Goal: Task Accomplishment & Management: Manage account settings

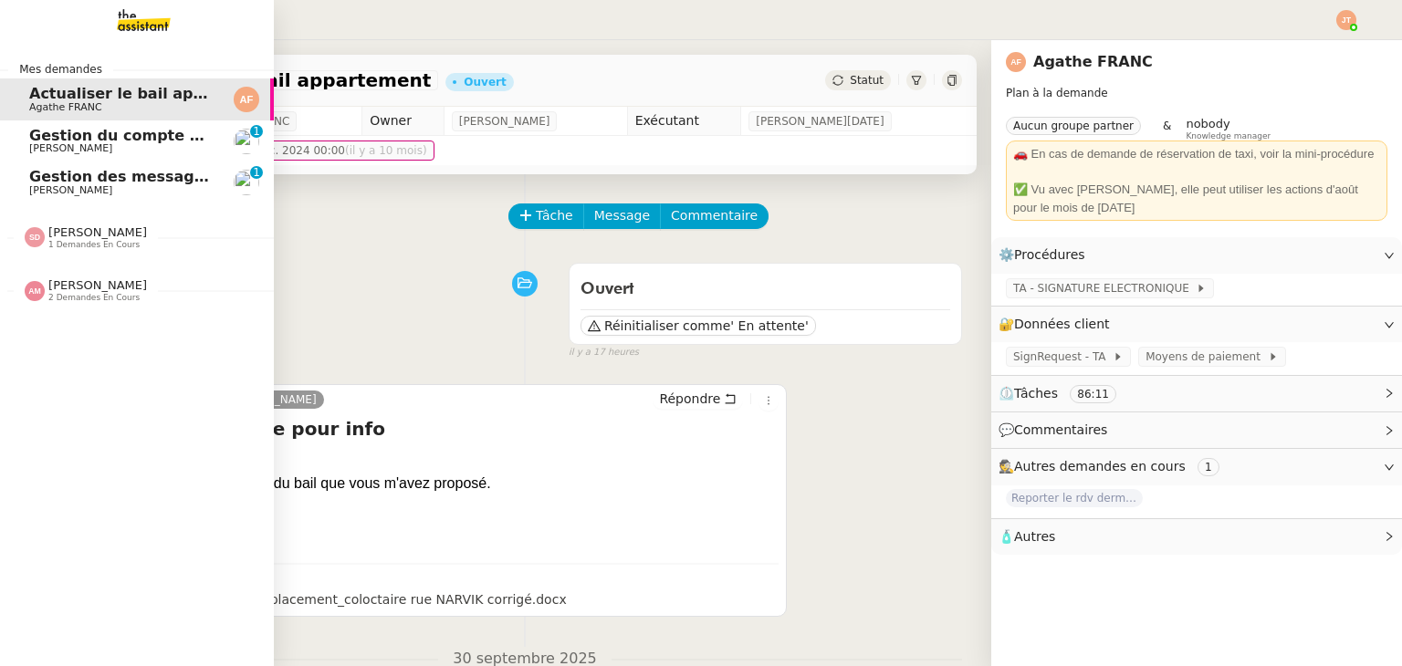
click at [55, 139] on span "Gestion du compte LinkedIn de Charly LAMARD (post + gestion messages) - 2 octob…" at bounding box center [376, 135] width 694 height 17
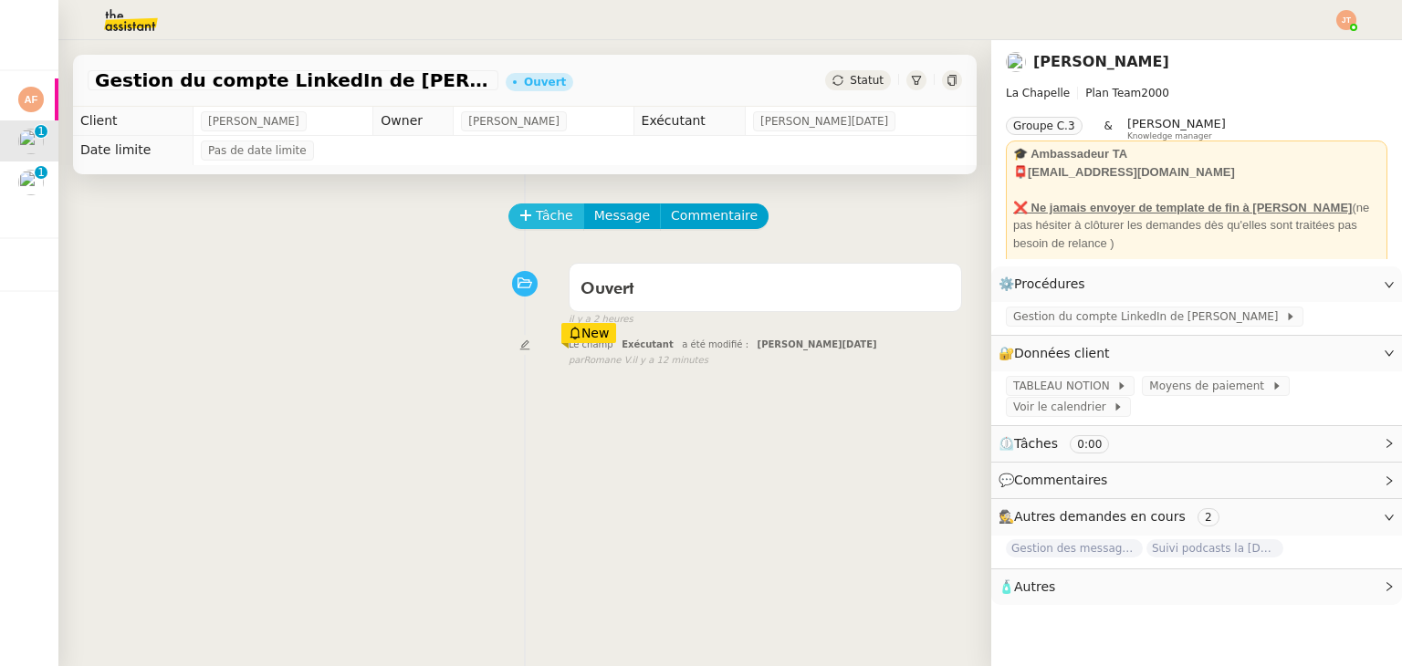
click at [544, 226] on span "Tâche" at bounding box center [554, 215] width 37 height 21
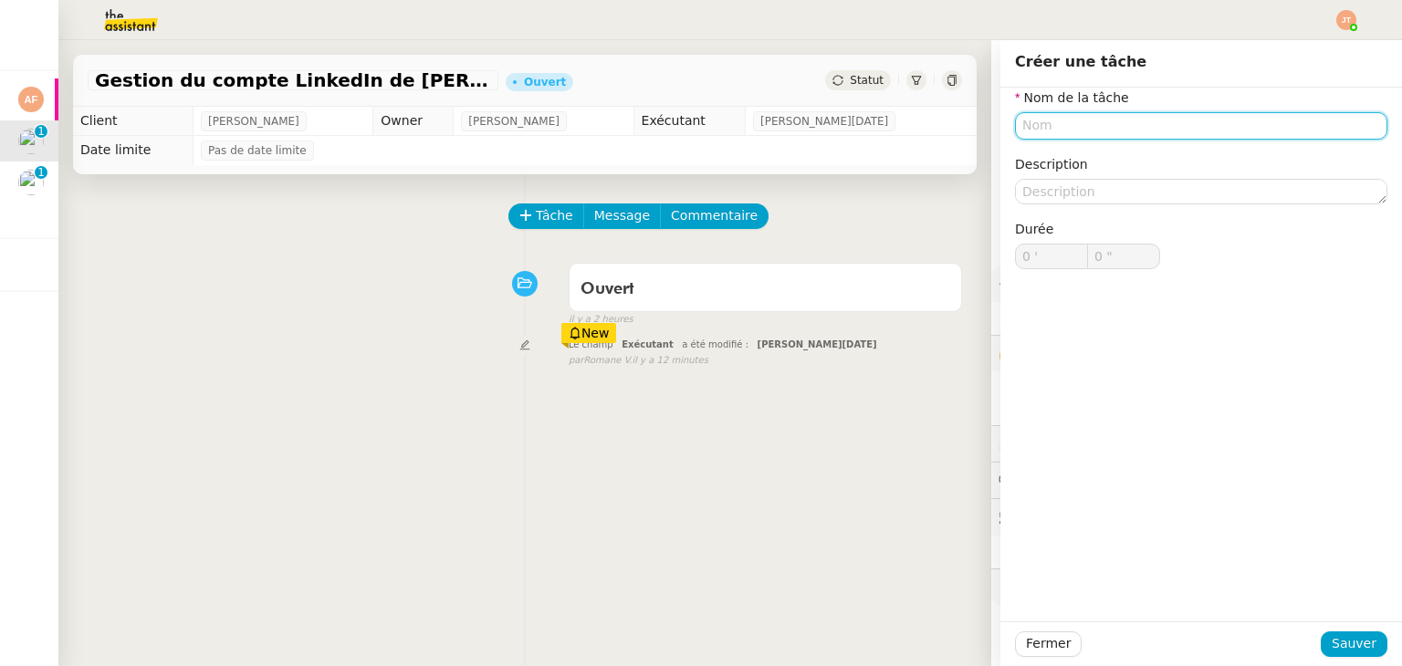
click at [1035, 129] on input "text" at bounding box center [1201, 125] width 372 height 26
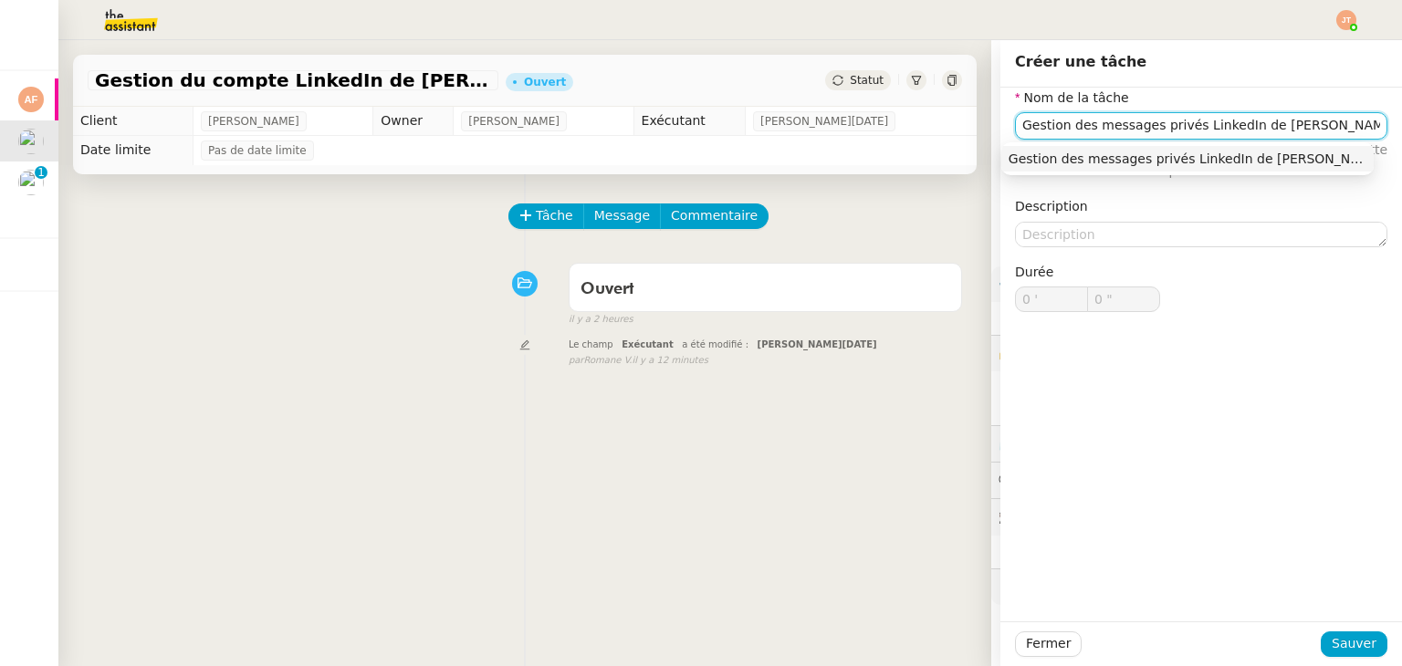
type input "Gestion des messages privés LinkedIn de Charly"
click at [1331, 636] on span "Sauver" at bounding box center [1353, 643] width 45 height 21
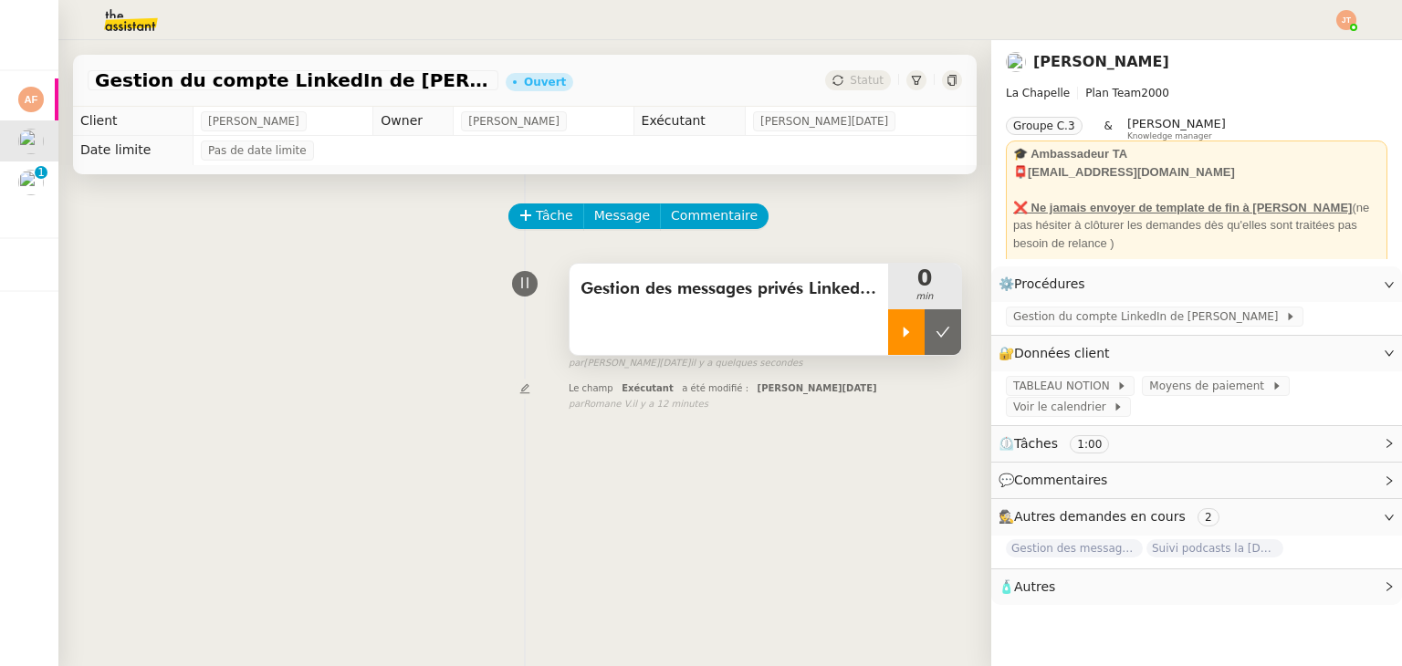
click at [888, 330] on div at bounding box center [906, 332] width 37 height 46
click at [316, 313] on div "Gestion des messages privés LinkedIn de Charly 1 min false par Jean-Noël D. il …" at bounding box center [525, 313] width 874 height 117
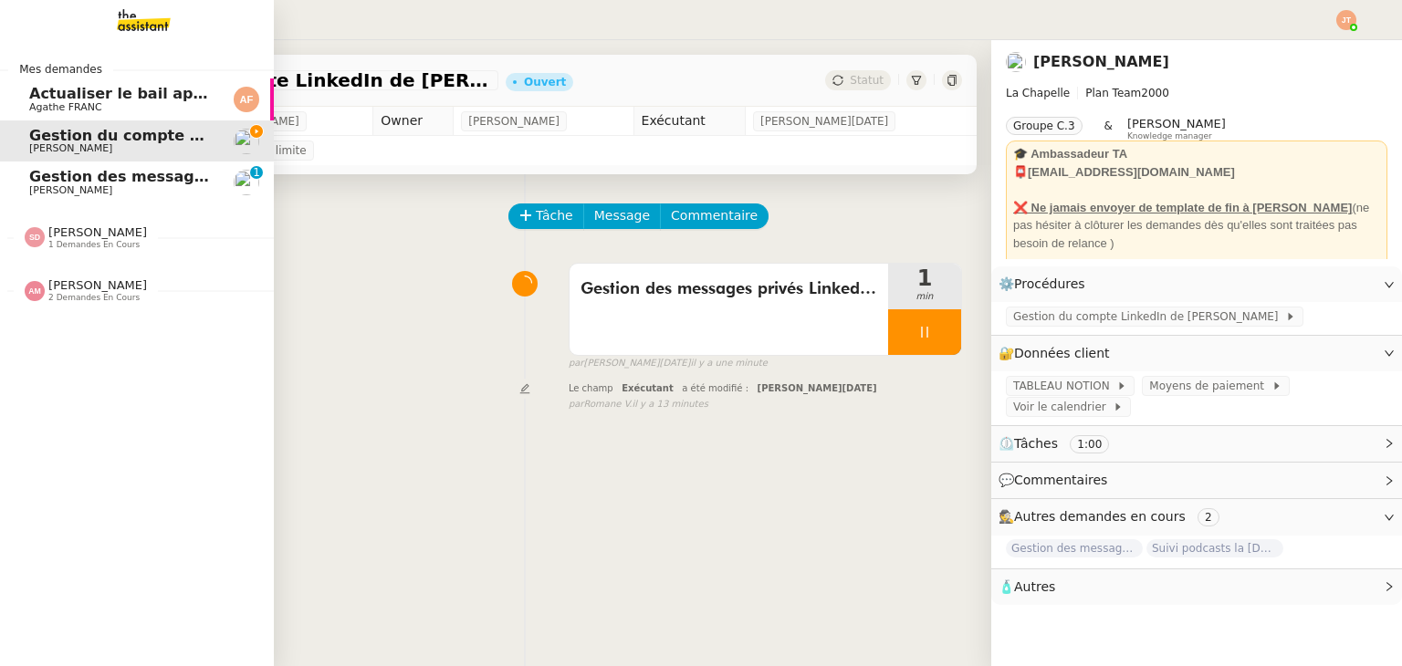
click at [91, 276] on span "Amyna Mehrez 2 demandes en cours" at bounding box center [144, 283] width 274 height 38
click at [135, 369] on span "COURRIER MISE EN DEMEURE CLIENT" at bounding box center [181, 367] width 305 height 17
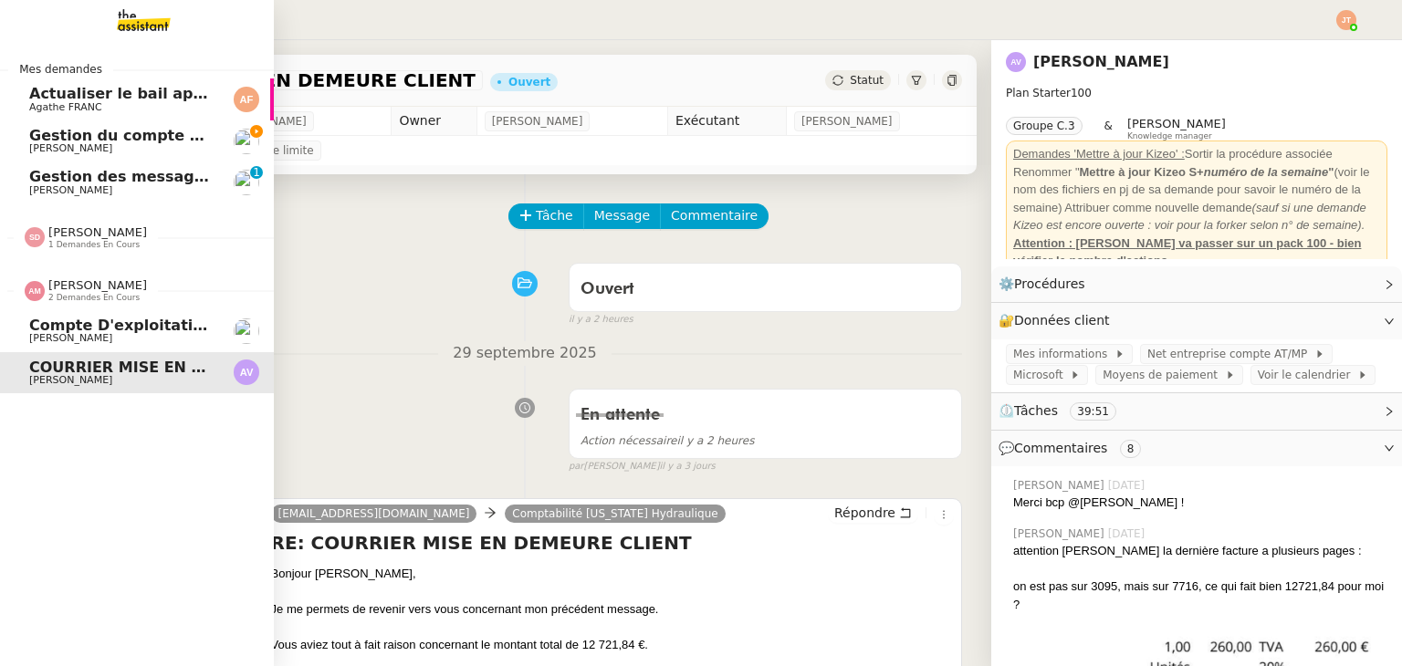
click at [162, 319] on span "Compte d'exploitation Moun Pro - jeudi 2 octobre 2025" at bounding box center [198, 325] width 339 height 17
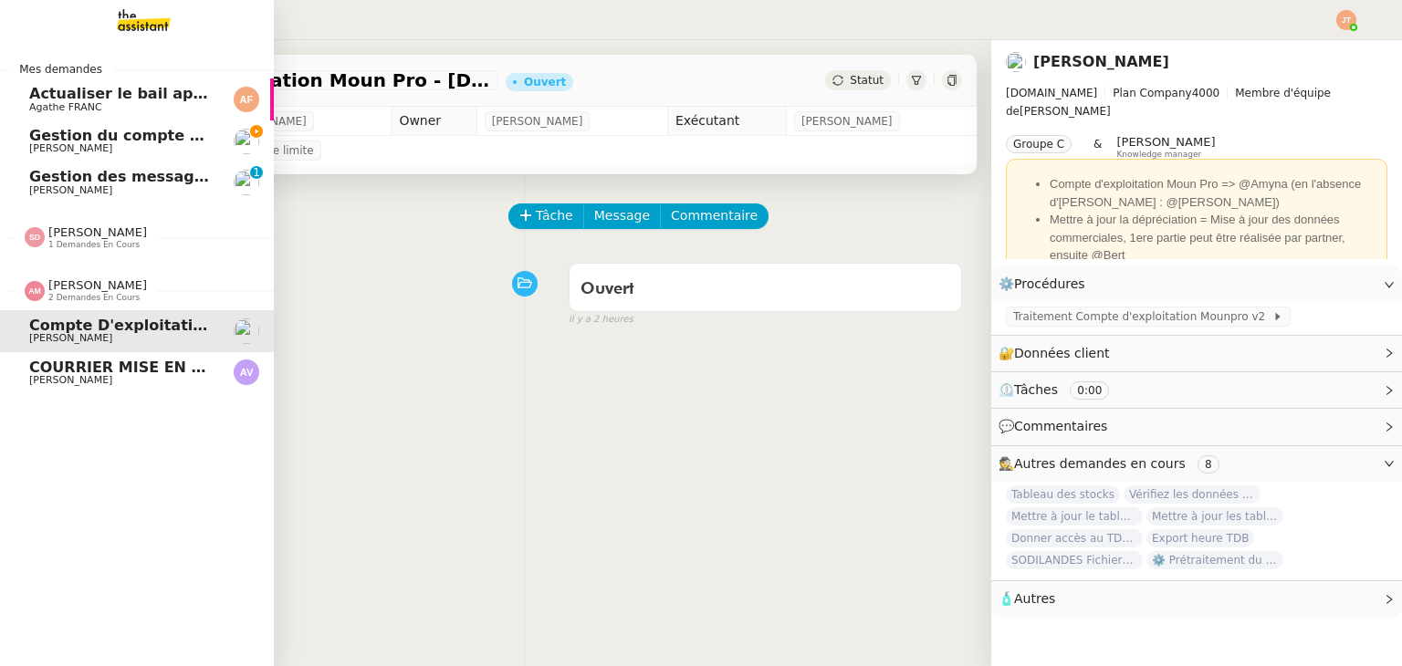
click at [99, 289] on span "Amyna Mehrez" at bounding box center [97, 285] width 99 height 14
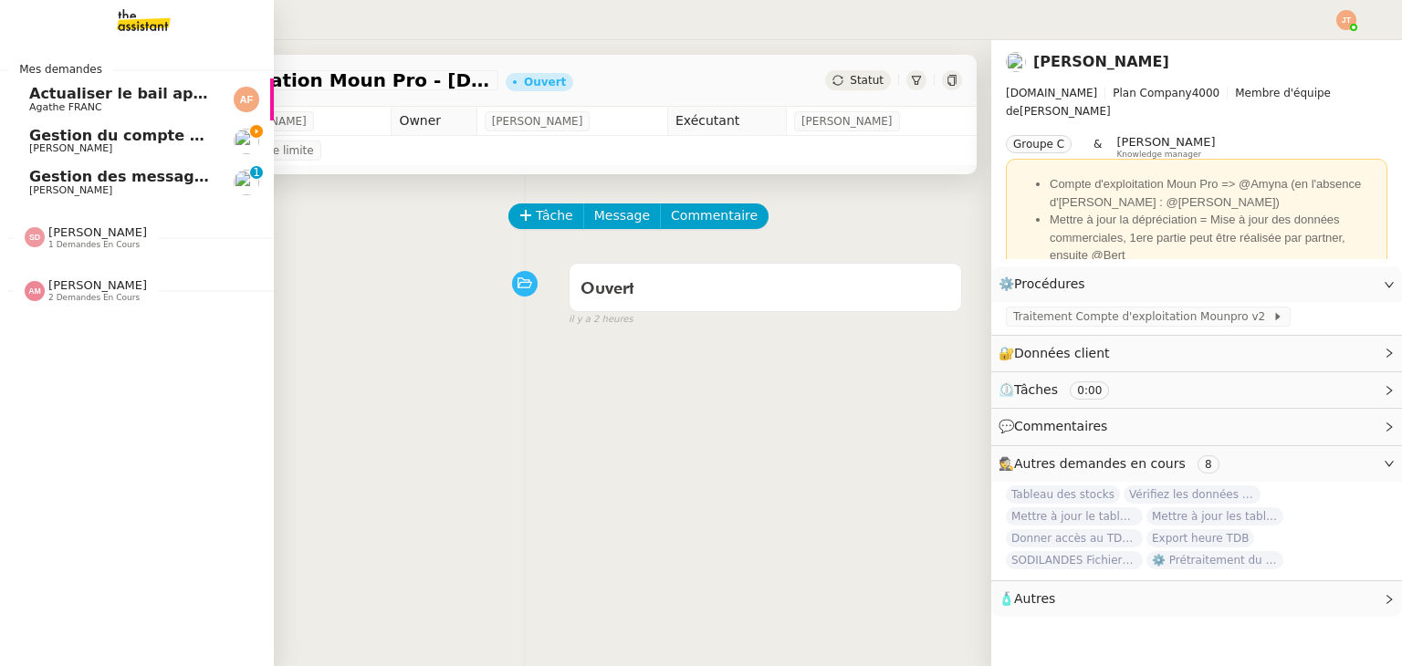
click at [91, 245] on span "1 demandes en cours" at bounding box center [93, 245] width 91 height 10
click at [95, 245] on span "1 demandes en cours" at bounding box center [93, 245] width 91 height 10
click at [122, 139] on span "Gestion du compte LinkedIn de Charly LAMARD (post + gestion messages) - 2 octob…" at bounding box center [376, 135] width 694 height 17
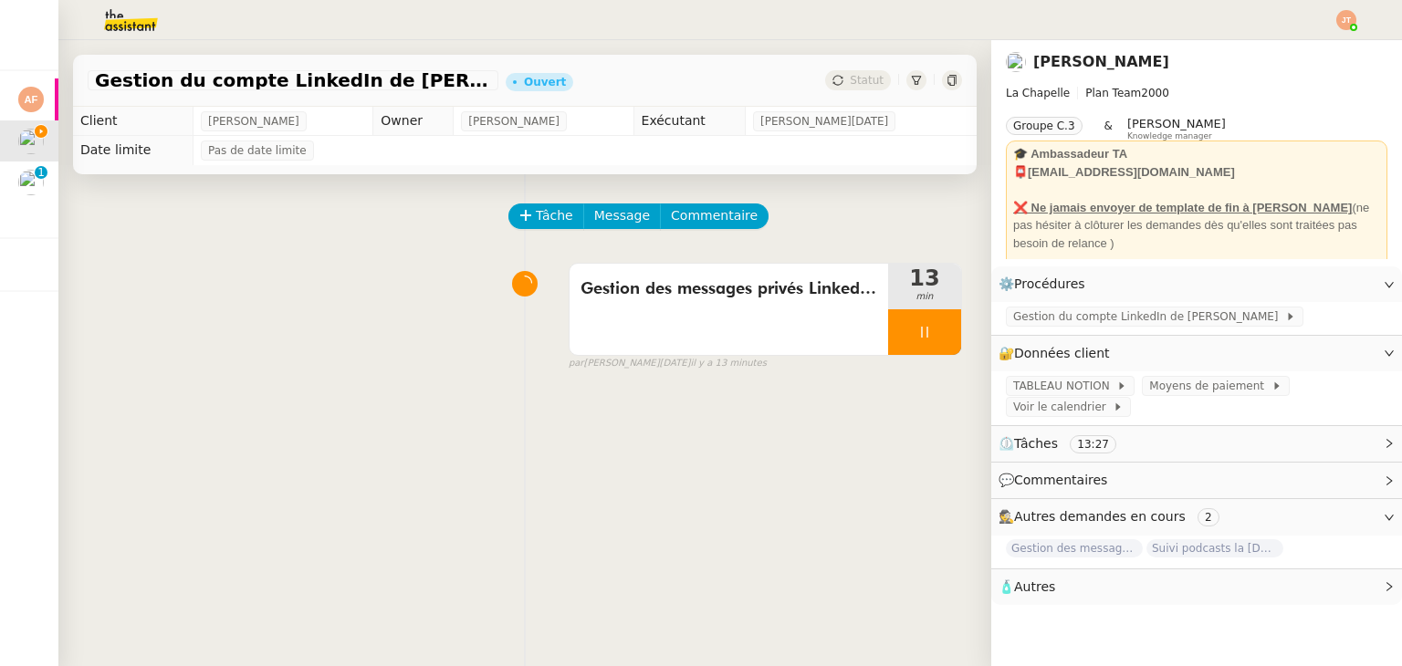
click at [88, 17] on img at bounding box center [116, 20] width 141 height 40
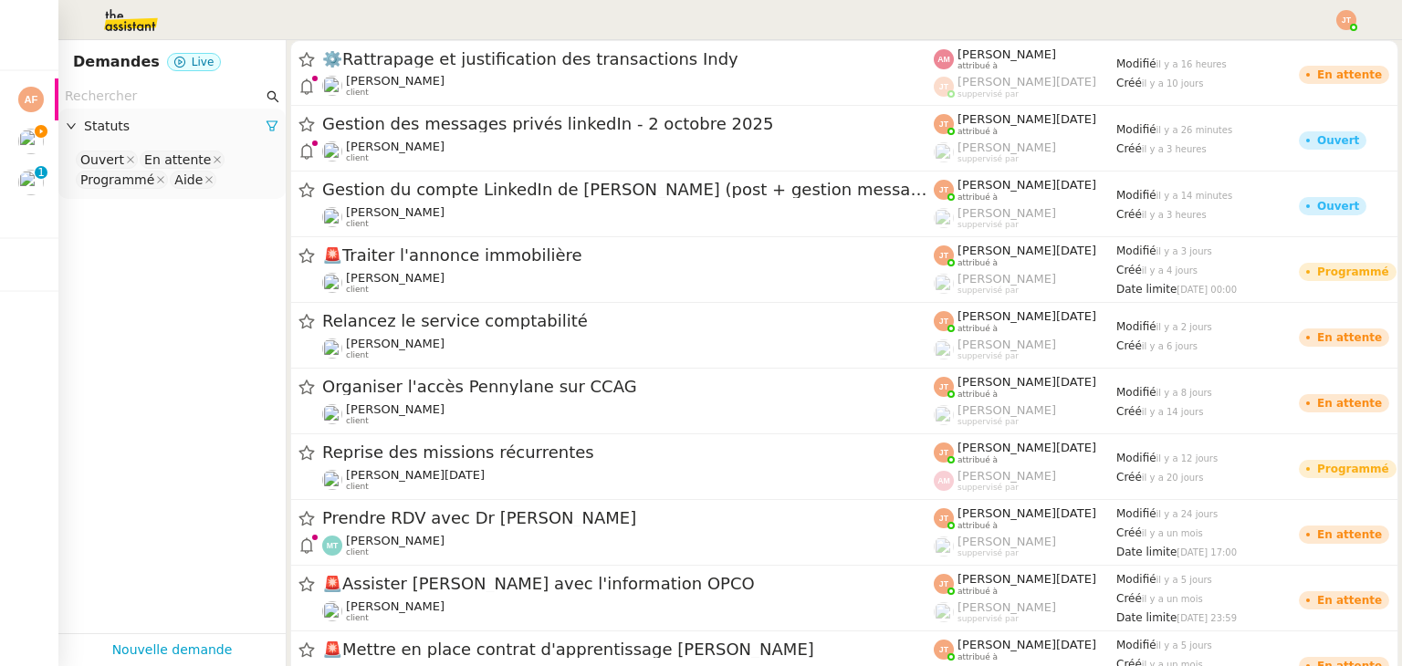
click at [169, 101] on input "text" at bounding box center [164, 96] width 198 height 21
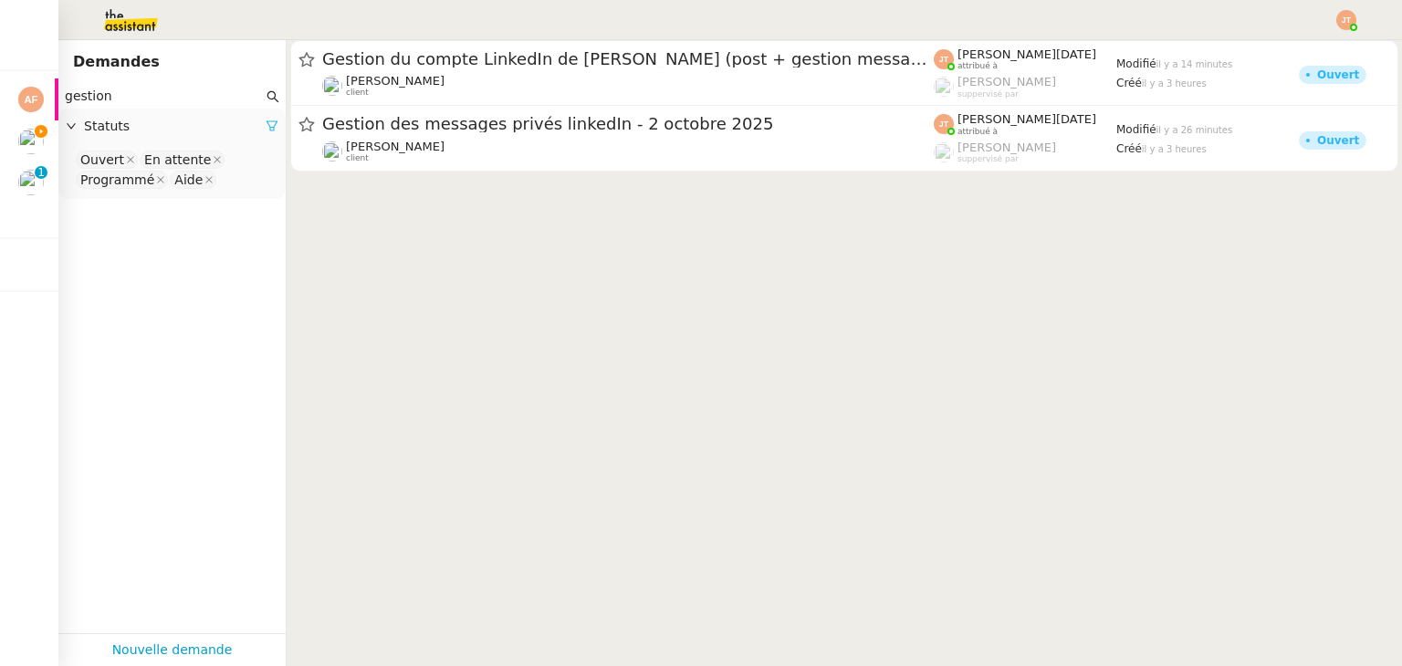
type input "gestion"
click at [266, 131] on icon at bounding box center [271, 126] width 11 height 10
click at [154, 143] on app-tickets-filter "gestion Statuts Please select" at bounding box center [171, 358] width 227 height 549
click at [153, 136] on span "Statuts" at bounding box center [181, 126] width 194 height 21
click at [146, 162] on nz-select-top-control "Please select" at bounding box center [172, 160] width 198 height 23
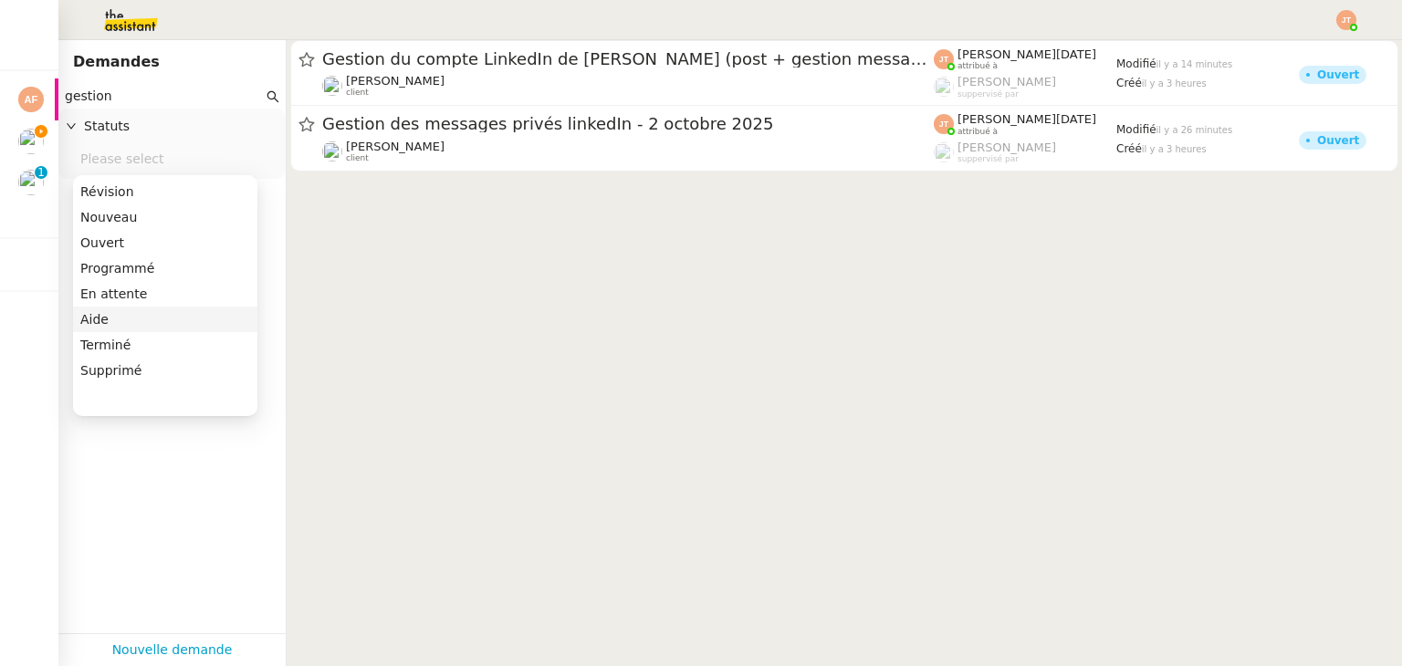
click at [135, 337] on div "Terminé" at bounding box center [165, 345] width 170 height 16
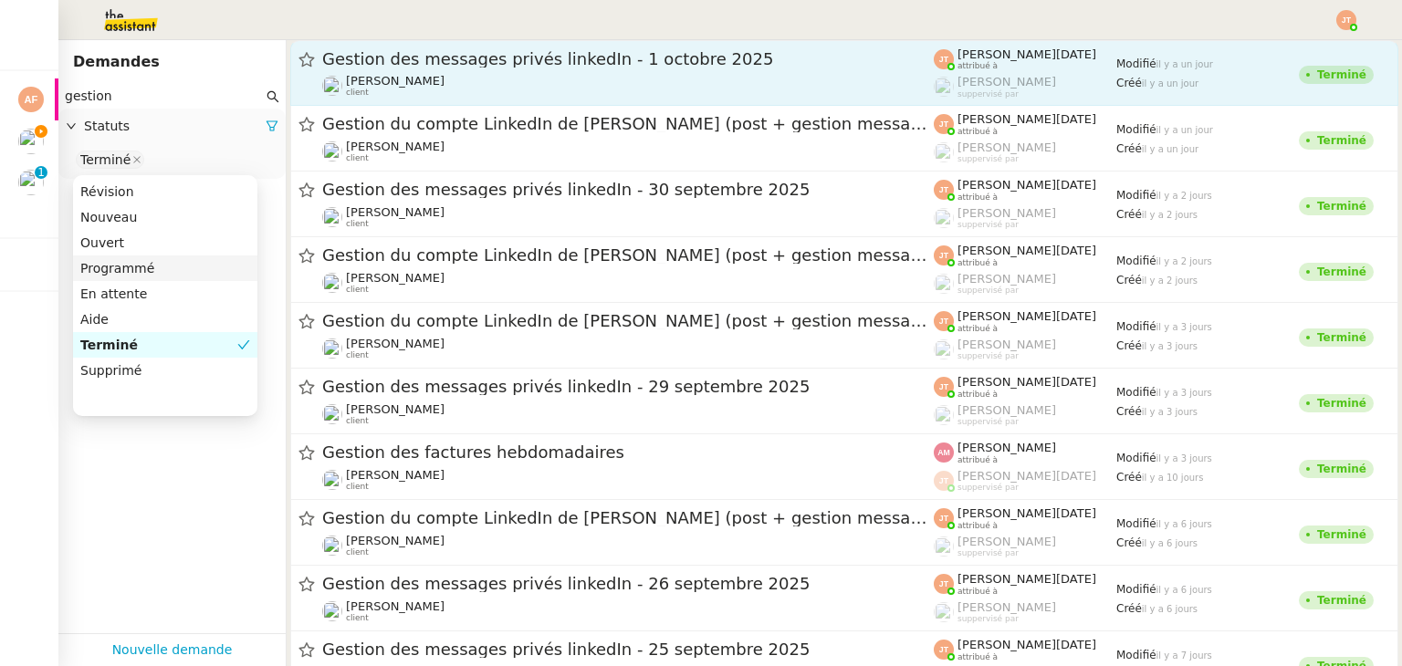
click at [405, 95] on div "Hugo Bentz client" at bounding box center [627, 86] width 611 height 24
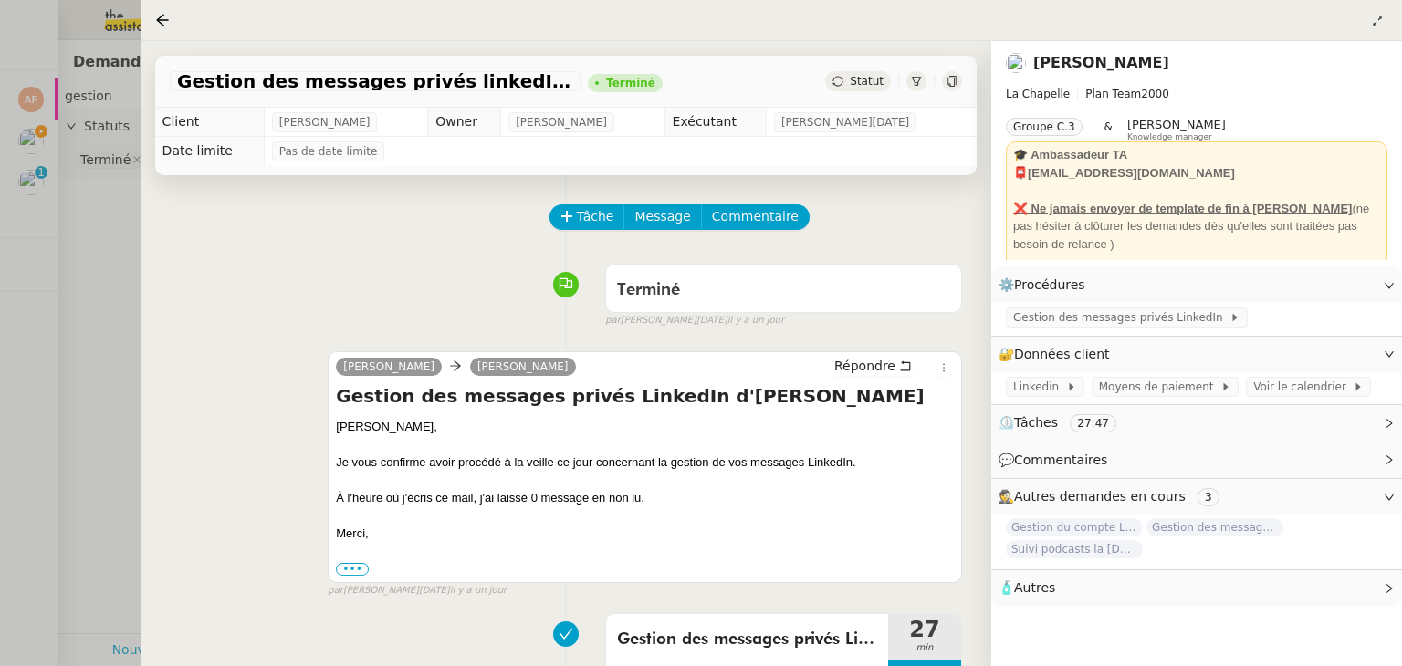
click at [107, 322] on div at bounding box center [701, 333] width 1402 height 666
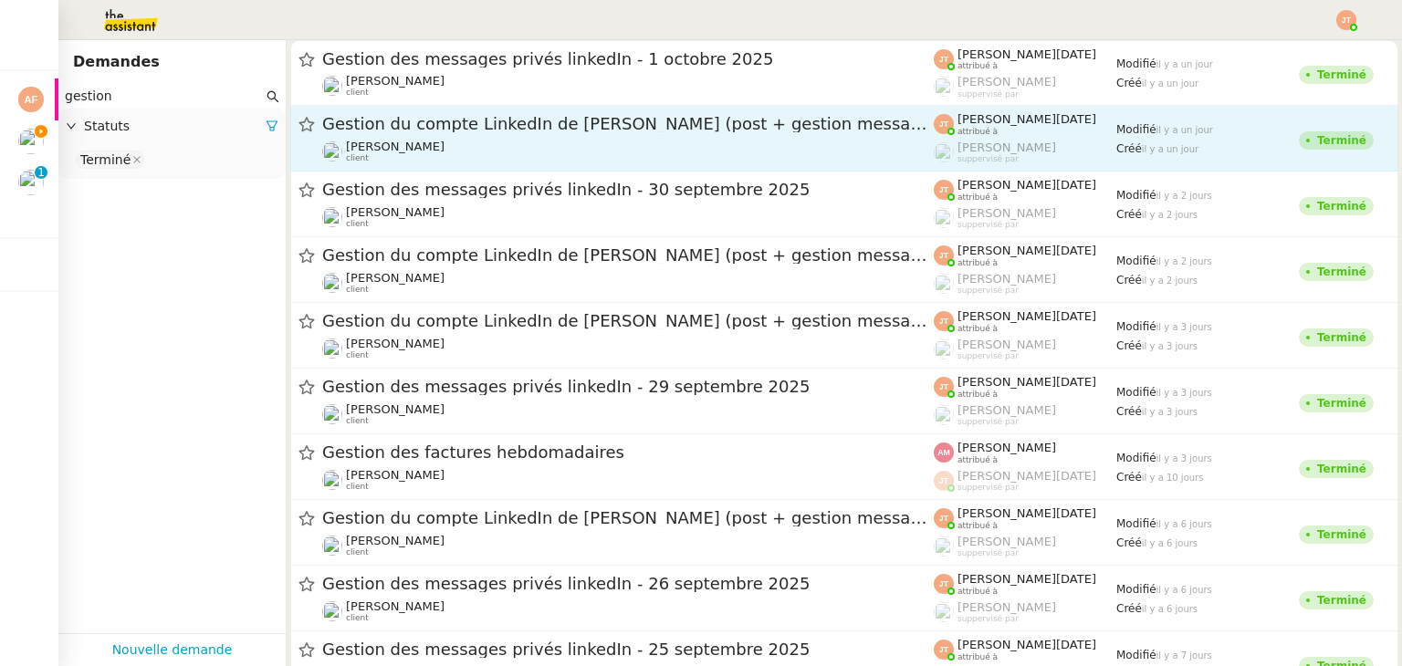
click at [394, 143] on span "Hugo Bentz" at bounding box center [395, 147] width 99 height 14
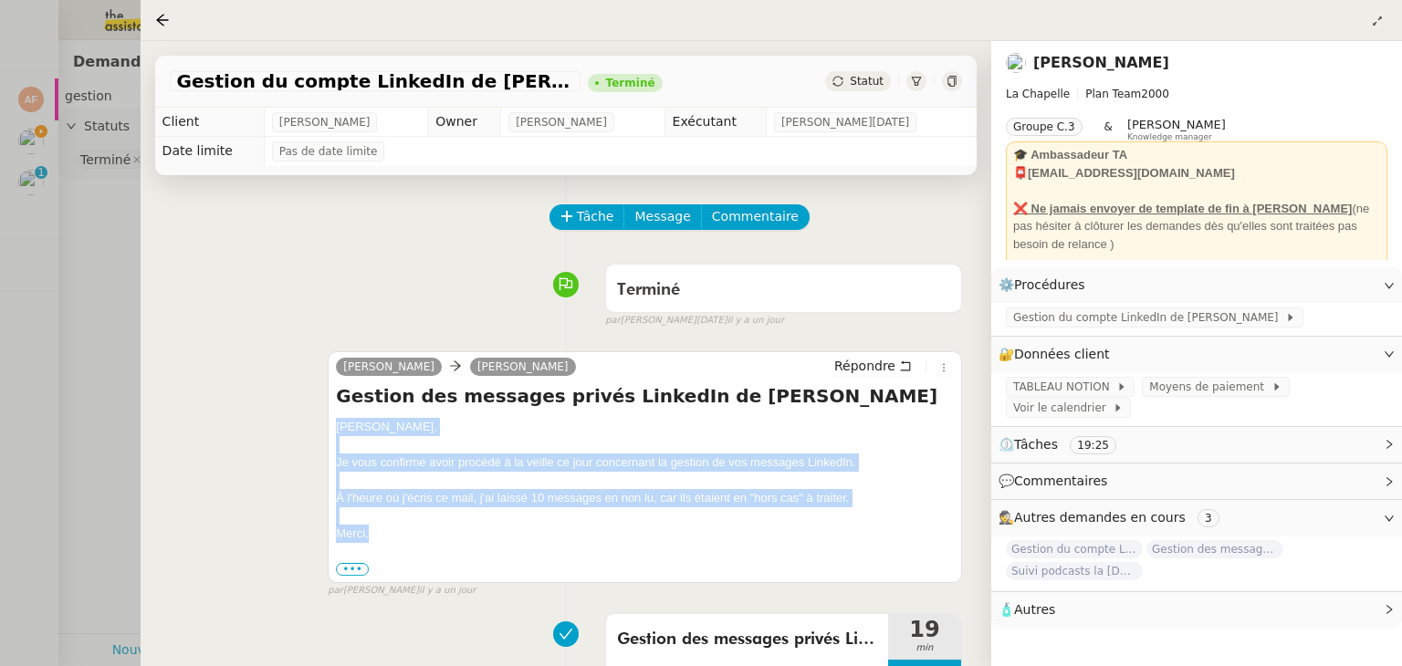
drag, startPoint x: 338, startPoint y: 432, endPoint x: 387, endPoint y: 534, distance: 113.5
click at [387, 534] on div "Hugo, Je vous confirme avoir procédé à la veille ce jour concernant la gestion …" at bounding box center [645, 498] width 618 height 160
copy div "Hugo, Je vous confirme avoir procédé à la veille ce jour concernant la gestion …"
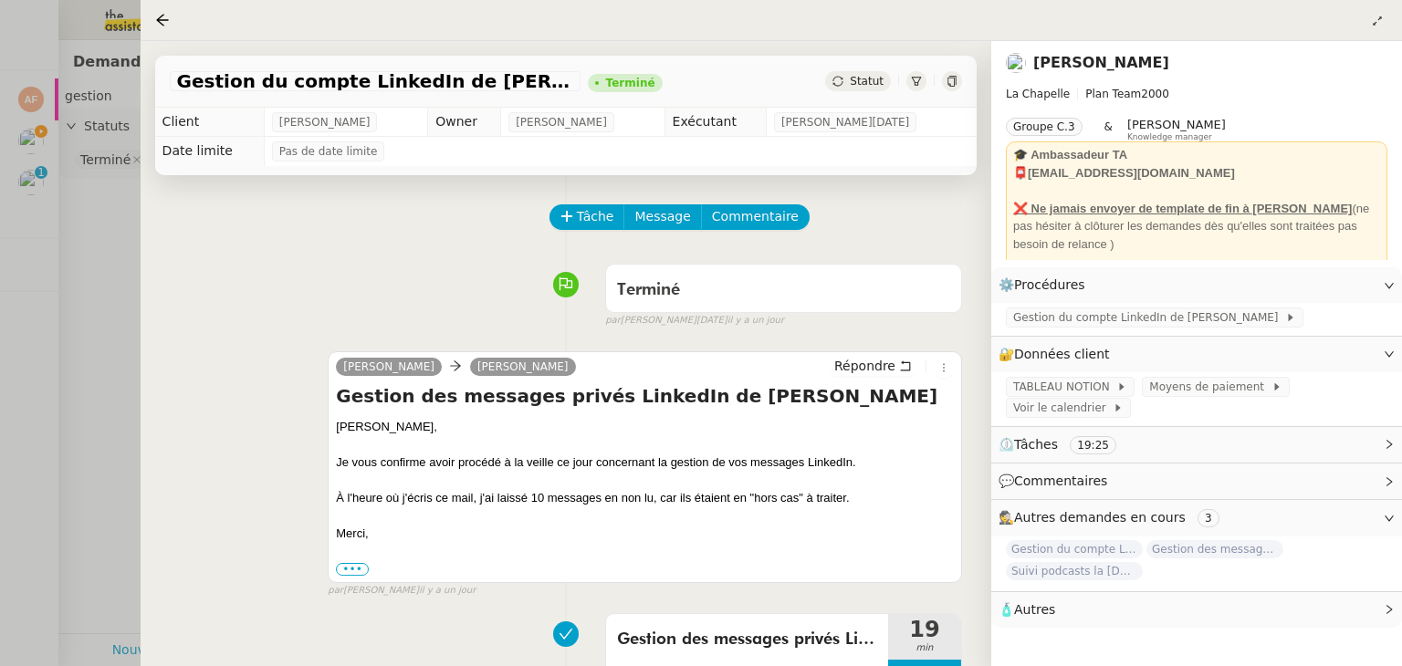
drag, startPoint x: 106, startPoint y: 339, endPoint x: 104, endPoint y: 310, distance: 28.3
click at [106, 335] on div at bounding box center [701, 333] width 1402 height 666
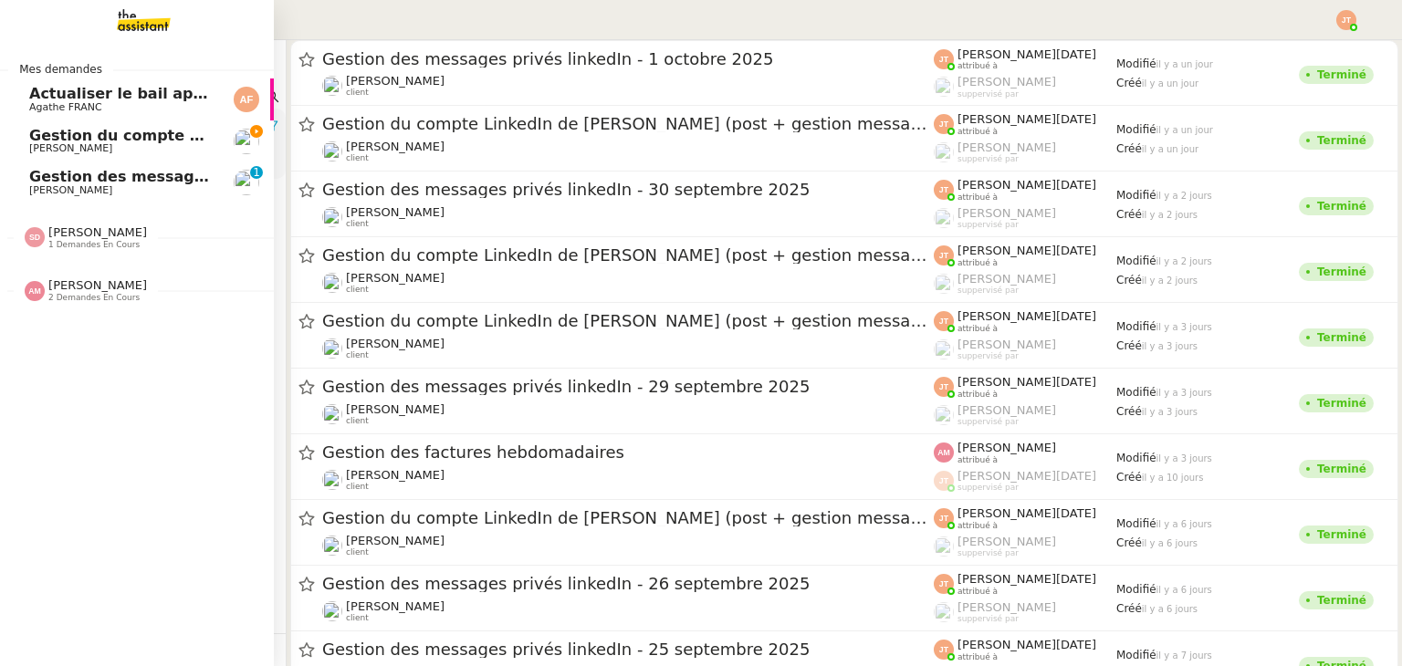
click at [32, 141] on span "Gestion du compte LinkedIn de Charly LAMARD (post + gestion messages) - 2 octob…" at bounding box center [376, 135] width 694 height 17
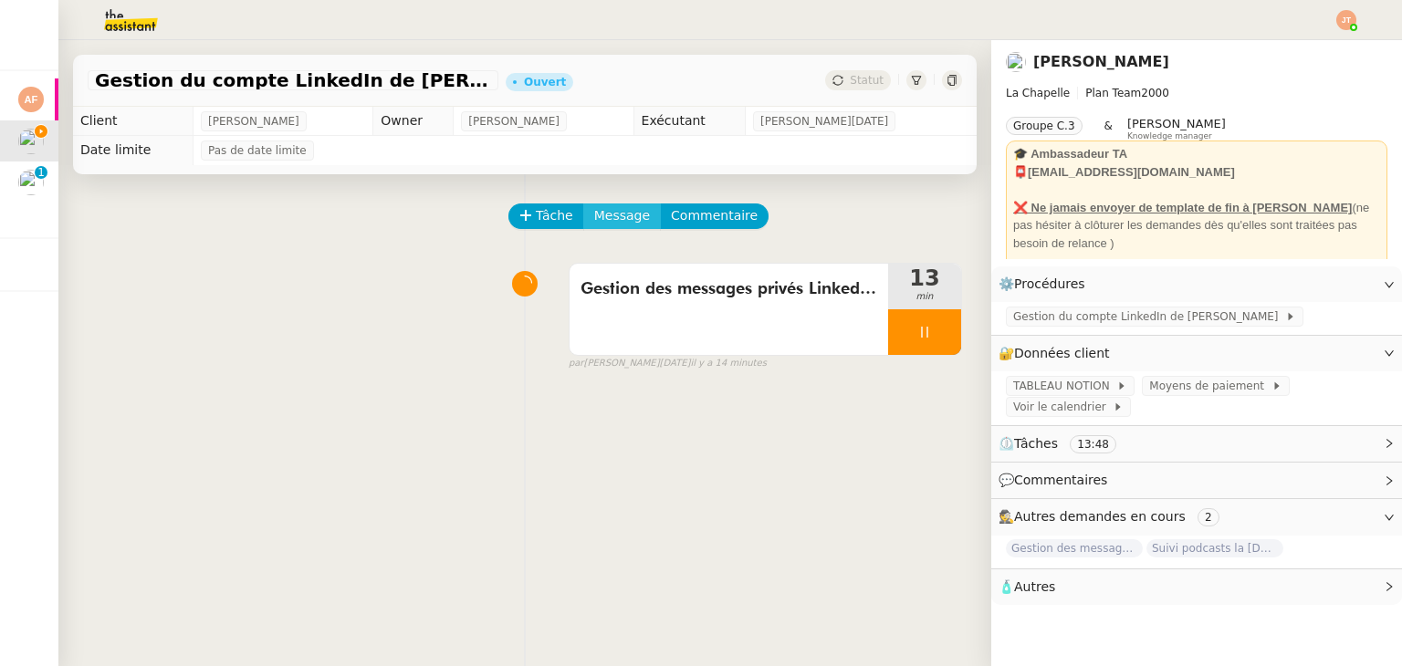
click at [602, 224] on span "Message" at bounding box center [622, 215] width 56 height 21
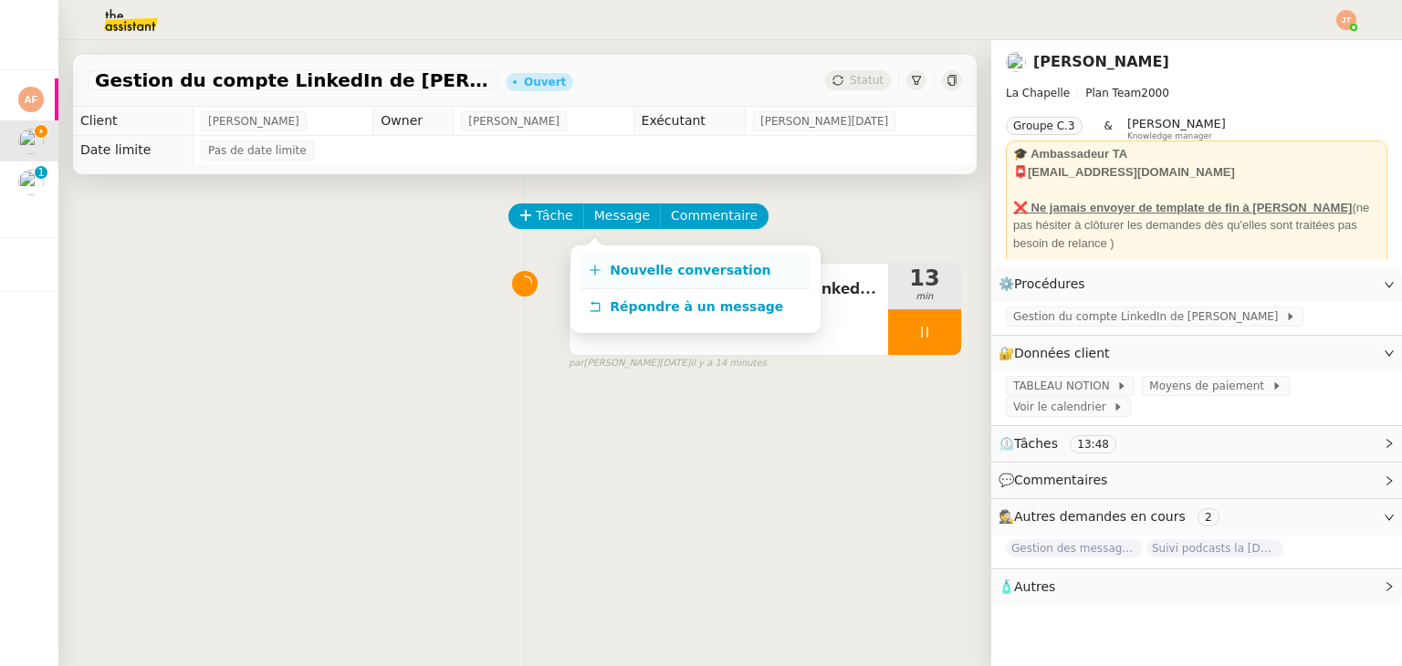
click at [624, 266] on span "Nouvelle conversation" at bounding box center [690, 270] width 161 height 15
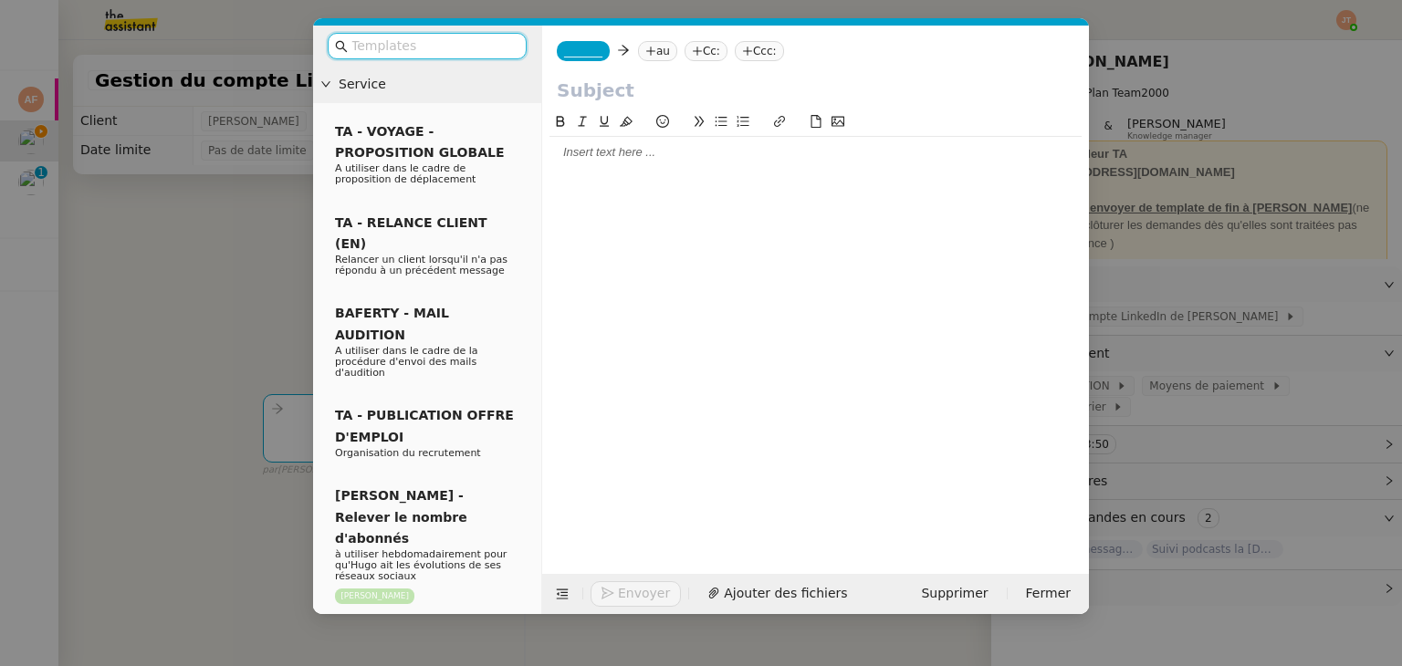
click at [582, 161] on div at bounding box center [815, 152] width 532 height 16
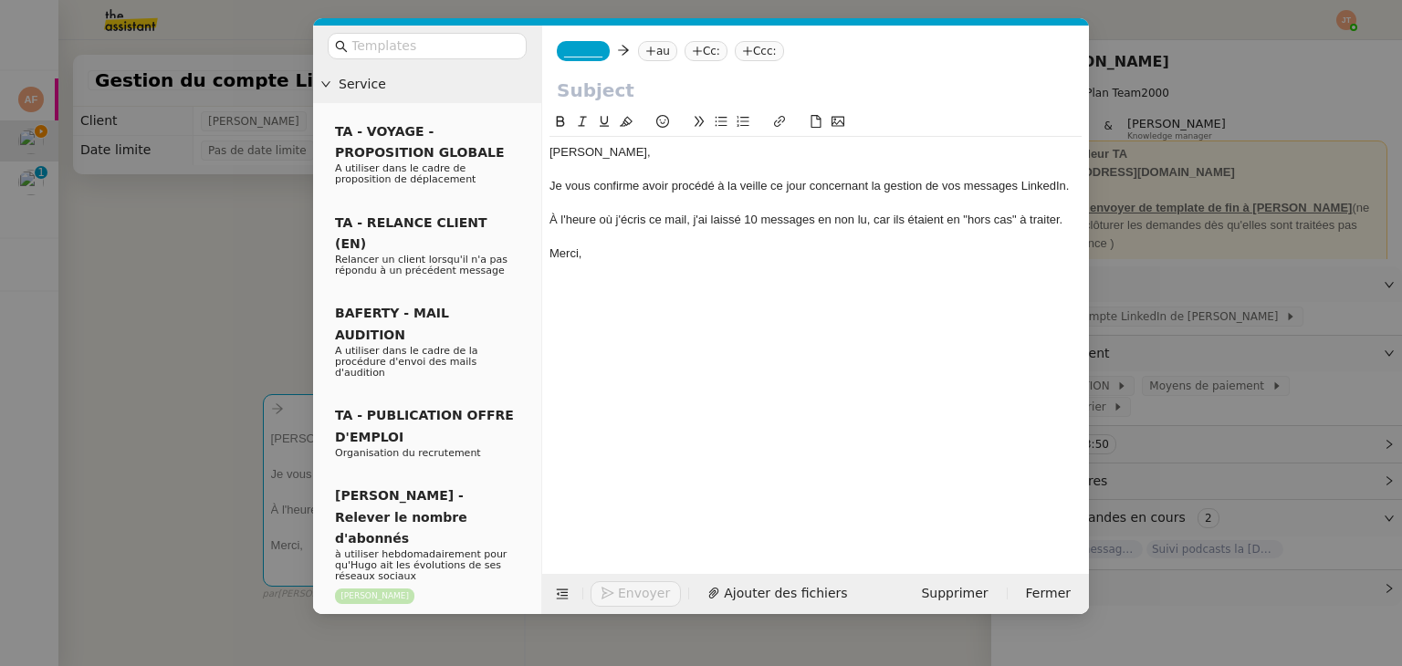
click at [251, 267] on nz-modal-container "Service TA - VOYAGE - PROPOSITION GLOBALE A utiliser dans le cadre de propositi…" at bounding box center [701, 333] width 1402 height 666
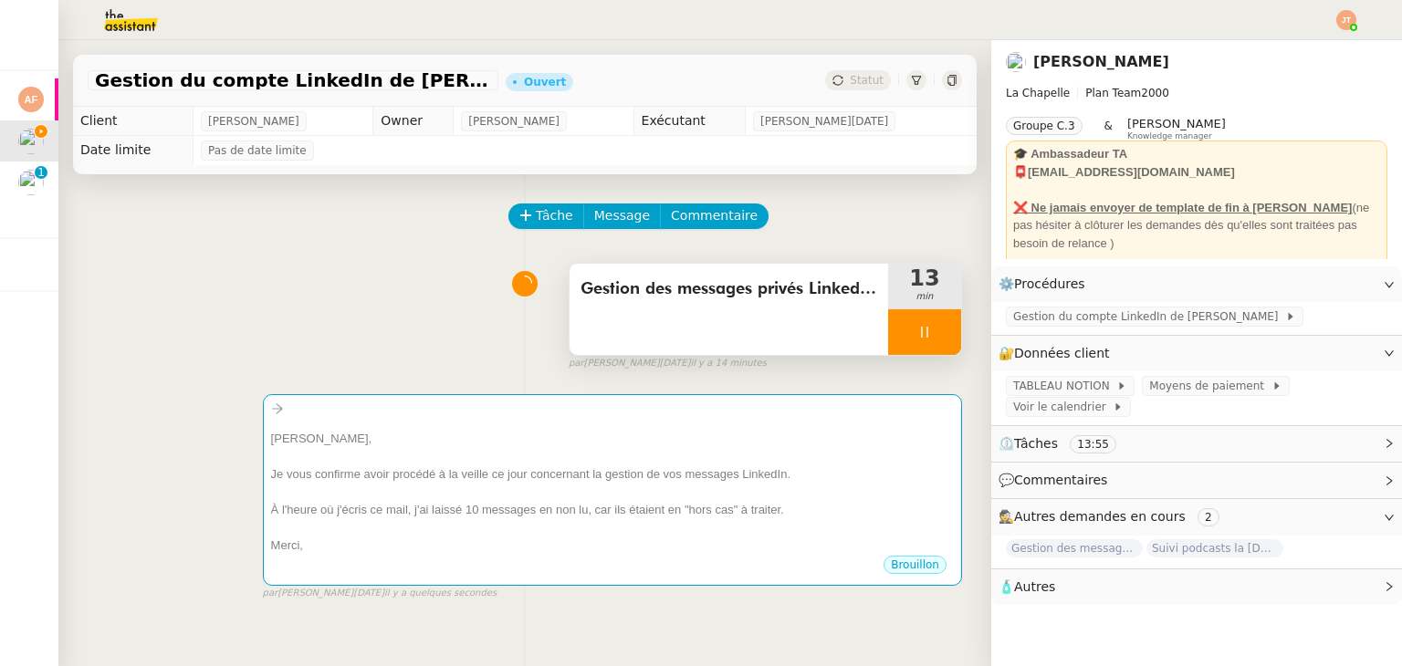
click at [716, 293] on span "Gestion des messages privés LinkedIn de Charly" at bounding box center [728, 289] width 297 height 27
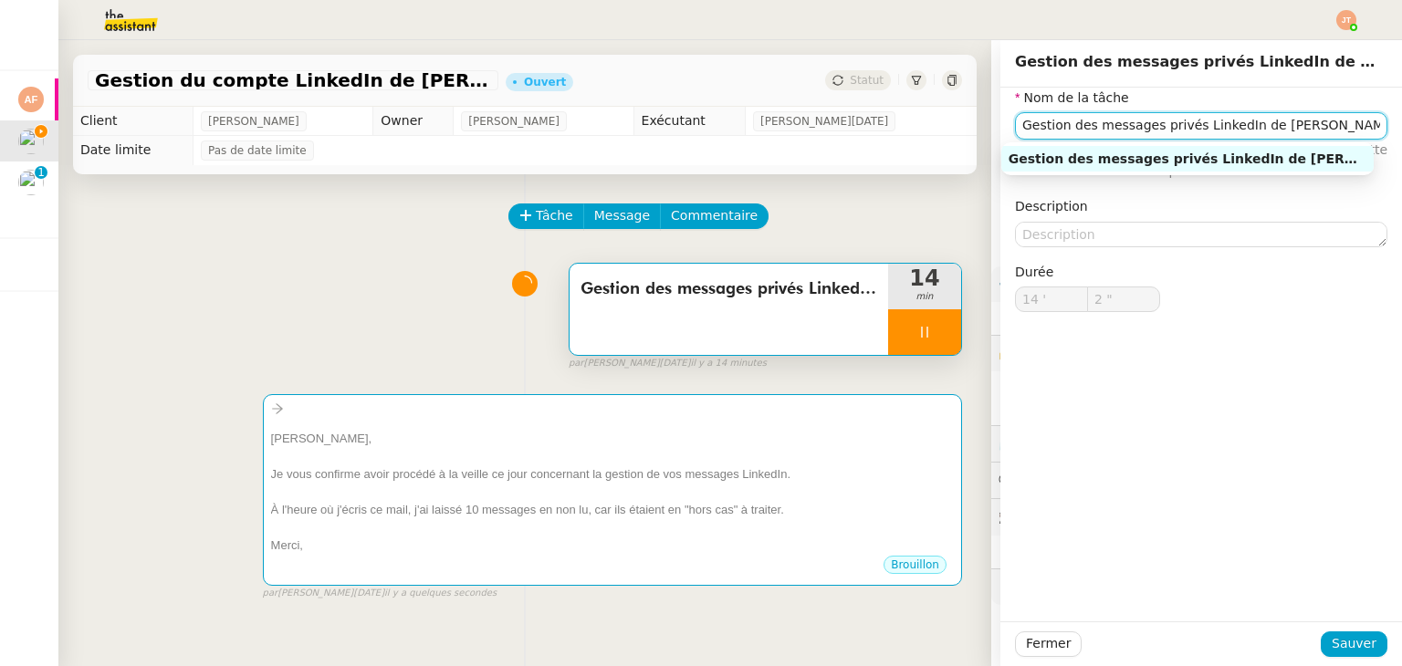
drag, startPoint x: 1264, startPoint y: 130, endPoint x: 920, endPoint y: 150, distance: 344.6
click at [920, 150] on app-ticket "Gestion du compte LinkedIn de Charly LAMARD (post + gestion messages) - 2 octob…" at bounding box center [729, 353] width 1343 height 626
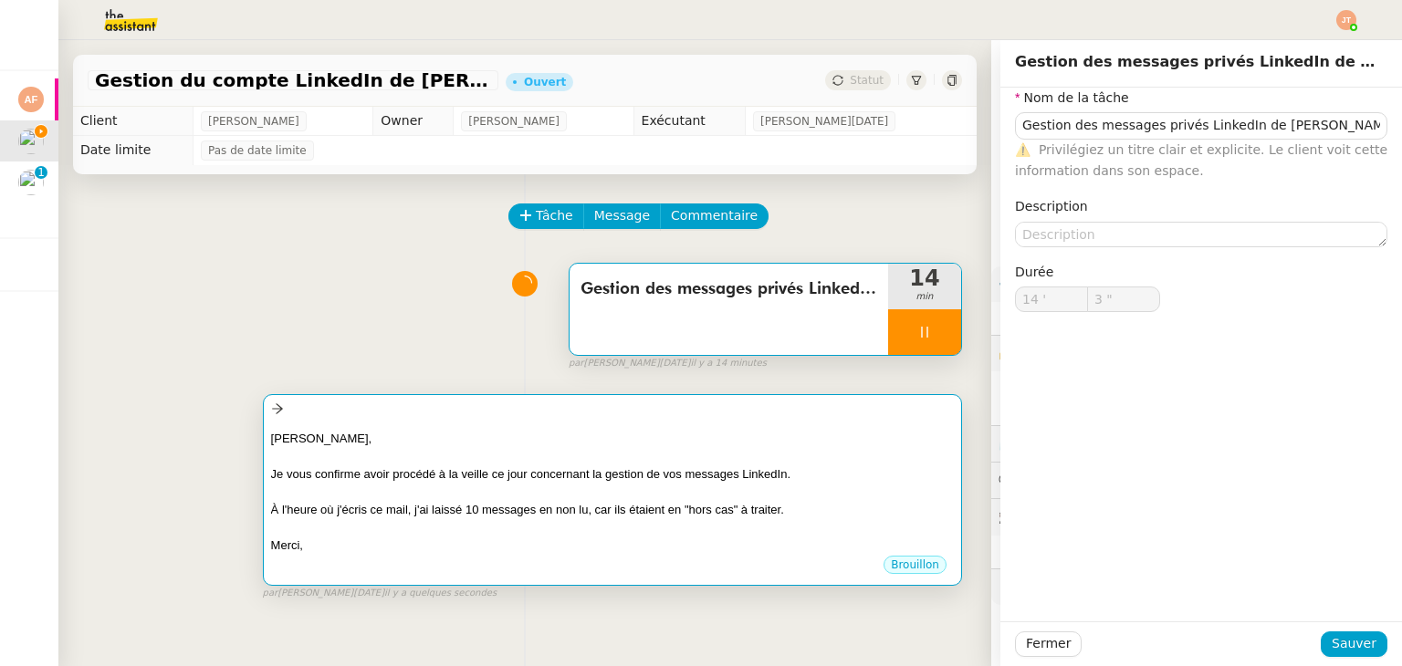
click at [460, 494] on div at bounding box center [612, 492] width 683 height 18
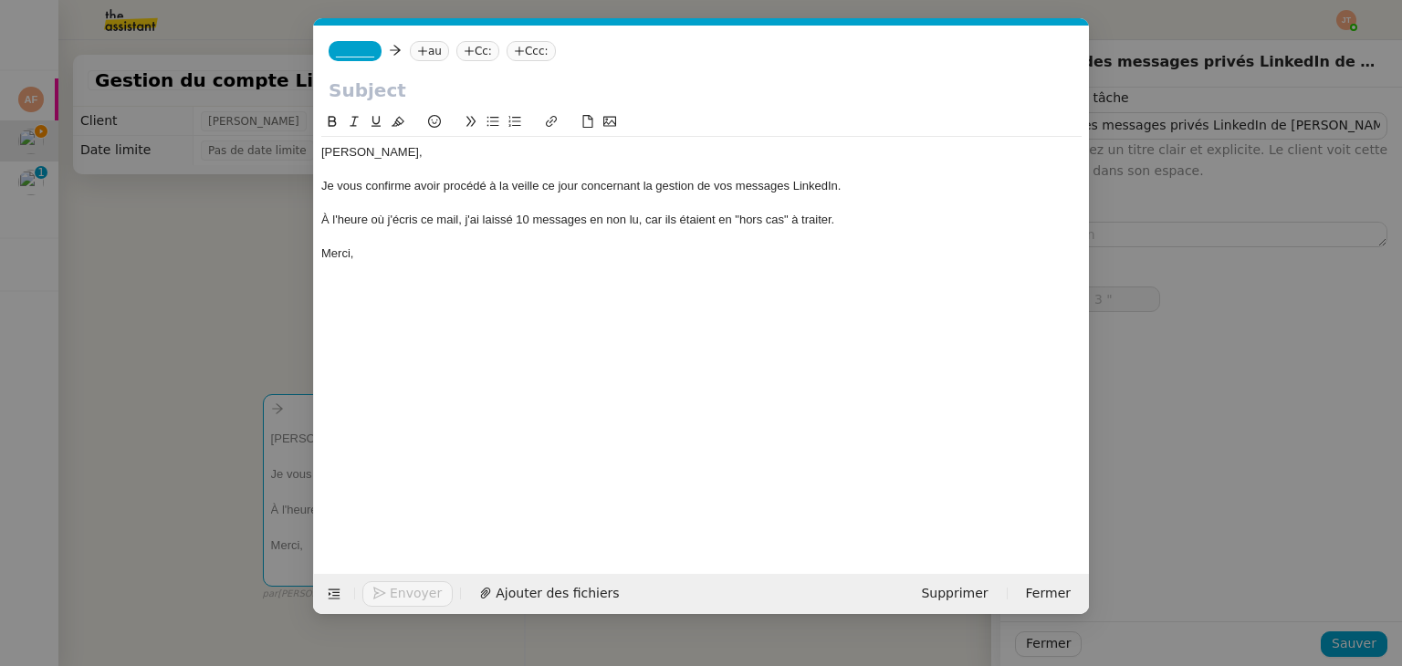
scroll to position [0, 38]
type input "4 ""
click at [362, 95] on input "text" at bounding box center [702, 90] width 746 height 27
paste input "Gestion des messages privés LinkedIn de Charly"
type input "Gestion des messages privés LinkedIn de Charly"
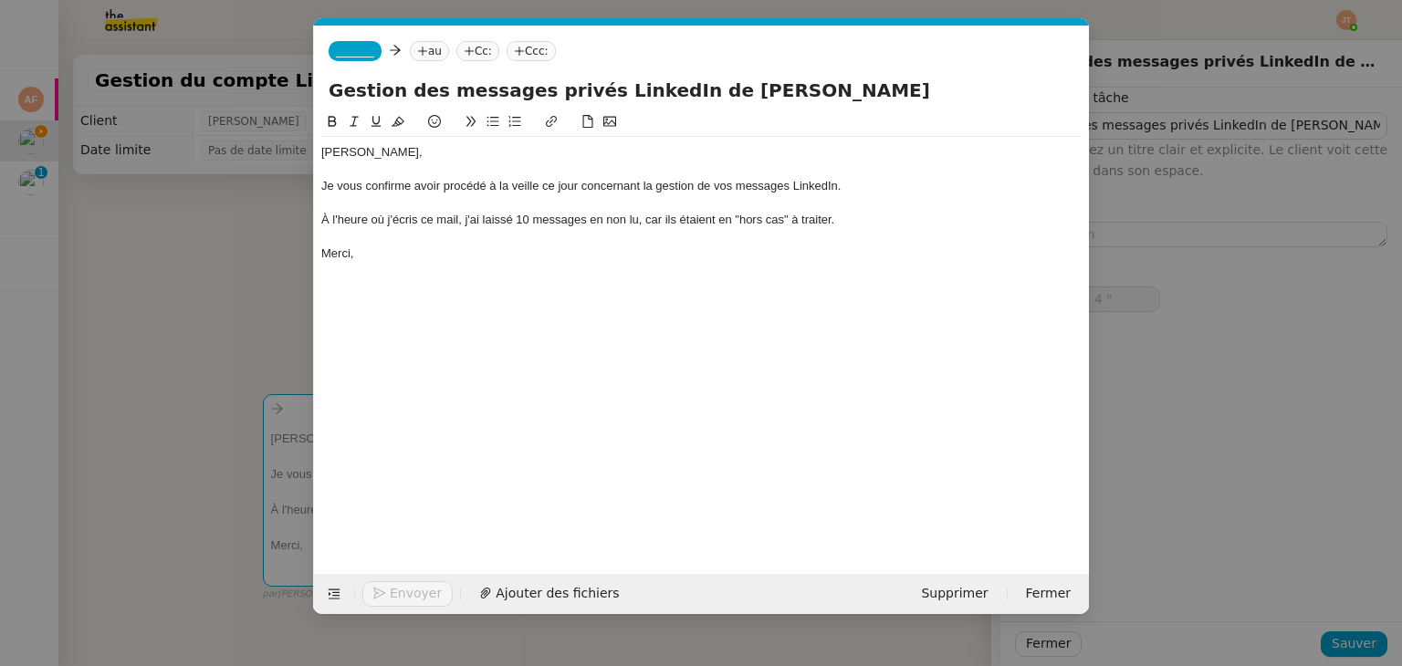
type input "5 ""
type input "Gestion des messages privés LinkedIn de Charly"
click at [436, 53] on nz-tag "au" at bounding box center [429, 51] width 39 height 20
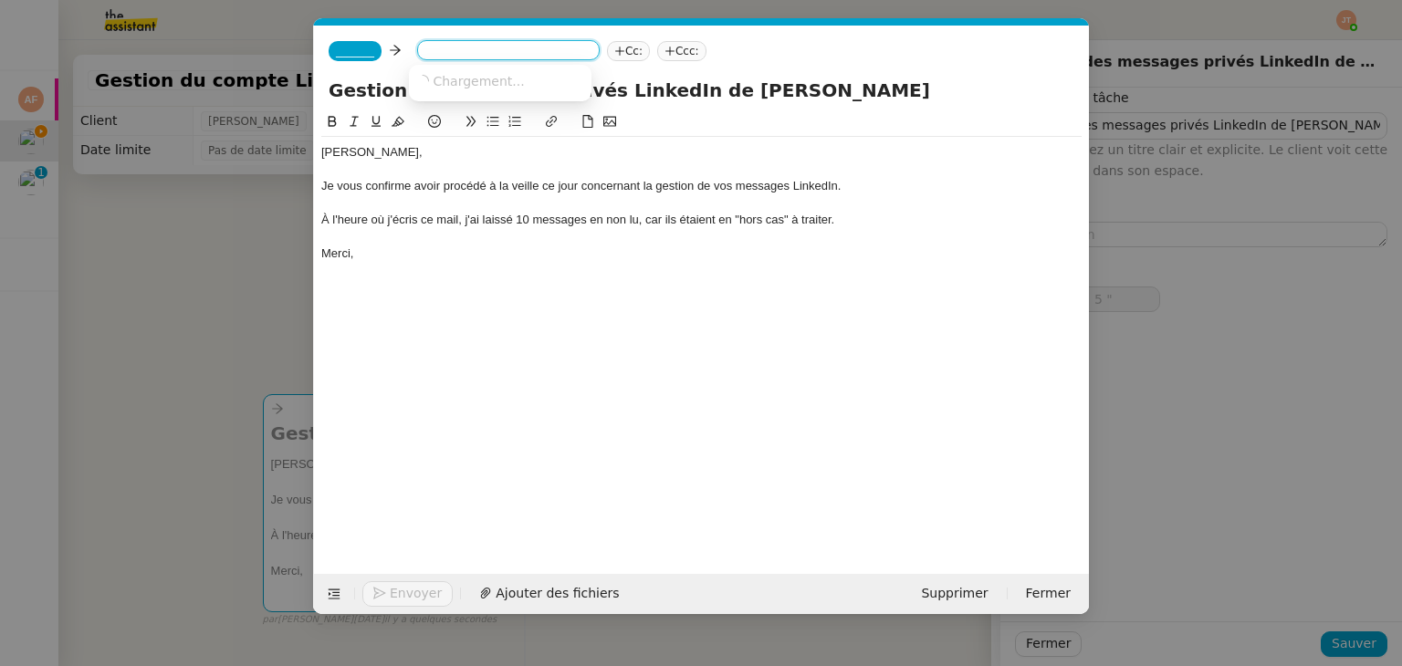
type input "b"
type input "6 ""
type input "bentz"
type input "7 ""
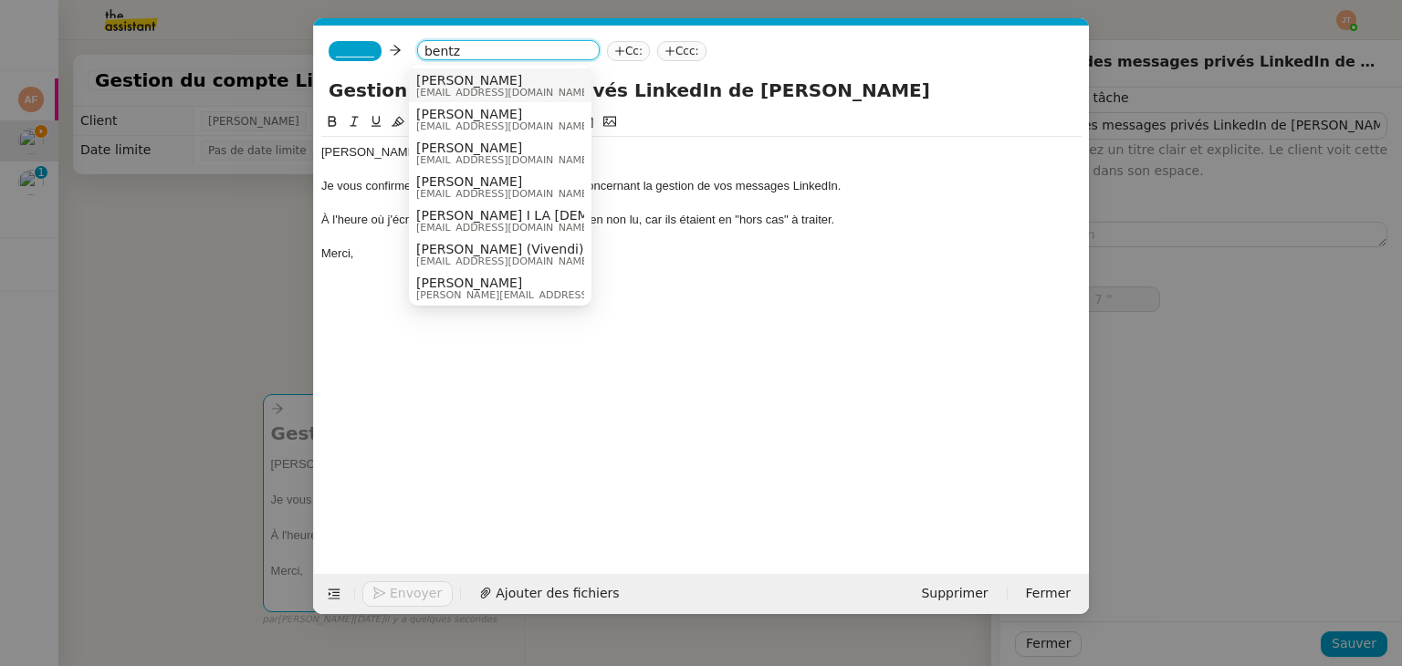
type input "bentz"
click at [453, 80] on span "Hugo Bentz" at bounding box center [503, 80] width 175 height 15
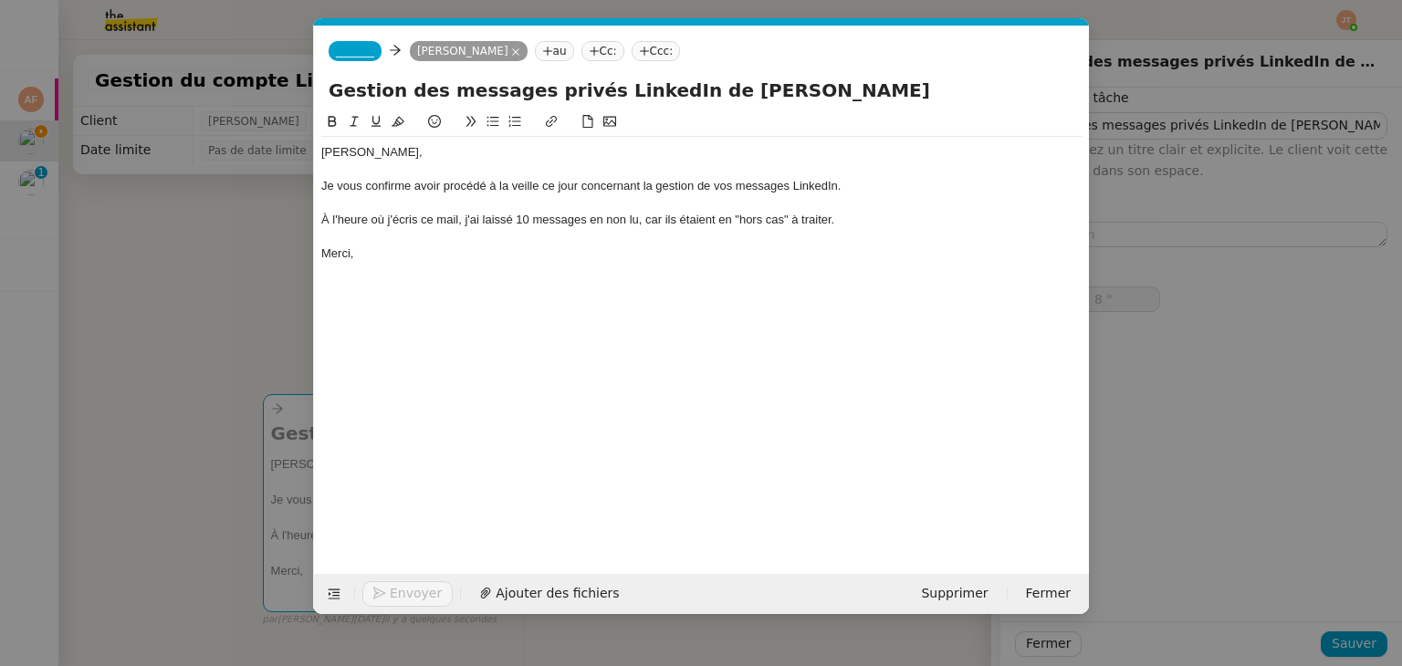
click at [345, 57] on span "_______" at bounding box center [355, 51] width 38 height 13
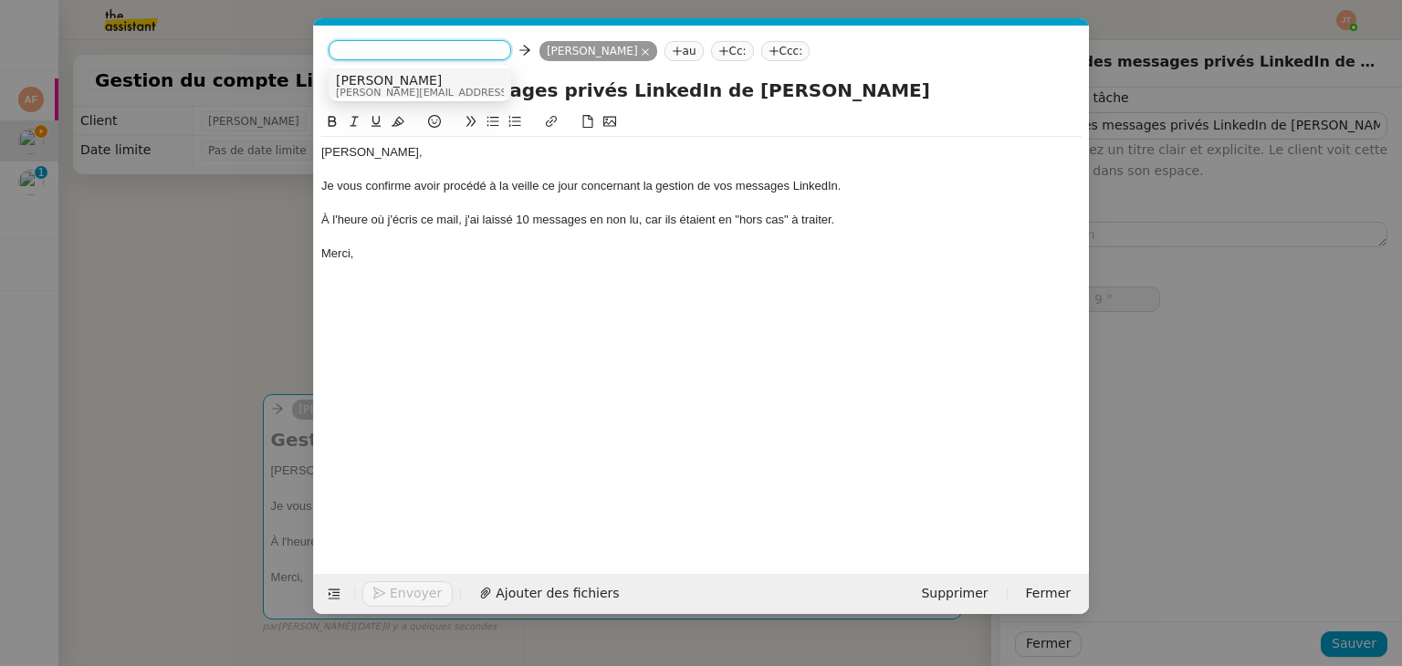
click at [386, 89] on span "camille@theassistant.com" at bounding box center [465, 93] width 259 height 10
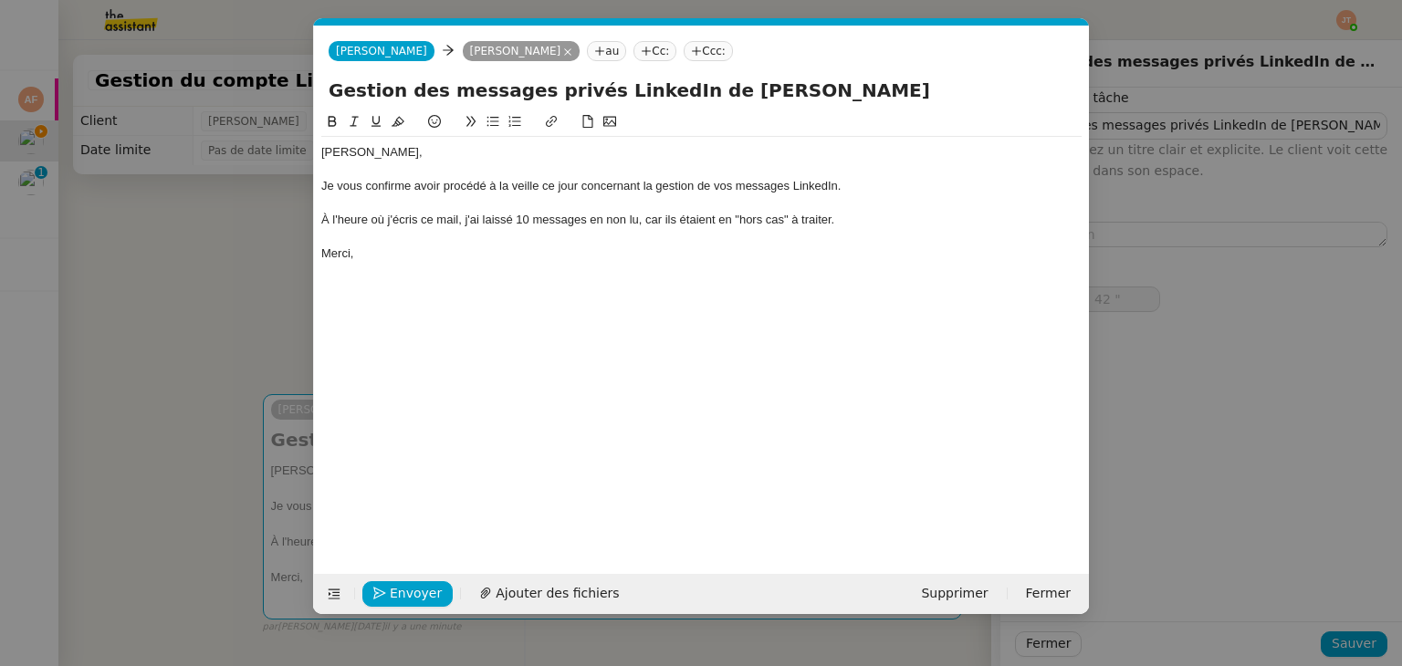
click at [199, 247] on nz-modal-container "Service TA - VOYAGE - PROPOSITION GLOBALE A utiliser dans le cadre de propositi…" at bounding box center [701, 333] width 1402 height 666
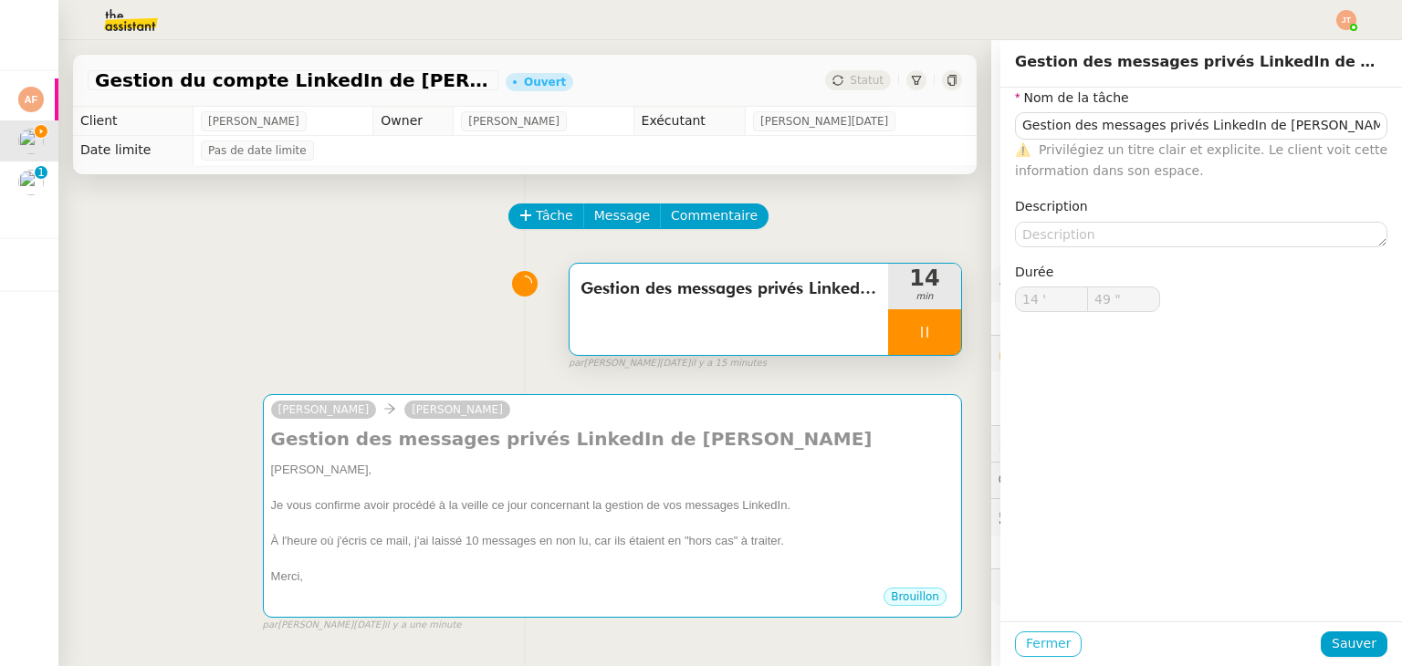
type input "50 ""
click at [1034, 648] on span "Fermer" at bounding box center [1048, 643] width 45 height 21
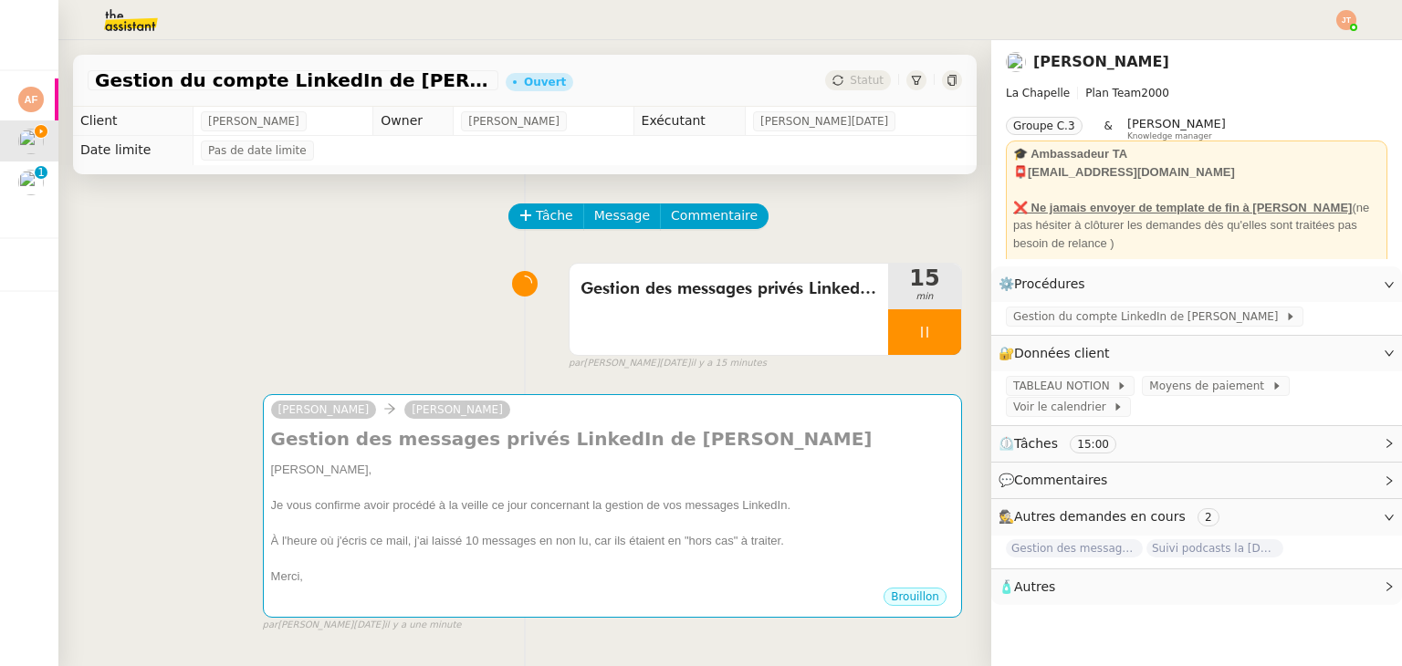
click at [307, 276] on div "Gestion des messages privés LinkedIn de Charly 15 min false par Jean-Noël D. il…" at bounding box center [525, 313] width 874 height 117
click at [909, 342] on div at bounding box center [924, 332] width 73 height 46
click at [935, 339] on icon at bounding box center [942, 332] width 15 height 15
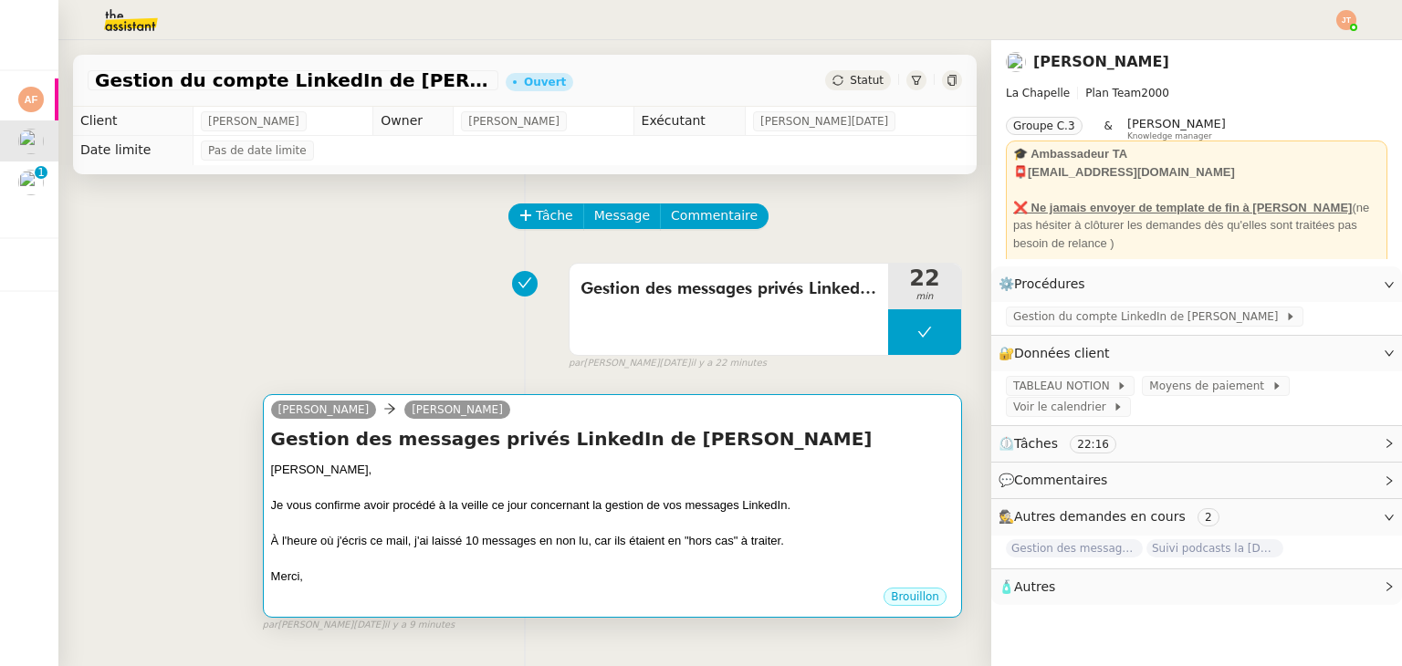
click at [714, 485] on div at bounding box center [612, 488] width 683 height 18
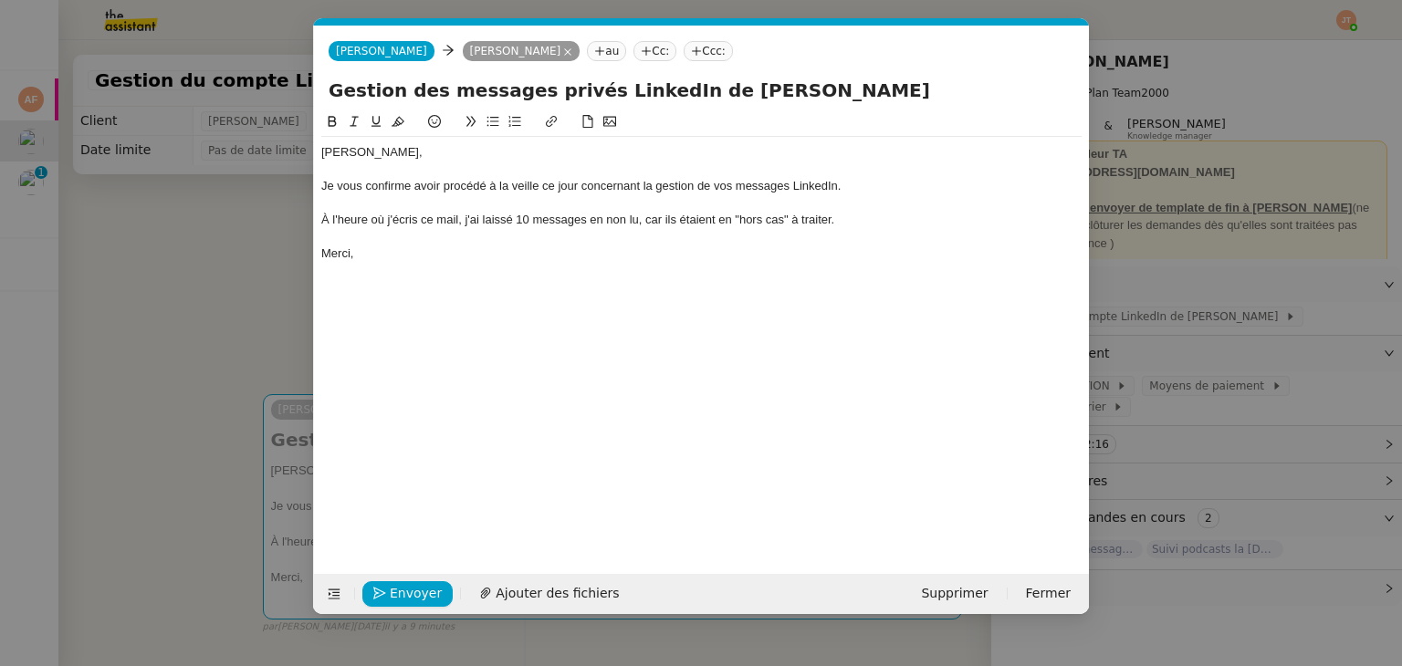
scroll to position [0, 38]
click at [405, 598] on span "Envoyer" at bounding box center [416, 593] width 52 height 21
click at [405, 598] on span "Confirmer l'envoi" at bounding box center [445, 593] width 110 height 21
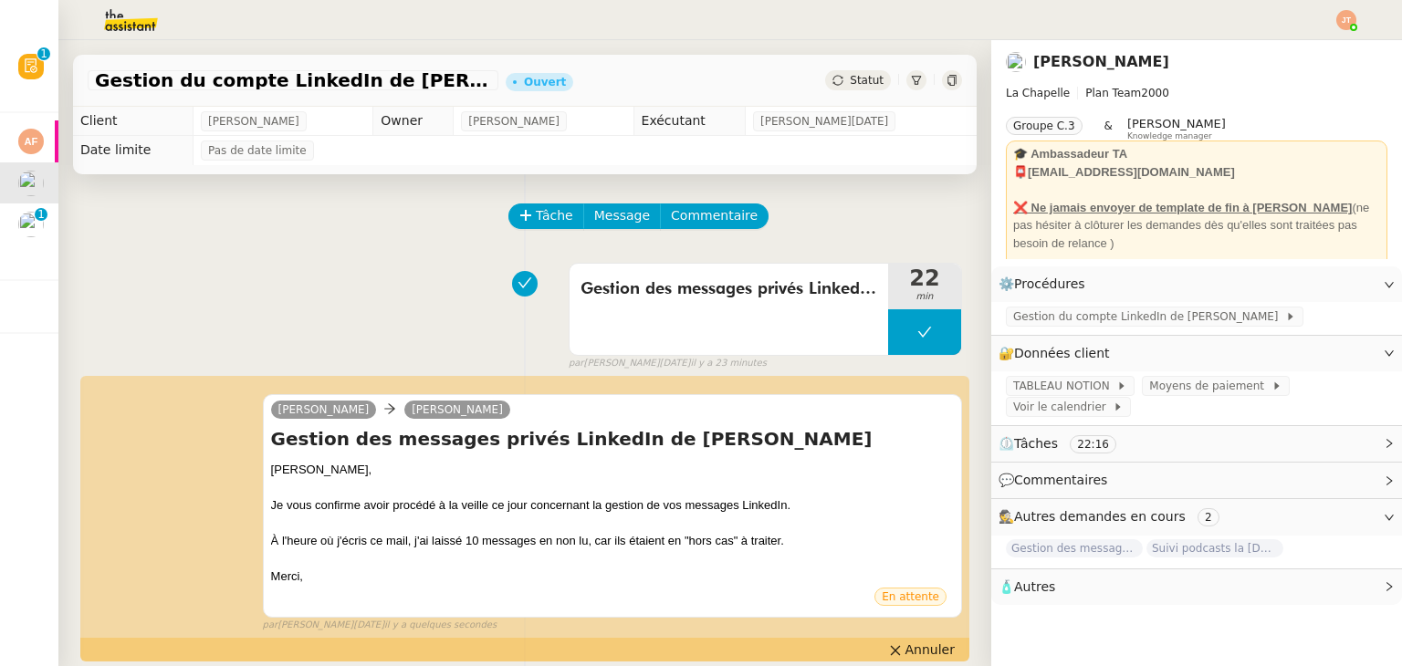
click at [856, 78] on span "Statut" at bounding box center [867, 80] width 34 height 13
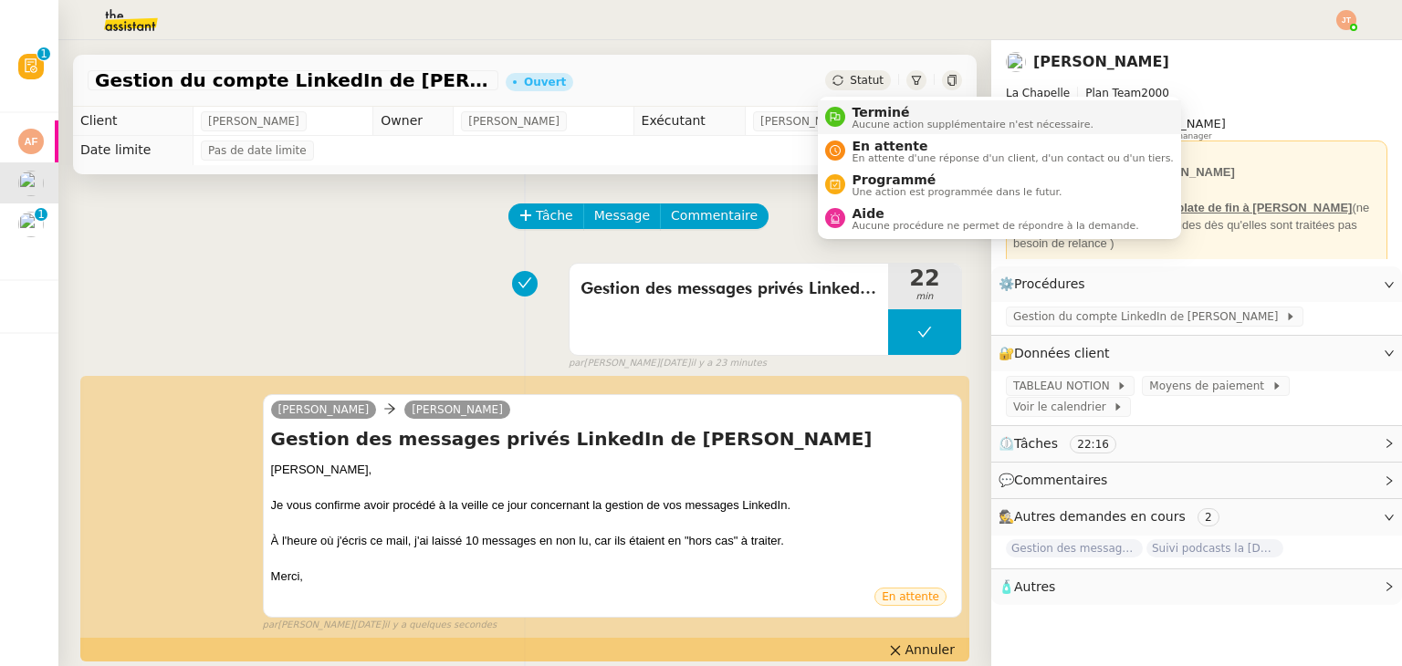
click at [861, 114] on span "Terminé" at bounding box center [972, 112] width 241 height 15
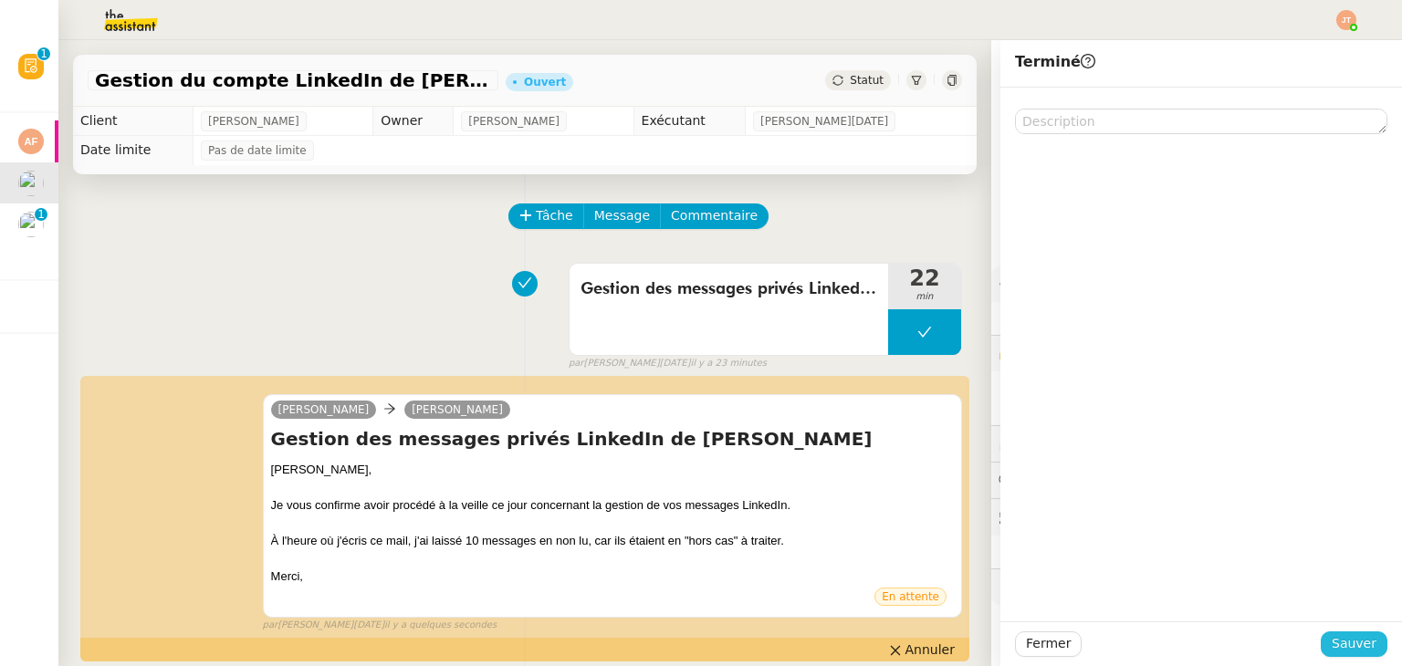
click at [1345, 646] on span "Sauver" at bounding box center [1353, 643] width 45 height 21
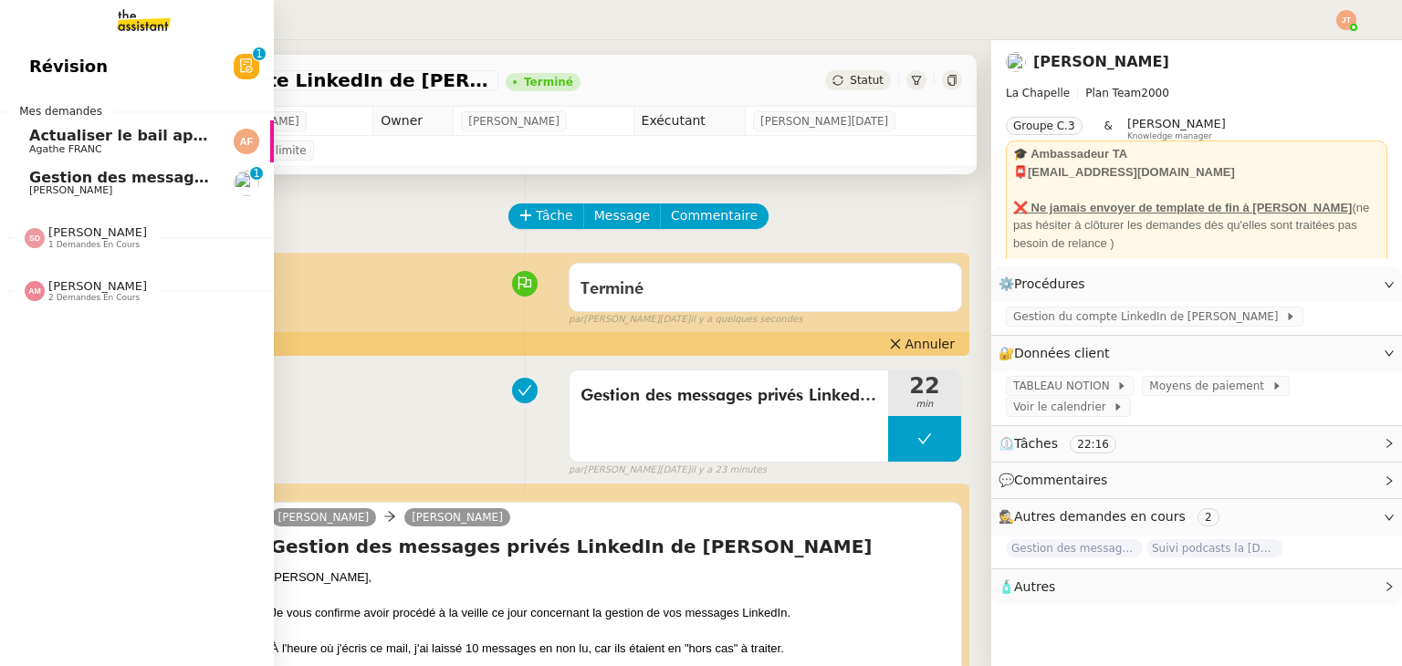
click at [69, 180] on span "Gestion des messages privés linkedIn - 2 octobre 2025" at bounding box center [254, 177] width 451 height 17
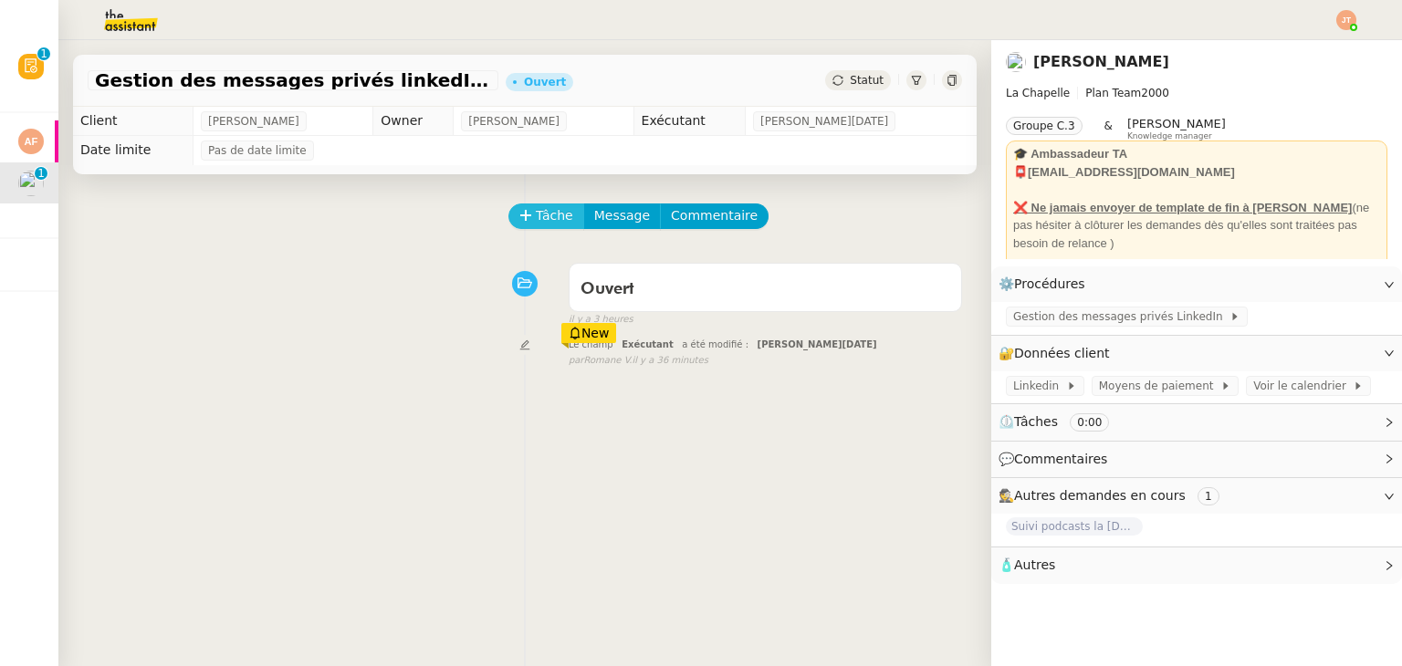
click at [544, 221] on span "Tâche" at bounding box center [554, 215] width 37 height 21
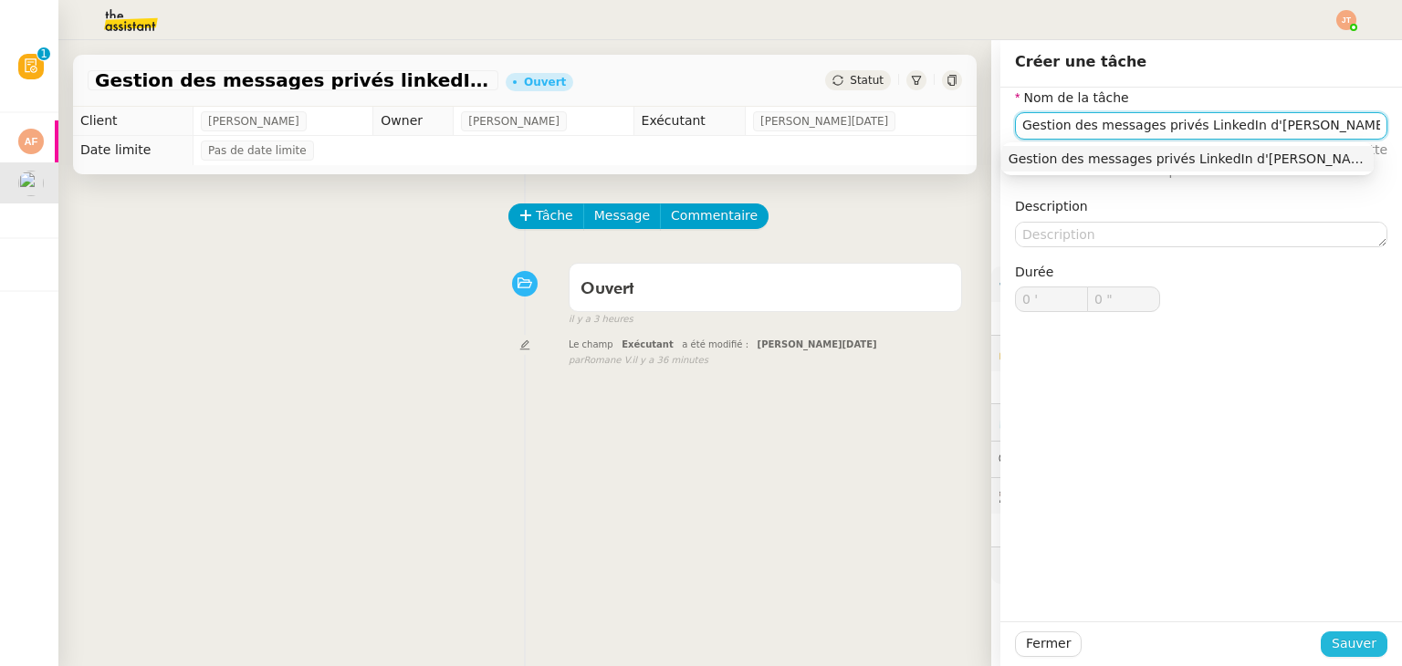
type input "Gestion des messages privés LinkedIn d'Hugo"
click at [1337, 643] on span "Sauver" at bounding box center [1353, 643] width 45 height 21
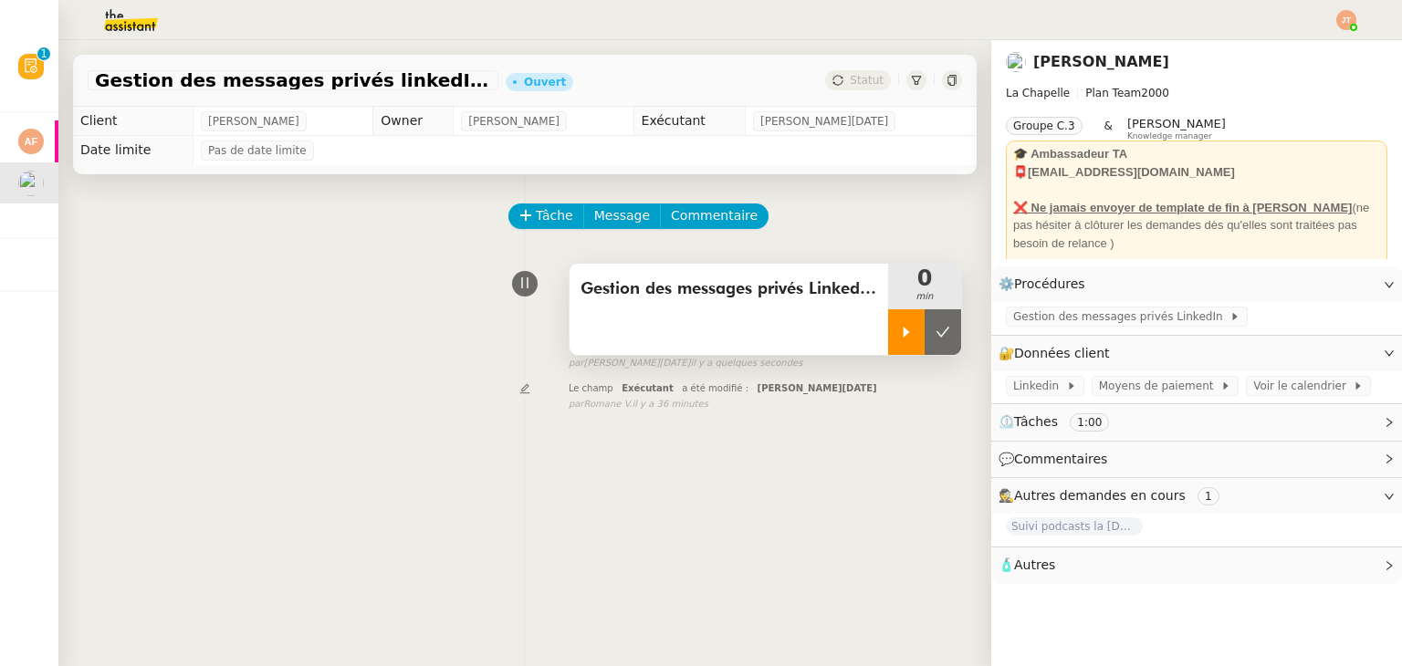
click at [888, 351] on div at bounding box center [906, 332] width 37 height 46
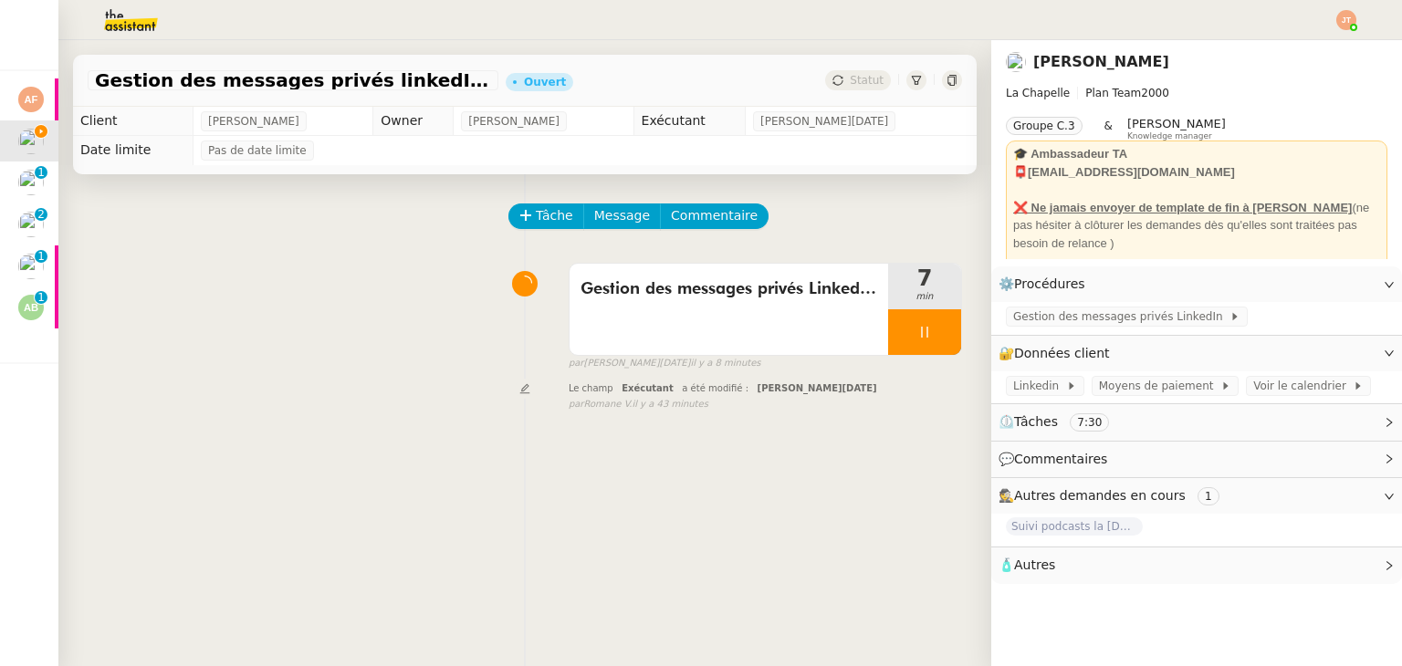
click at [398, 348] on div "Gestion des messages privés LinkedIn d'Hugo 7 min false par Jean-Noël D. il y a…" at bounding box center [525, 313] width 874 height 117
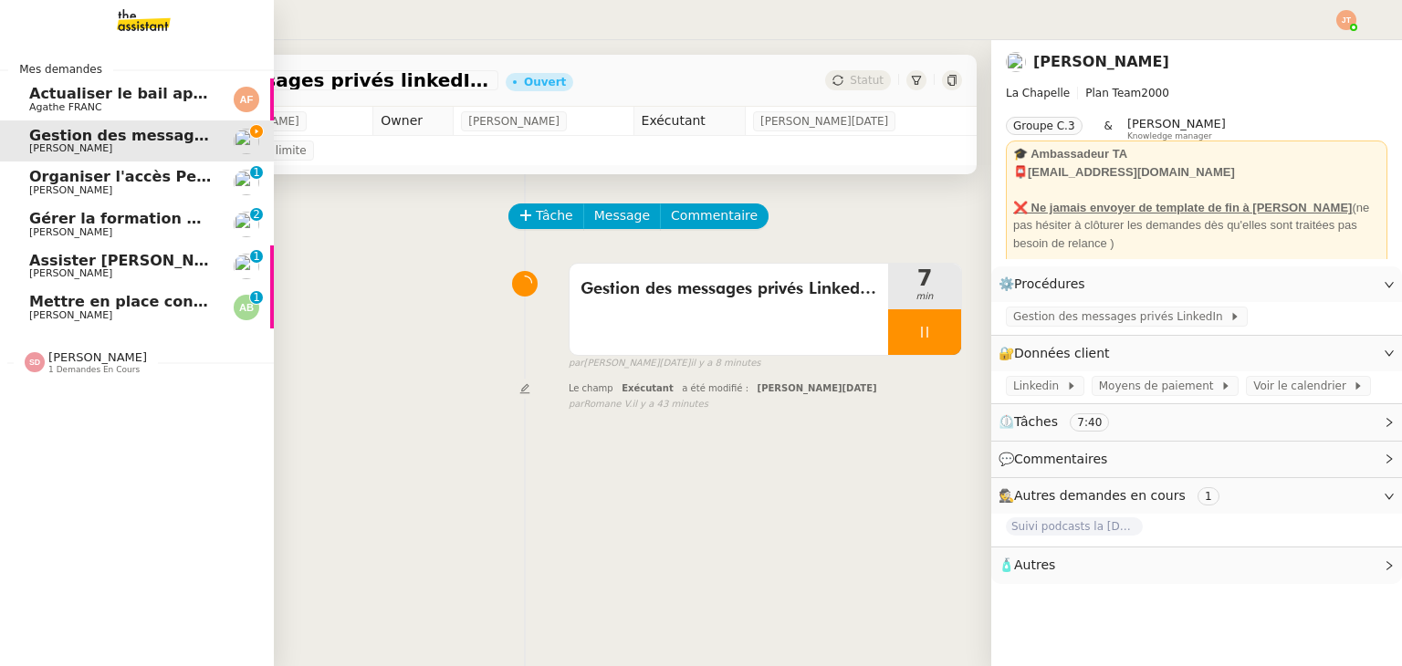
click at [40, 187] on span "[PERSON_NAME]" at bounding box center [70, 190] width 83 height 12
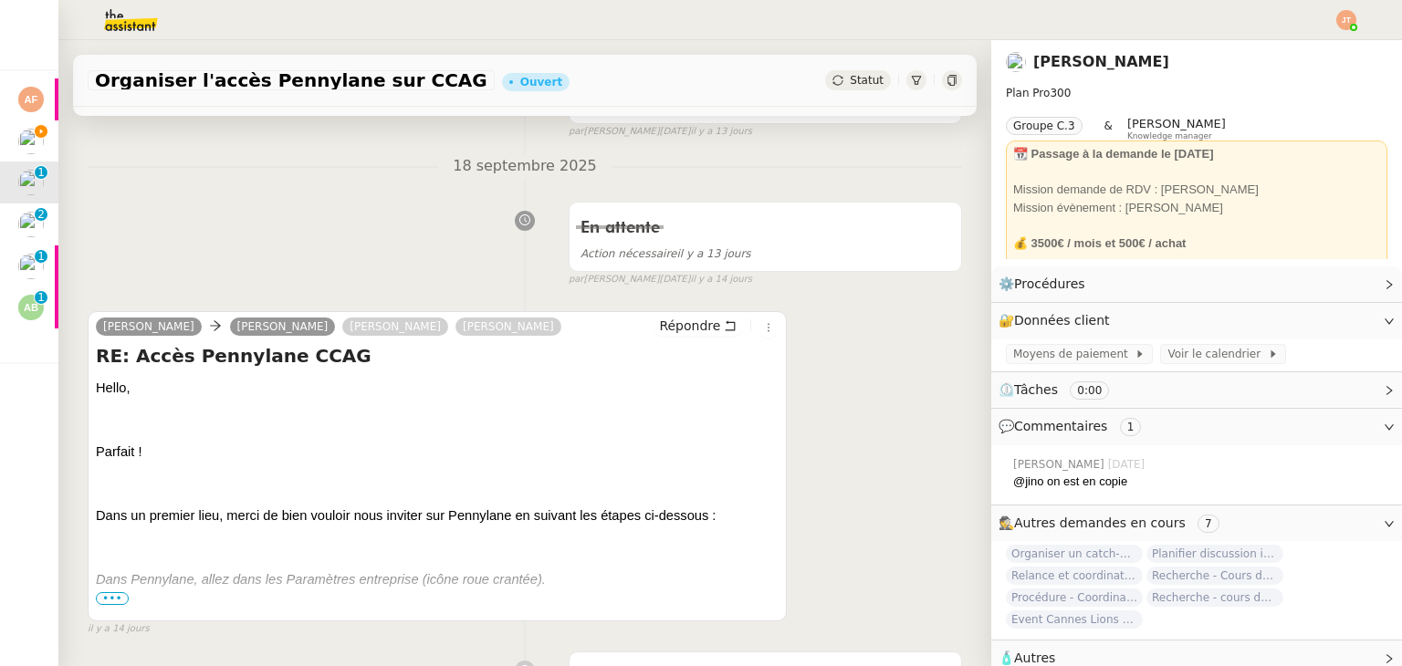
scroll to position [548, 0]
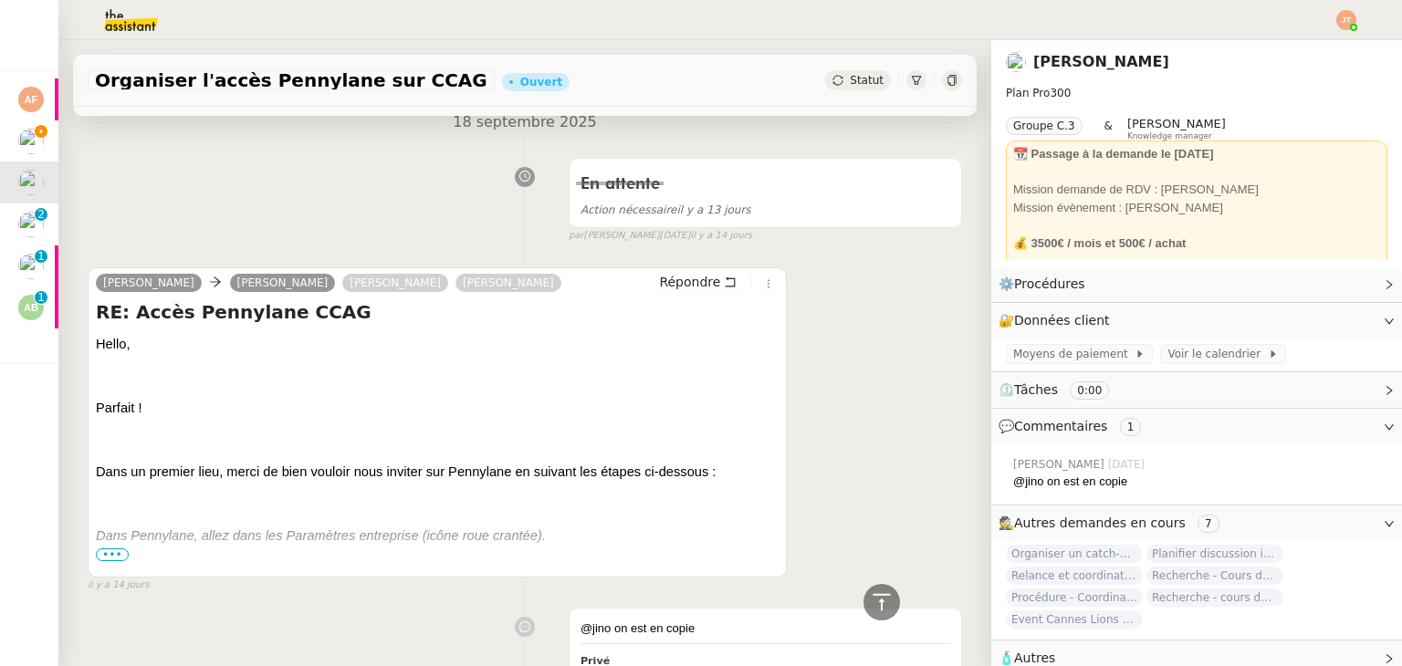
click at [108, 559] on span "•••" at bounding box center [112, 554] width 33 height 13
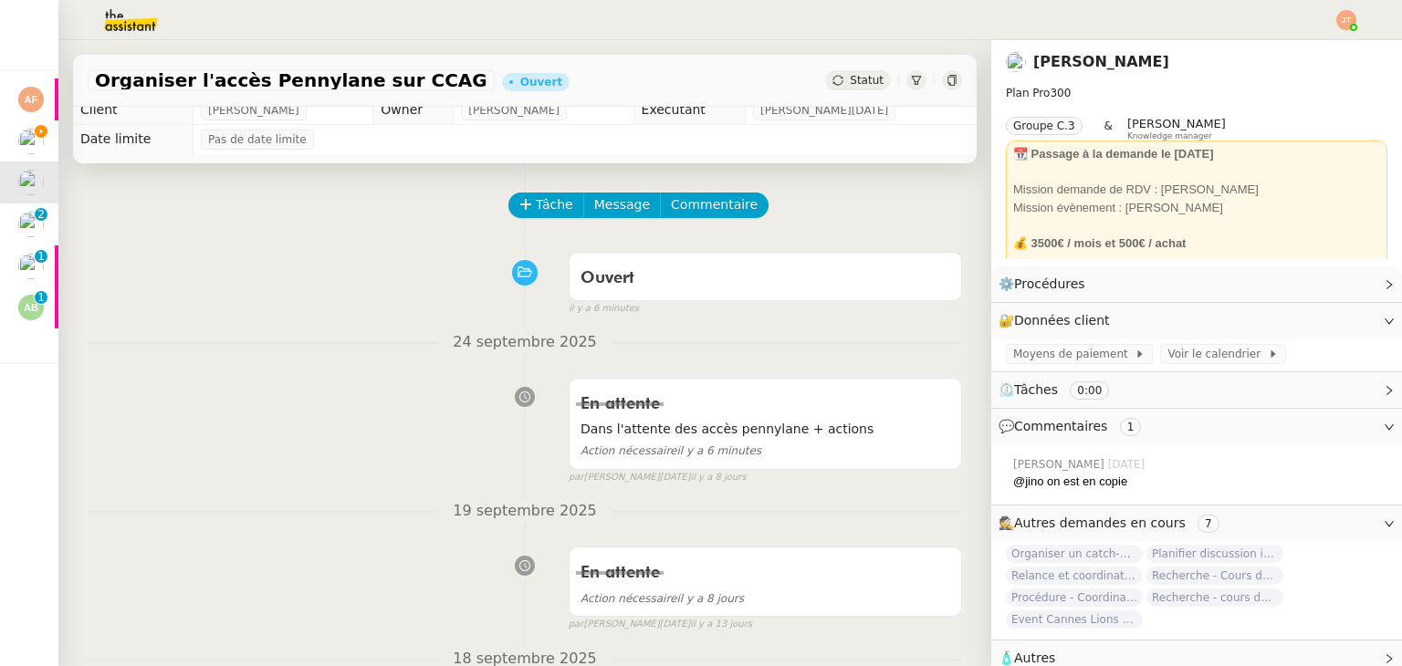
scroll to position [0, 0]
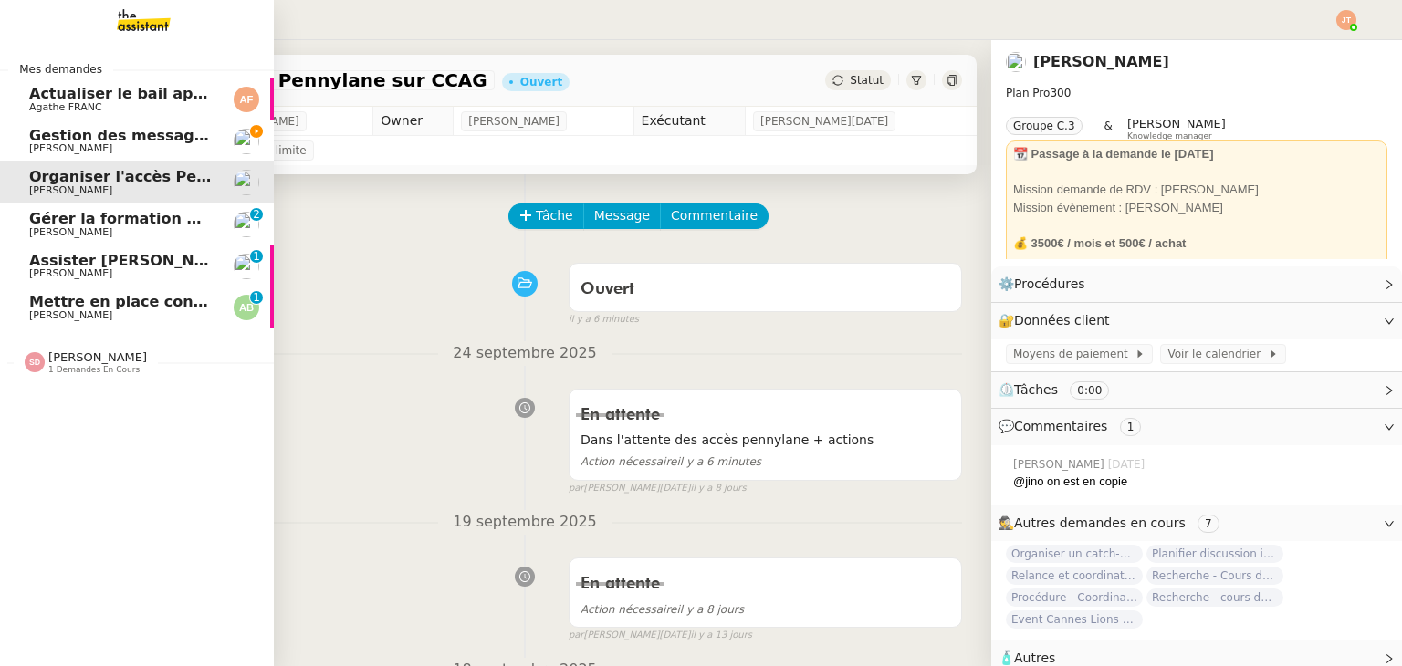
click at [114, 139] on span "Gestion des messages privés linkedIn - 2 octobre 2025" at bounding box center [254, 135] width 451 height 17
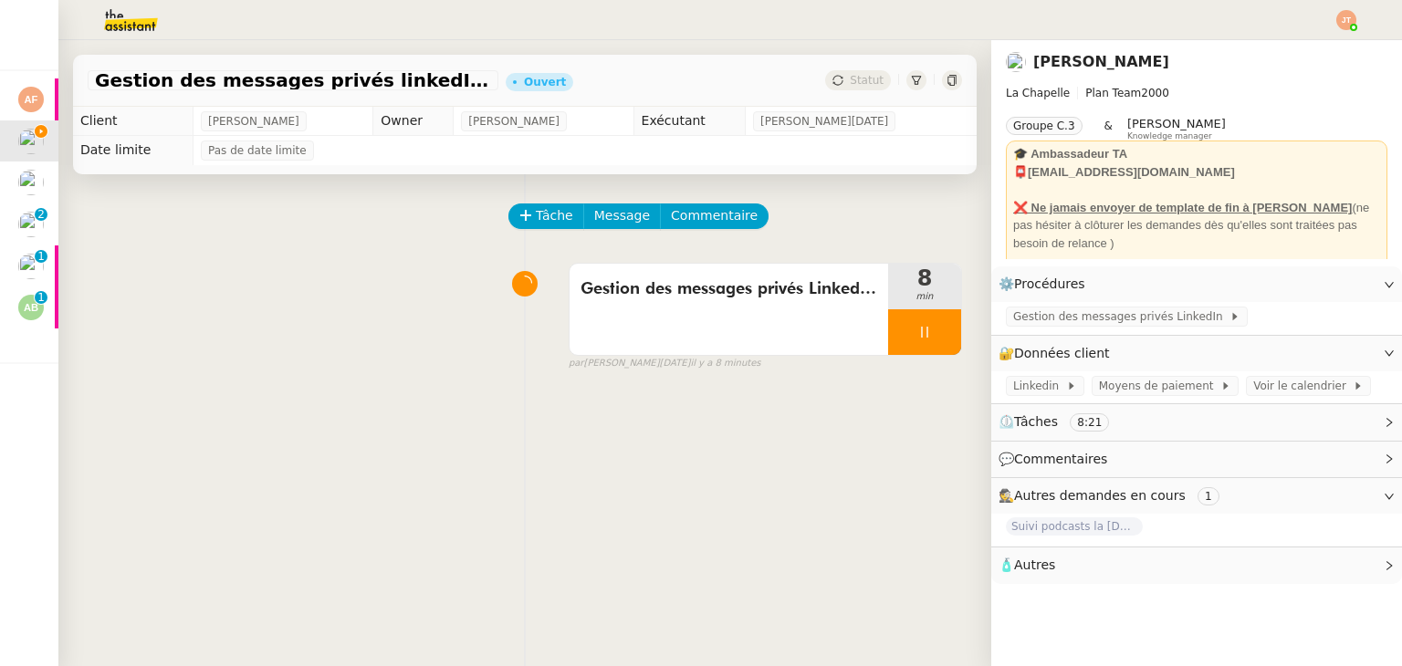
click at [352, 348] on div "Gestion des messages privés LinkedIn d'Hugo 8 min false par Jean-Noël D. il y a…" at bounding box center [525, 313] width 874 height 117
click at [128, 23] on img at bounding box center [116, 20] width 141 height 40
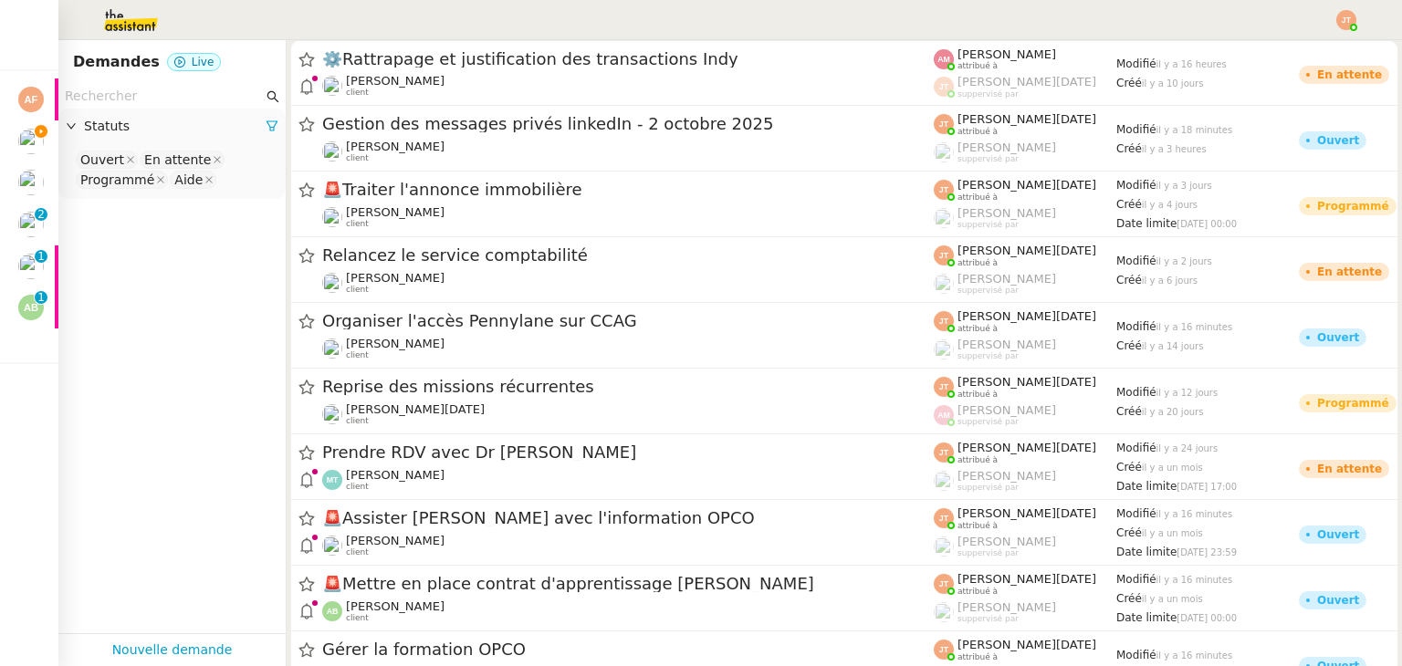
click at [160, 93] on input "text" at bounding box center [164, 96] width 198 height 21
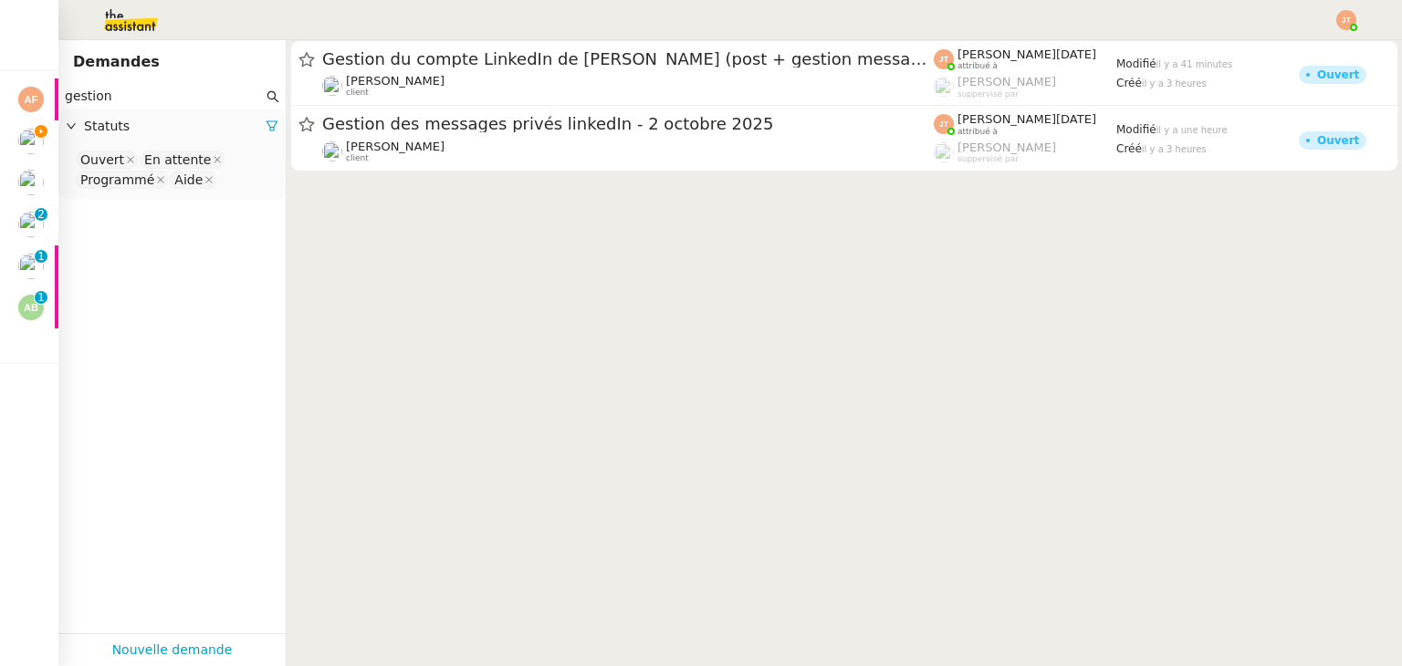
type input "gestion"
click at [266, 124] on icon at bounding box center [272, 126] width 13 height 13
click at [165, 126] on span "Statuts" at bounding box center [181, 126] width 194 height 21
click at [133, 162] on nz-select-top-control "Please select" at bounding box center [172, 160] width 198 height 23
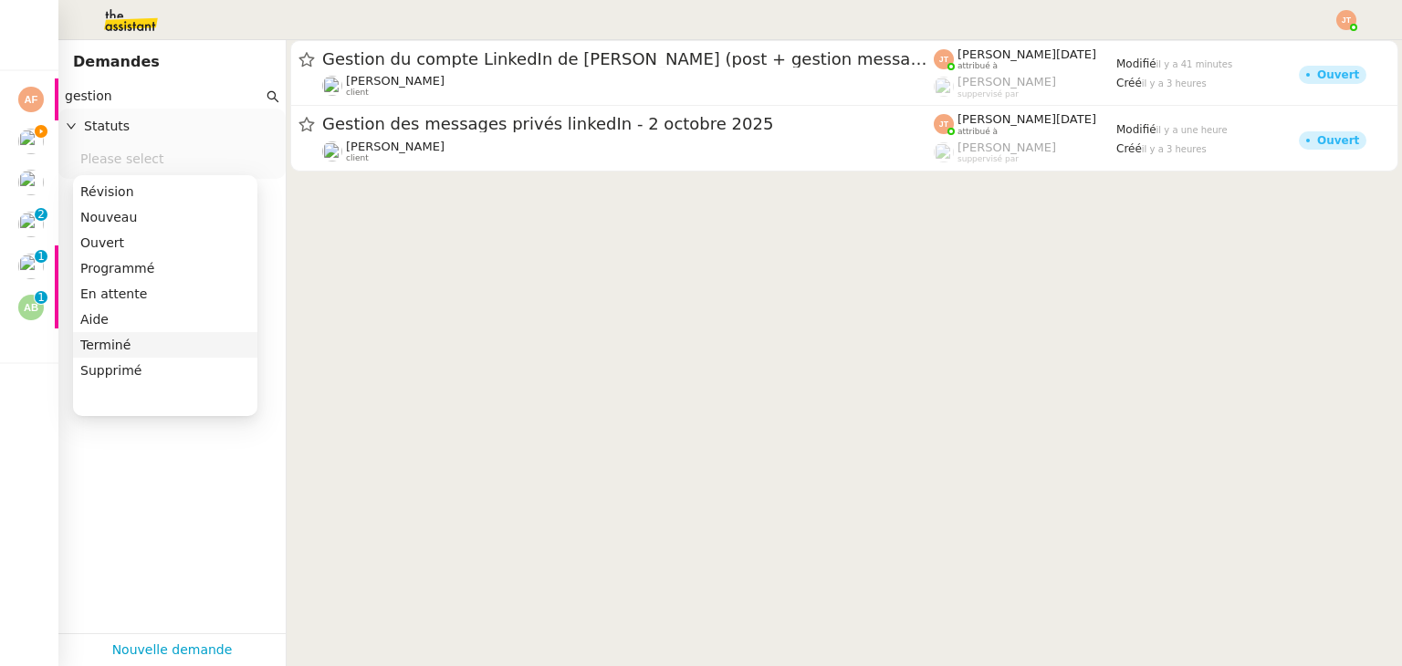
click at [140, 338] on div "Terminé" at bounding box center [165, 345] width 170 height 16
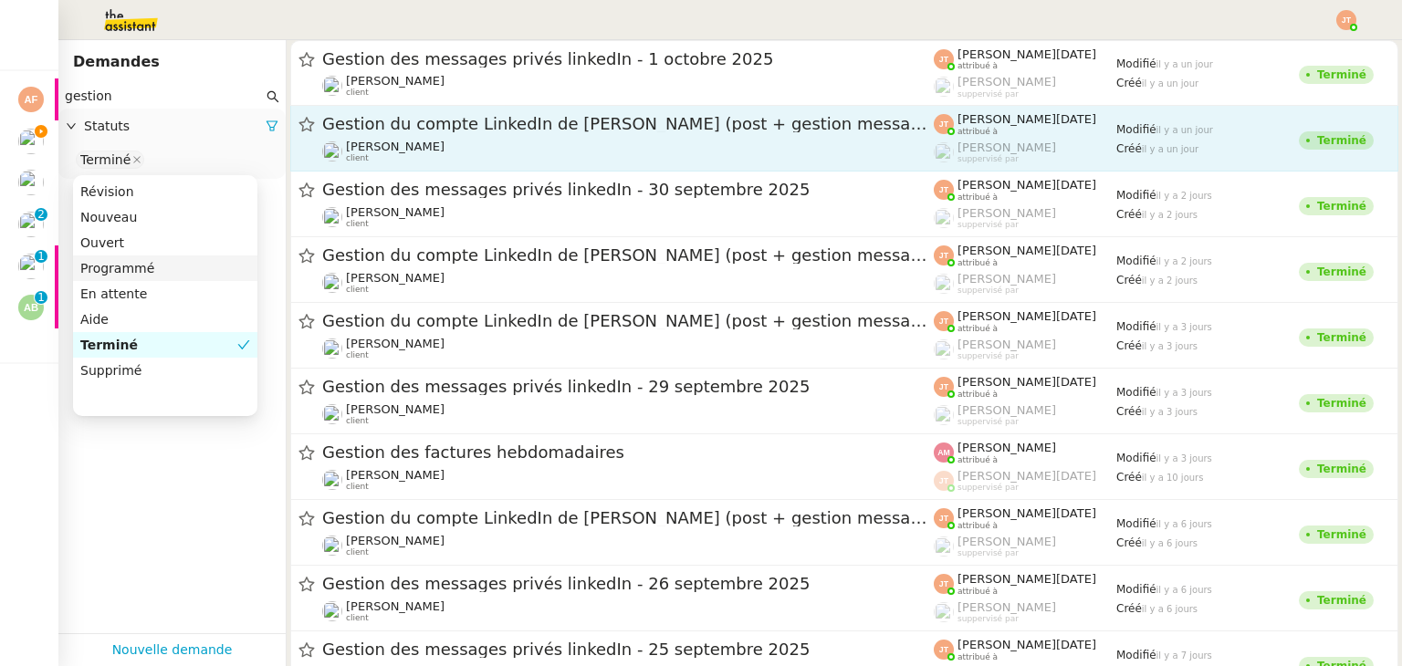
click at [391, 125] on span "Gestion du compte LinkedIn de Charly LAMARD (post + gestion messages) - 1 octob…" at bounding box center [627, 124] width 611 height 16
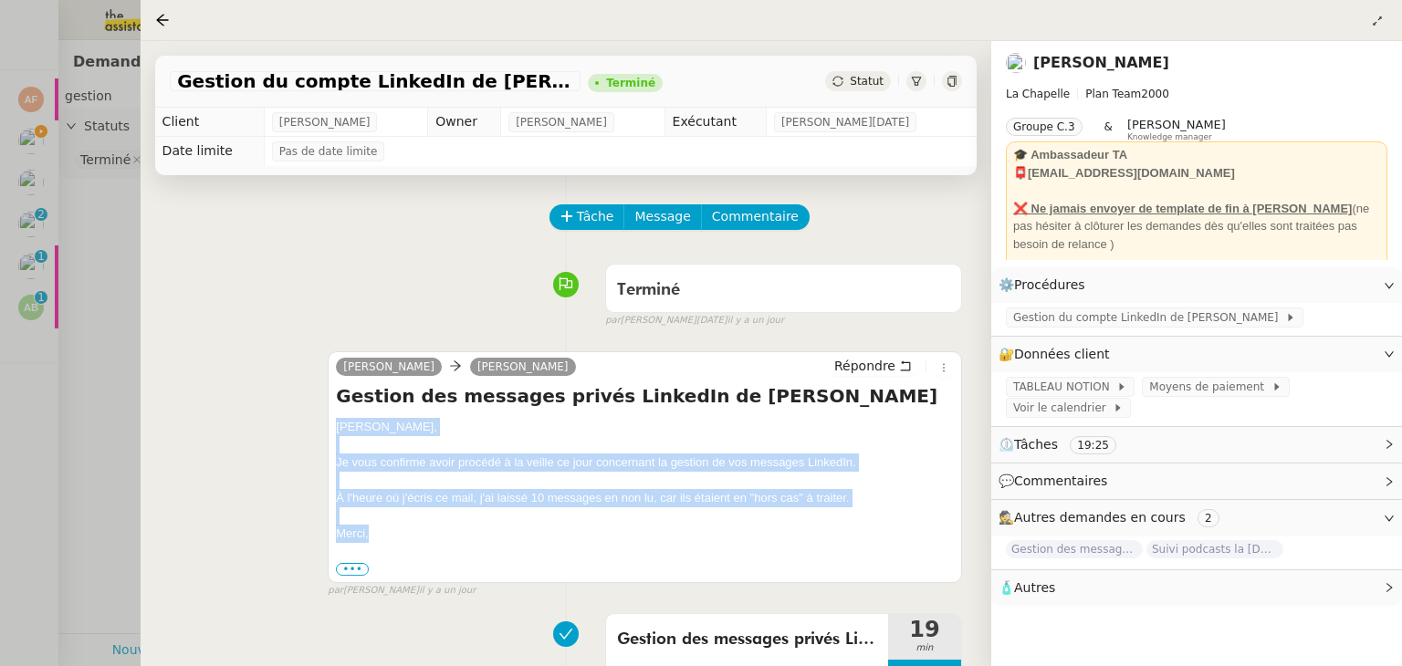
drag, startPoint x: 336, startPoint y: 426, endPoint x: 383, endPoint y: 532, distance: 116.0
click at [383, 532] on div "Hugo, Je vous confirme avoir procédé à la veille ce jour concernant la gestion …" at bounding box center [645, 498] width 618 height 160
copy div "Hugo, Je vous confirme avoir procédé à la veille ce jour concernant la gestion …"
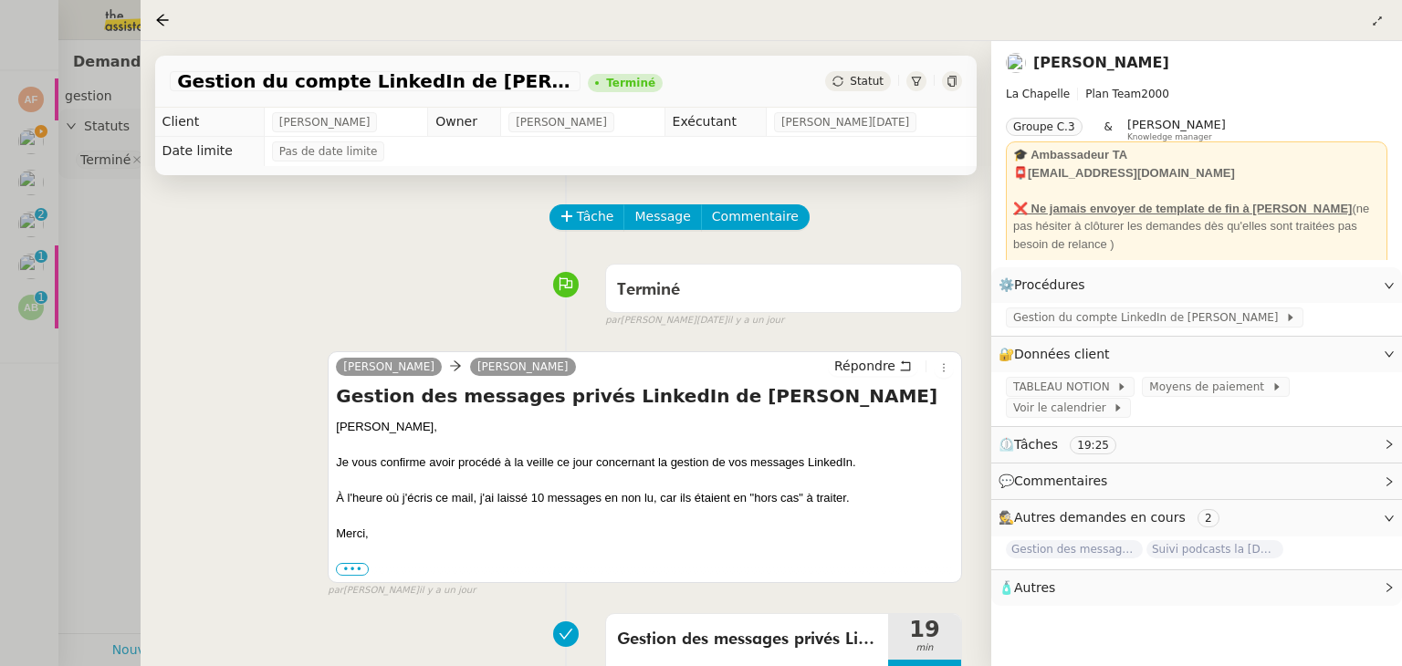
click at [116, 318] on div at bounding box center [701, 333] width 1402 height 666
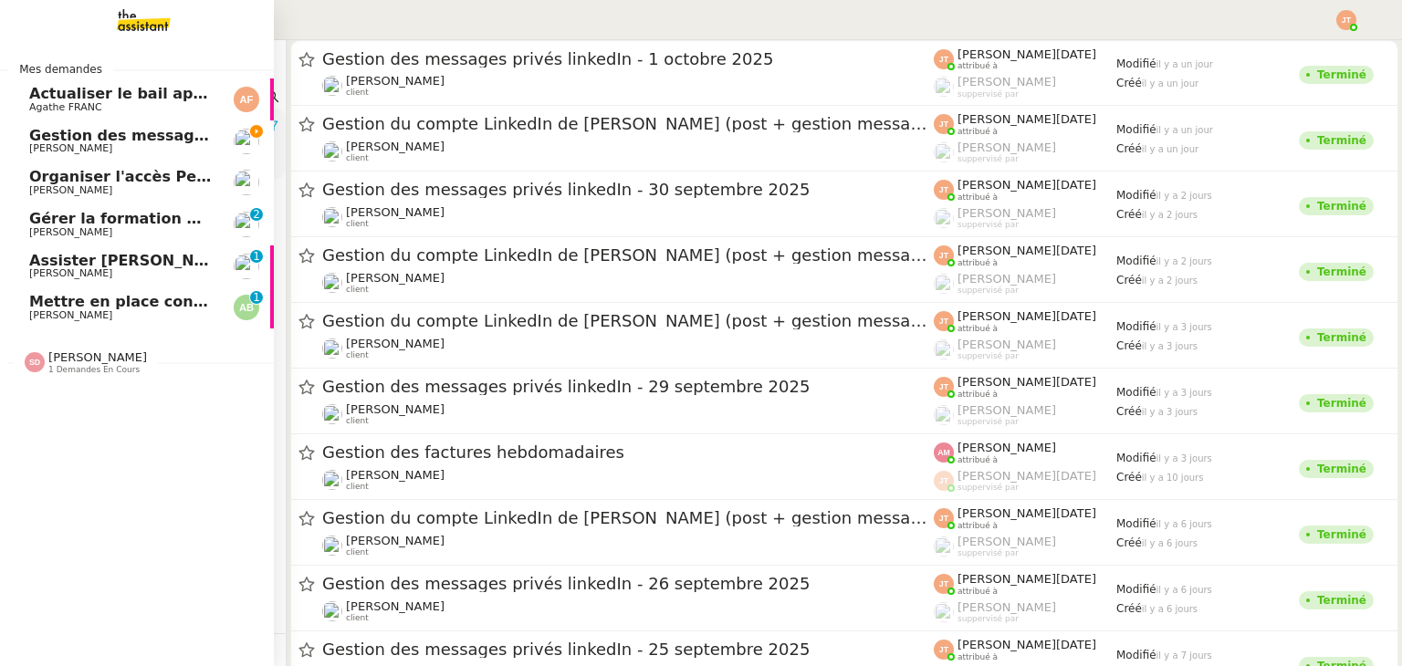
click at [52, 137] on span "Gestion des messages privés linkedIn - 2 octobre 2025" at bounding box center [254, 135] width 451 height 17
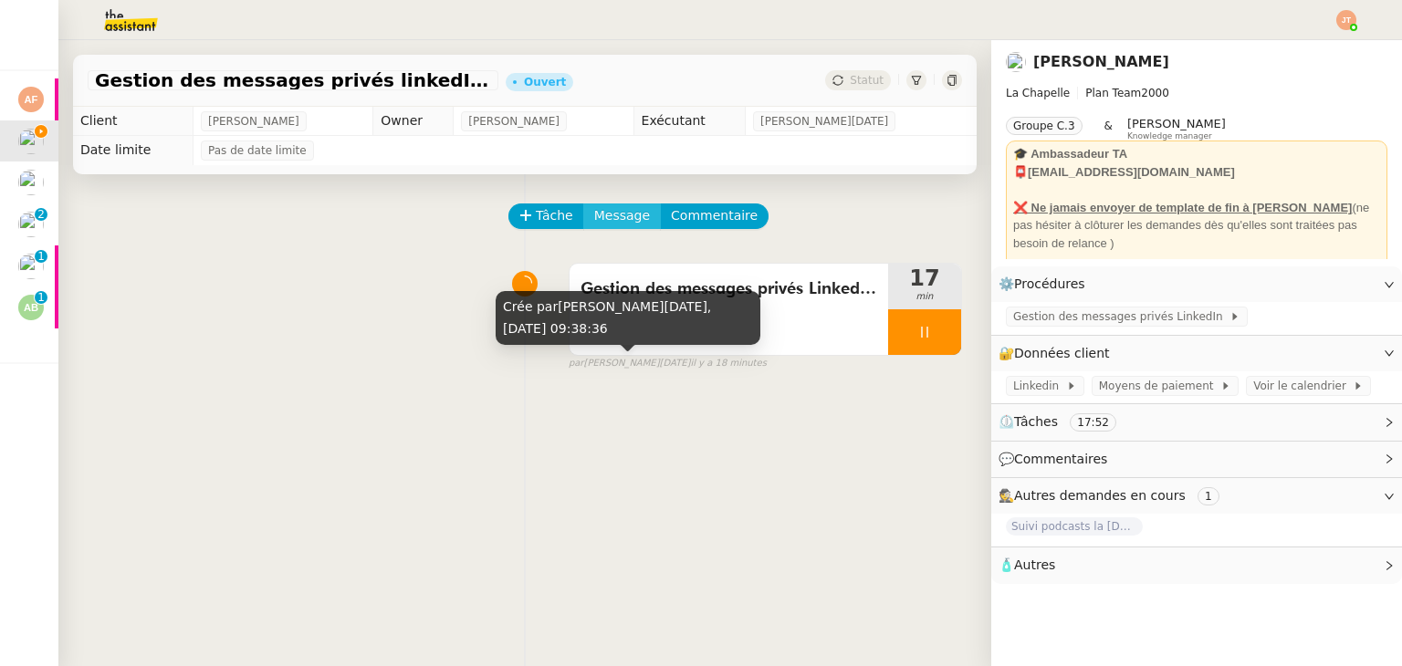
click at [623, 225] on span "Message" at bounding box center [622, 215] width 56 height 21
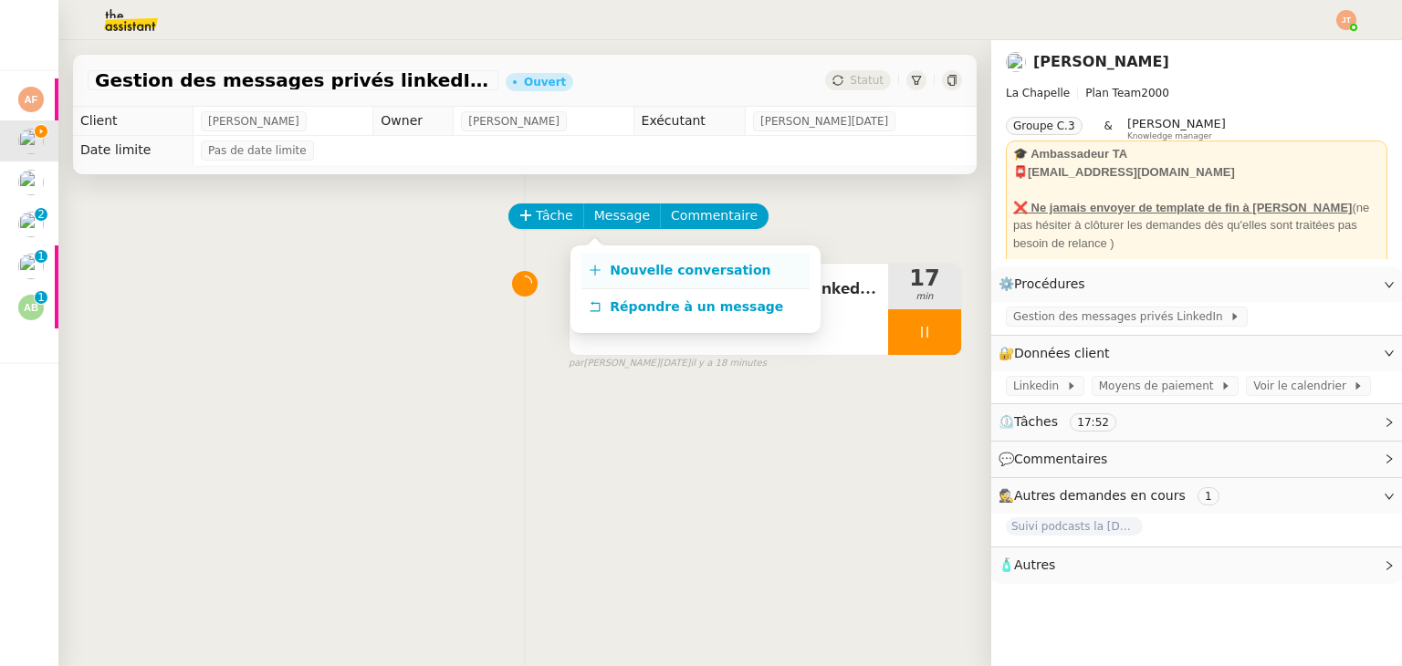
click at [699, 264] on span "Nouvelle conversation" at bounding box center [690, 270] width 161 height 15
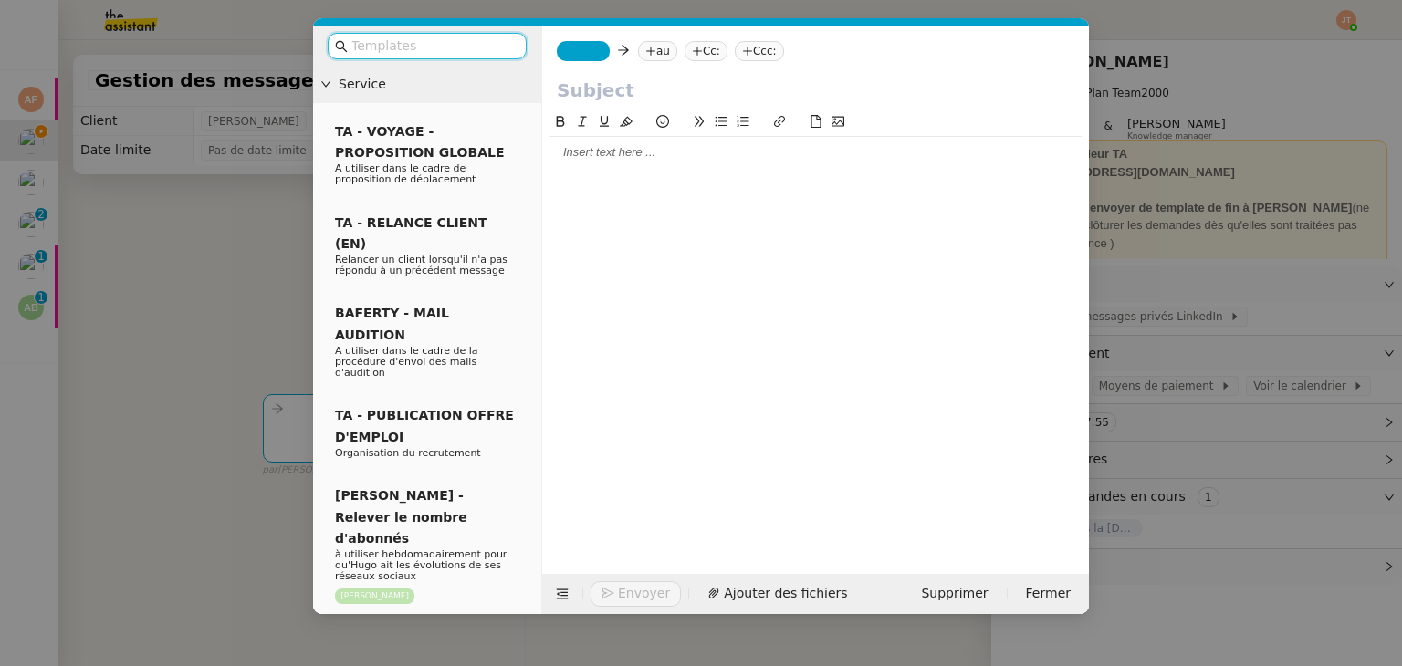
click at [622, 162] on div at bounding box center [815, 152] width 532 height 31
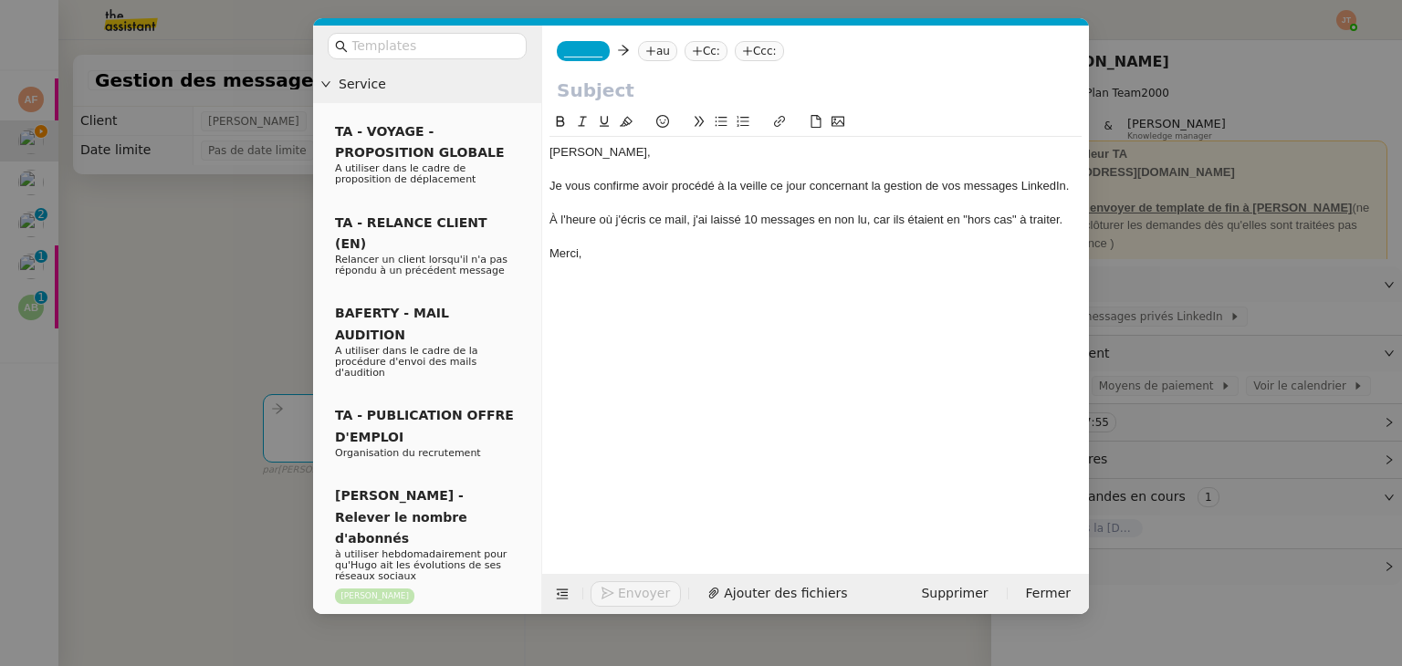
click at [185, 330] on nz-modal-container "Service TA - VOYAGE - PROPOSITION GLOBALE A utiliser dans le cadre de propositi…" at bounding box center [701, 333] width 1402 height 666
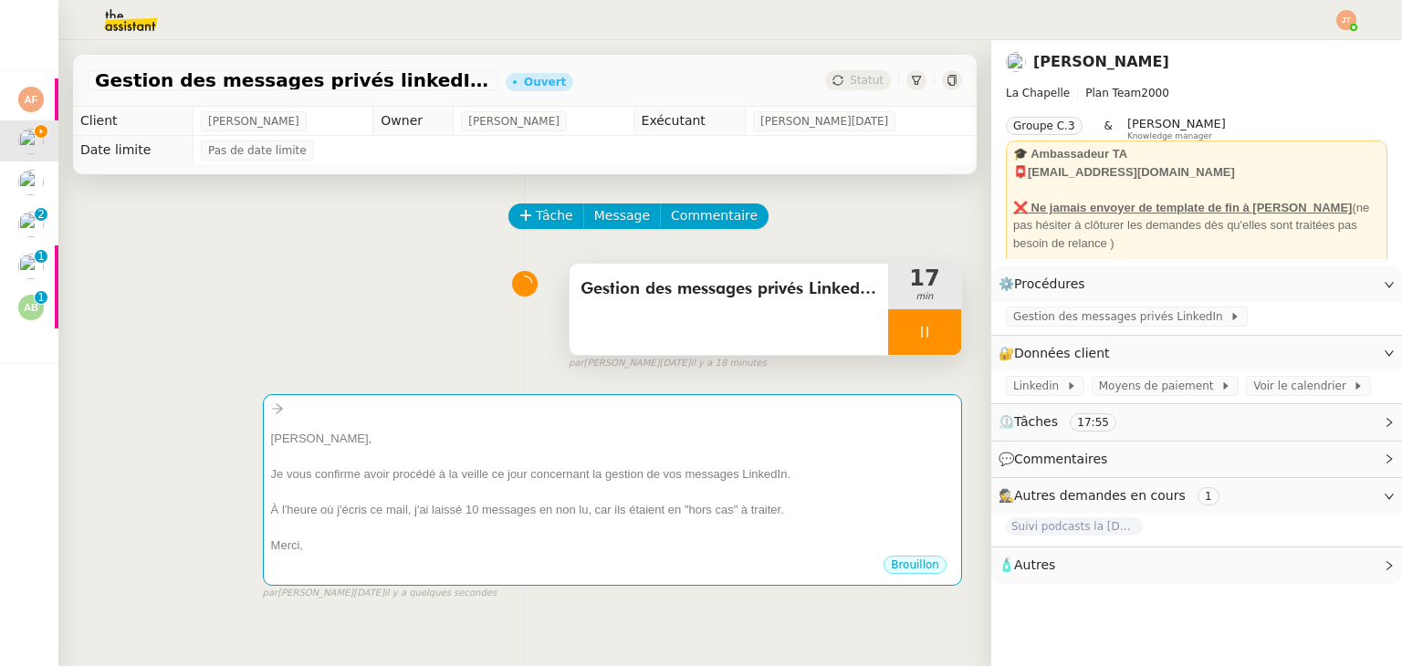
click at [640, 289] on span "Gestion des messages privés LinkedIn d'Hugo" at bounding box center [728, 289] width 297 height 27
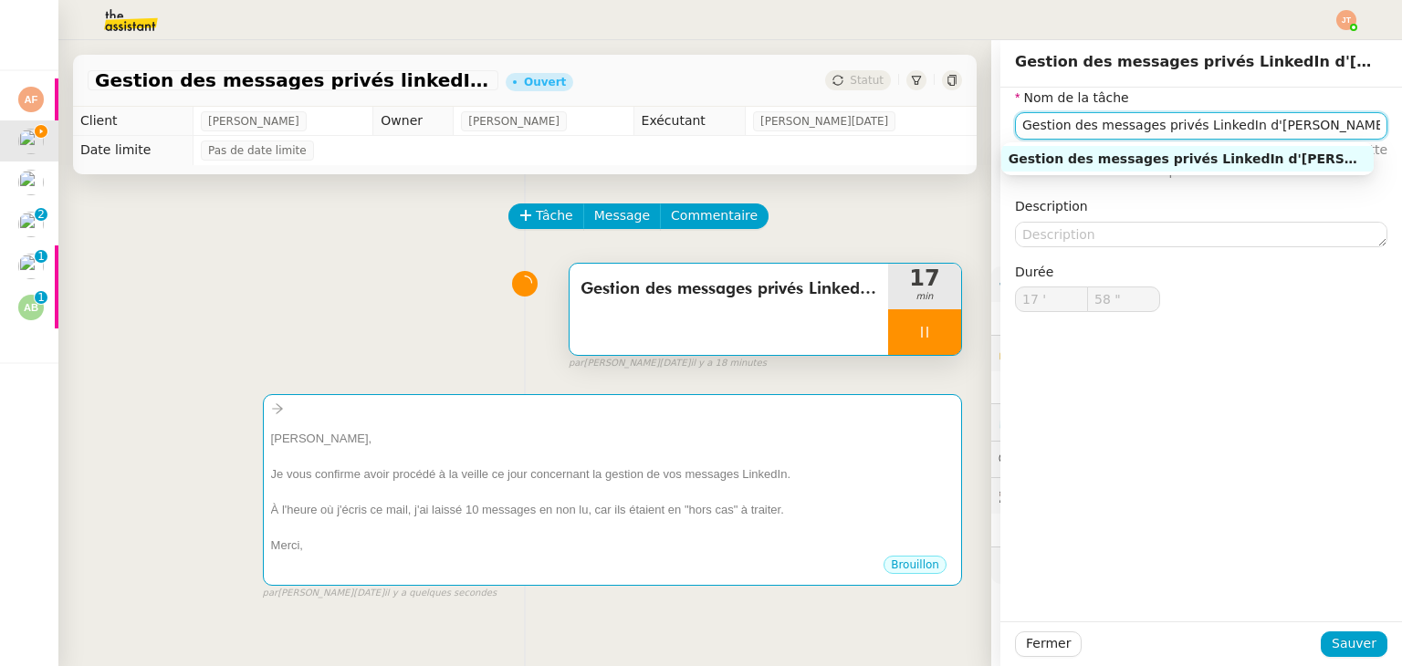
drag, startPoint x: 1282, startPoint y: 127, endPoint x: 959, endPoint y: 127, distance: 323.0
click at [959, 127] on app-ticket "Gestion des messages privés linkedIn - 2 octobre 2025 Ouvert Statut Client Hugo…" at bounding box center [729, 353] width 1343 height 626
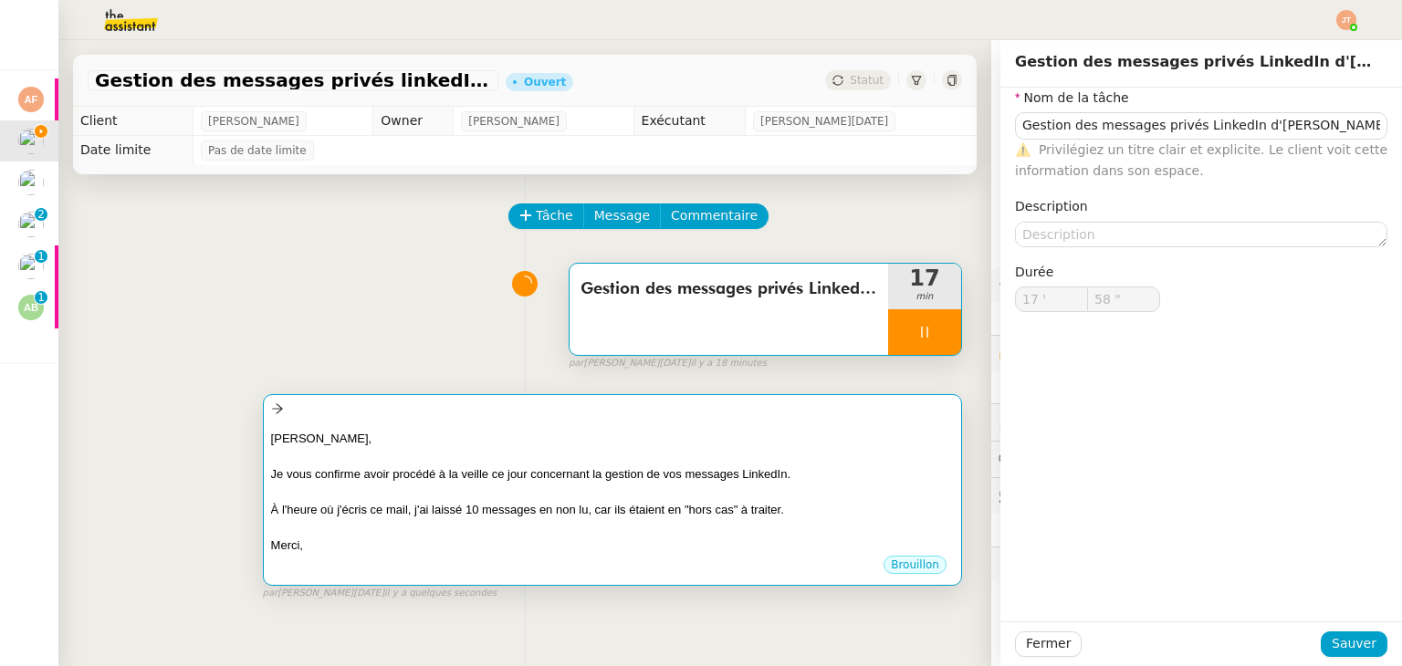
click at [481, 428] on div "Hugo, Je vous confirme avoir procédé à la veille ce jour concernant la gestion …" at bounding box center [612, 488] width 683 height 134
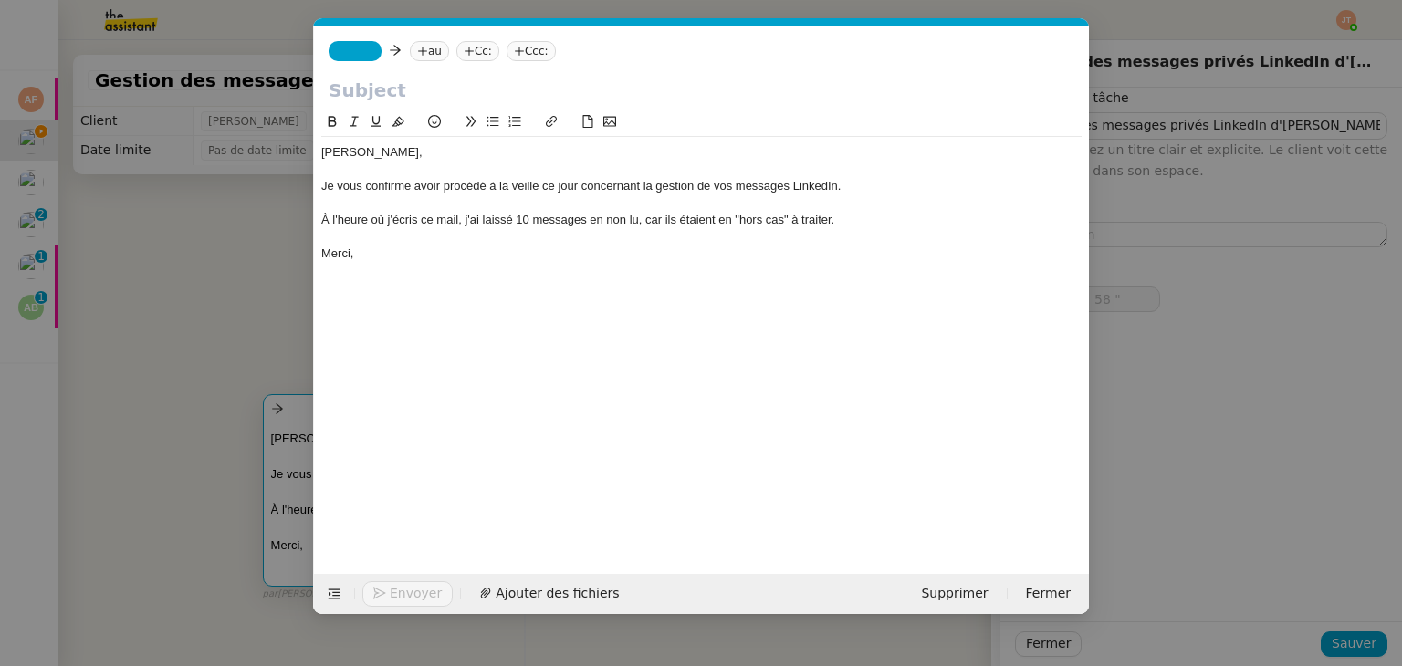
type input "59 ""
click at [409, 96] on input "text" at bounding box center [702, 90] width 746 height 27
paste input "Gestion des messages privés LinkedIn d'Hugo"
type input "Gestion des messages privés LinkedIn d'Hugo"
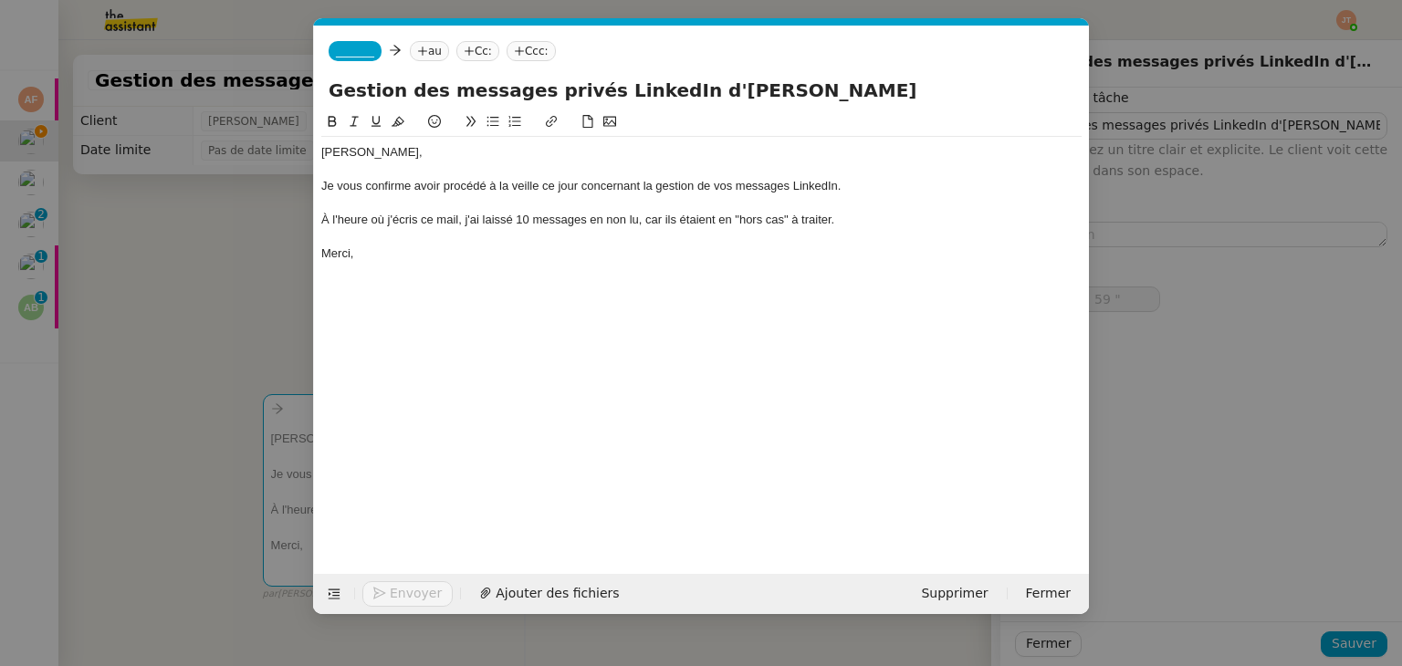
type input "18 '"
type input "0 ""
type input "Gestion des messages privés LinkedIn d'Hugo"
click at [431, 58] on nz-tag "au" at bounding box center [429, 51] width 39 height 20
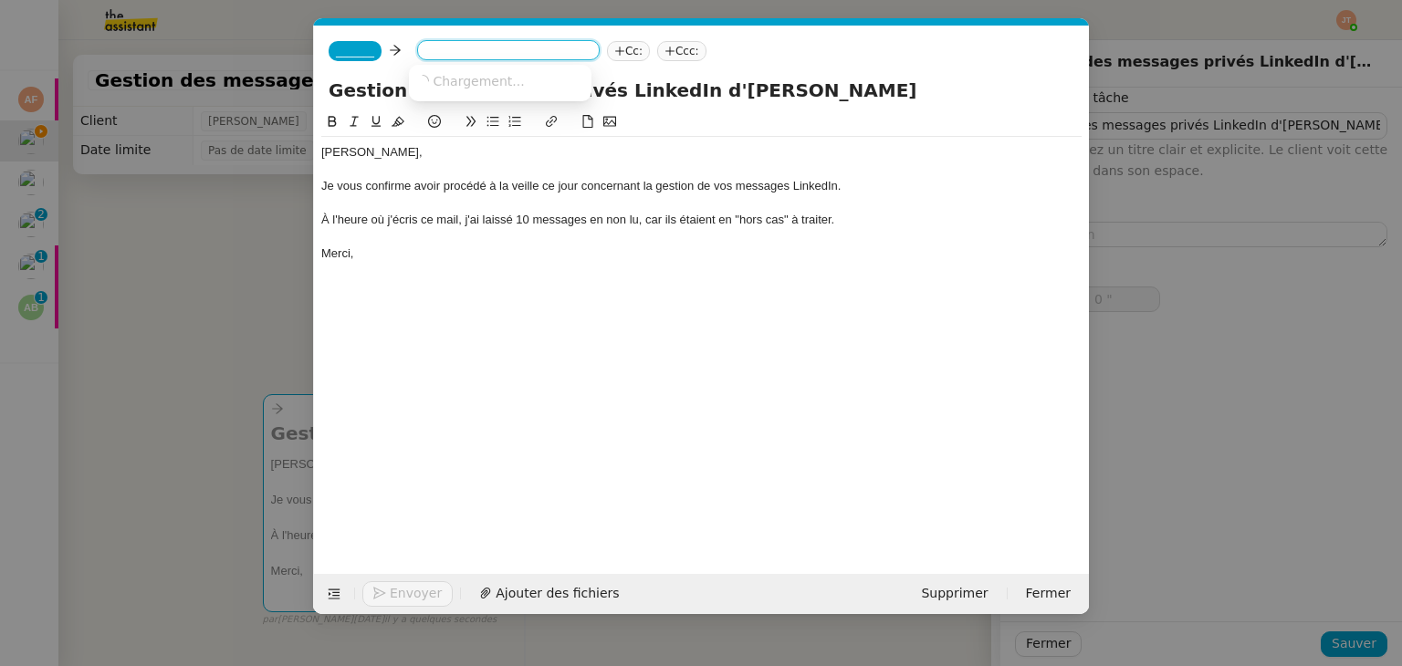
type input "1 ""
type input "bentz"
type input "2 ""
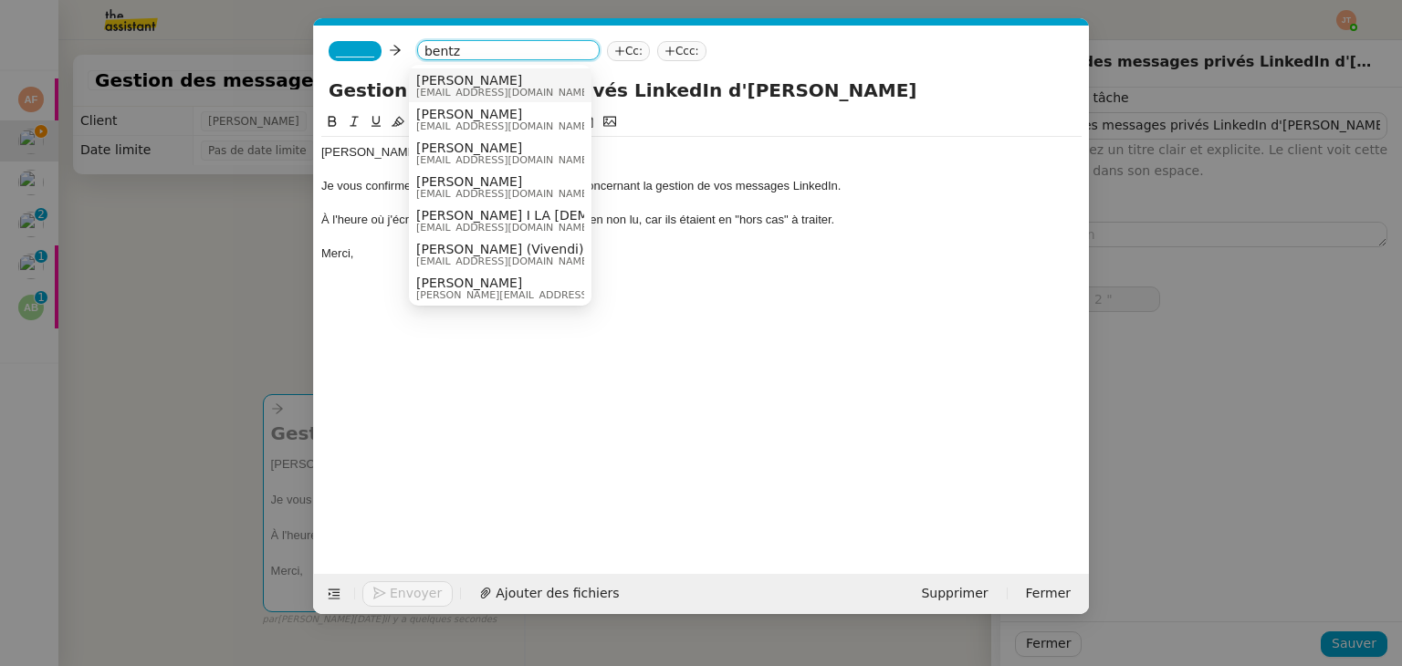
type input "bentz"
click at [450, 88] on span "hugo@lachapelle.club" at bounding box center [503, 93] width 175 height 10
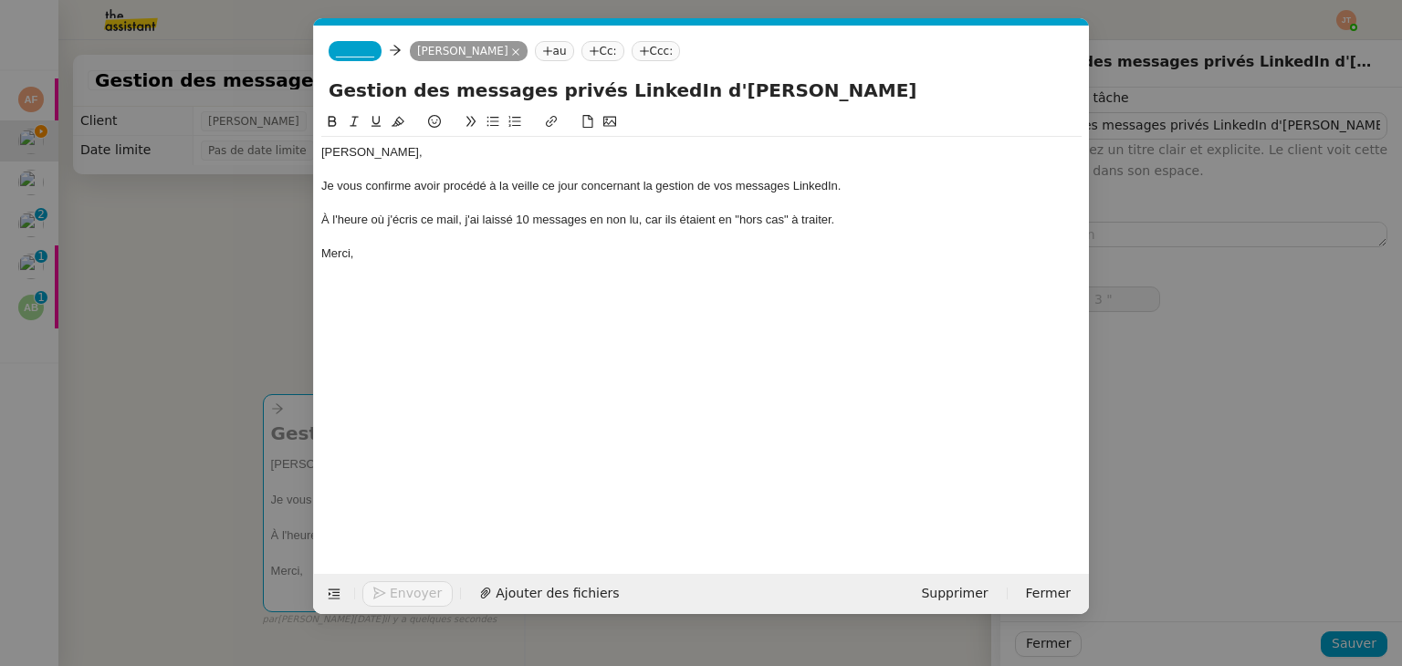
click at [337, 55] on span "_______" at bounding box center [355, 51] width 38 height 13
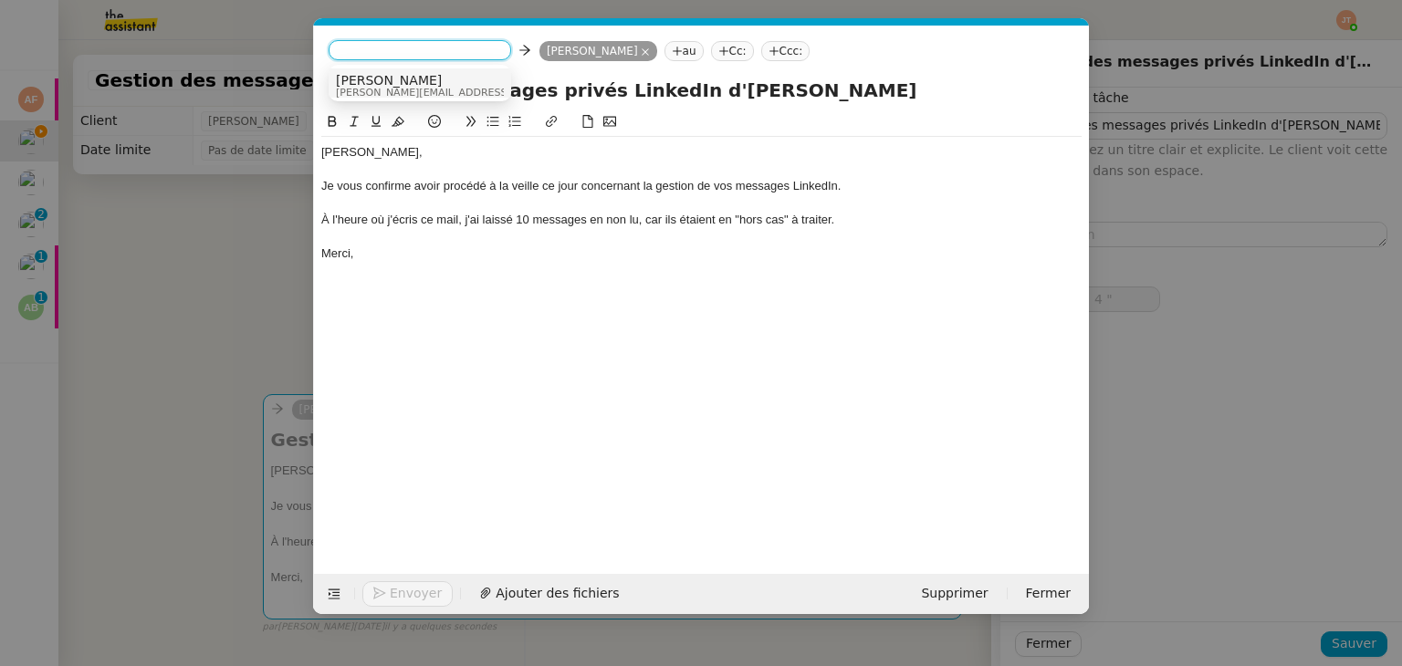
click at [354, 83] on span "Camille" at bounding box center [465, 80] width 259 height 15
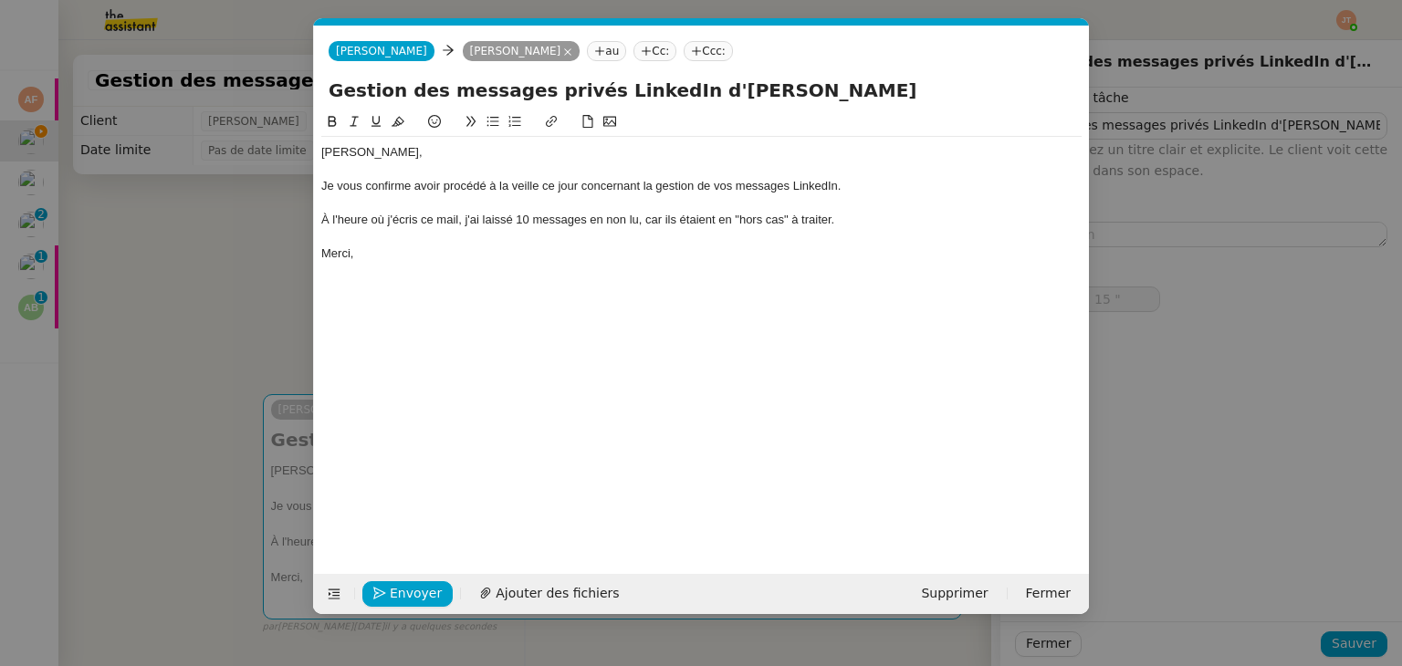
type input "16 ""
click at [529, 218] on div "À l'heure où j'écris ce mail, j'ai laissé 10 messages en non lu, car ils étaien…" at bounding box center [701, 220] width 760 height 16
click at [577, 219] on div "À l'heure où j'écris ce mail, j'ai laissé 1 messages en non lu, car ils étaient…" at bounding box center [701, 220] width 760 height 16
click at [663, 218] on div "À l'heure où j'écris ce mail, j'ai laissé 1 message en non lu, car ils étaient …" at bounding box center [701, 220] width 760 height 16
click at [694, 220] on div "À l'heure où j'écris ce mail, j'ai laissé 1 message en non lu, car il étaient e…" at bounding box center [701, 220] width 760 height 16
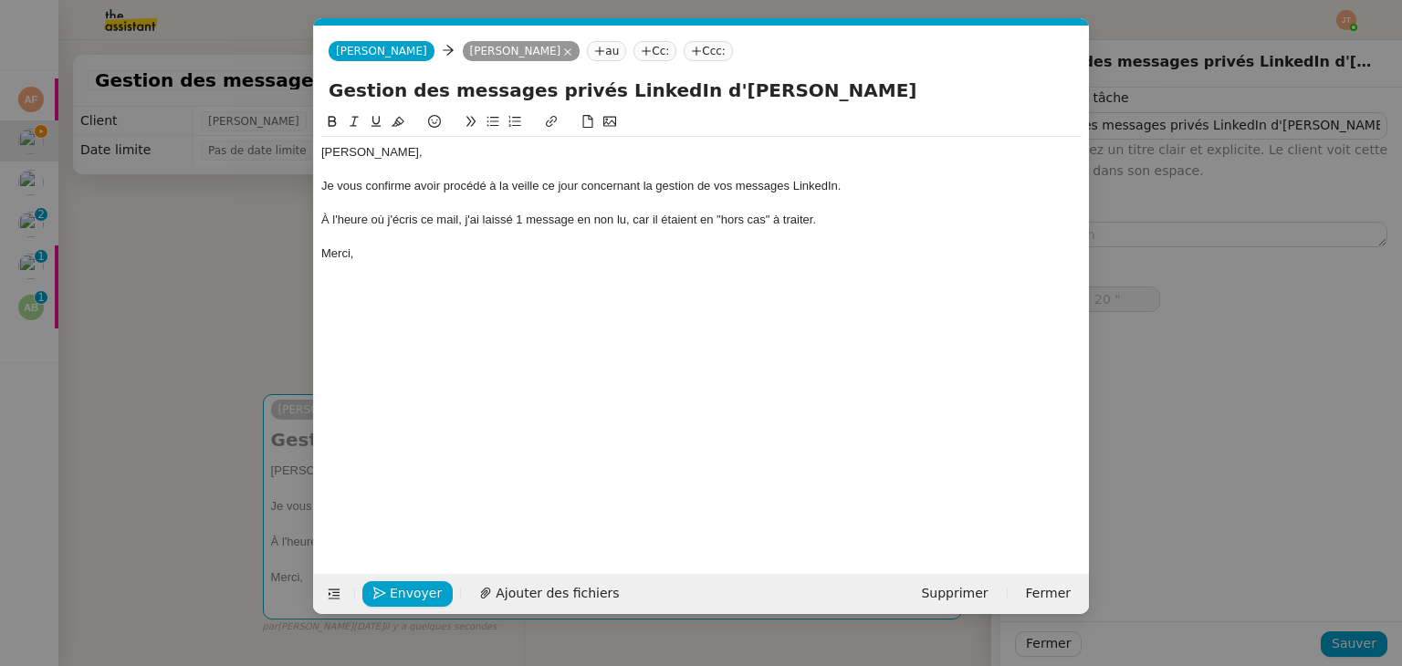
click at [692, 220] on div "À l'heure où j'écris ce mail, j'ai laissé 1 message en non lu, car il étaient e…" at bounding box center [701, 220] width 760 height 16
click at [588, 258] on div "Merci," at bounding box center [701, 253] width 760 height 16
click at [179, 316] on nz-modal-container "Service TA - VOYAGE - PROPOSITION GLOBALE A utiliser dans le cadre de propositi…" at bounding box center [701, 333] width 1402 height 666
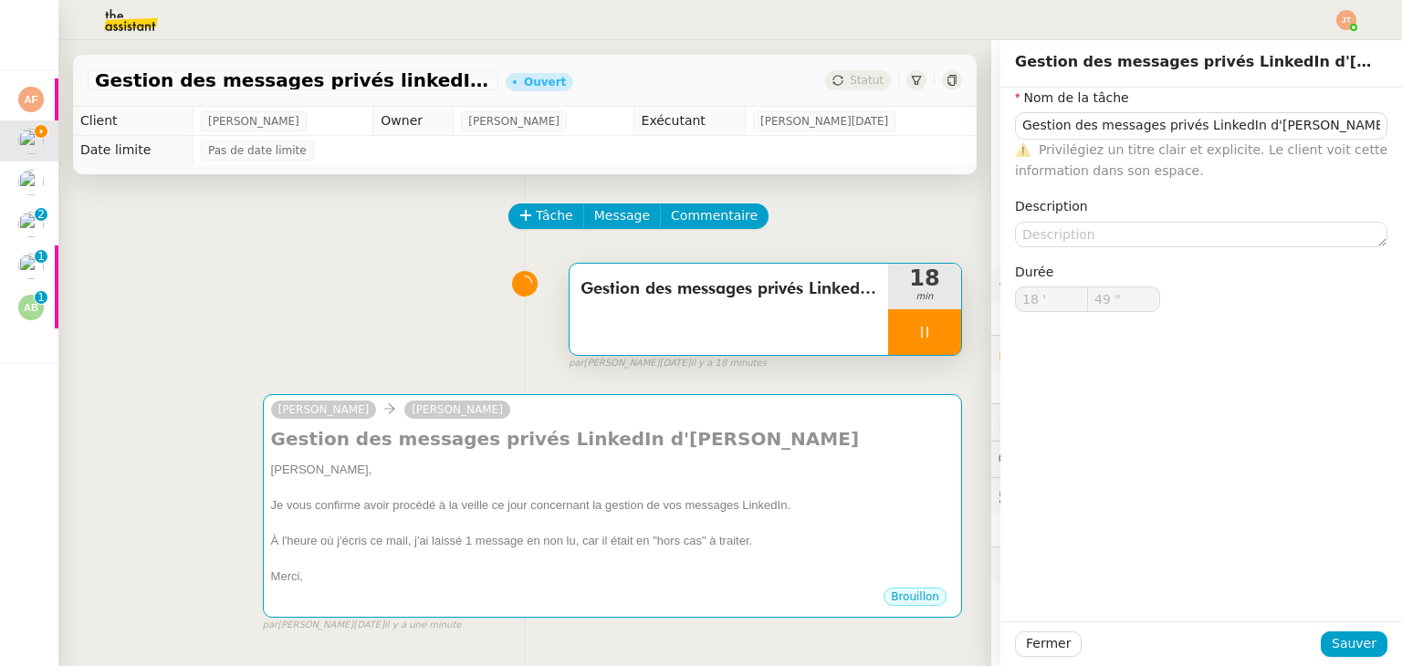
type input "50 ""
click at [329, 245] on div "Tâche Message Commentaire" at bounding box center [525, 225] width 874 height 44
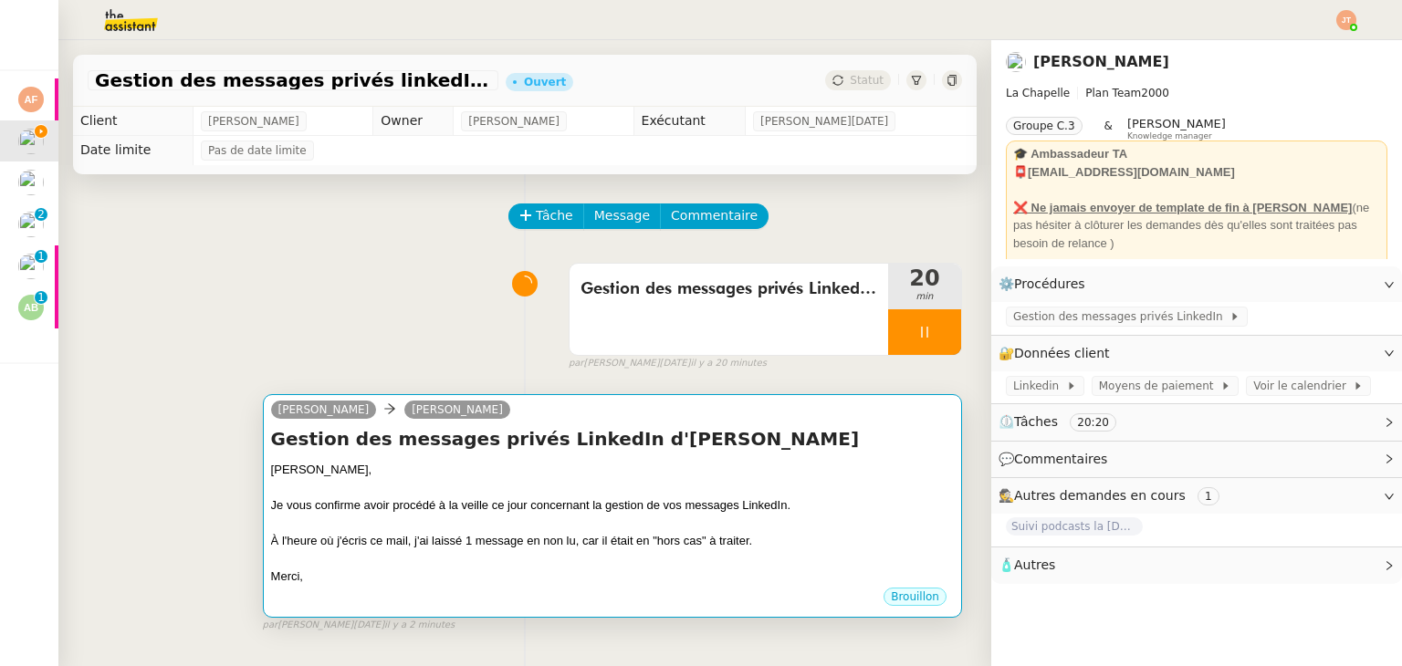
click at [549, 530] on div at bounding box center [612, 524] width 683 height 18
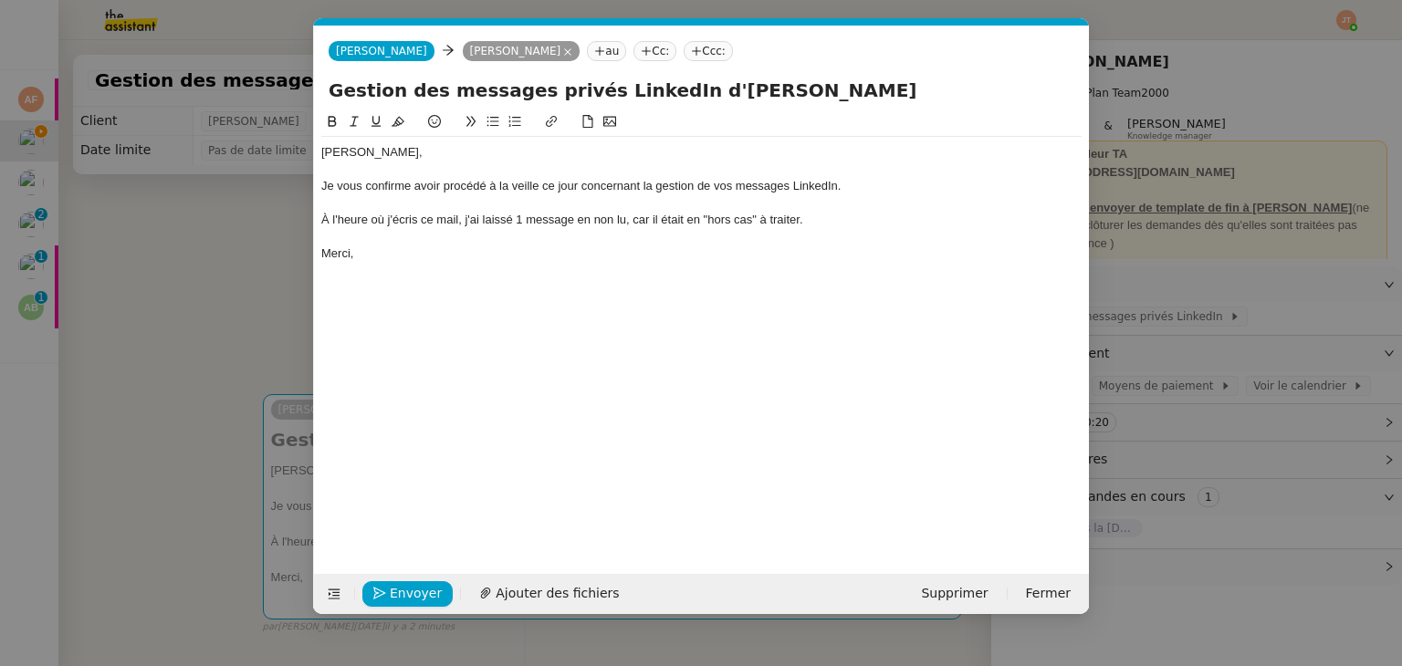
scroll to position [0, 38]
click at [412, 595] on span "Envoyer" at bounding box center [416, 593] width 52 height 21
click at [412, 595] on span "Confirmer l'envoi" at bounding box center [445, 593] width 110 height 21
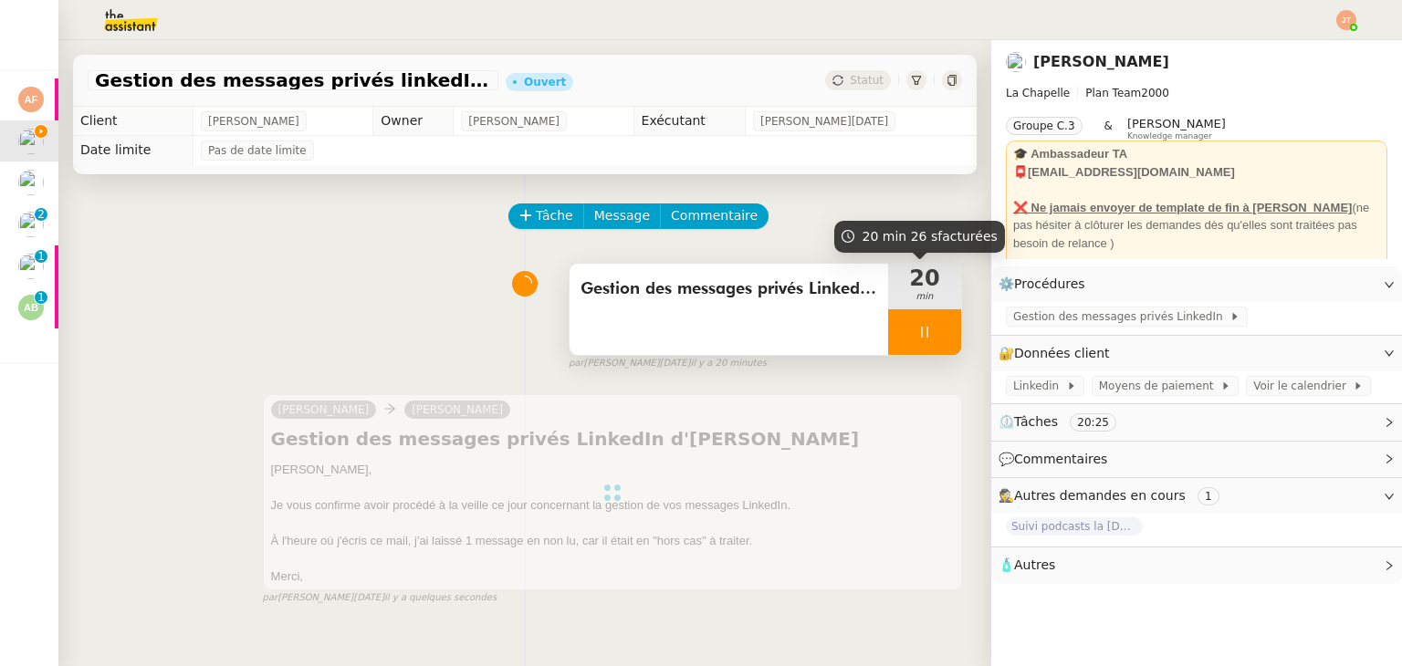
click at [902, 337] on div at bounding box center [924, 332] width 73 height 46
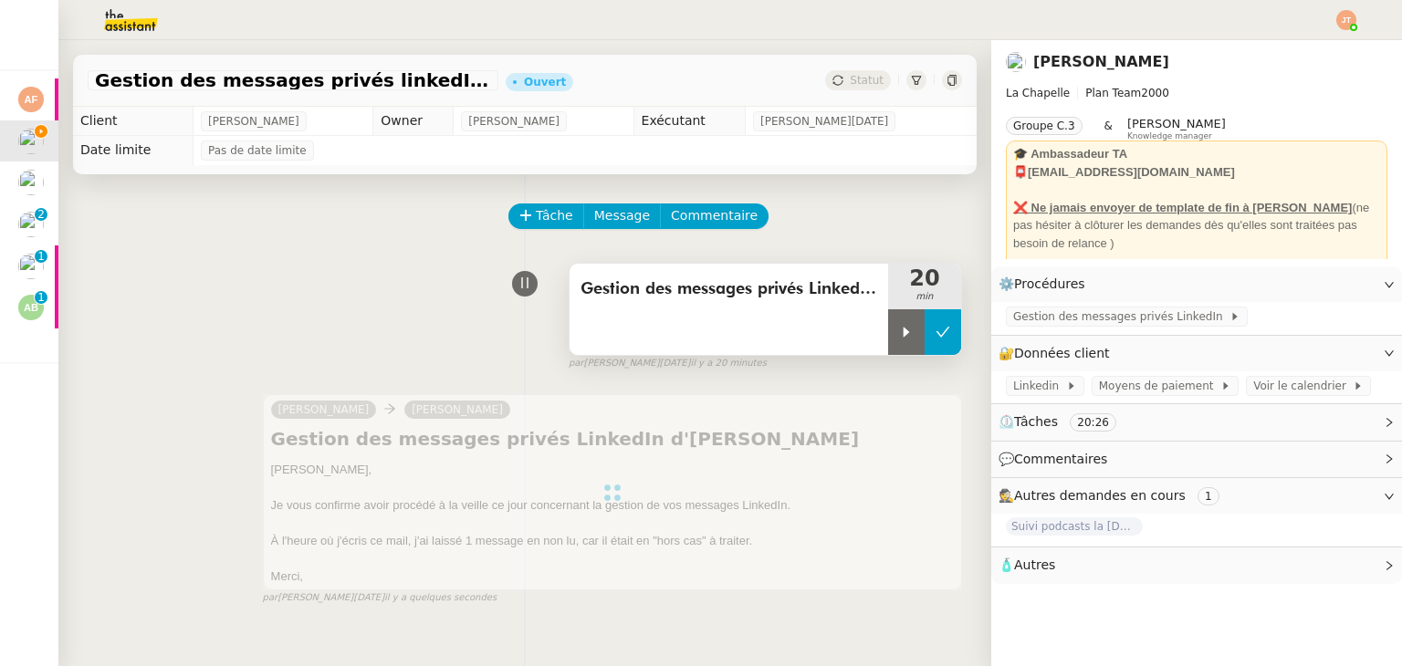
click at [924, 334] on button at bounding box center [942, 332] width 37 height 46
click at [850, 81] on span "Statut" at bounding box center [867, 80] width 34 height 13
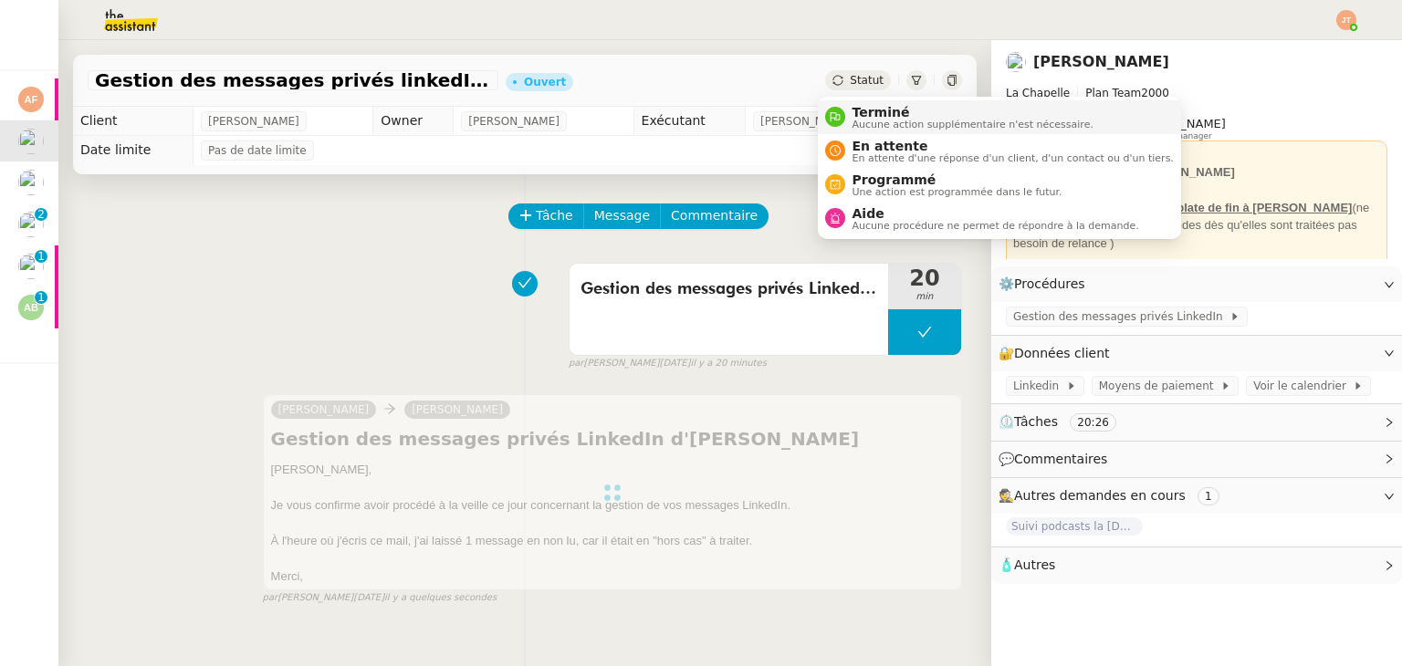
click at [858, 111] on span "Terminé" at bounding box center [972, 112] width 241 height 15
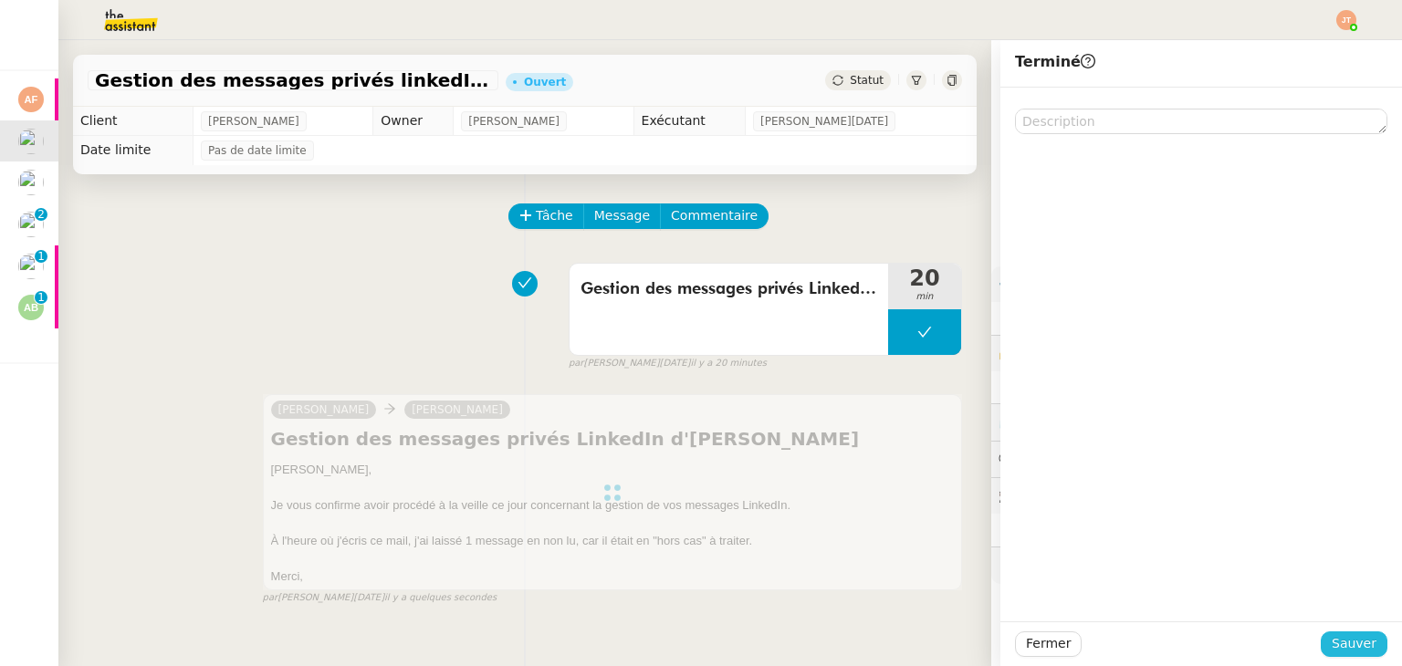
click at [1335, 638] on span "Sauver" at bounding box center [1353, 643] width 45 height 21
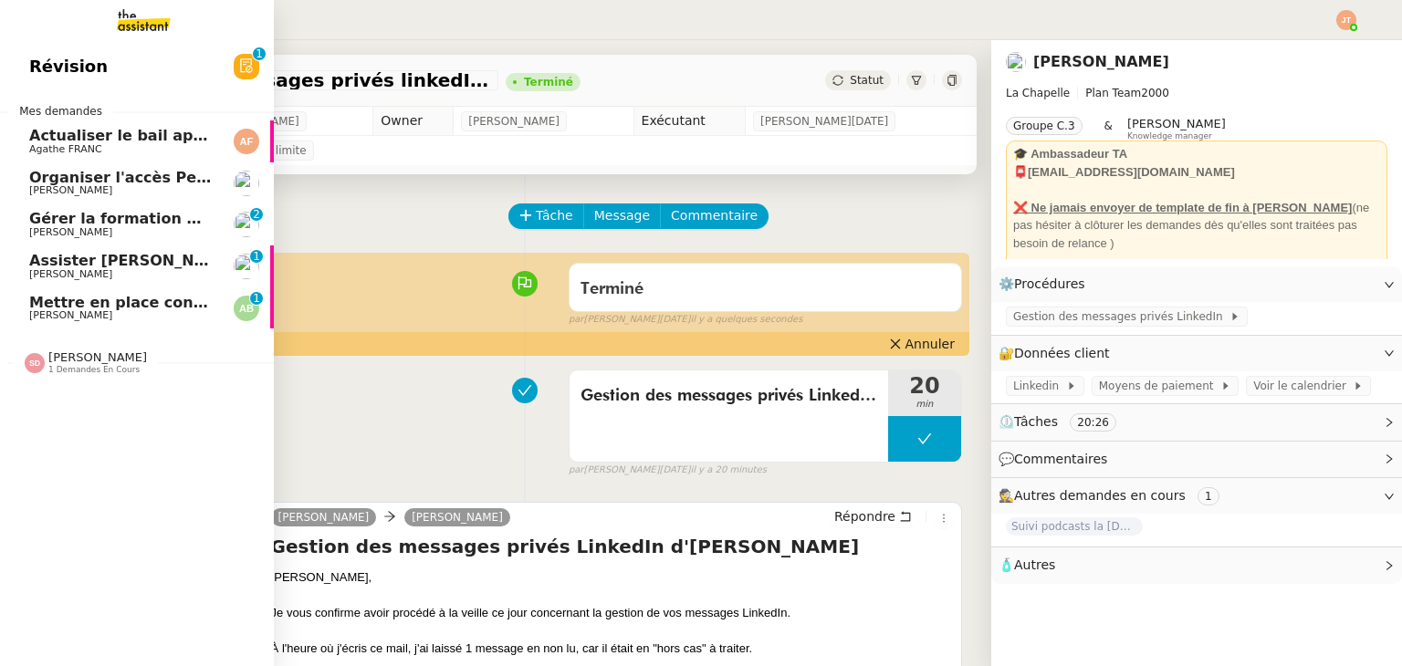
click at [70, 178] on span "Organiser l'accès Pennylane sur CCAG" at bounding box center [186, 177] width 314 height 17
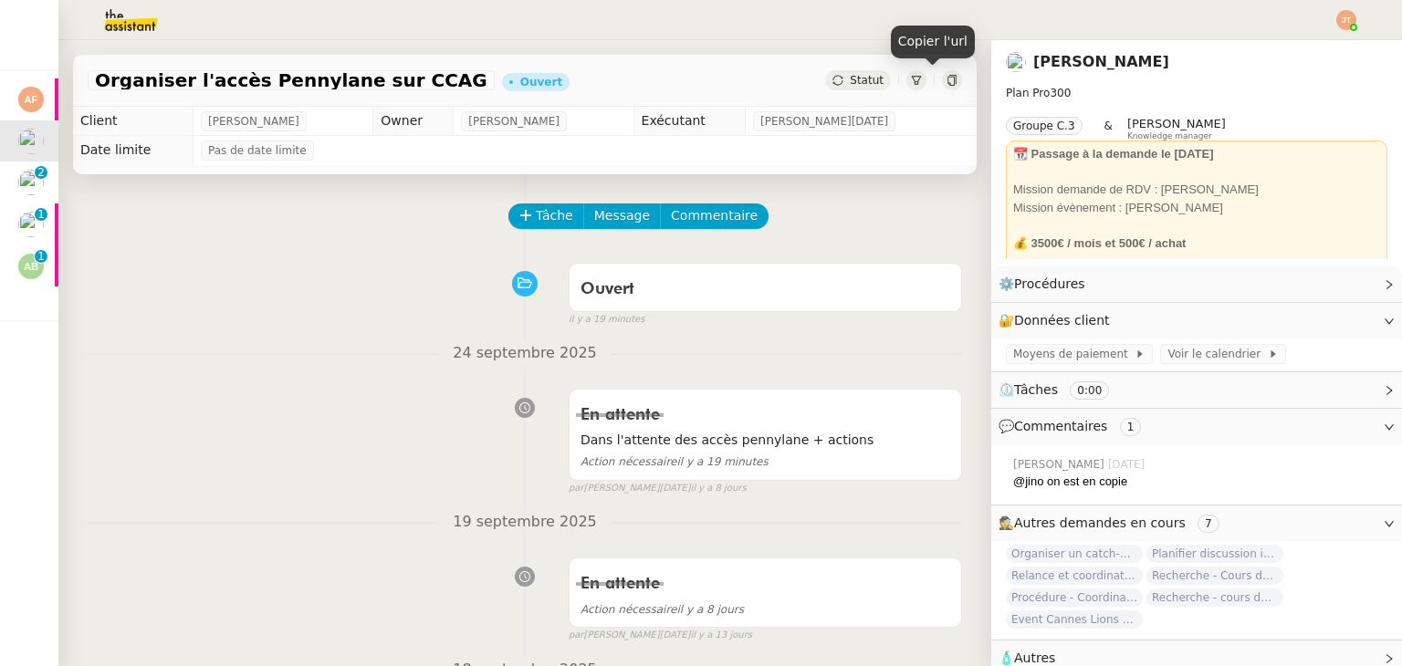
click at [946, 78] on icon at bounding box center [951, 80] width 11 height 11
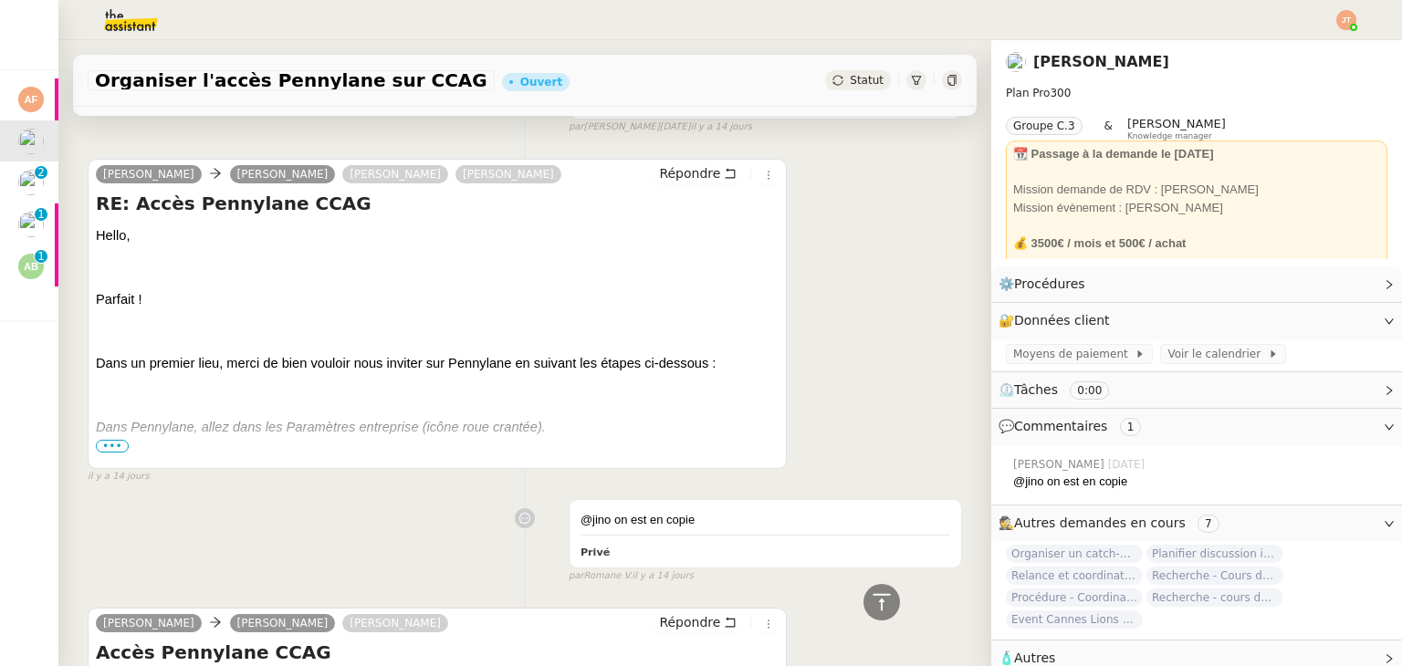
scroll to position [730, 0]
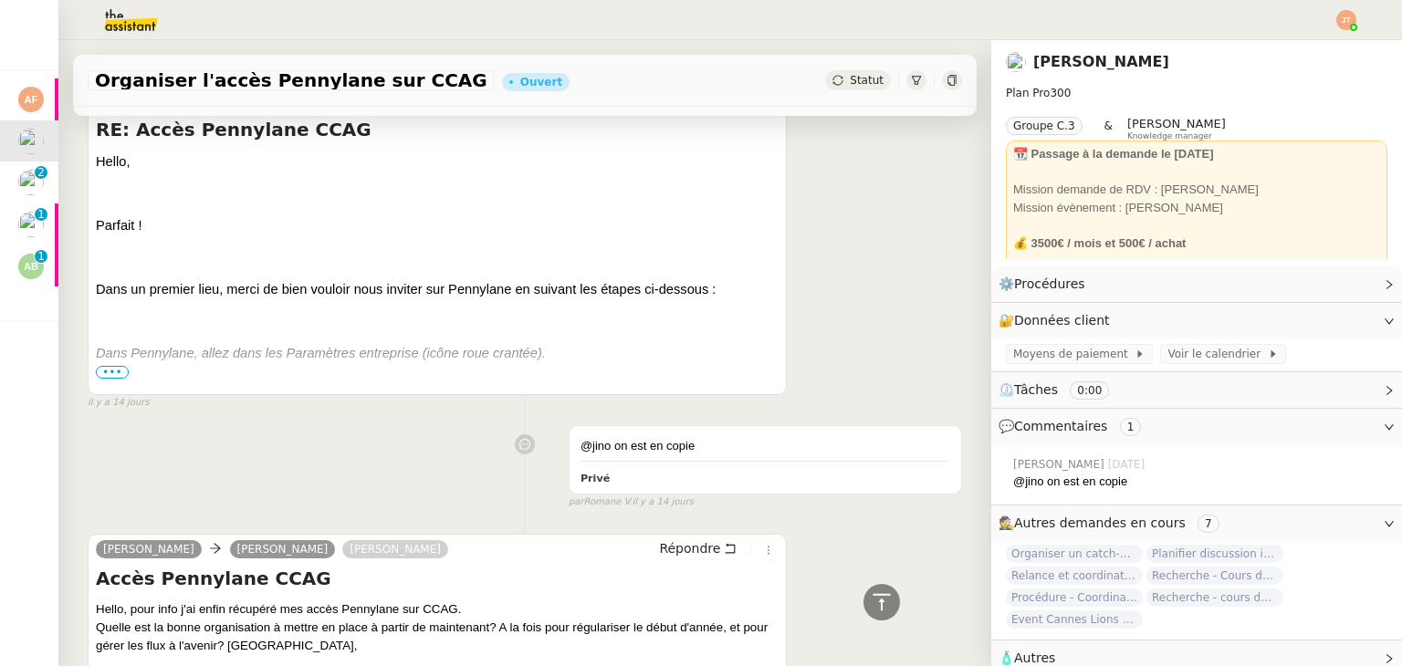
click at [106, 374] on span "•••" at bounding box center [112, 372] width 33 height 13
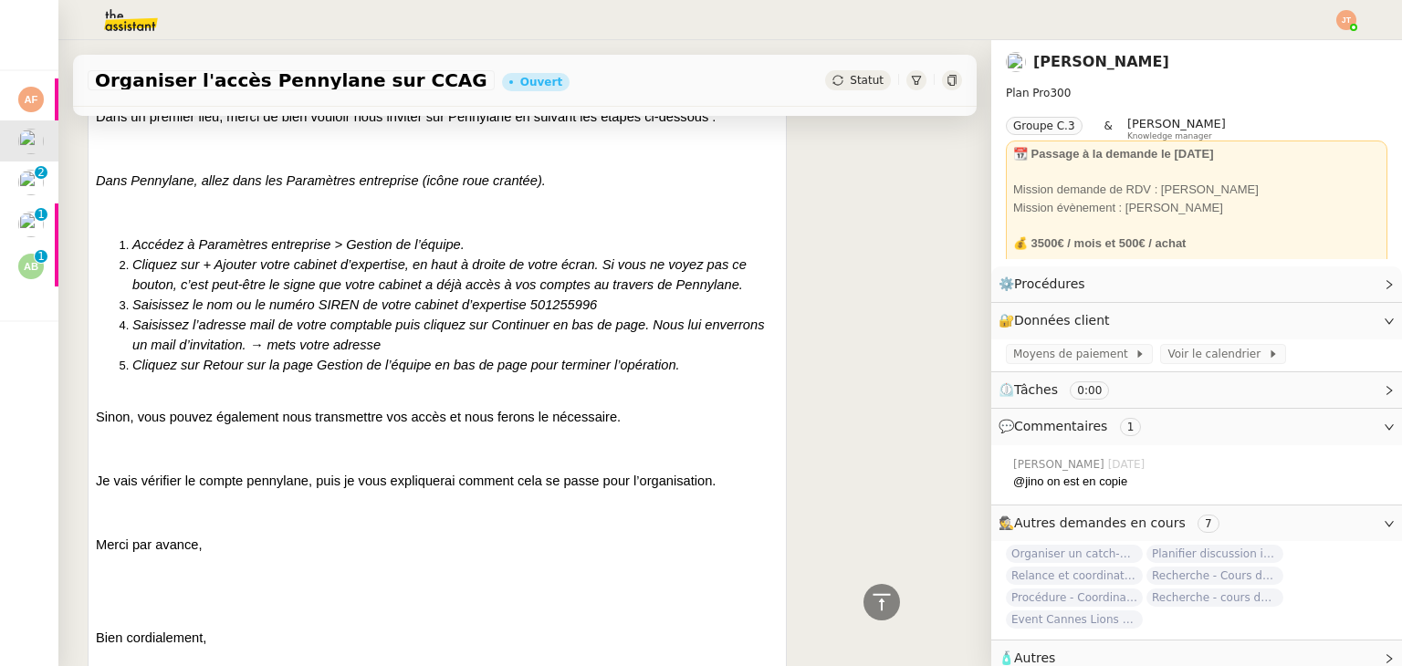
scroll to position [537, 0]
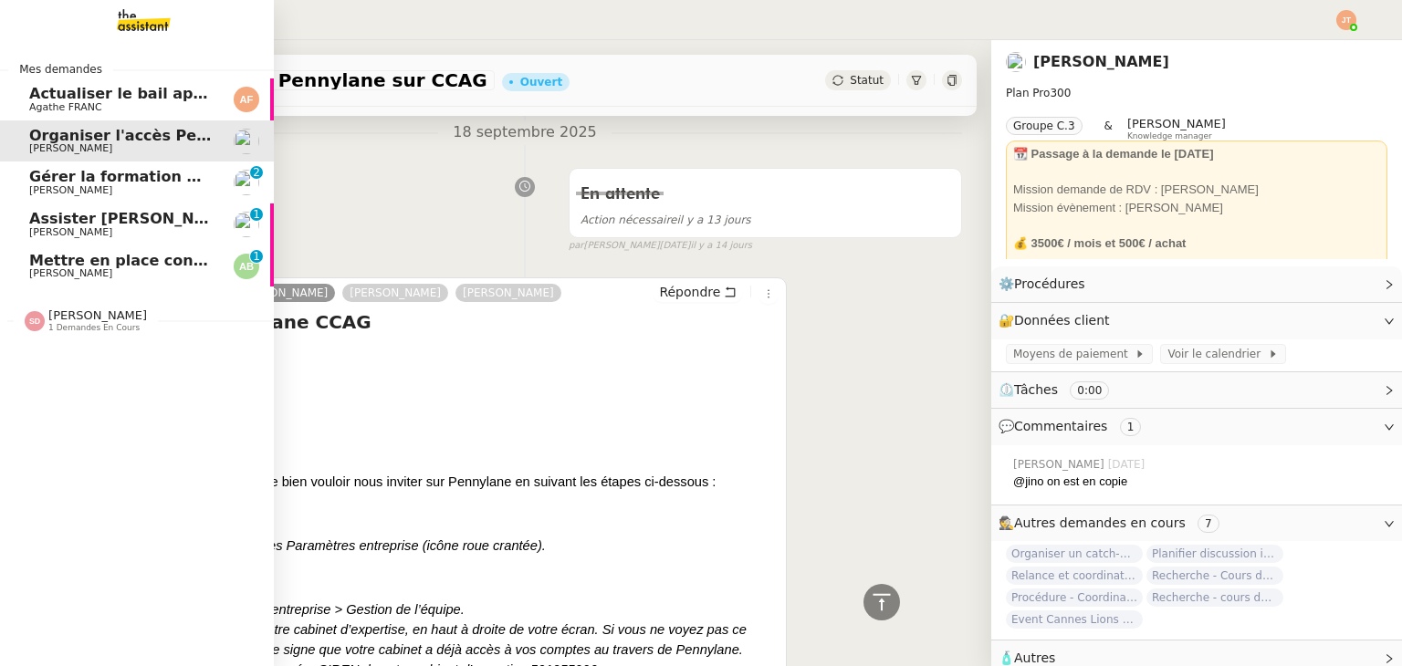
click at [128, 108] on span "Agathe FRANC" at bounding box center [121, 107] width 184 height 11
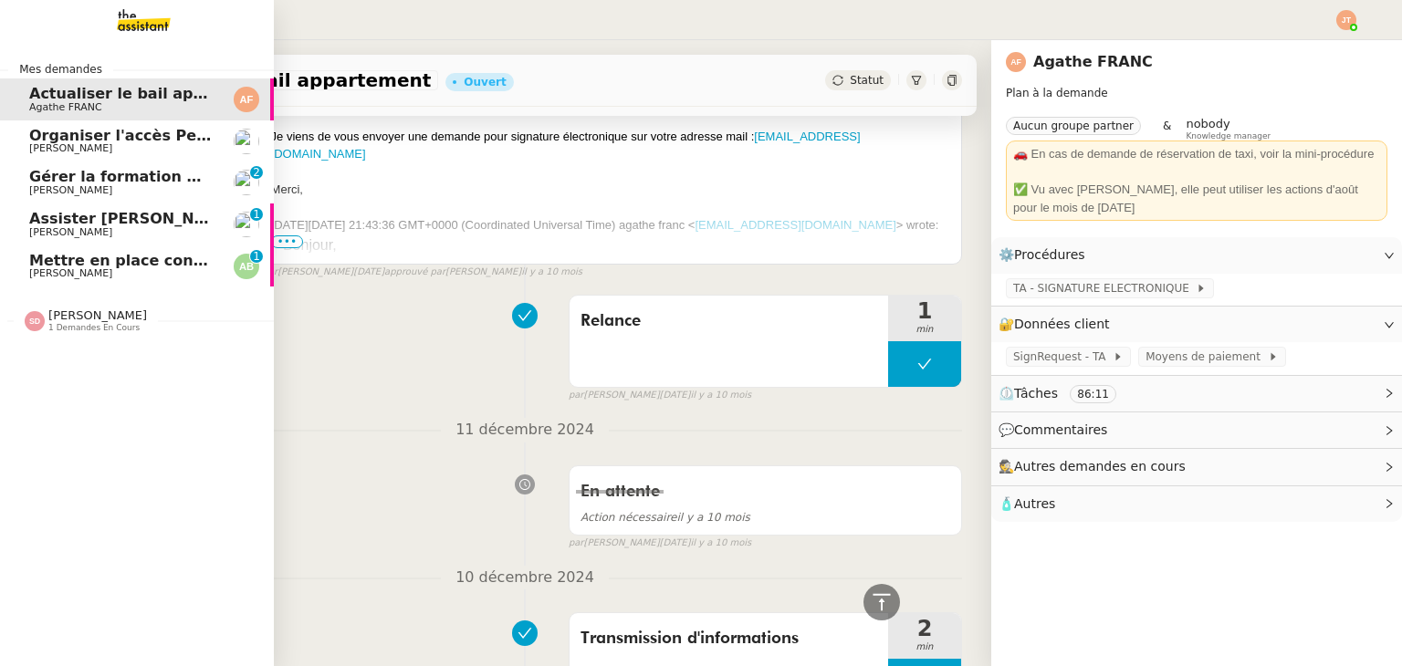
click at [130, 139] on span "Organiser l'accès Pennylane sur CCAG" at bounding box center [186, 135] width 314 height 17
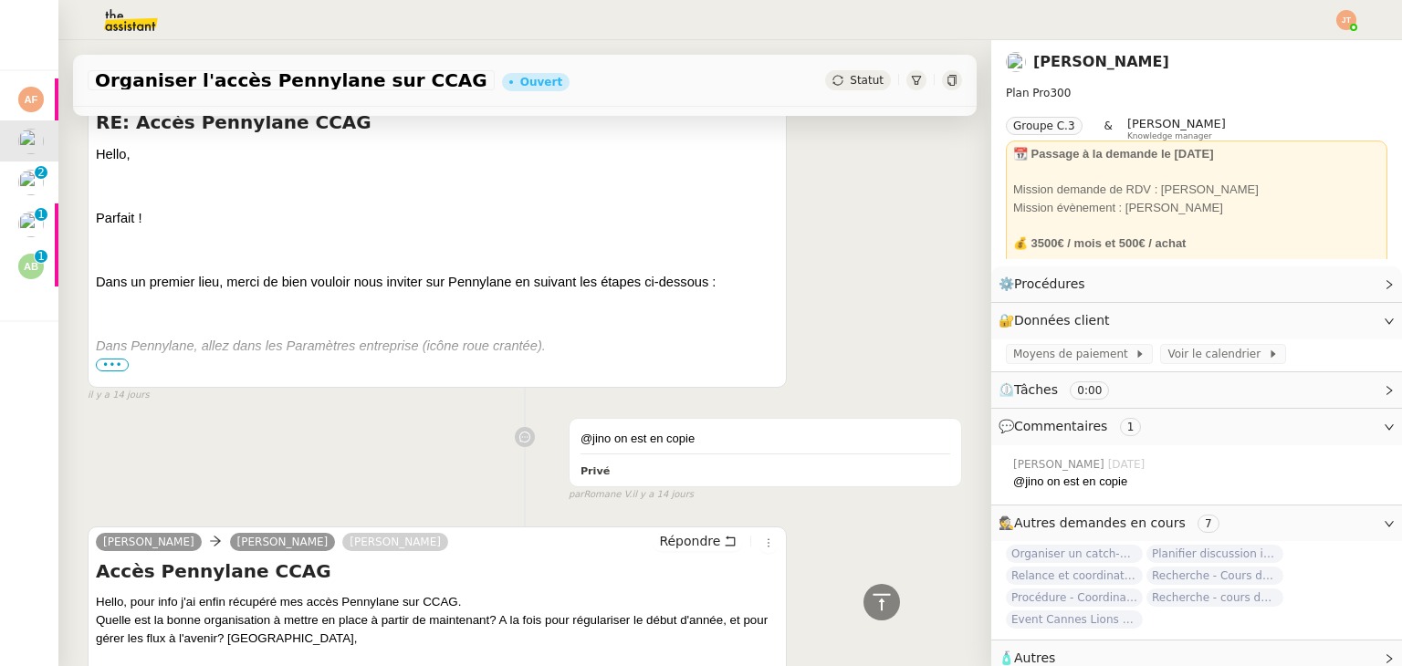
scroll to position [821, 0]
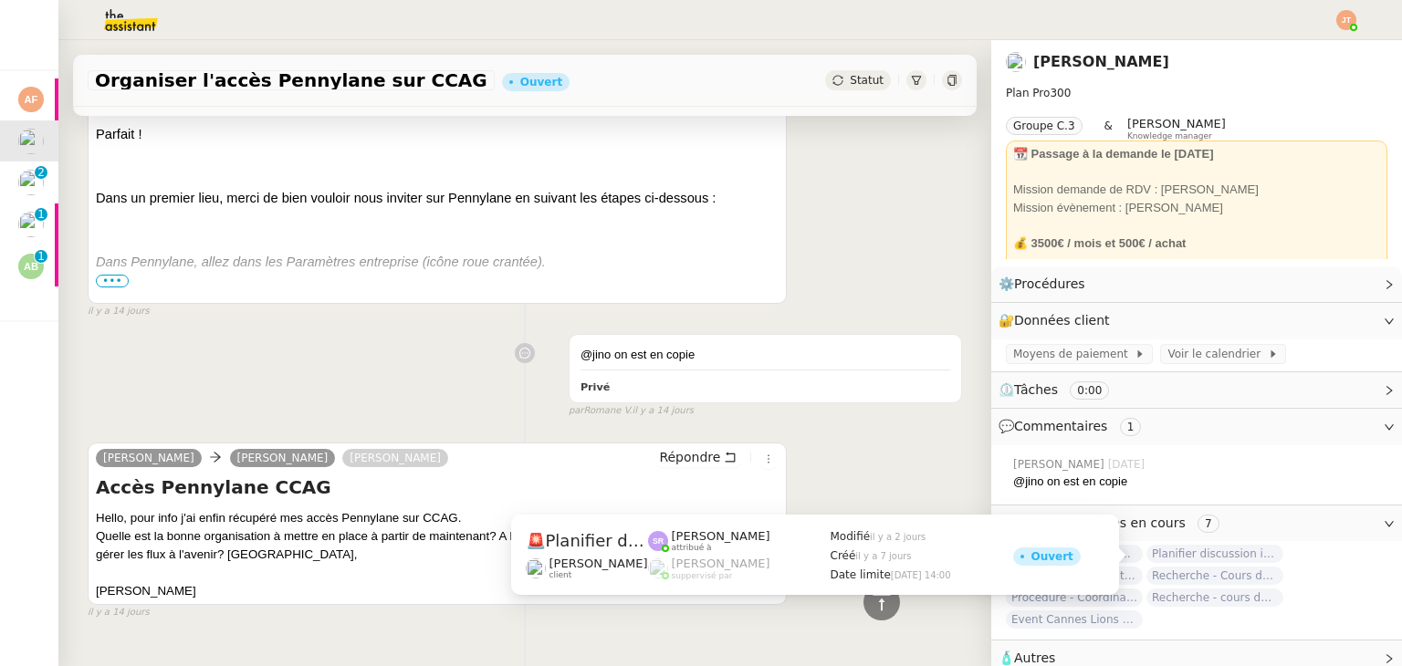
click at [1199, 556] on span "Planifier discussion innovation et croissance" at bounding box center [1214, 554] width 137 height 18
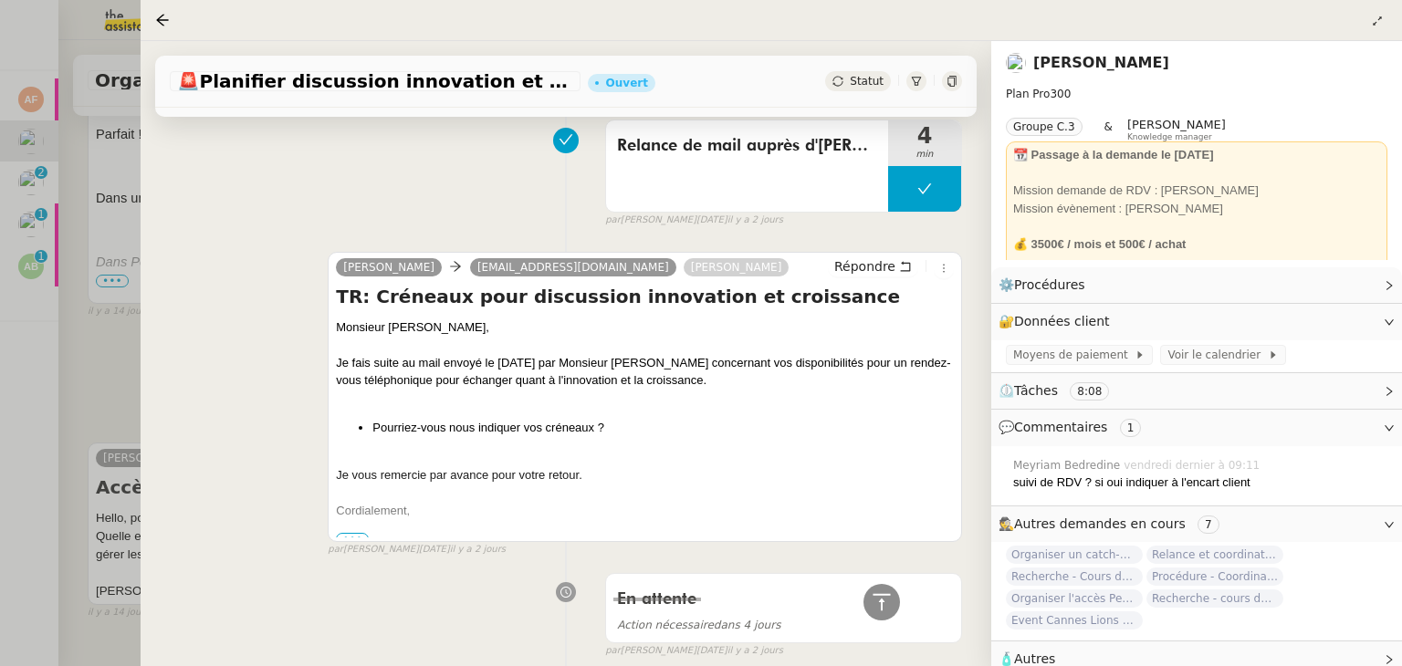
scroll to position [730, 0]
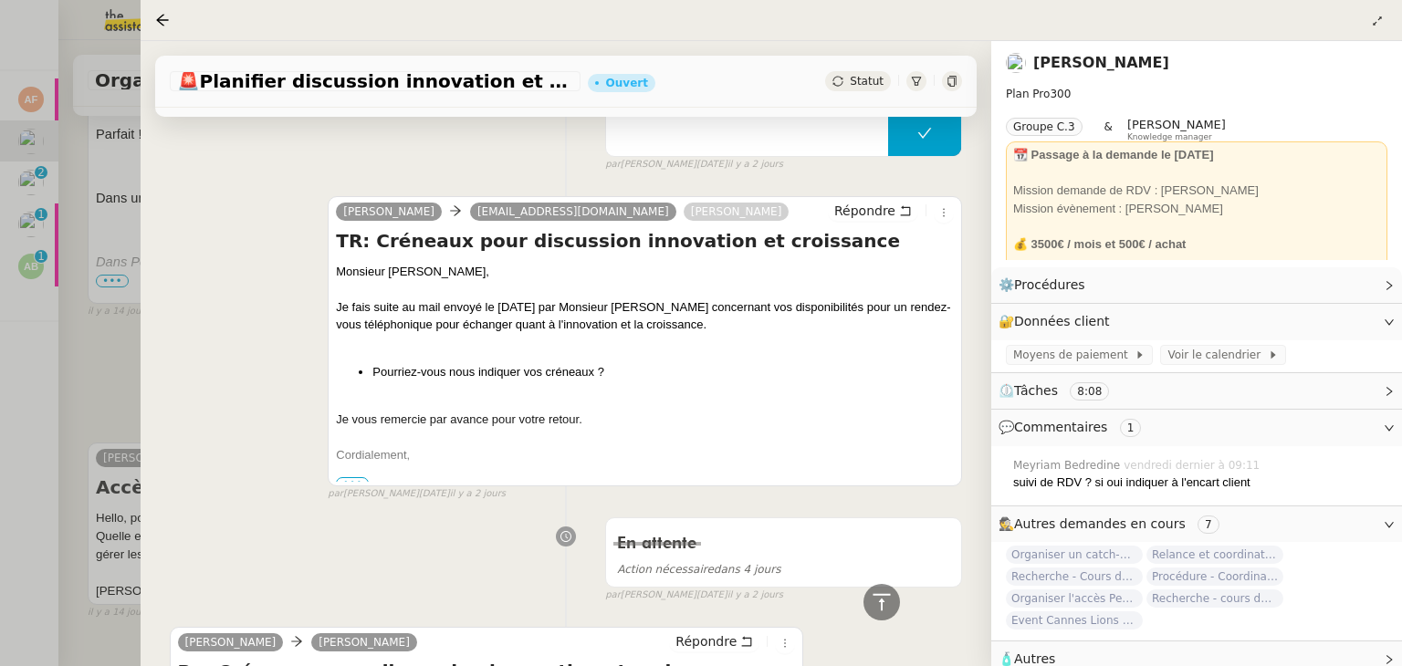
click at [95, 373] on div at bounding box center [701, 333] width 1402 height 666
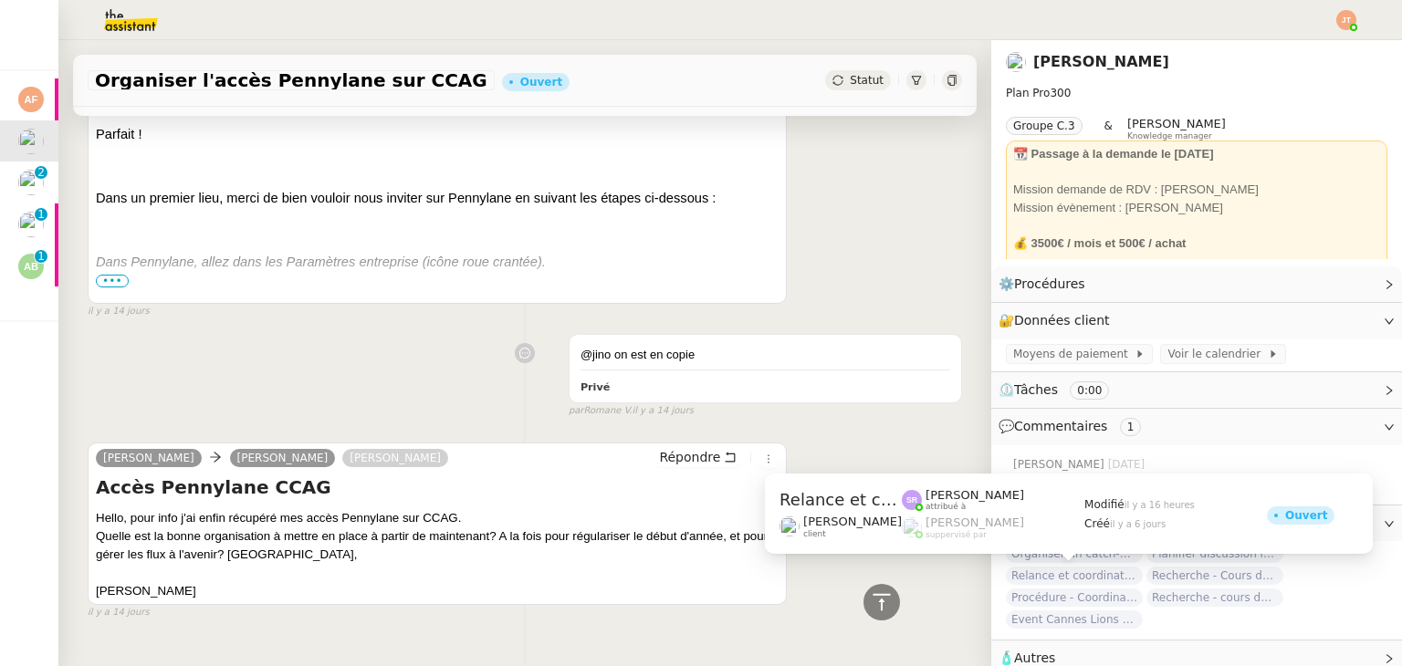
click at [1065, 578] on span "Relance et coordination de rendez-vous" at bounding box center [1074, 576] width 137 height 18
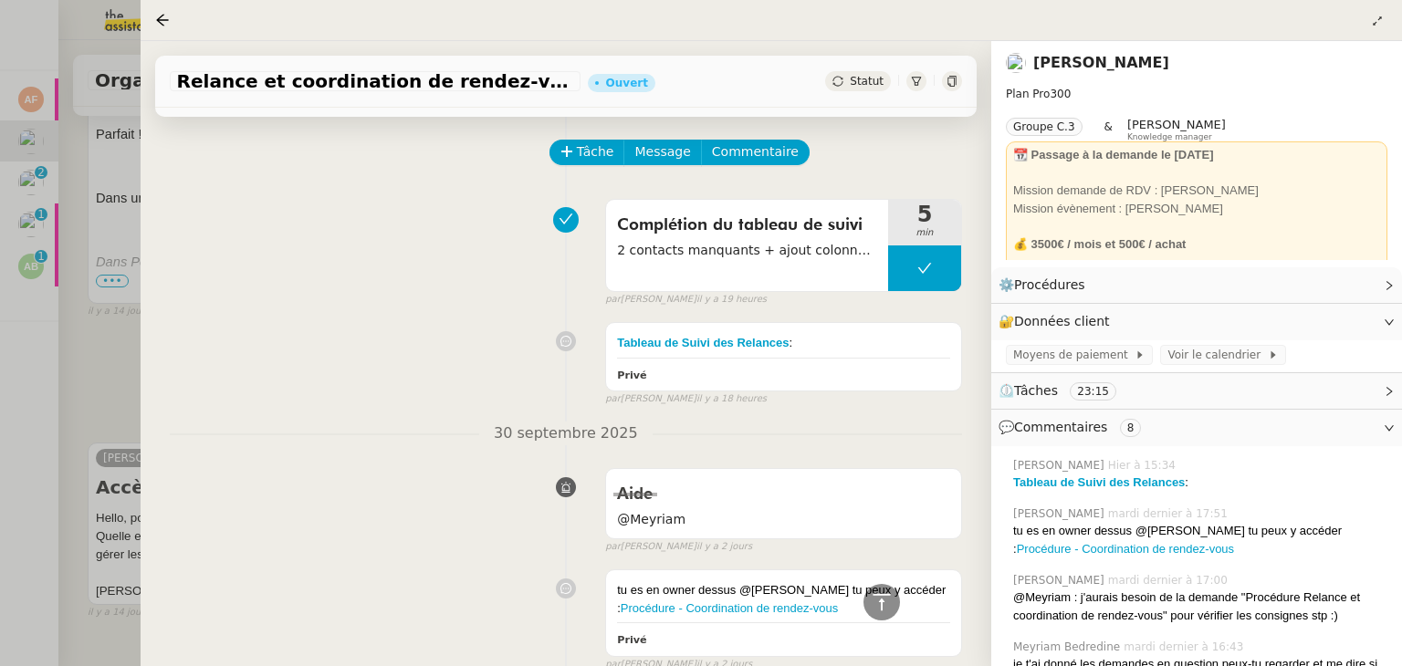
scroll to position [15, 0]
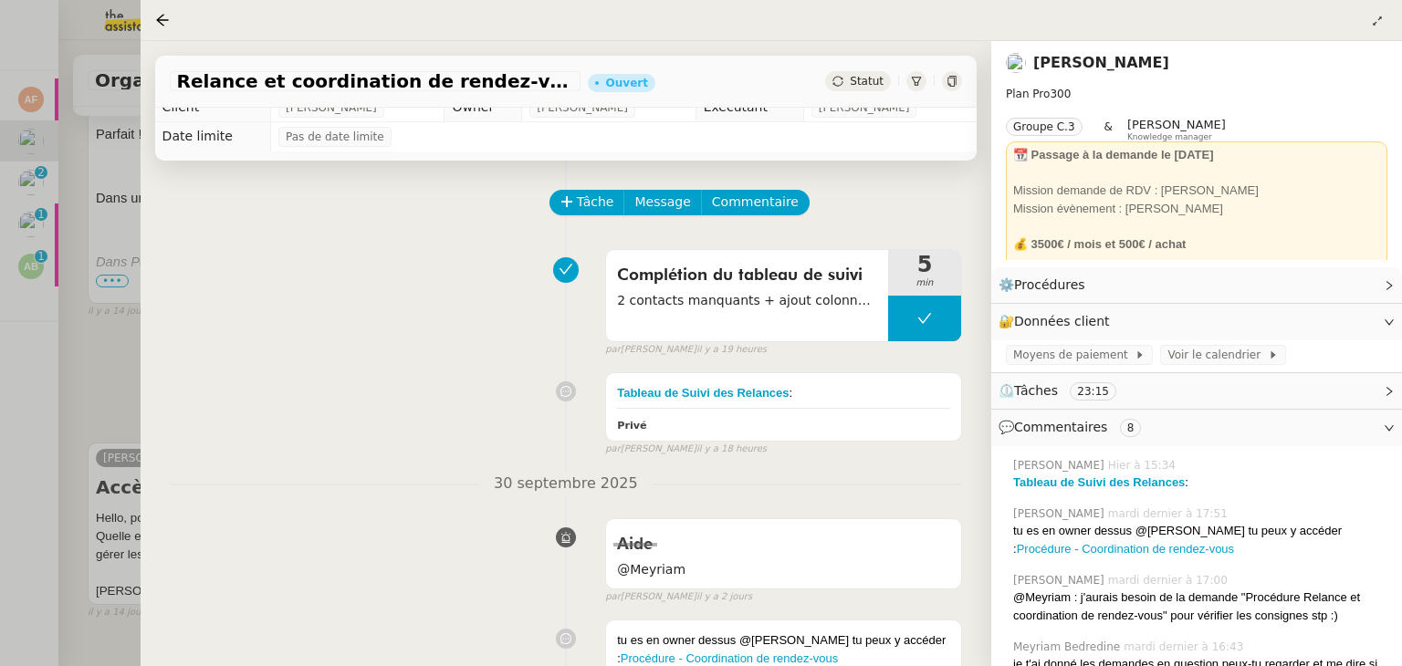
click at [103, 376] on div at bounding box center [701, 333] width 1402 height 666
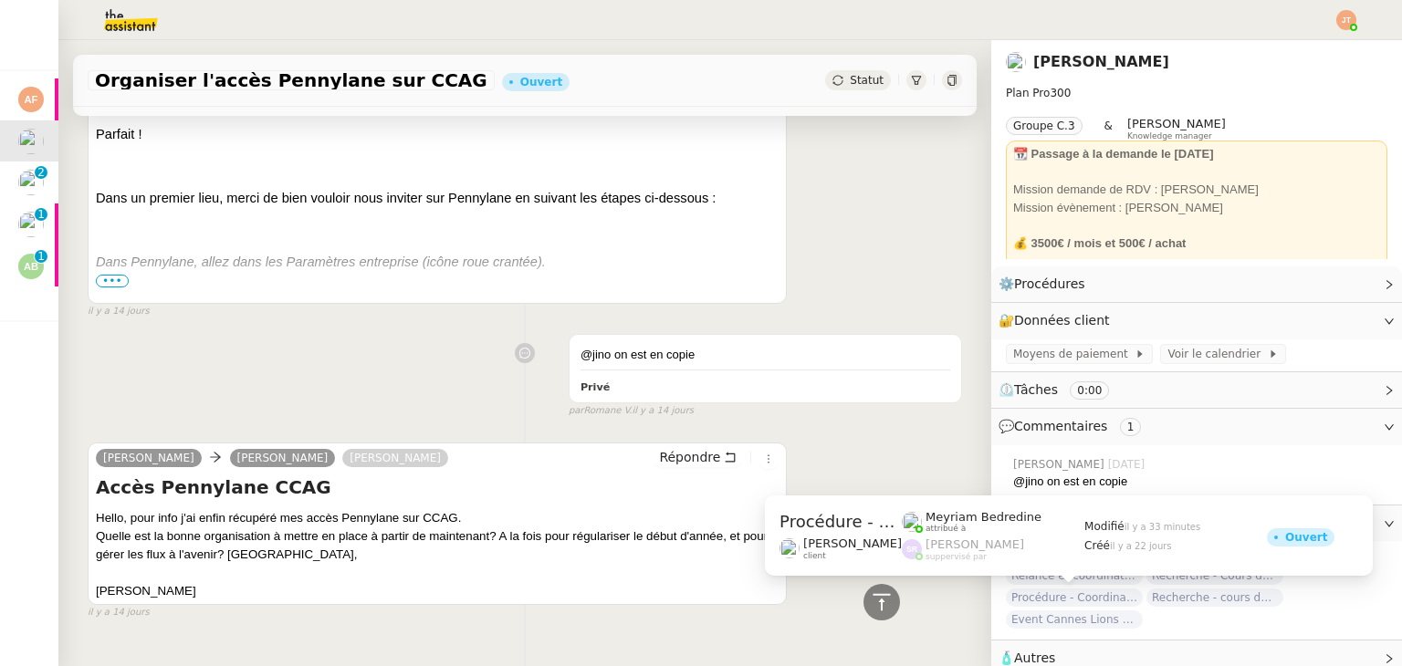
click at [1069, 600] on span "Procédure - Coordination de rendez-vous" at bounding box center [1074, 598] width 137 height 18
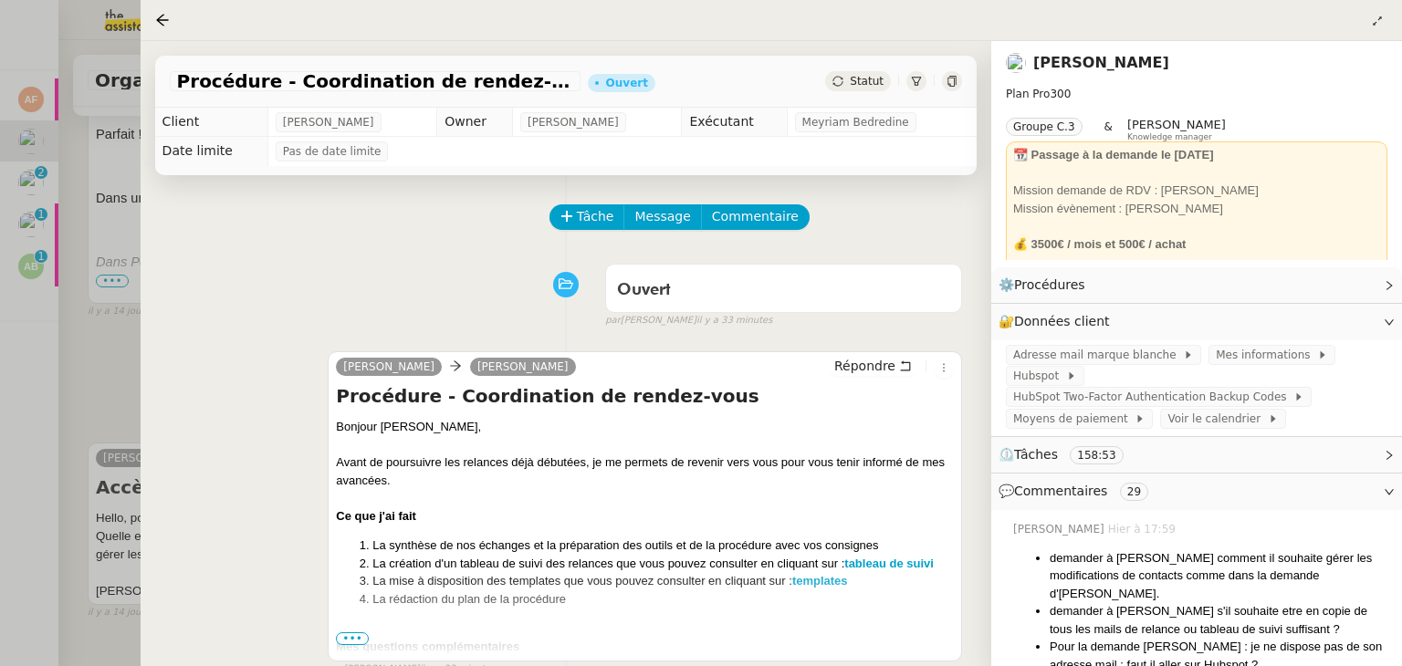
click at [99, 360] on div at bounding box center [701, 333] width 1402 height 666
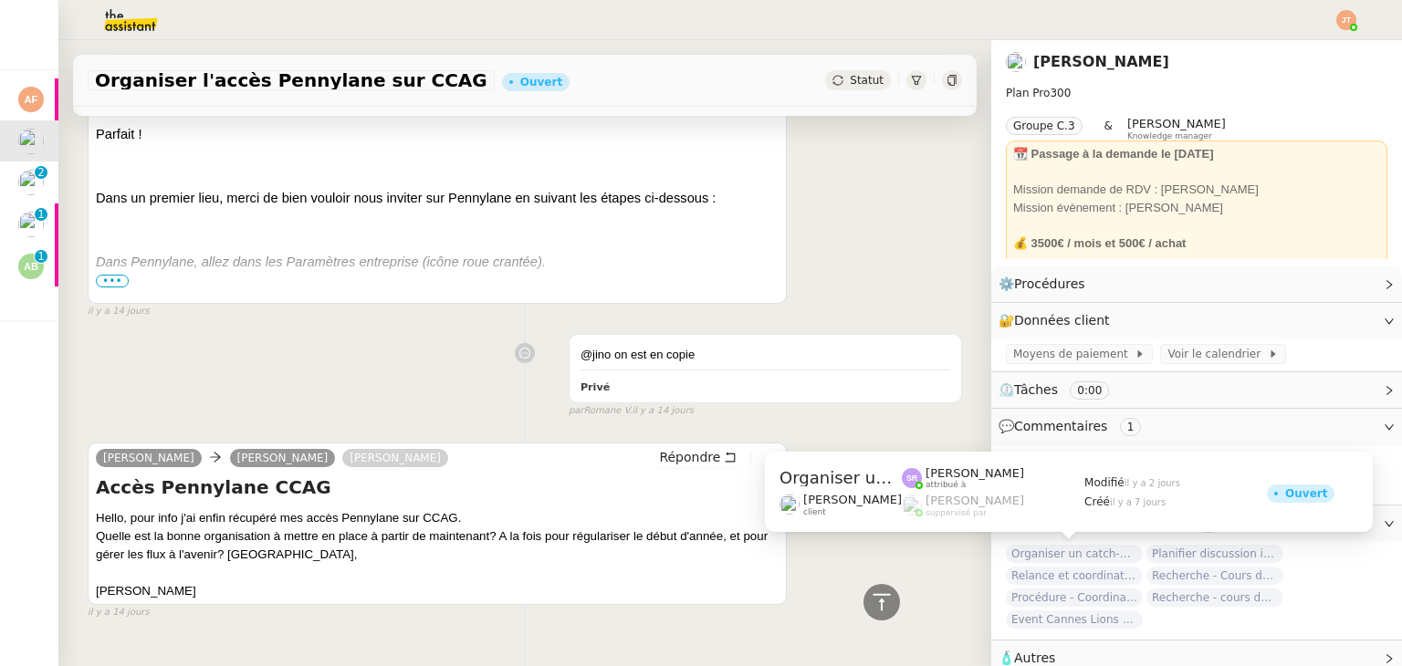
click at [1090, 556] on span "Organiser un catch-up avec [PERSON_NAME]" at bounding box center [1074, 554] width 137 height 18
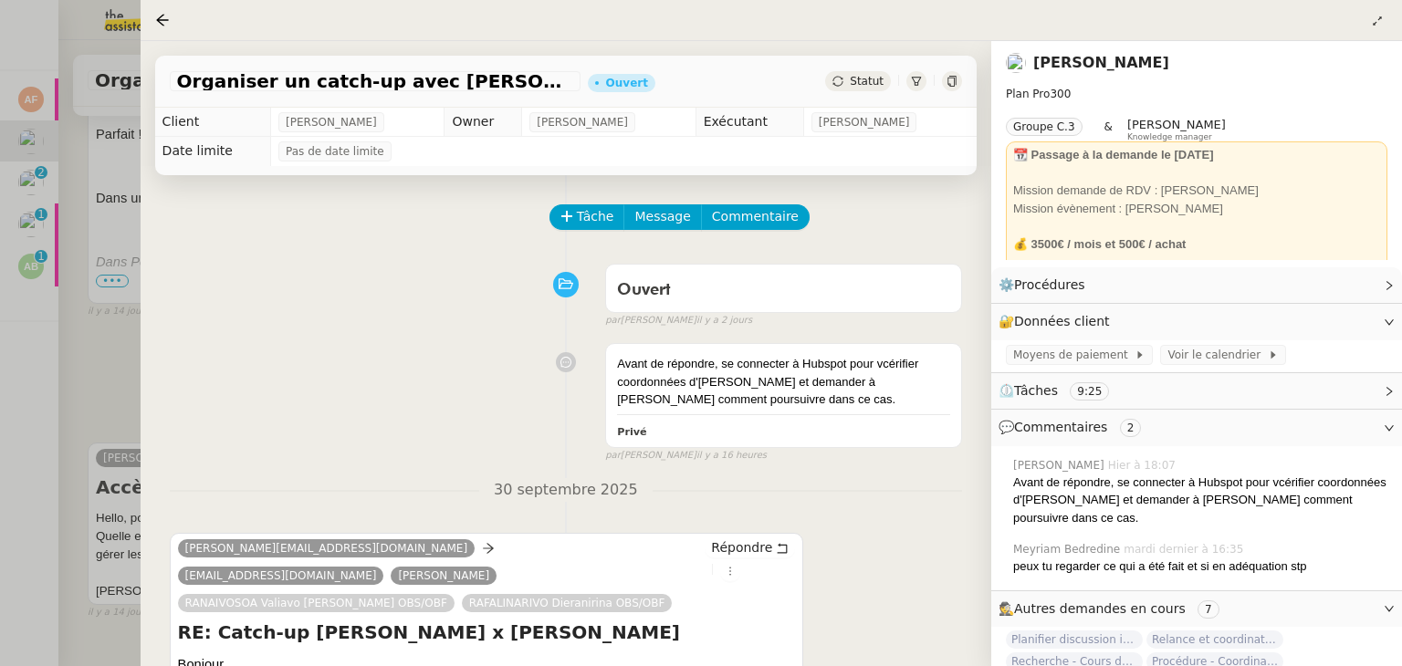
click at [110, 366] on div at bounding box center [701, 333] width 1402 height 666
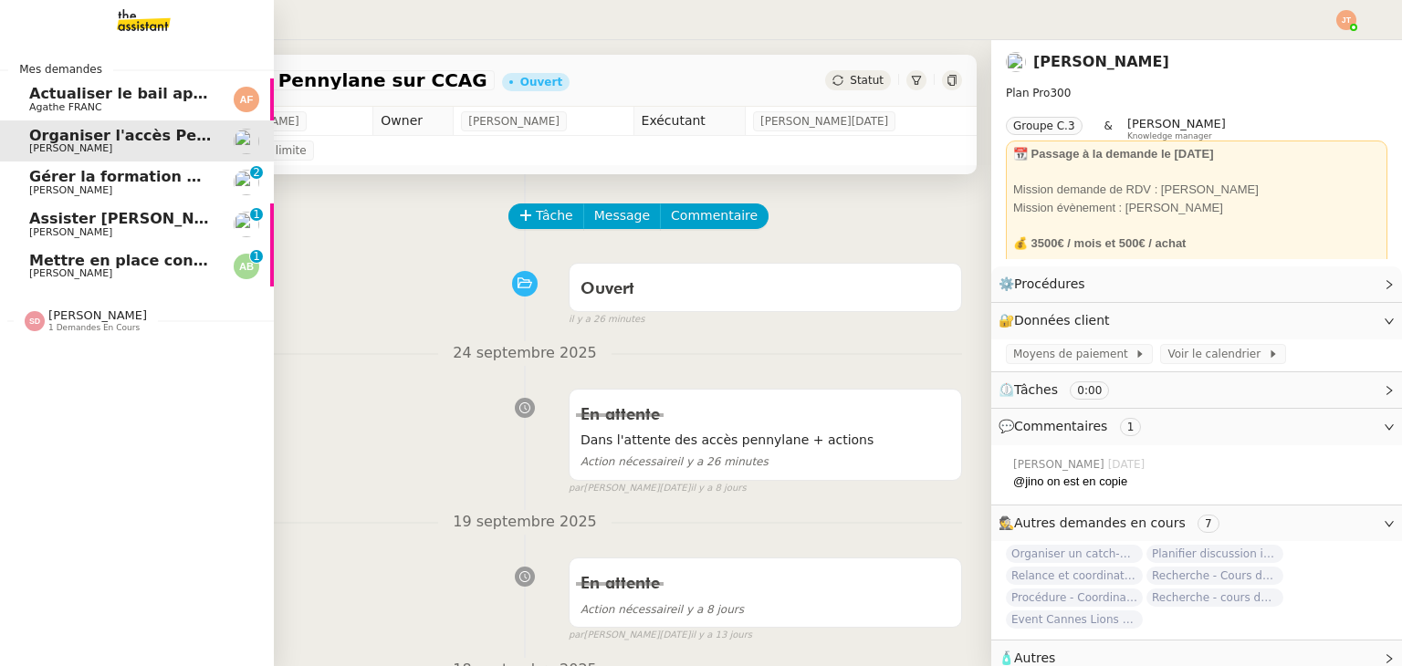
click at [69, 92] on span "Actualiser le bail appartement" at bounding box center [154, 93] width 251 height 17
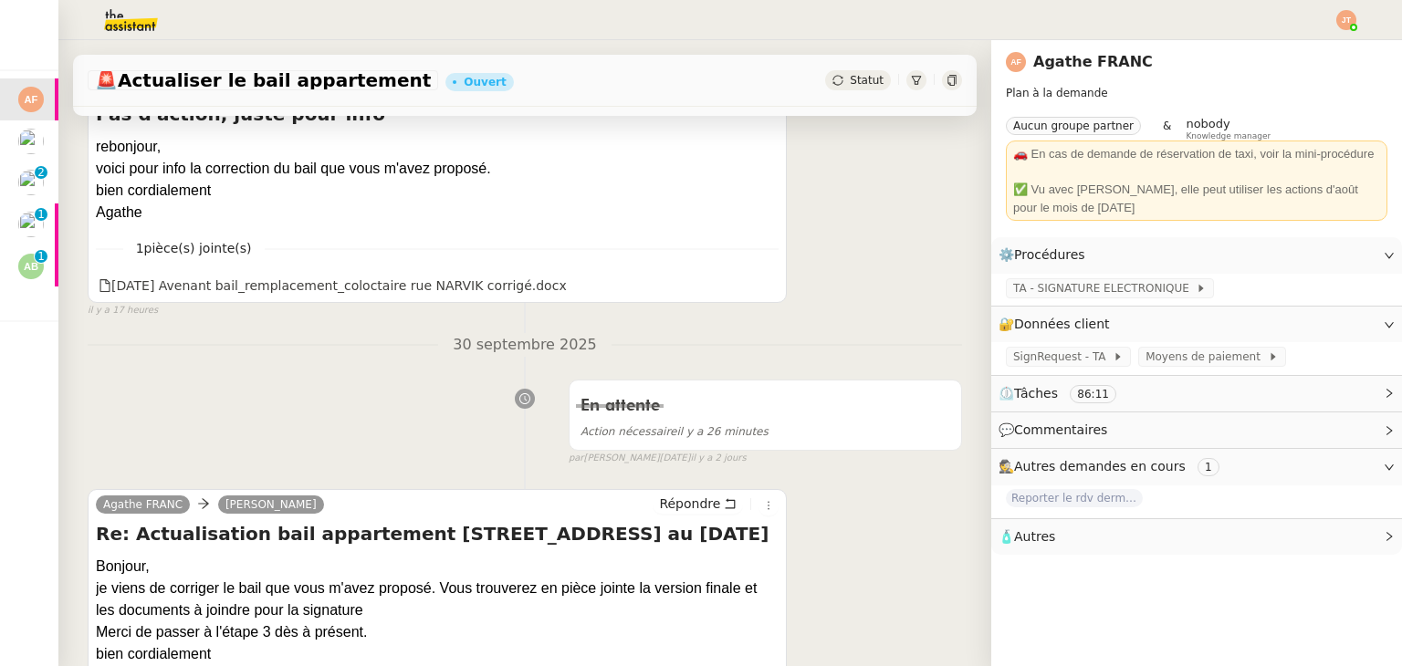
scroll to position [274, 0]
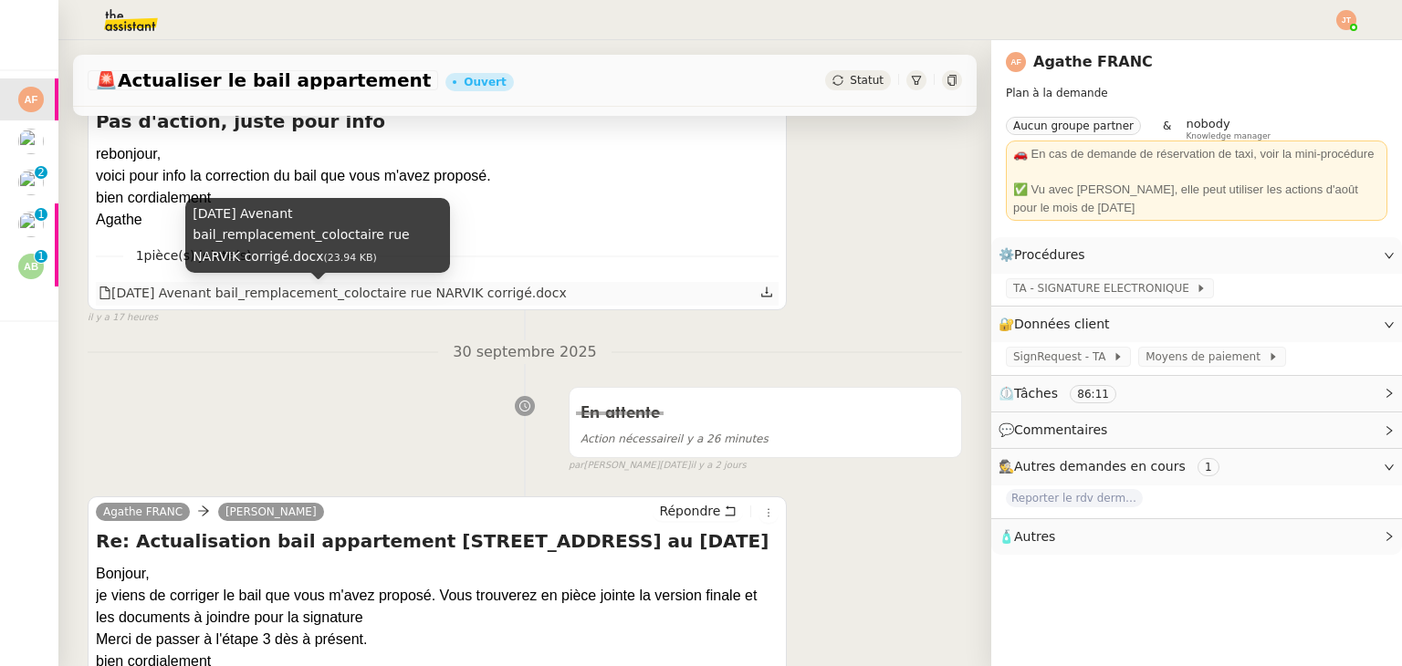
click at [336, 294] on div "01.10.2025 Avenant bail_remplacement_coloctaire rue NARVIK corrigé.docx" at bounding box center [333, 293] width 468 height 21
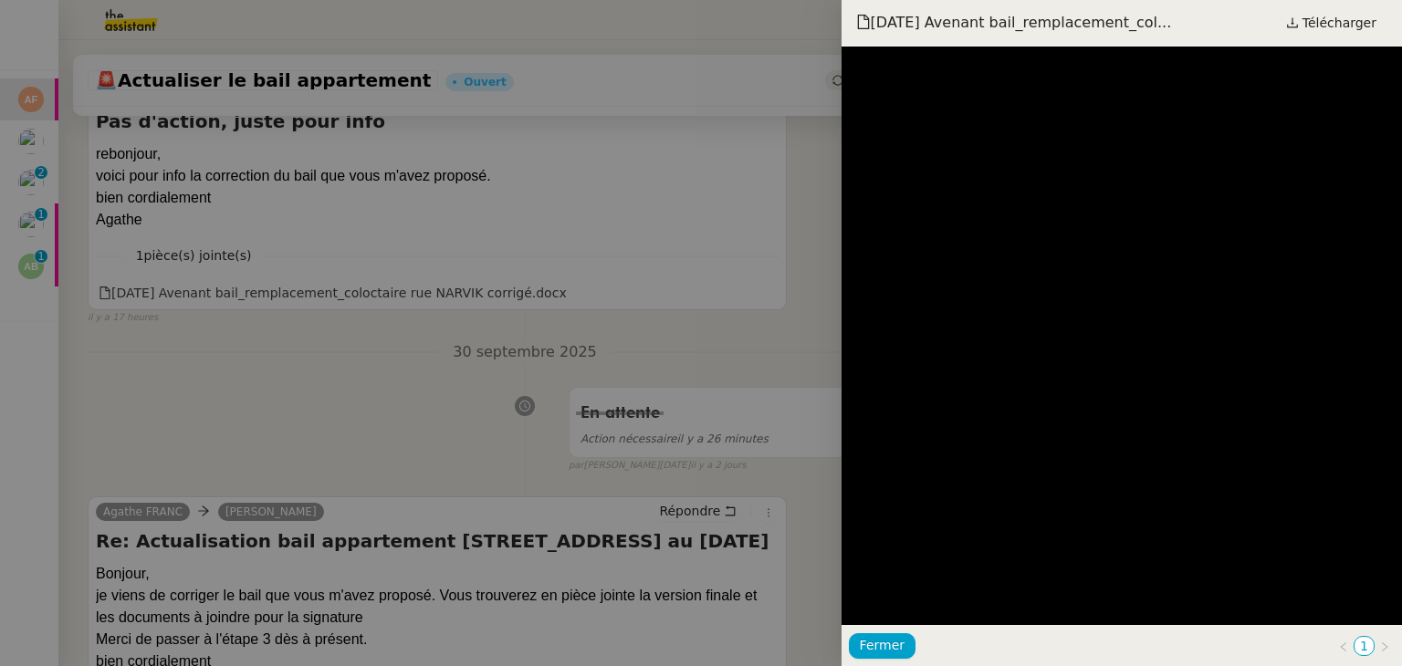
drag, startPoint x: 330, startPoint y: 349, endPoint x: 569, endPoint y: 349, distance: 239.1
click at [339, 349] on div at bounding box center [701, 333] width 1402 height 666
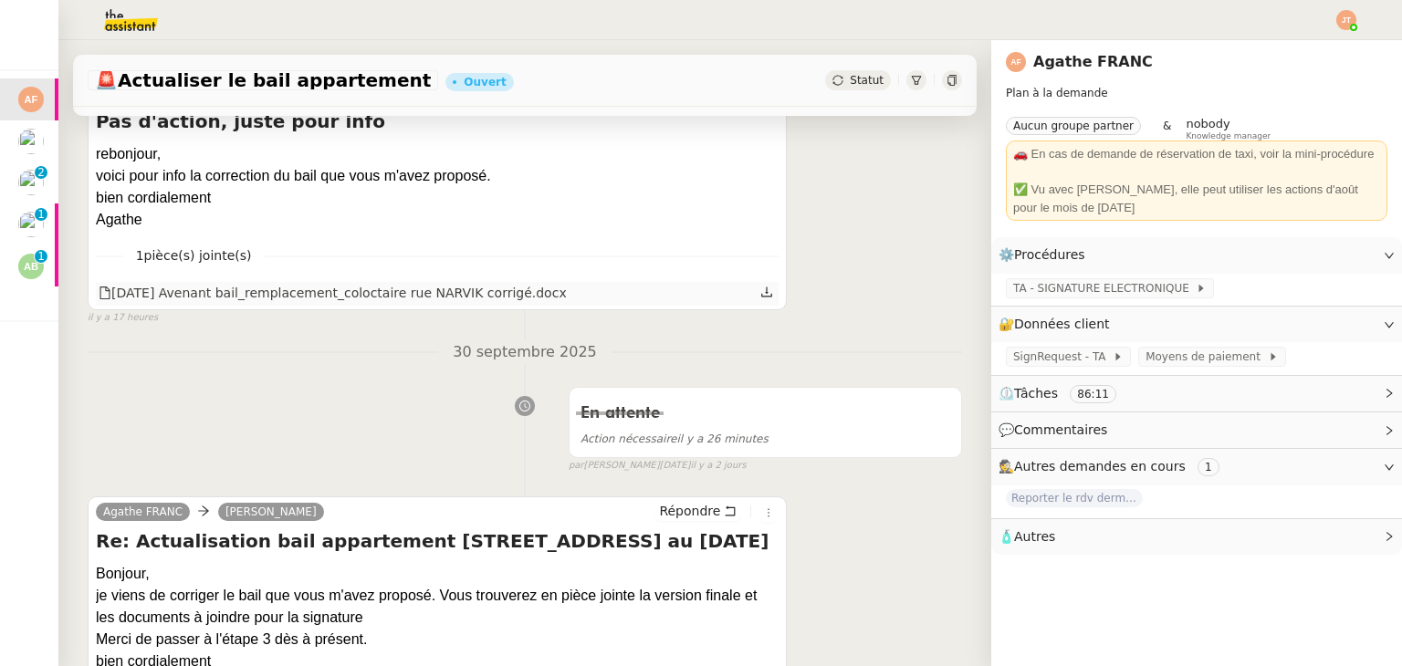
click at [760, 292] on icon at bounding box center [766, 292] width 13 height 13
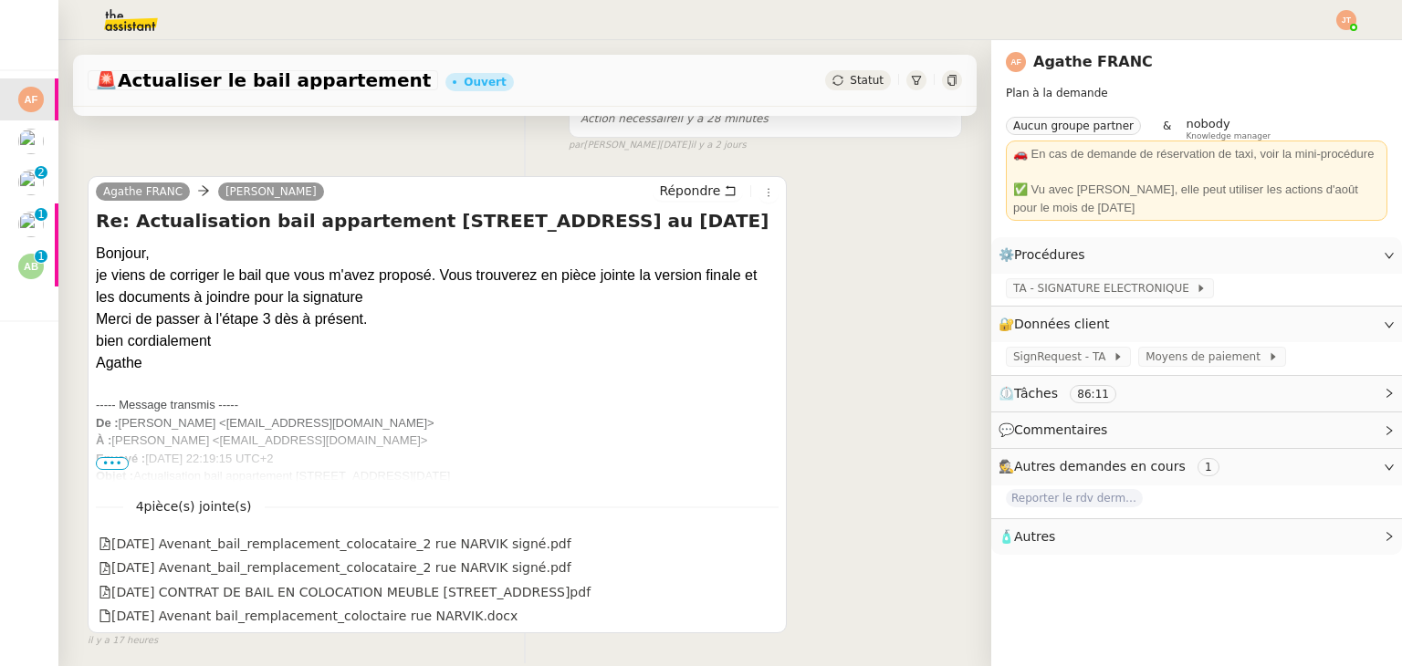
scroll to position [639, 0]
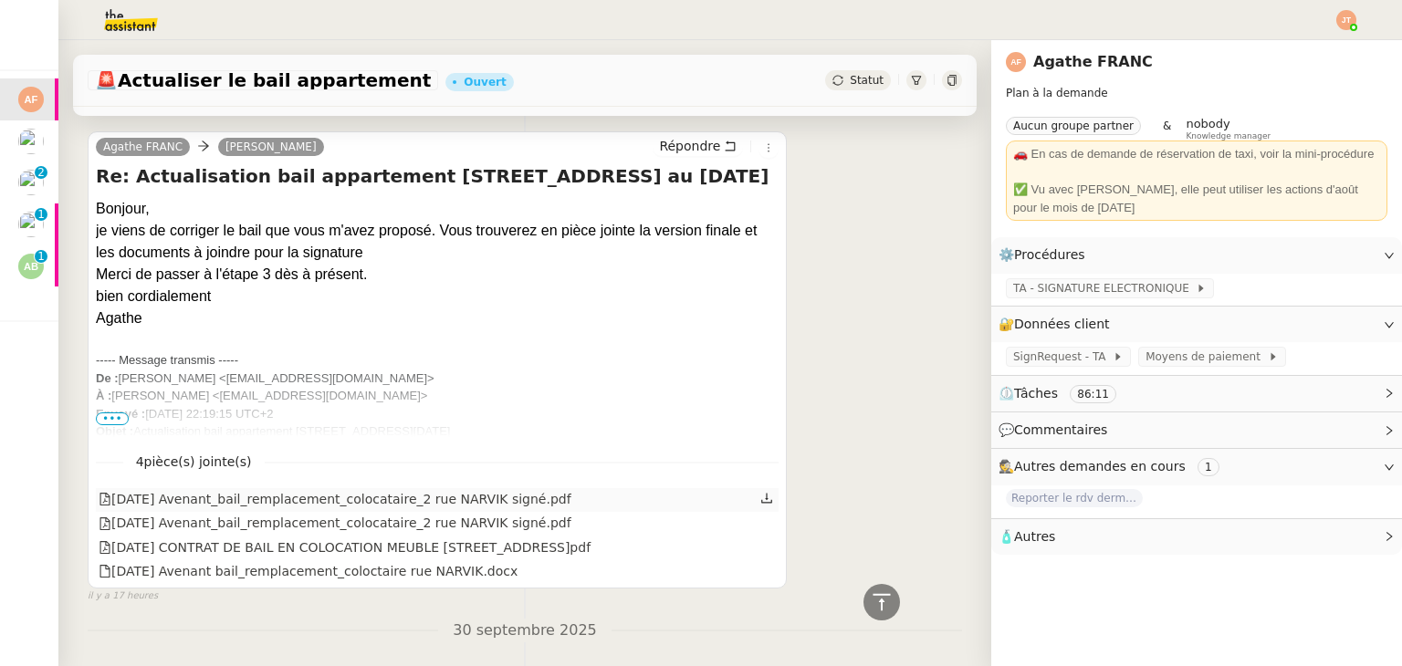
click at [760, 504] on icon at bounding box center [766, 498] width 13 height 13
click at [760, 528] on icon at bounding box center [766, 522] width 13 height 13
click at [760, 548] on icon at bounding box center [766, 545] width 13 height 13
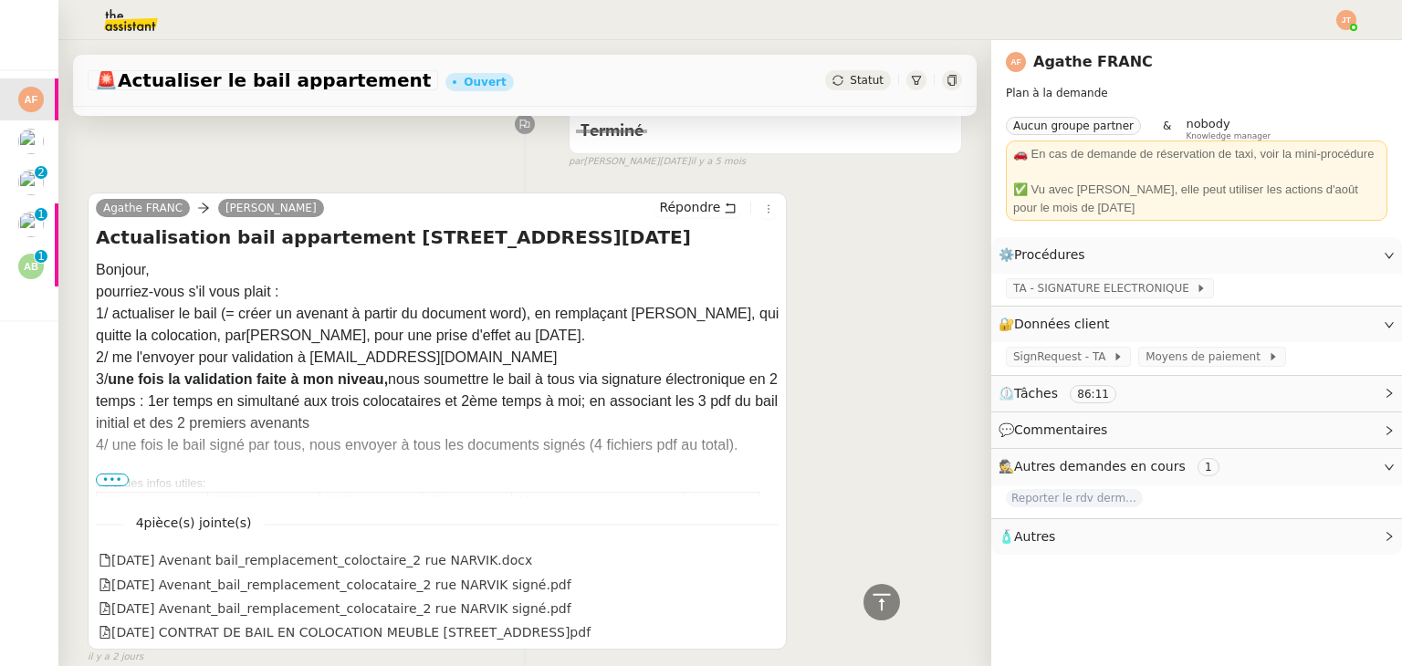
scroll to position [2555, 0]
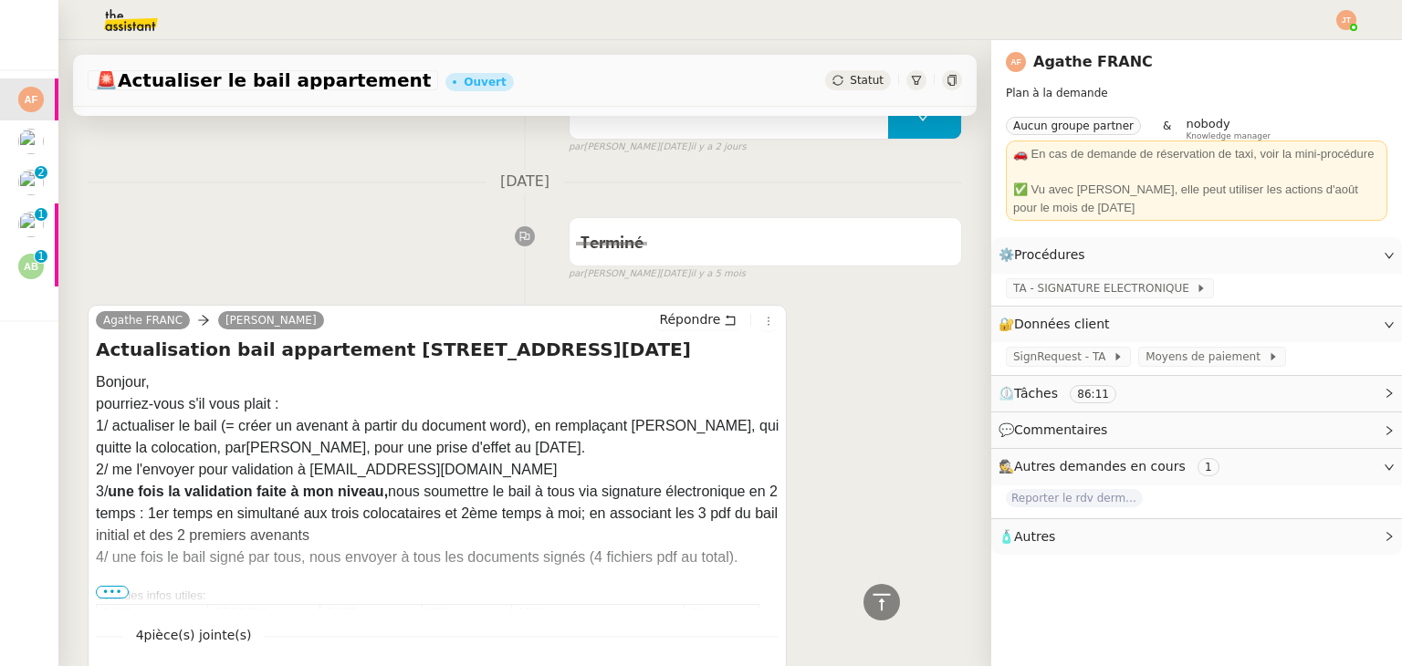
click at [113, 594] on span "•••" at bounding box center [112, 592] width 33 height 13
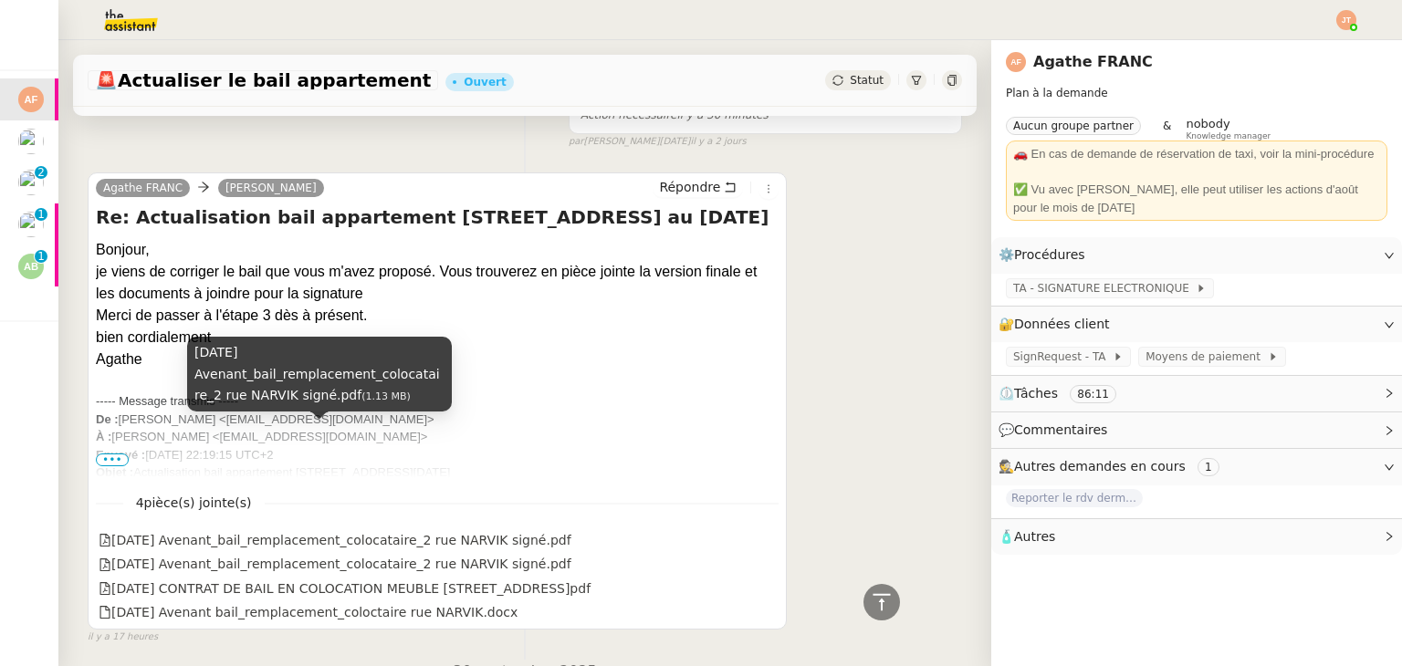
scroll to position [365, 0]
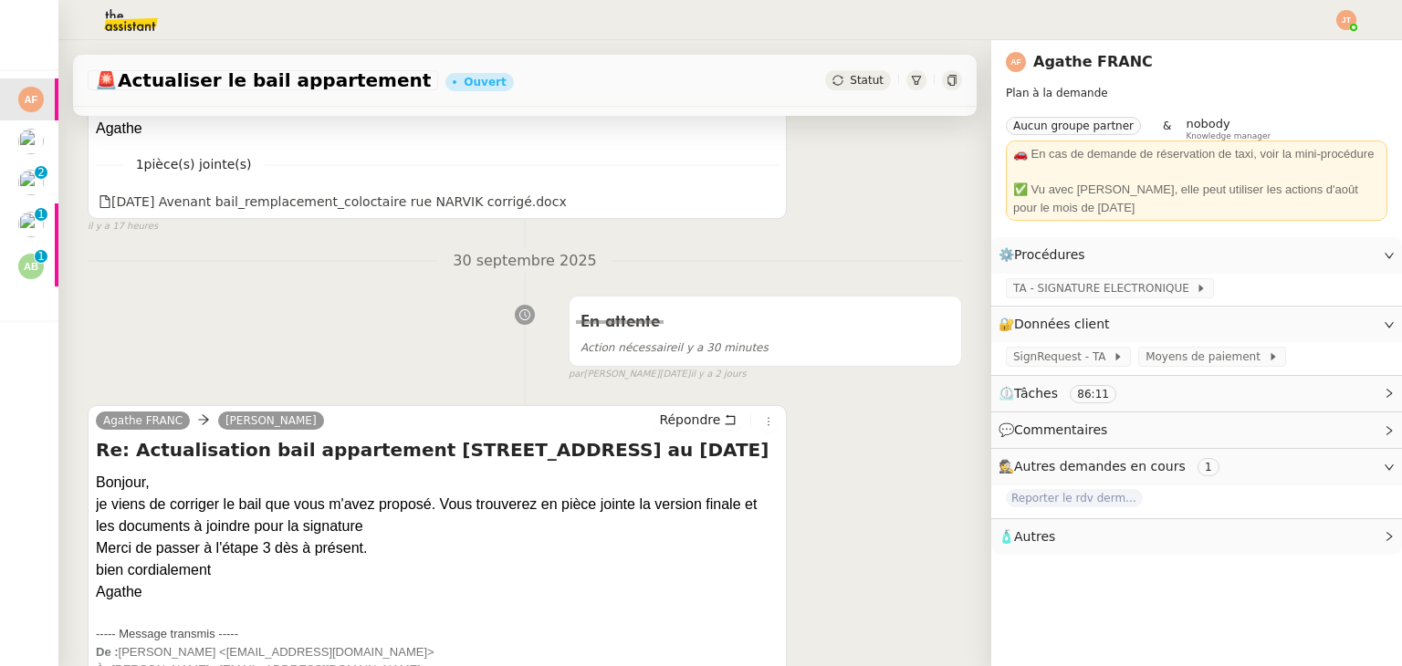
click at [447, 629] on div "----- Message transmis -----" at bounding box center [437, 634] width 683 height 18
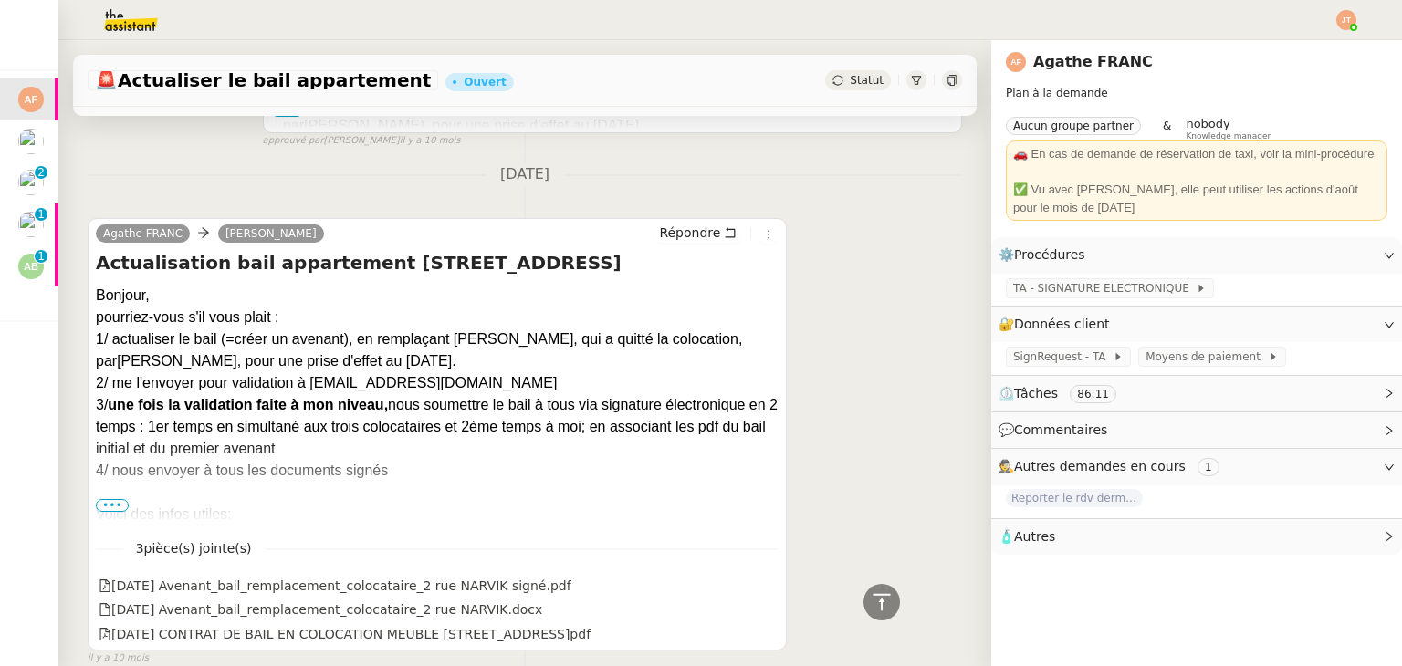
scroll to position [12333, 0]
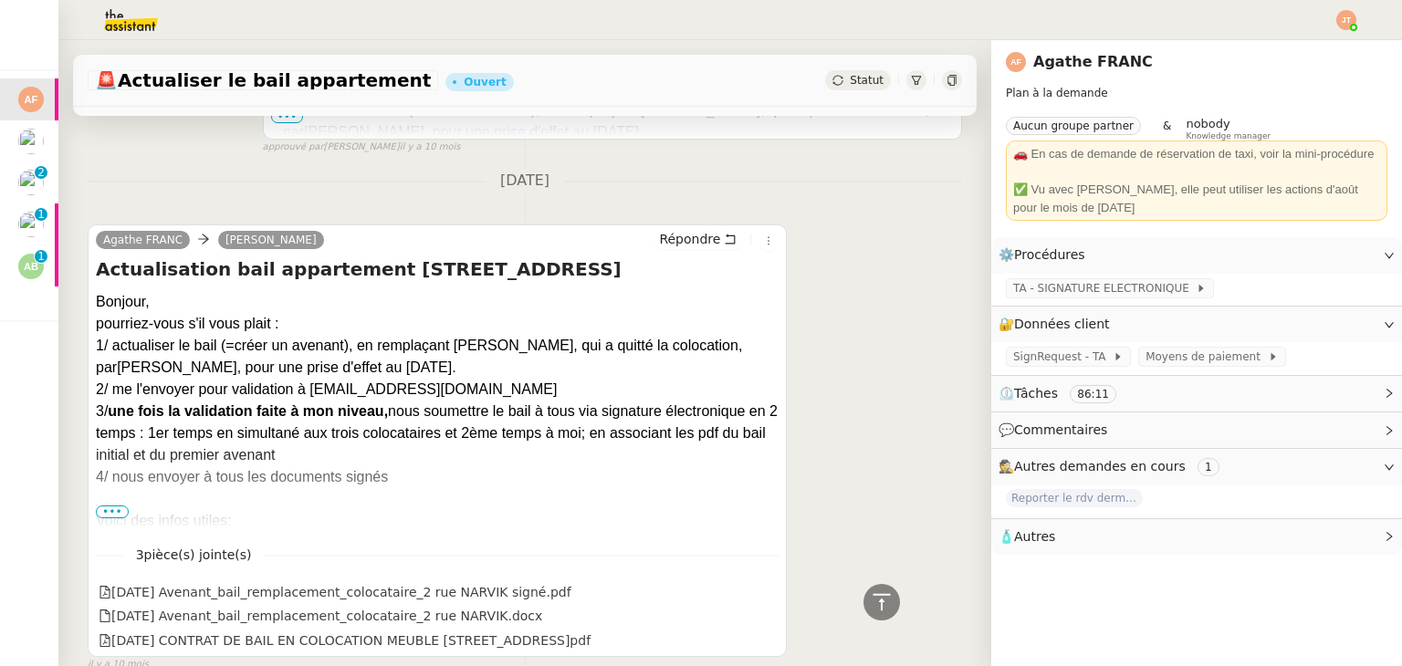
click at [117, 506] on span "•••" at bounding box center [112, 512] width 33 height 13
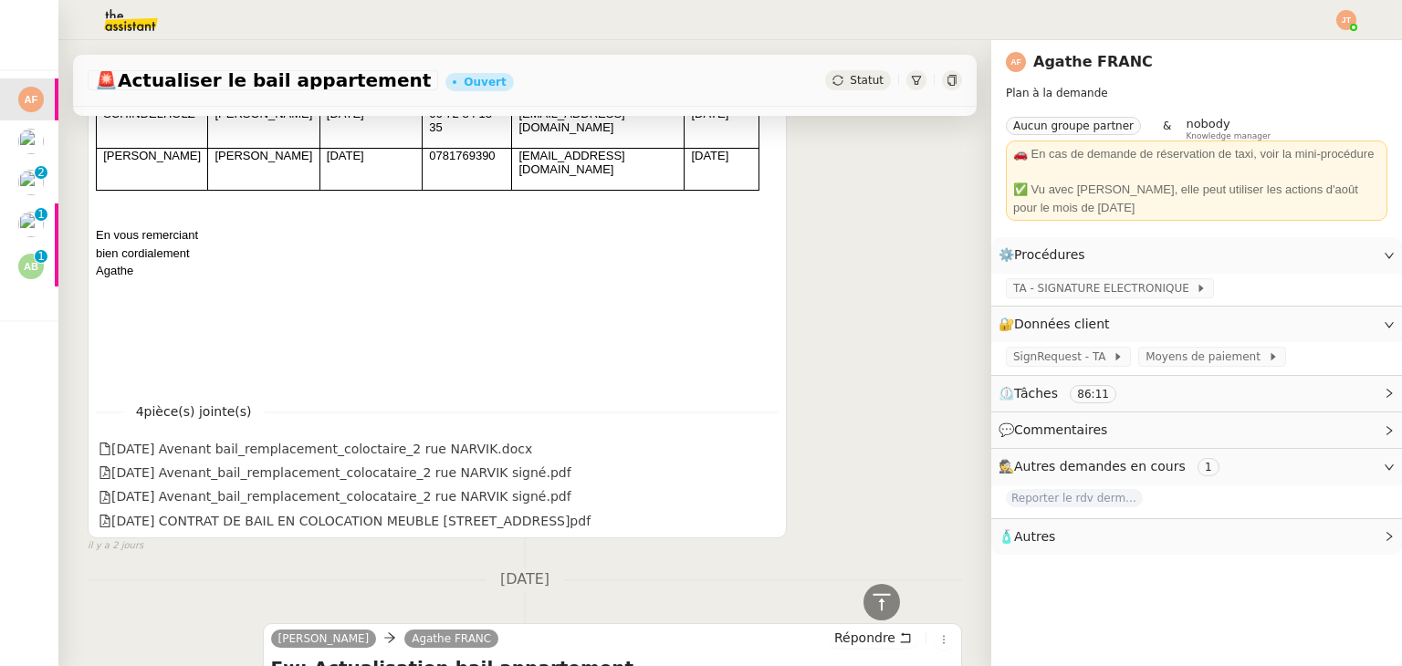
scroll to position [3126, 0]
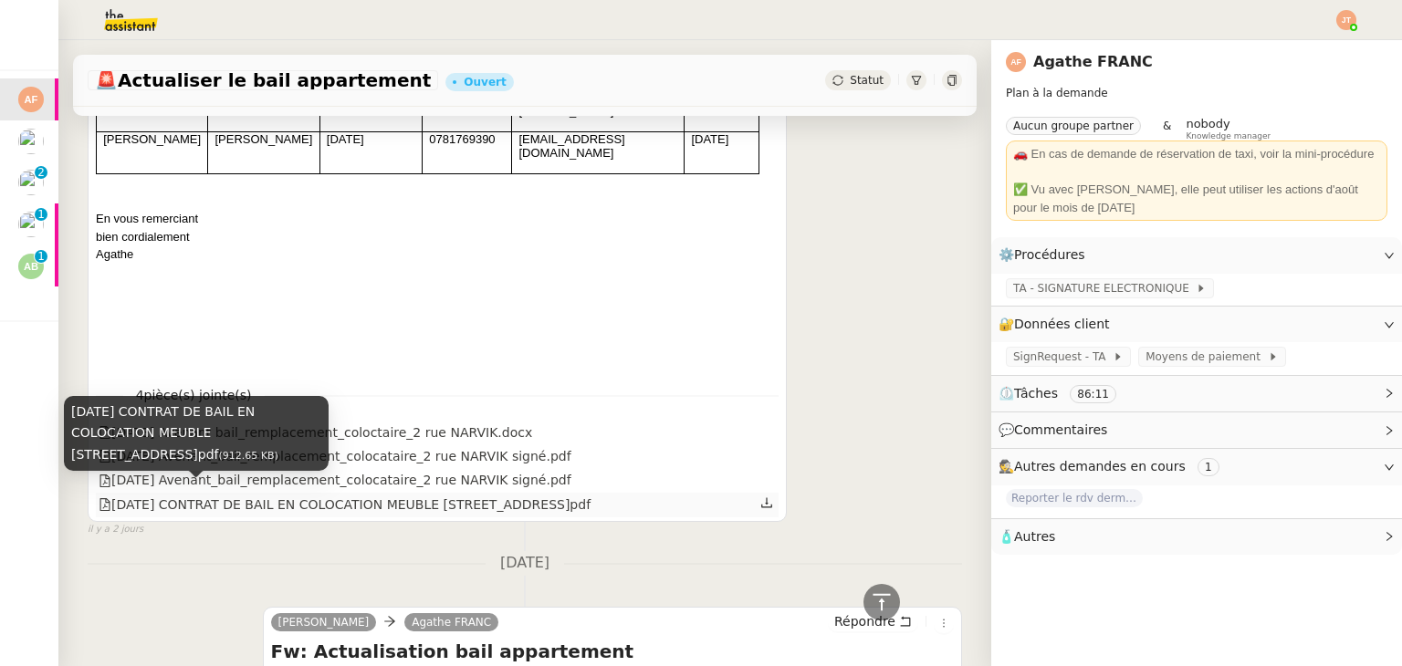
click at [508, 495] on div "16.08.2023 CONTRAT DE BAIL EN COLOCATION MEUBLE 2 rue Narvik signé.pdf" at bounding box center [345, 505] width 492 height 21
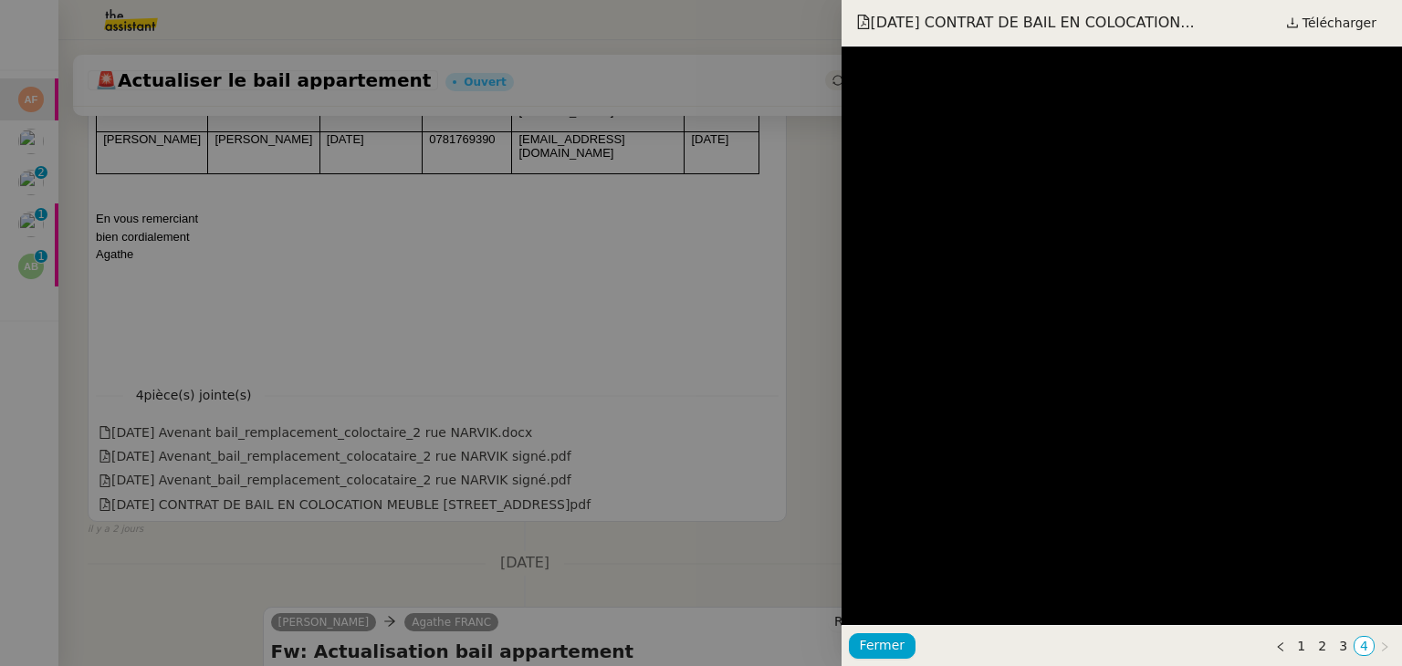
click at [786, 318] on div at bounding box center [701, 333] width 1402 height 666
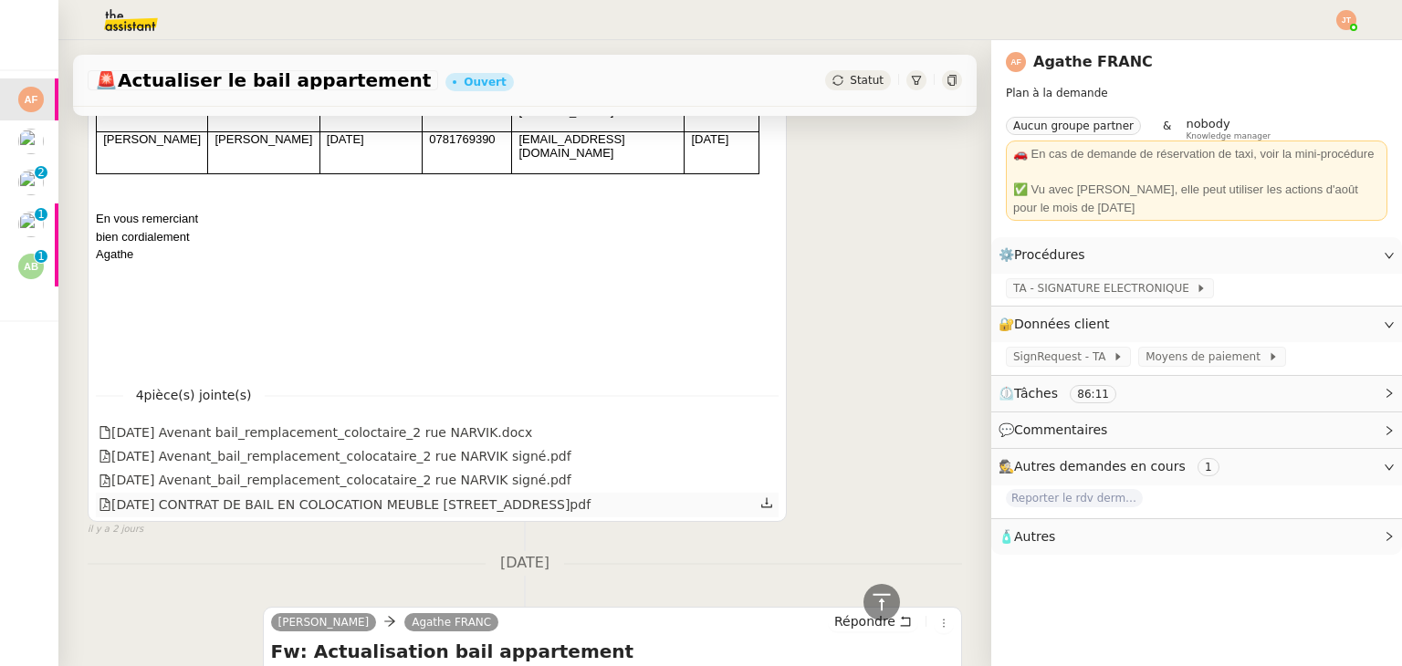
click at [391, 503] on div "16.08.2023 CONTRAT DE BAIL EN COLOCATION MEUBLE 2 rue Narvik signé.pdf" at bounding box center [345, 505] width 492 height 21
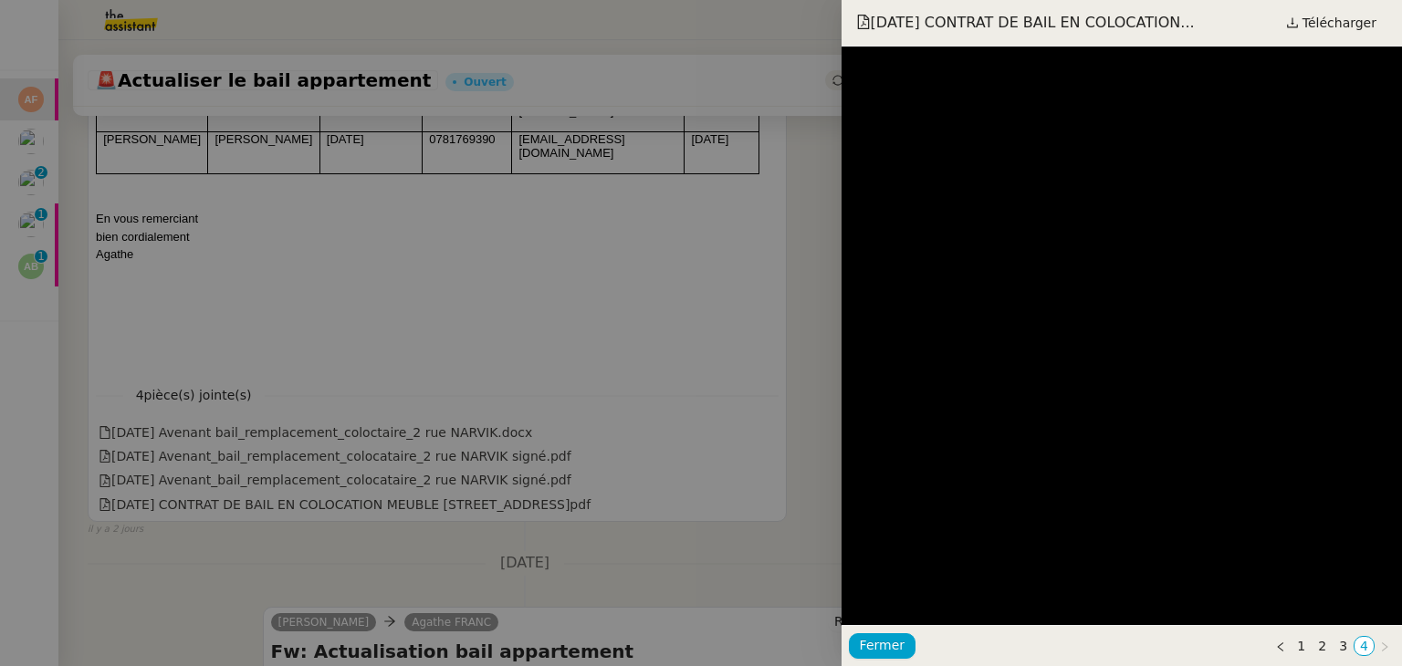
click at [767, 318] on div at bounding box center [701, 333] width 1402 height 666
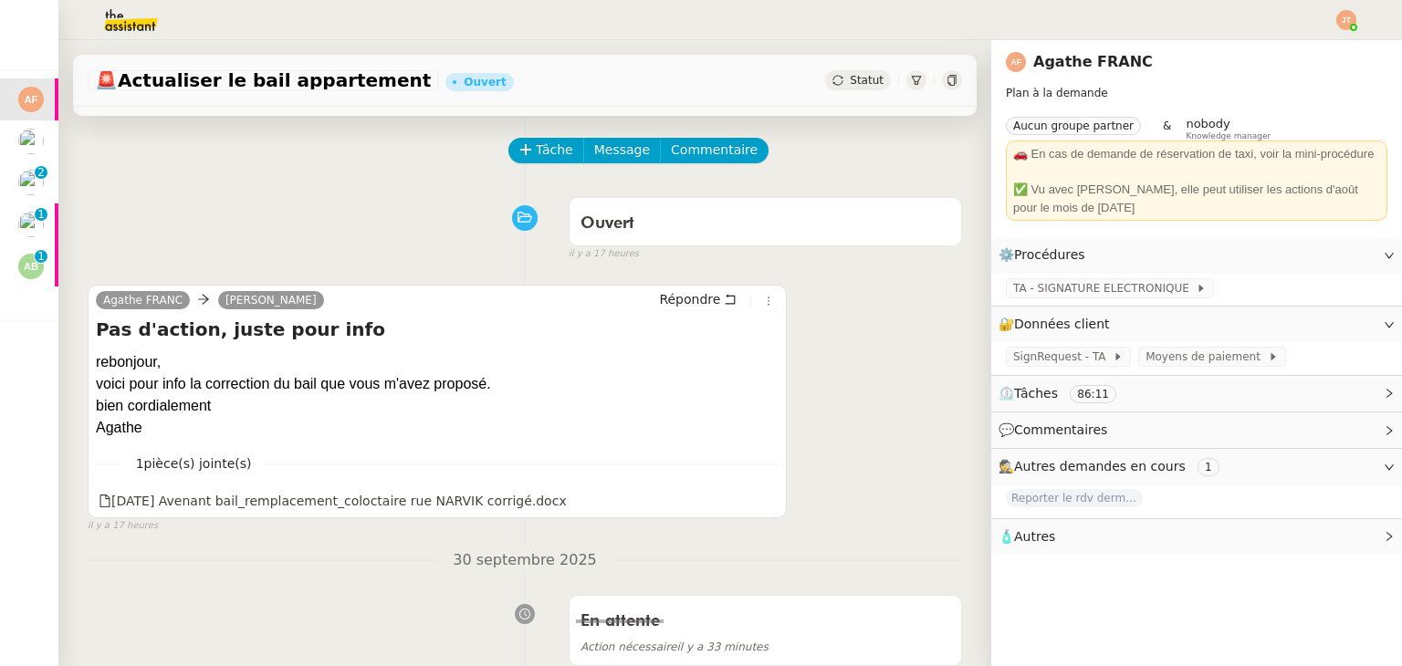
scroll to position [0, 0]
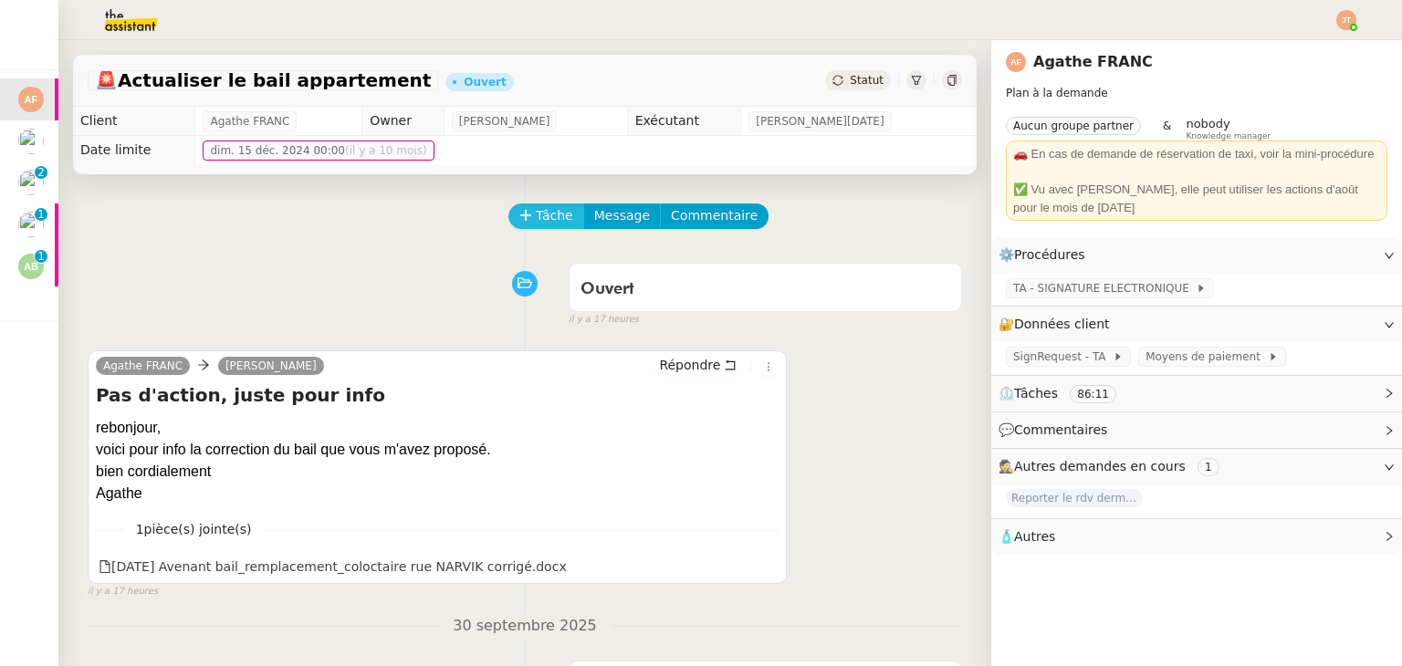
click at [536, 218] on span "Tâche" at bounding box center [554, 215] width 37 height 21
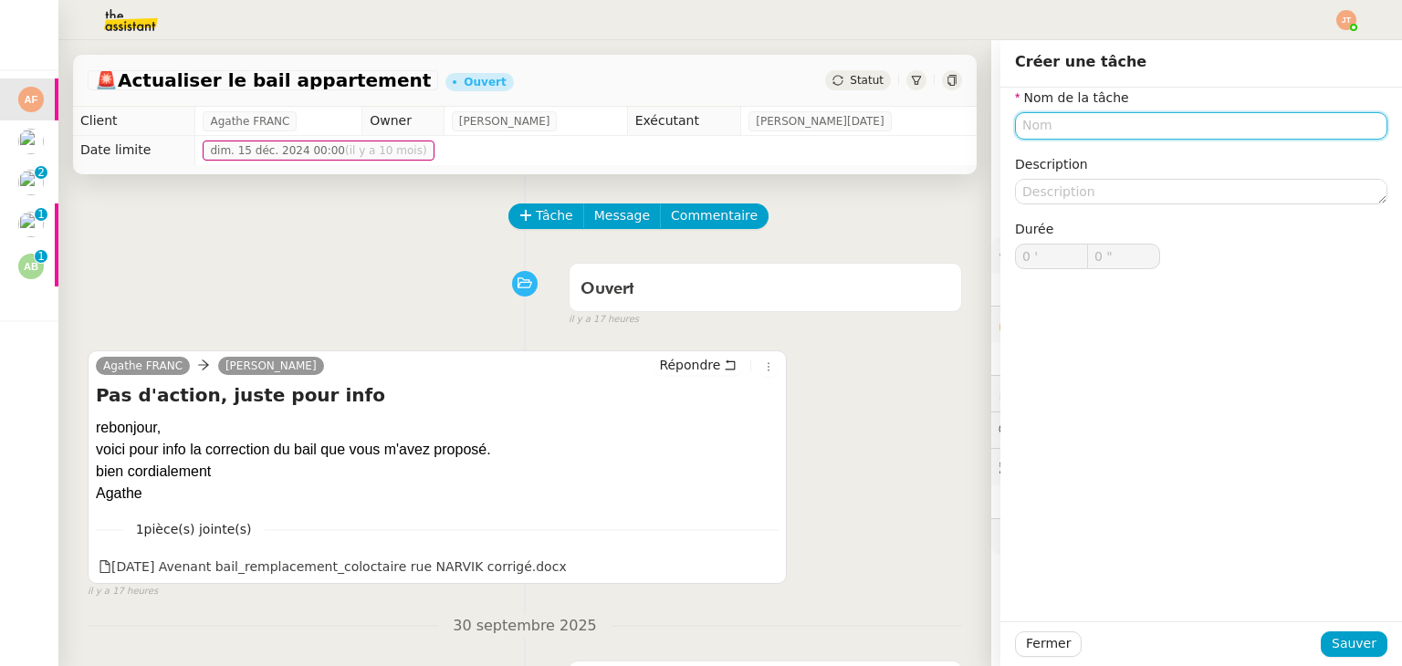
click at [1069, 128] on input "text" at bounding box center [1201, 125] width 372 height 26
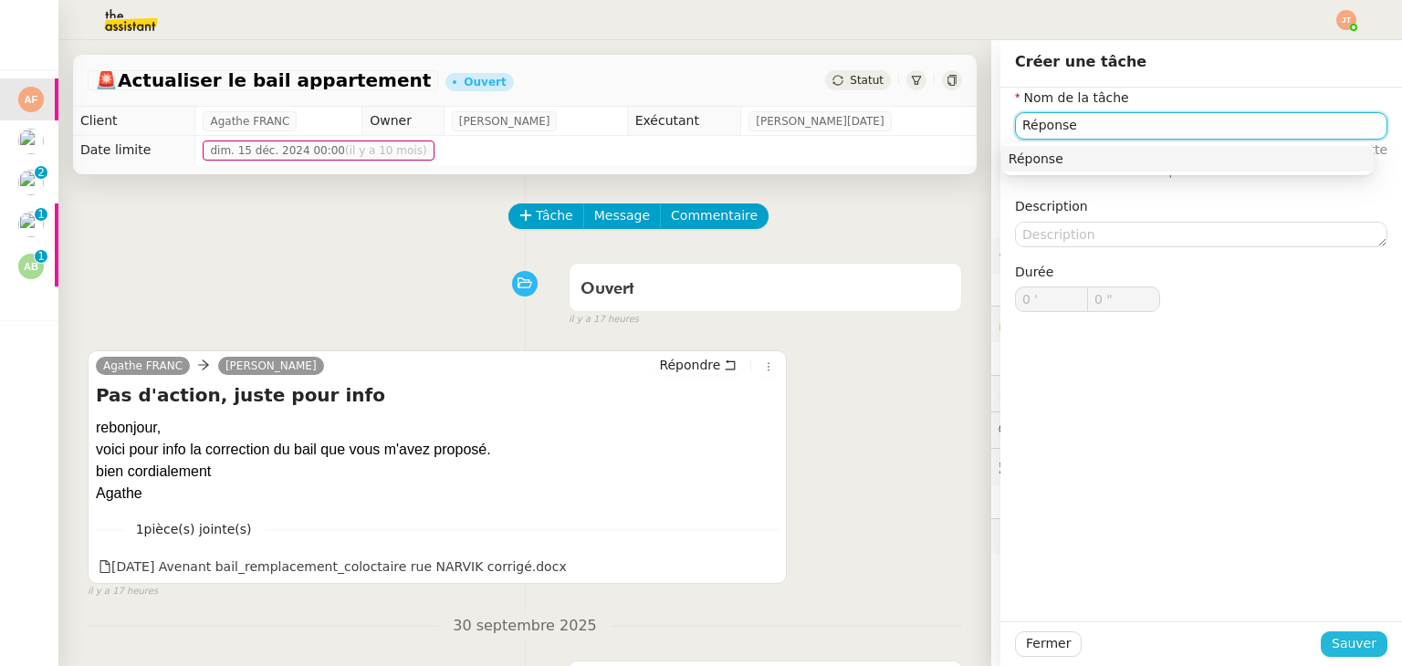
type input "Réponse"
drag, startPoint x: 1333, startPoint y: 647, endPoint x: 1138, endPoint y: 443, distance: 282.0
click at [1333, 647] on span "Sauver" at bounding box center [1353, 643] width 45 height 21
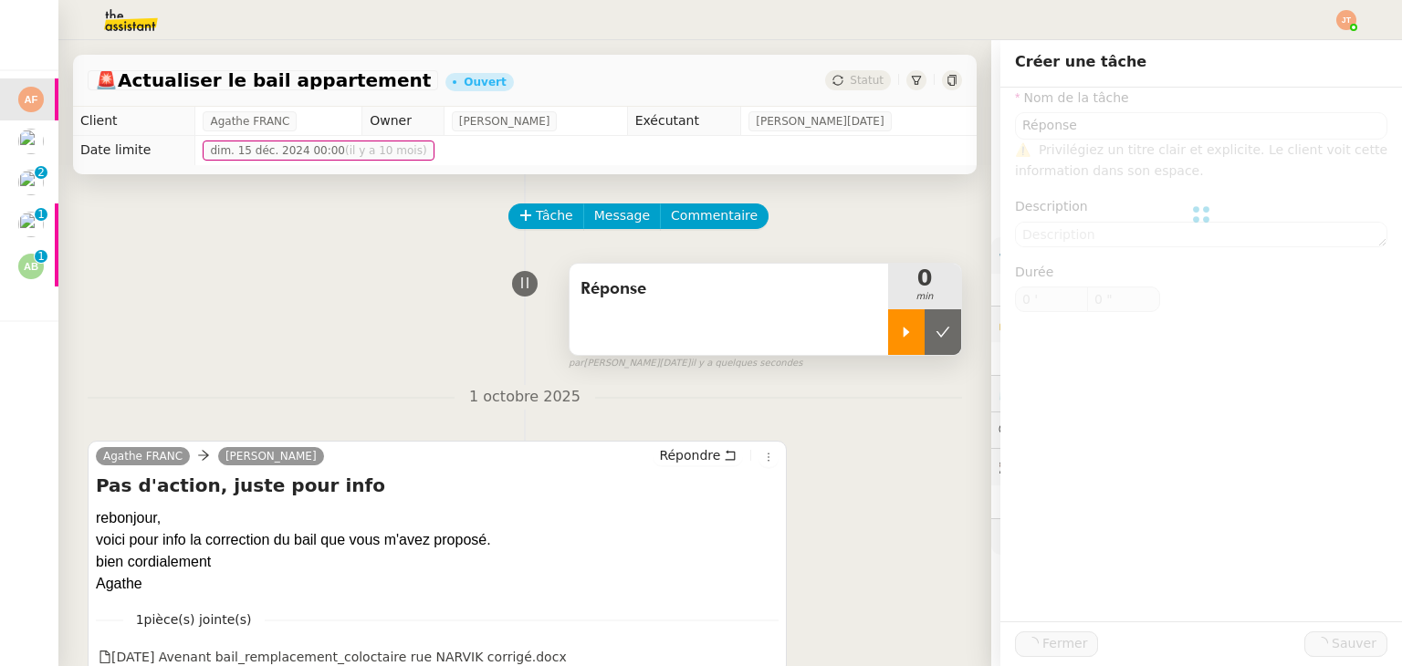
click at [888, 346] on div at bounding box center [906, 332] width 37 height 46
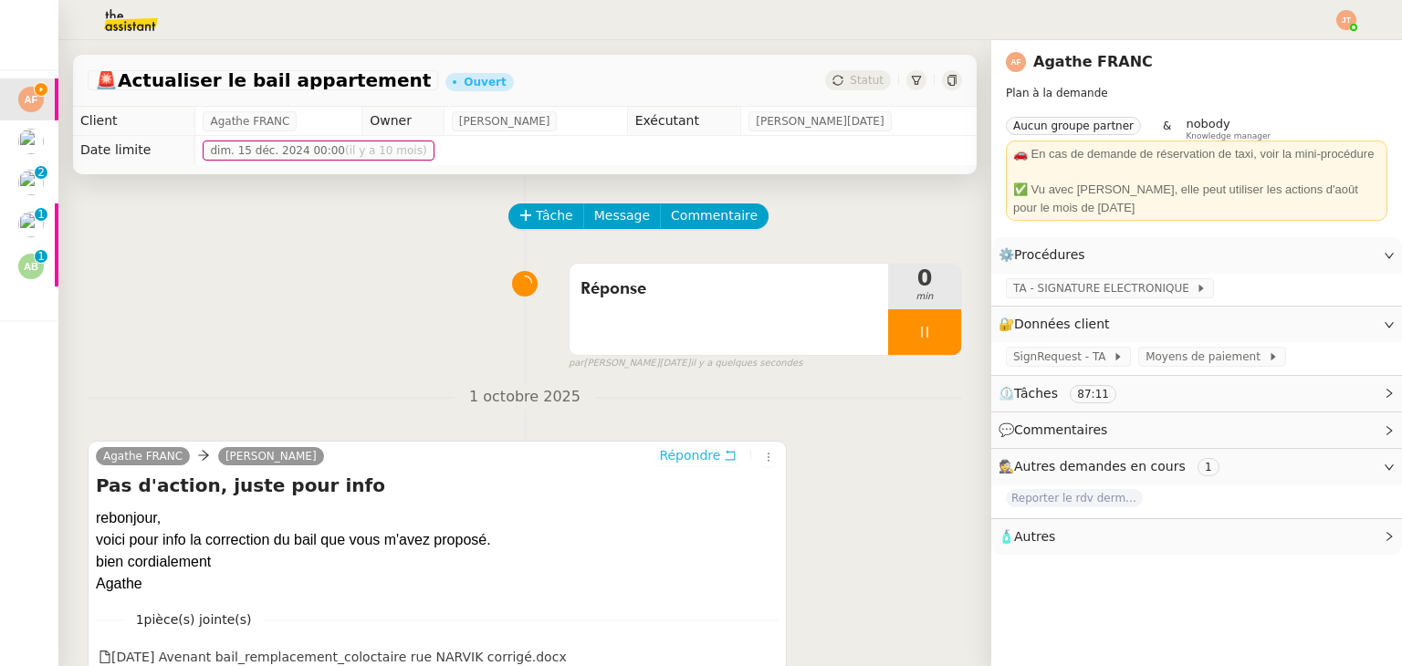
click at [667, 461] on span "Répondre" at bounding box center [689, 455] width 61 height 18
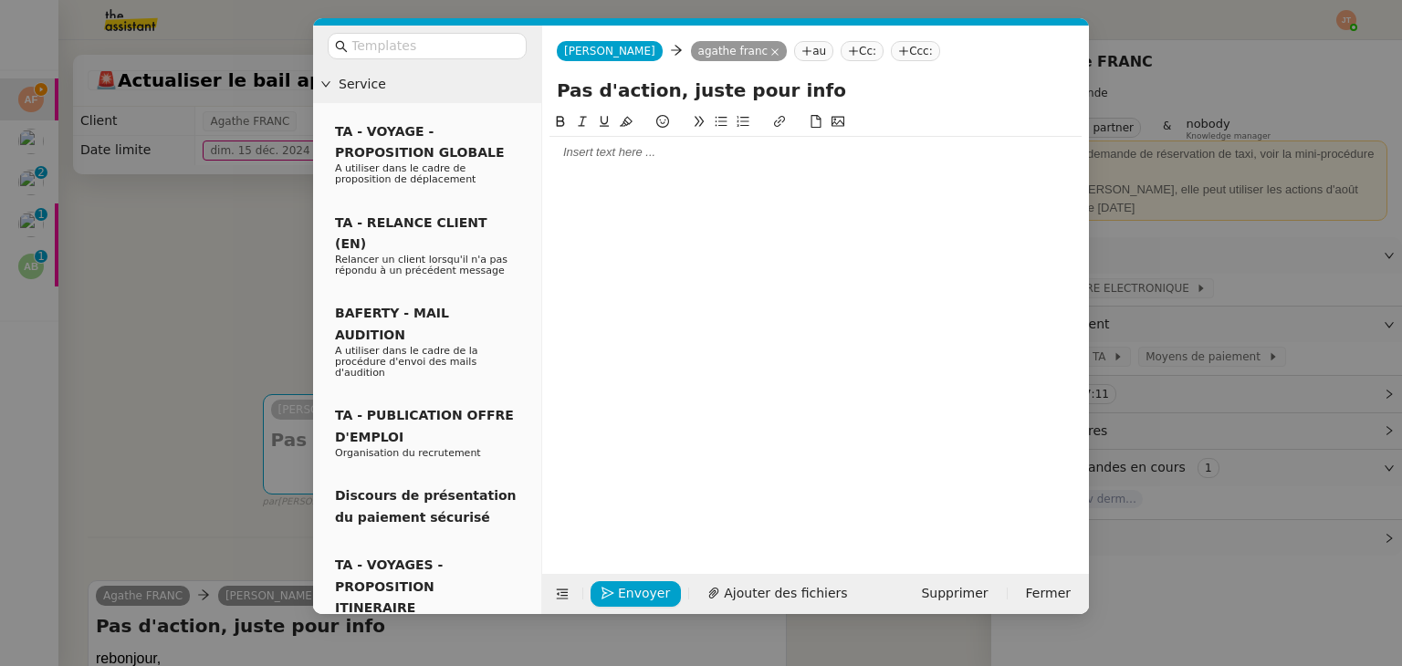
click at [627, 160] on div at bounding box center [815, 152] width 532 height 16
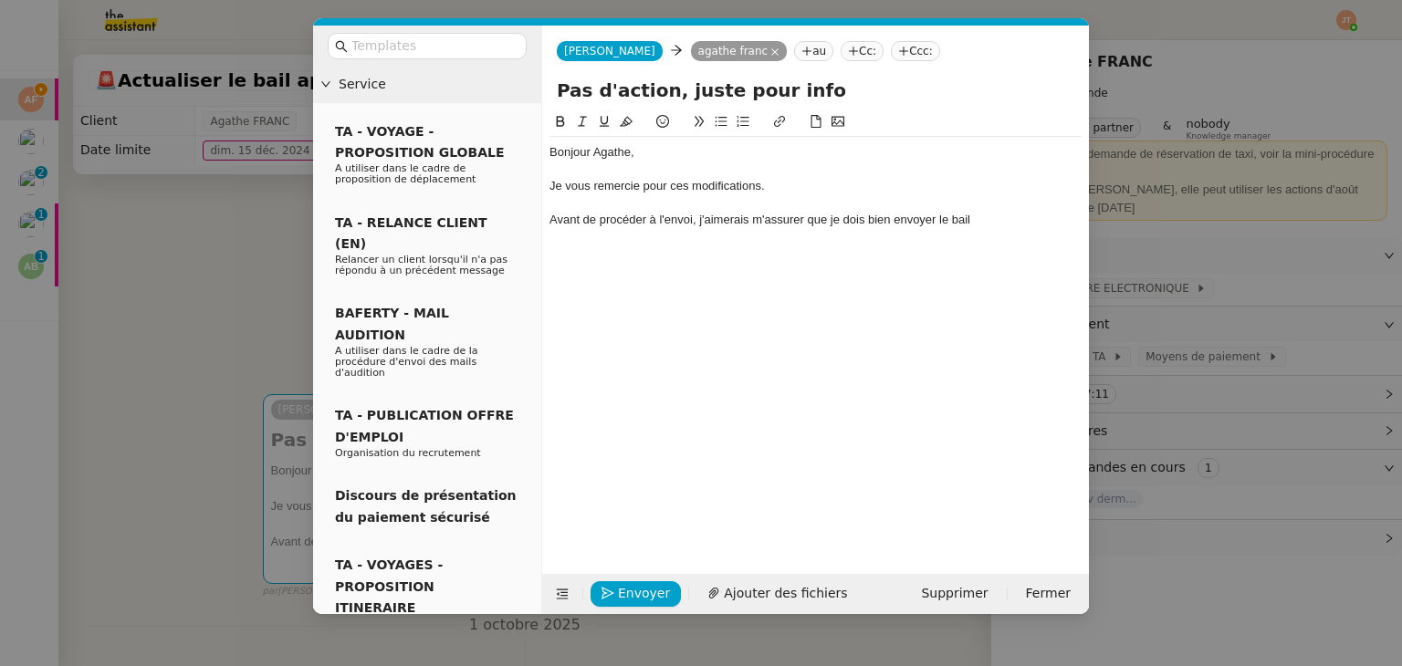
click at [153, 289] on nz-modal-container "Service TA - VOYAGE - PROPOSITION GLOBALE A utiliser dans le cadre de propositi…" at bounding box center [701, 333] width 1402 height 666
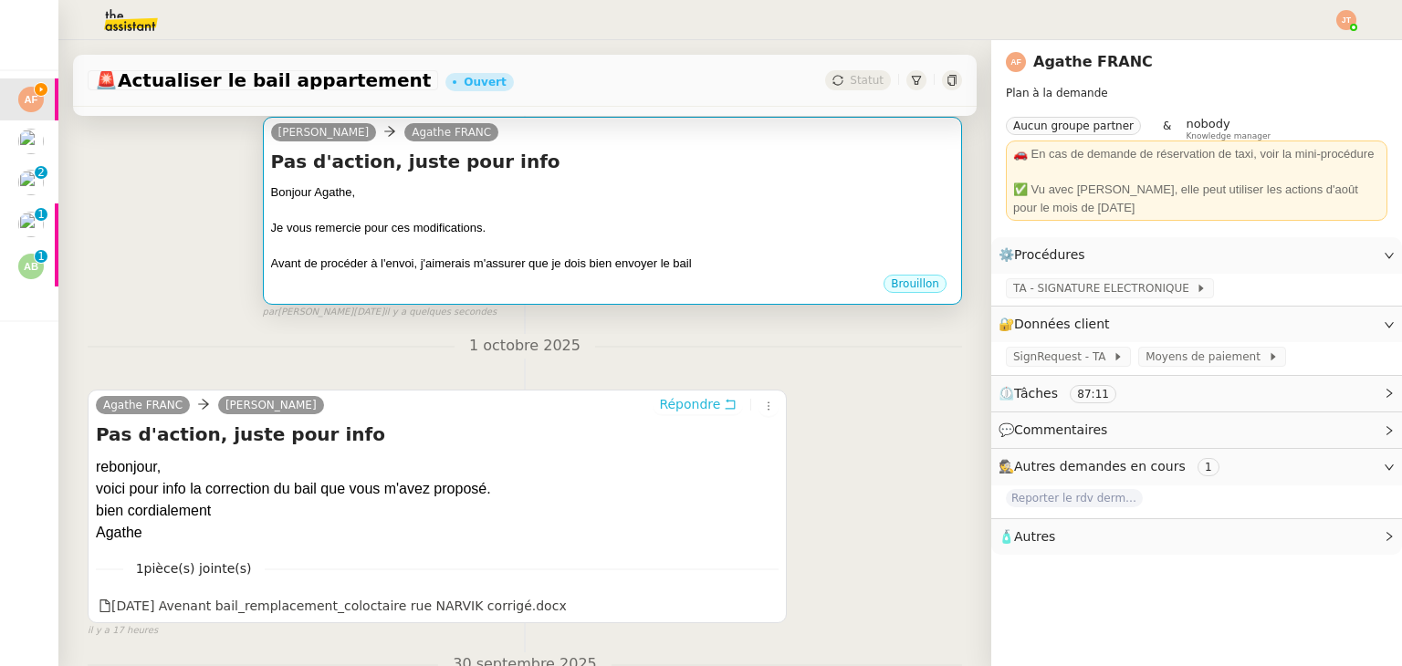
scroll to position [274, 0]
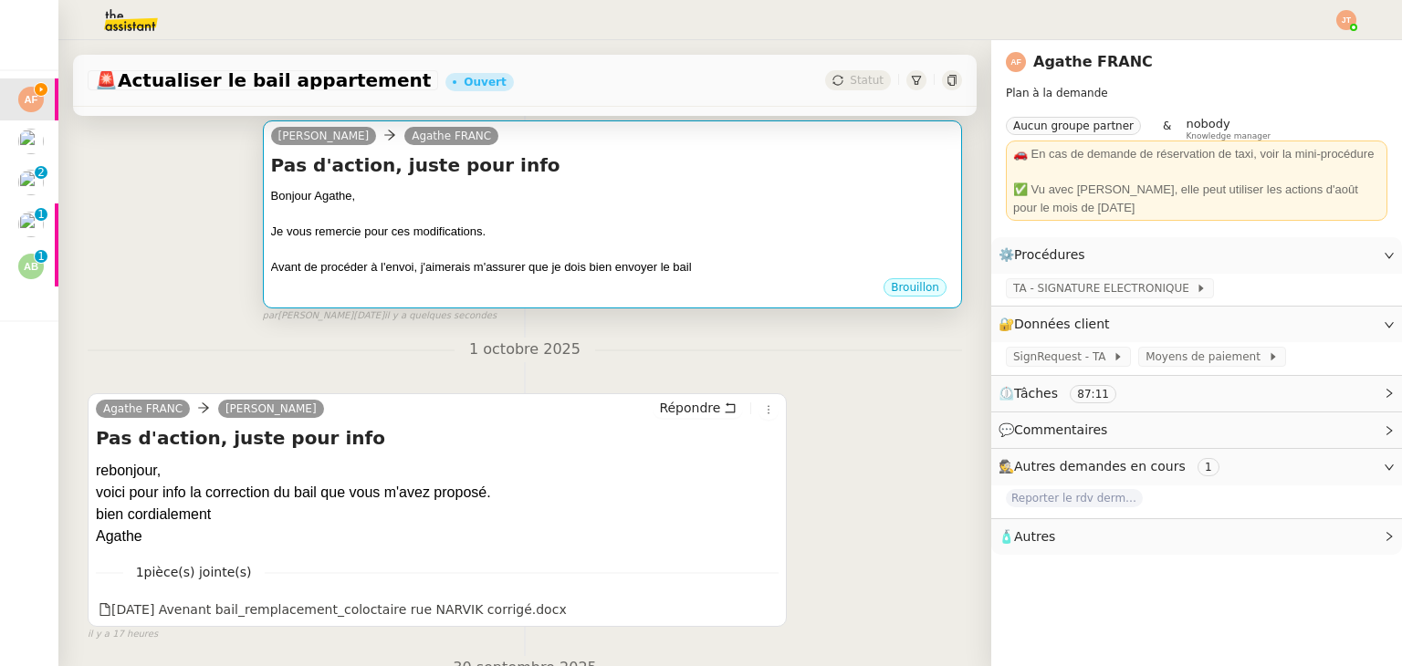
click at [621, 252] on div at bounding box center [612, 250] width 683 height 18
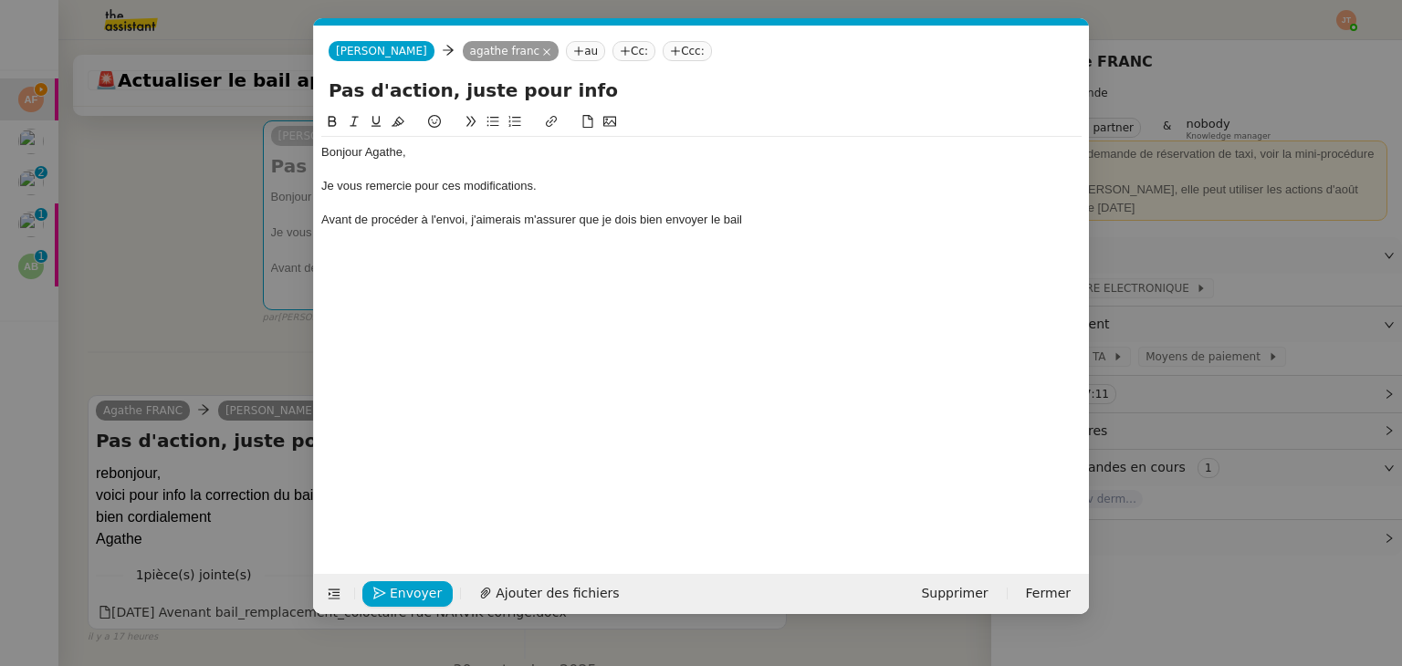
scroll to position [0, 38]
click at [818, 216] on div "Avant de procéder à l'envoi, j'aimerais m'assurer que je dois bien envoyer le b…" at bounding box center [701, 220] width 760 height 16
click at [708, 222] on div "Avant de procéder à l'envoi, j'aimerais m'assurer que je dois bien envoyer le b…" at bounding box center [701, 220] width 760 height 16
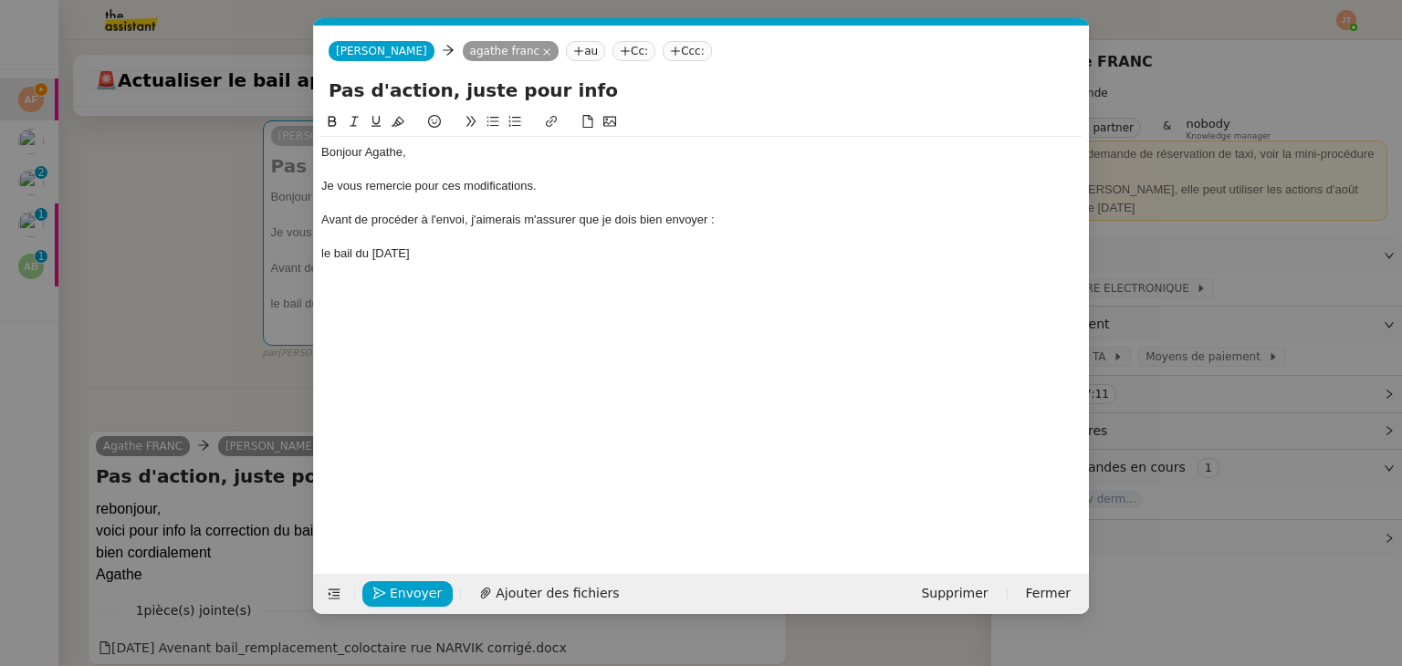
click at [496, 126] on icon at bounding box center [492, 121] width 13 height 13
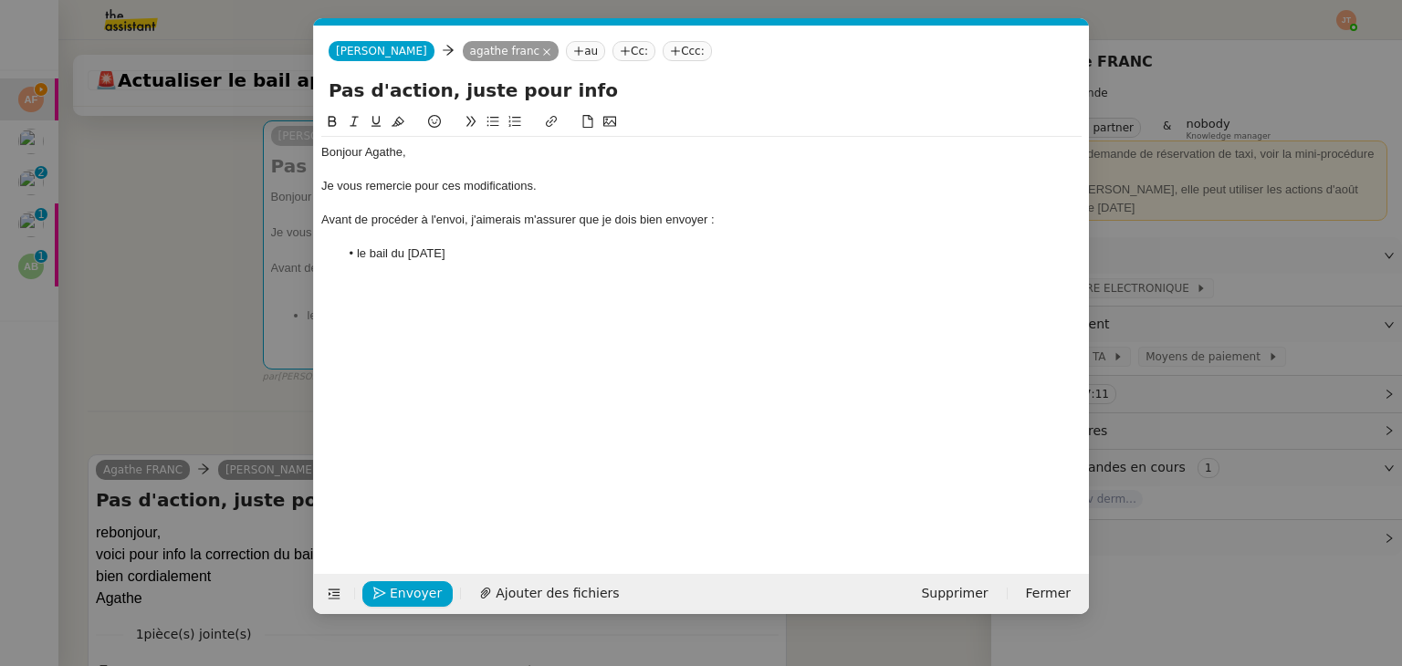
click at [506, 254] on li "le bail du 01/10/2025" at bounding box center [710, 253] width 743 height 16
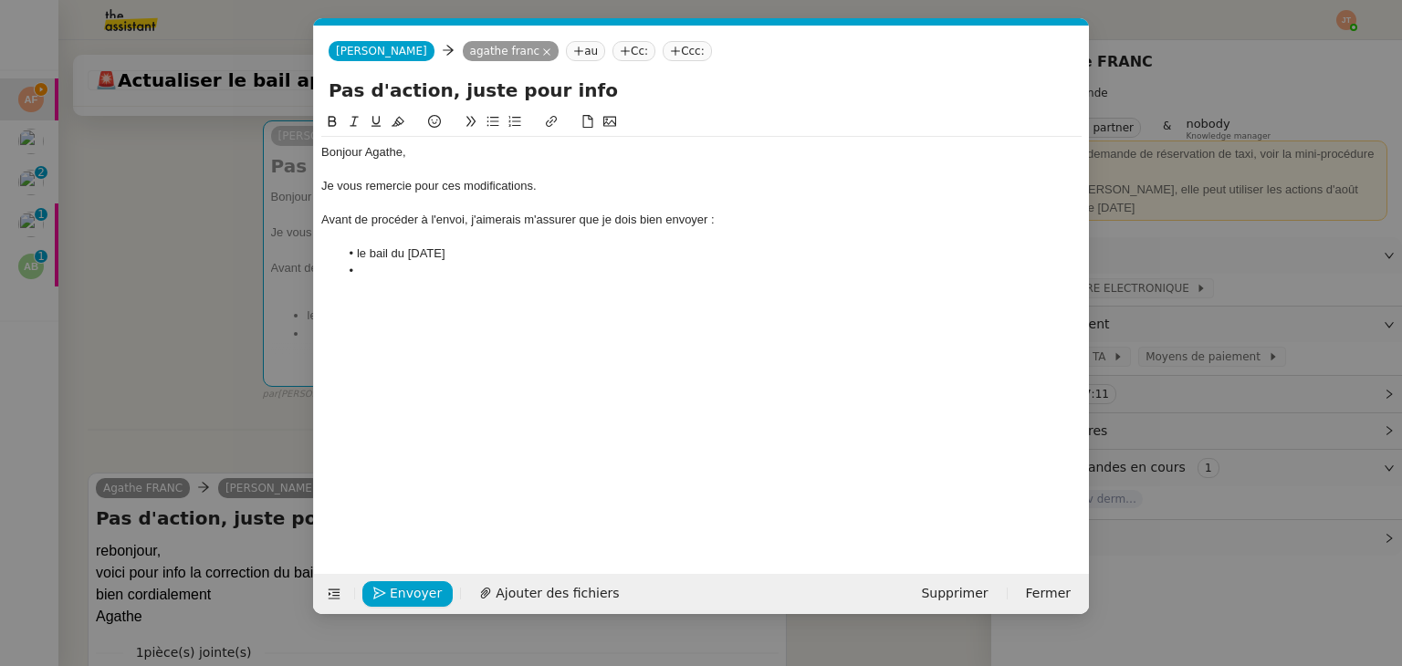
click at [197, 339] on nz-modal-container "Service TA - VOYAGE - PROPOSITION GLOBALE A utiliser dans le cadre de propositi…" at bounding box center [701, 333] width 1402 height 666
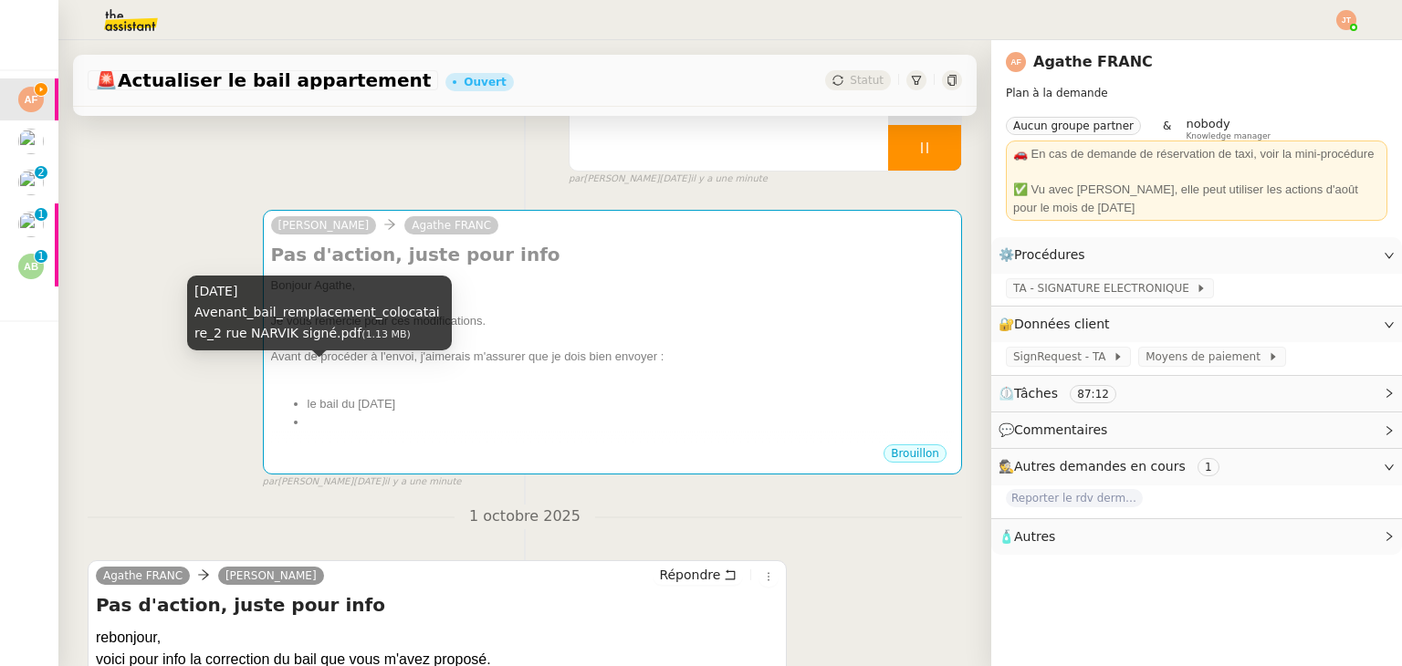
scroll to position [183, 0]
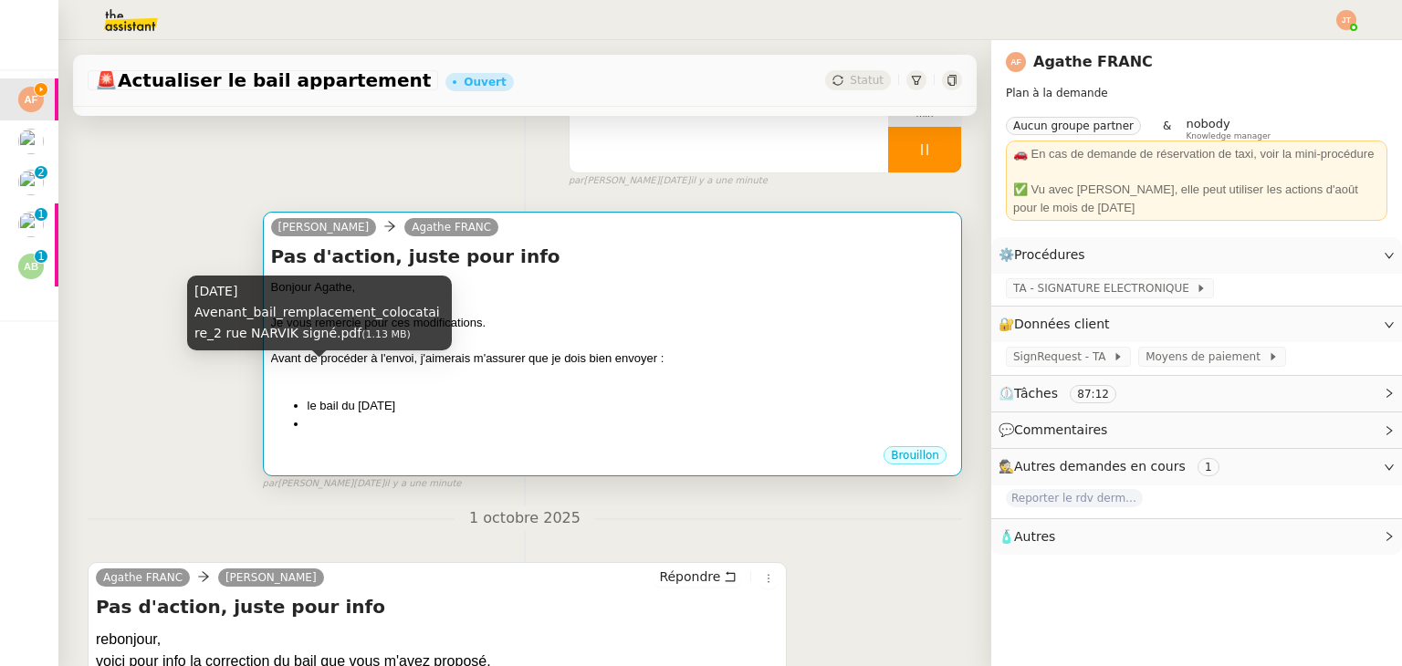
click at [373, 390] on div "Bonjour Agathe, Je vous remercie pour ces modifications. Avant de procéder à l'…" at bounding box center [612, 355] width 683 height 154
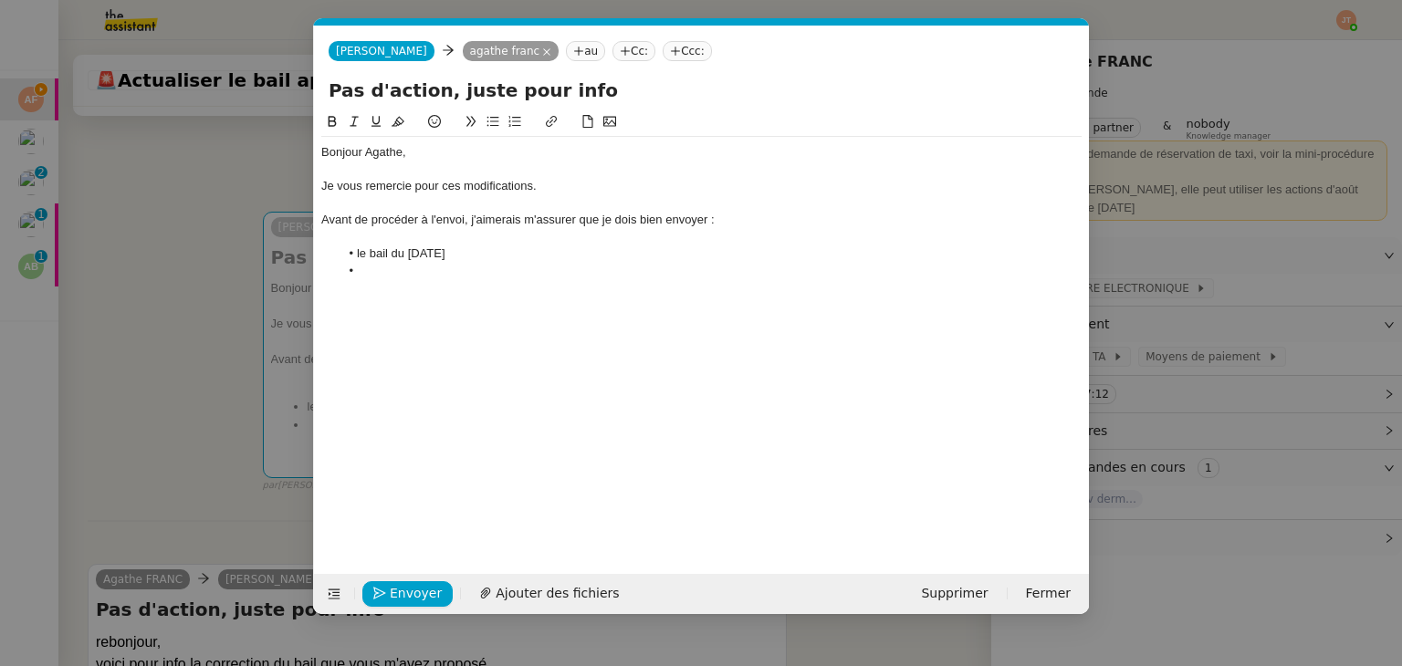
scroll to position [0, 38]
click at [371, 260] on li "le bail du 01/10/2025" at bounding box center [710, 253] width 743 height 16
click at [372, 267] on li at bounding box center [710, 271] width 743 height 16
click at [184, 415] on nz-modal-container "Service TA - VOYAGE - PROPOSITION GLOBALE A utiliser dans le cadre de propositi…" at bounding box center [701, 333] width 1402 height 666
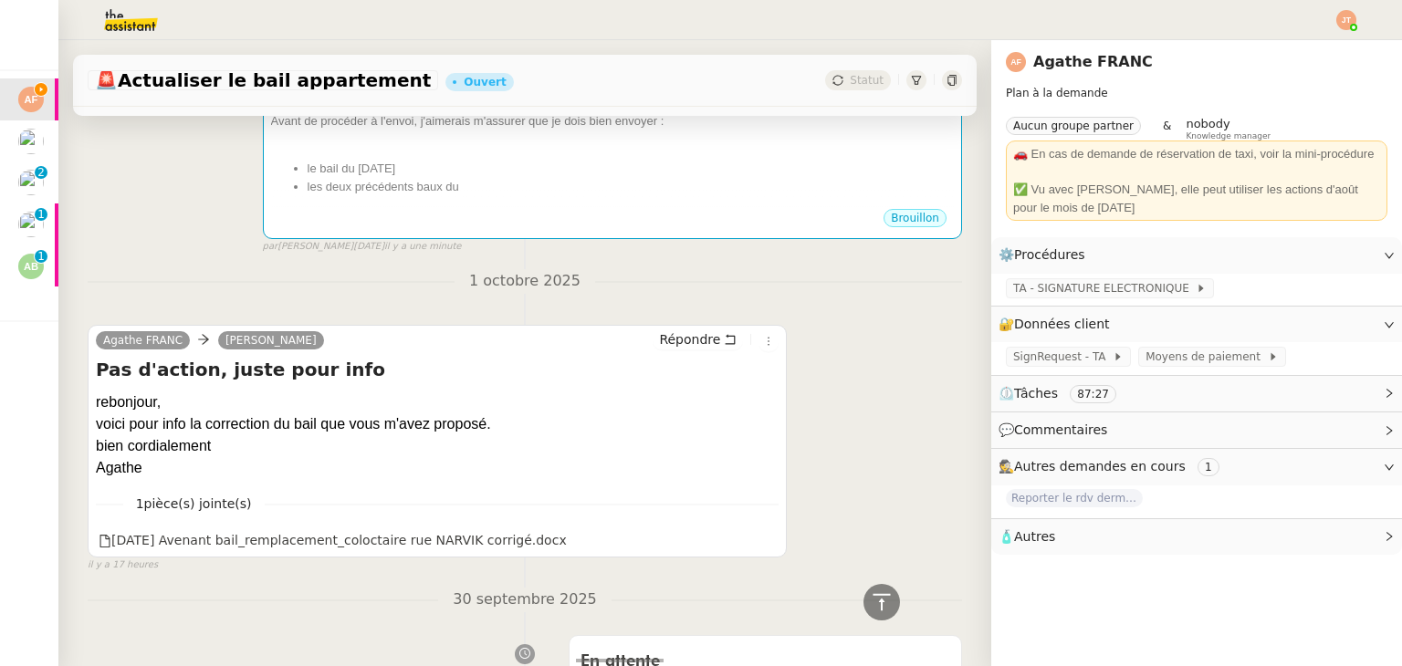
scroll to position [182, 0]
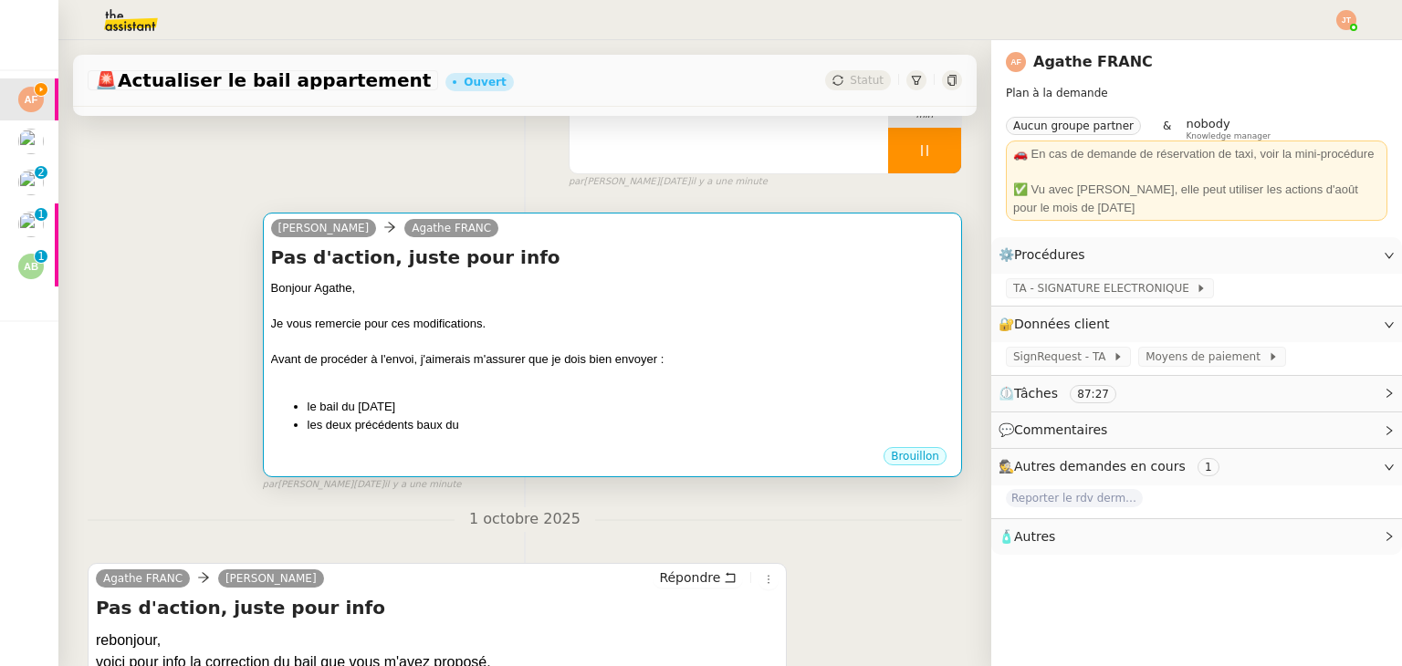
click at [543, 410] on li "le bail du 01/10/2025" at bounding box center [631, 407] width 646 height 18
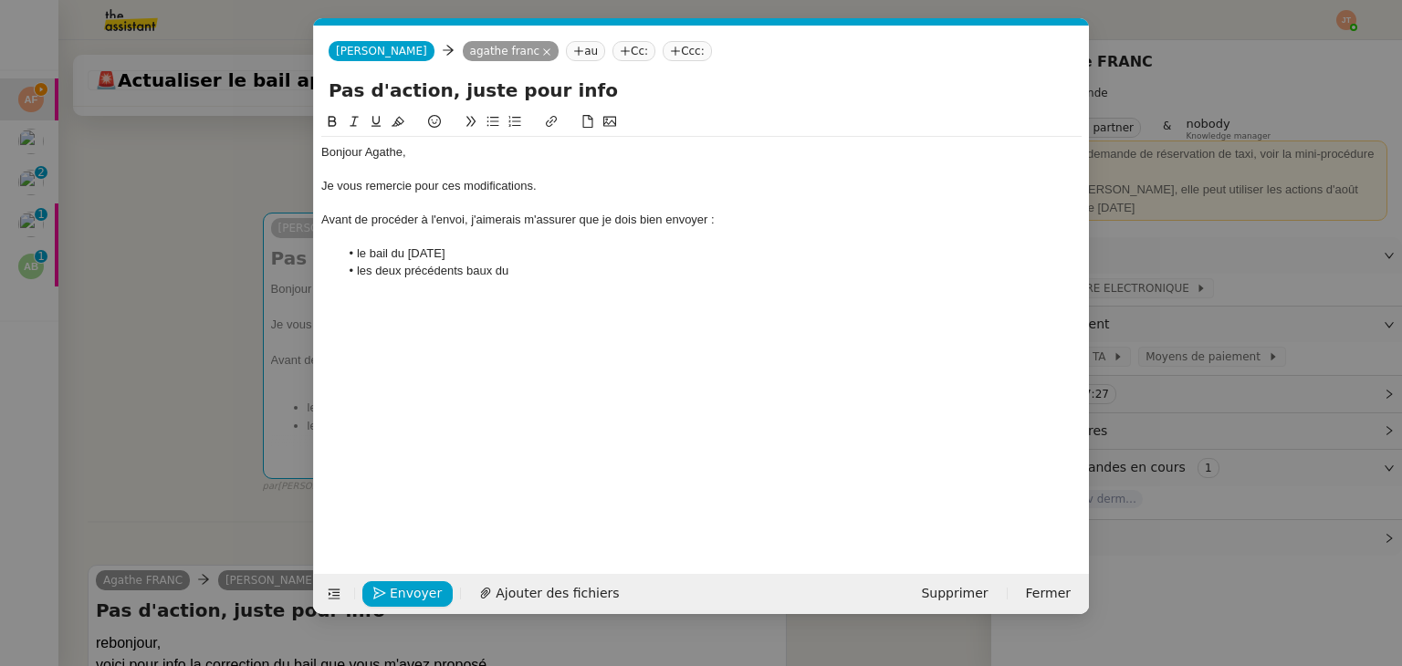
scroll to position [0, 38]
click at [539, 280] on div "Bonjour Agathe, Je vous remercie pour ces modifications. Avant de procéder à l'…" at bounding box center [701, 212] width 760 height 150
click at [203, 382] on nz-modal-container "Service TA - VOYAGE - PROPOSITION GLOBALE A utiliser dans le cadre de propositi…" at bounding box center [701, 333] width 1402 height 666
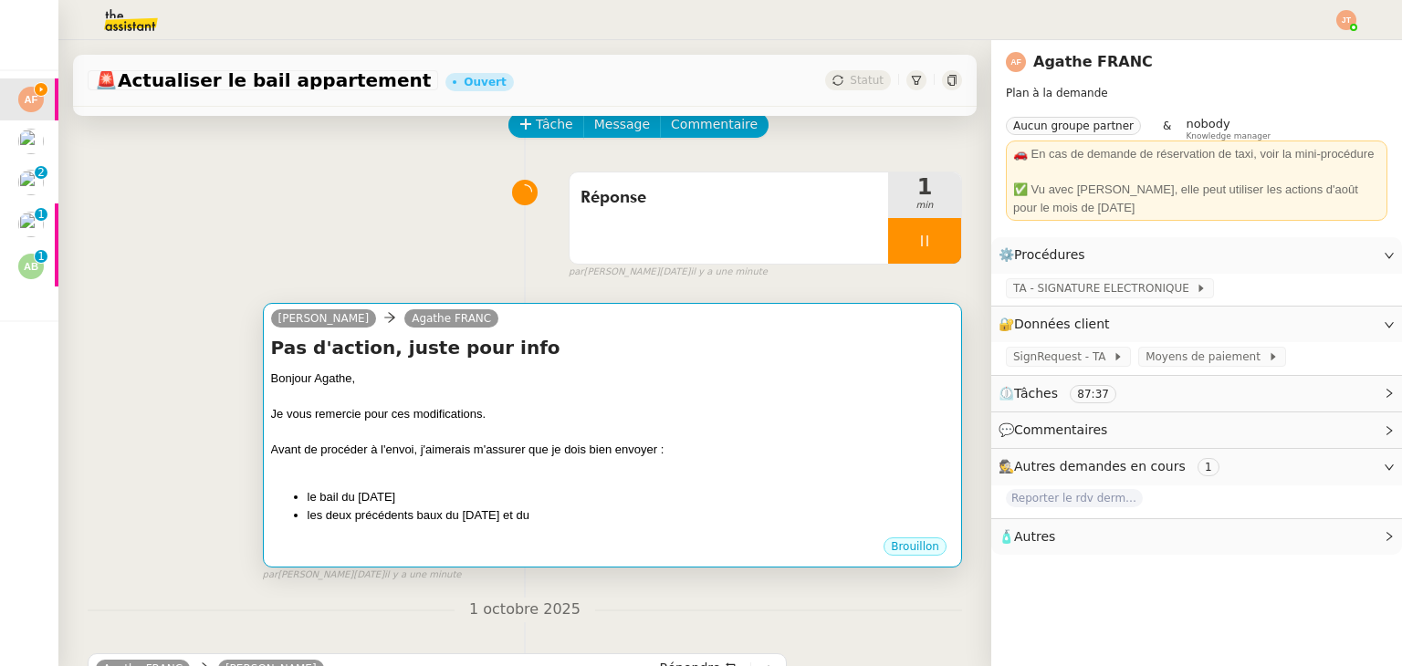
scroll to position [89, 0]
click at [502, 399] on div at bounding box center [612, 399] width 683 height 18
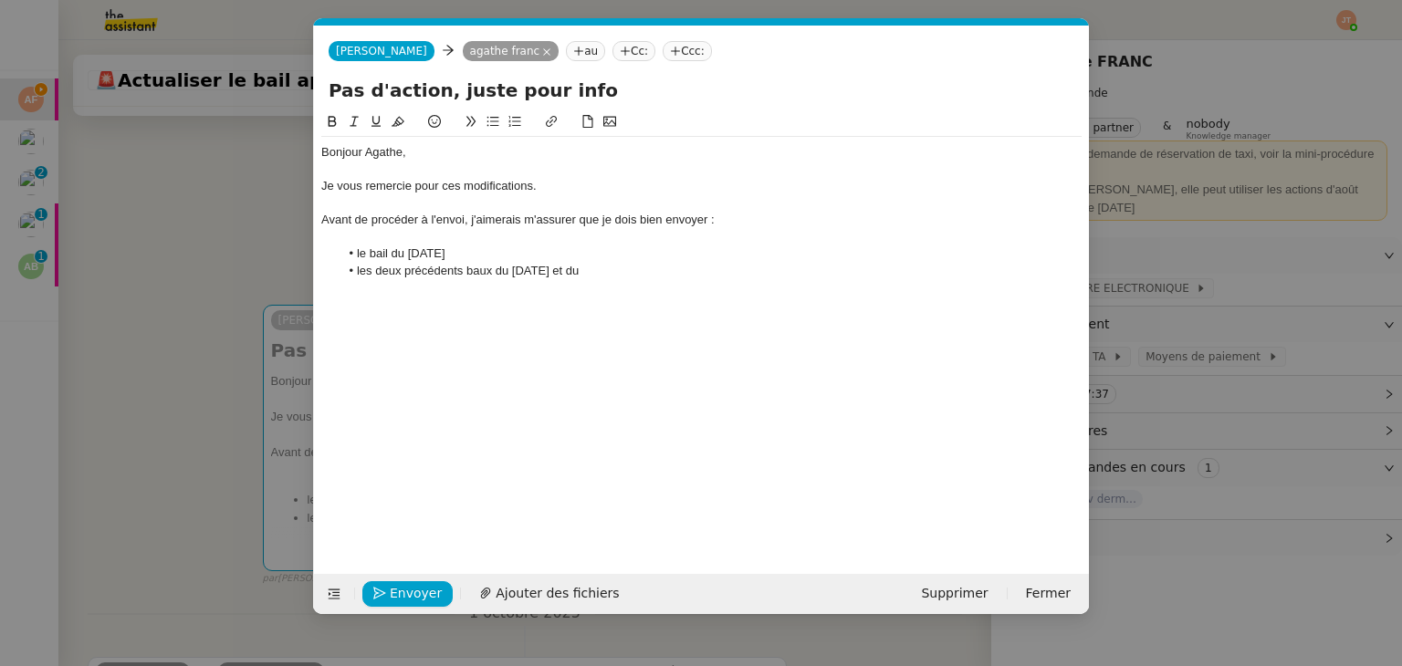
scroll to position [0, 38]
click at [645, 265] on li "les deux précédents baux du 16/08/2023 et du" at bounding box center [710, 271] width 743 height 16
click at [217, 391] on nz-modal-container "Service TA - VOYAGE - PROPOSITION GLOBALE A utiliser dans le cadre de propositi…" at bounding box center [701, 333] width 1402 height 666
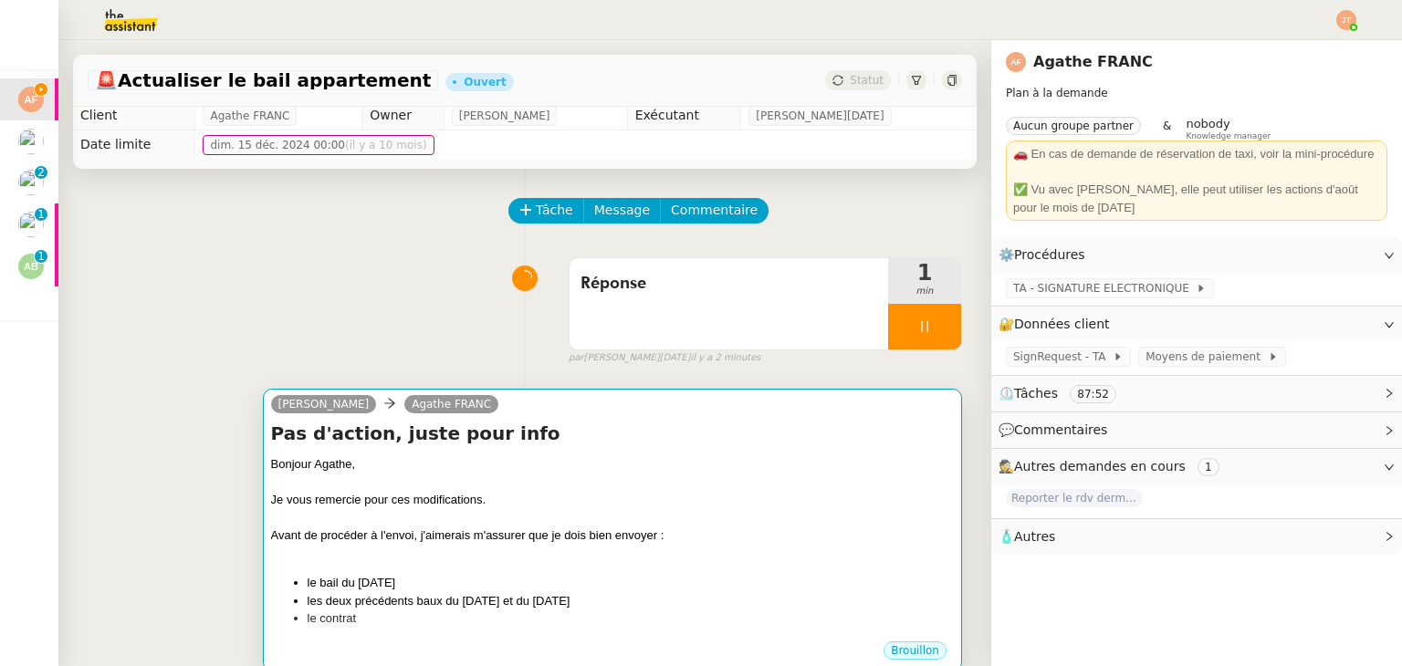
scroll to position [0, 0]
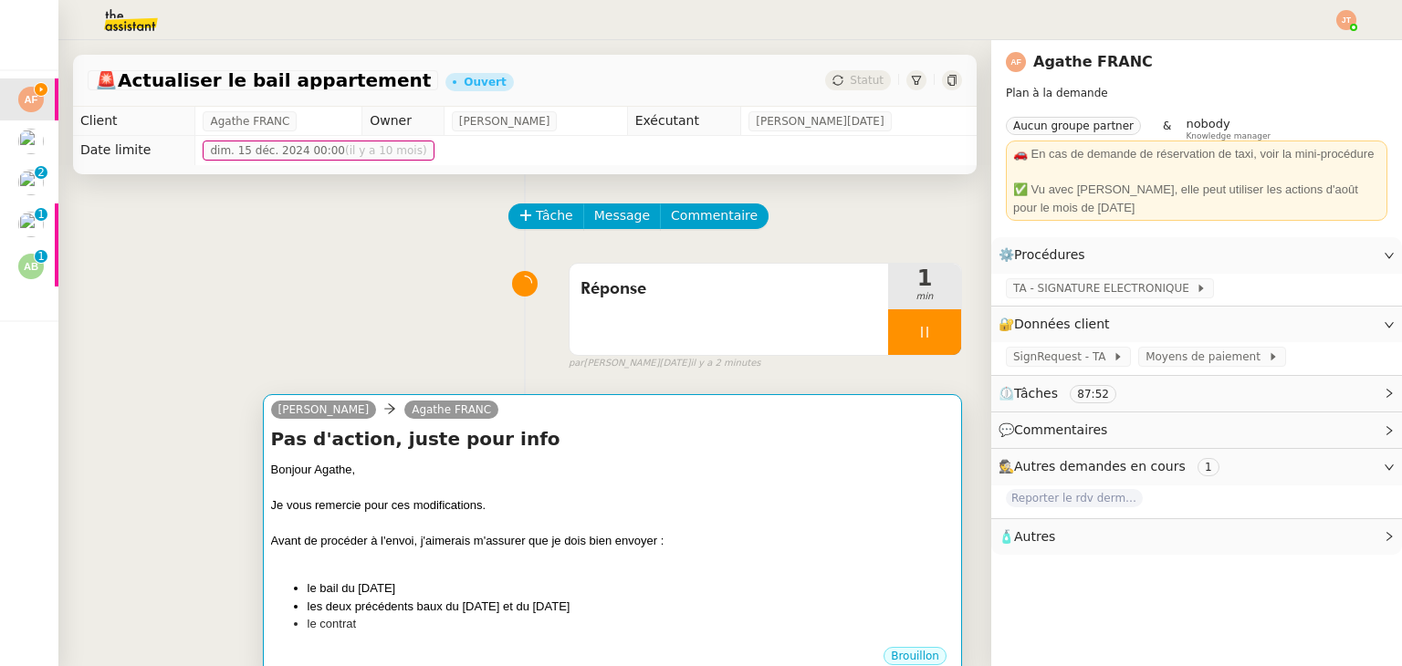
click at [416, 545] on div "Avant de procéder à l'envoi, j'aimerais m'assurer que je dois bien envoyer :" at bounding box center [612, 541] width 683 height 18
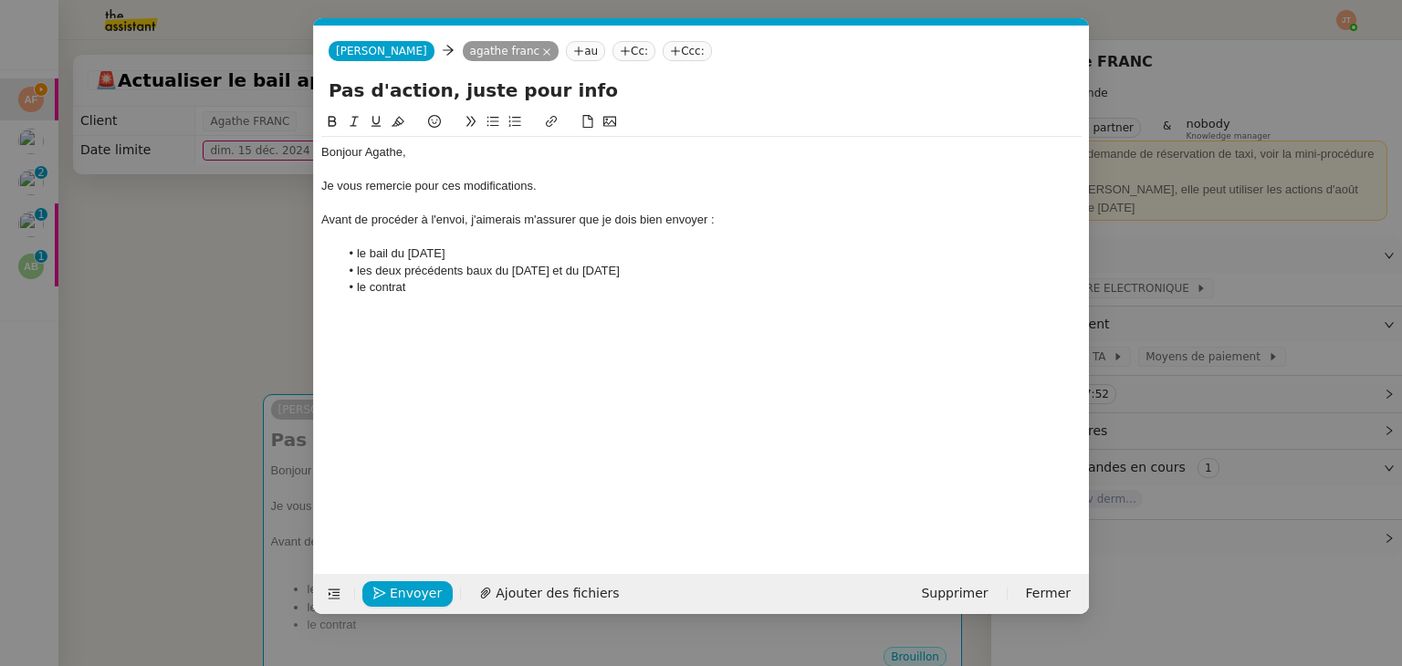
scroll to position [0, 38]
click at [434, 297] on div "Bonjour Agathe, Je vous remercie pour ces modifications. Avant de procéder à l'…" at bounding box center [701, 220] width 760 height 166
click at [706, 219] on div "Avant de procéder à l'envoi, j'aimerais m'assurer que je dois bien envoyer :" at bounding box center [701, 220] width 760 height 16
click at [497, 283] on li "le contrat de location" at bounding box center [710, 287] width 743 height 16
click at [488, 245] on li "le bail du 01/10/2025" at bounding box center [710, 253] width 743 height 16
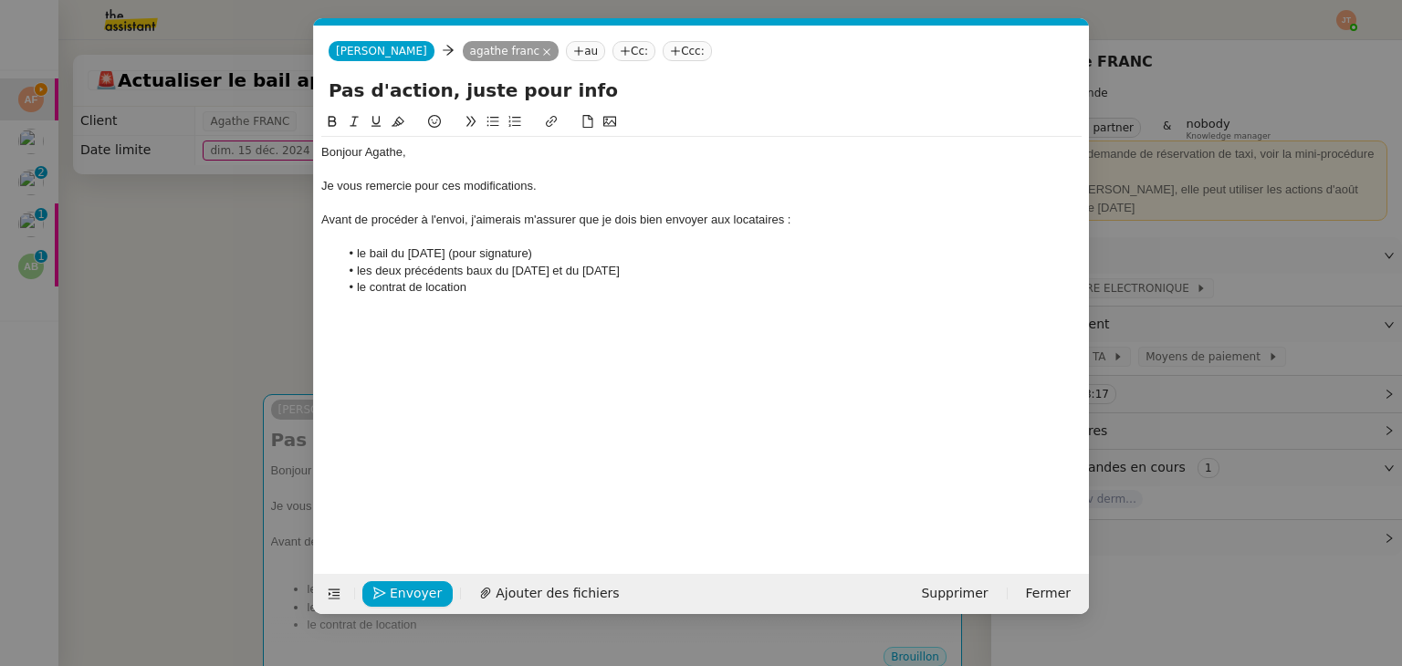
drag, startPoint x: 474, startPoint y: 251, endPoint x: 551, endPoint y: 253, distance: 77.6
click at [551, 253] on li "le bail du 01/10/2025 (pour signature)" at bounding box center [710, 253] width 743 height 16
click at [549, 256] on li "le bail du 01/10/2025 (pour signature)" at bounding box center [710, 253] width 743 height 16
drag, startPoint x: 549, startPoint y: 254, endPoint x: 474, endPoint y: 256, distance: 75.8
click at [474, 256] on li "le bail du 01/10/2025 (pour signature)" at bounding box center [710, 253] width 743 height 16
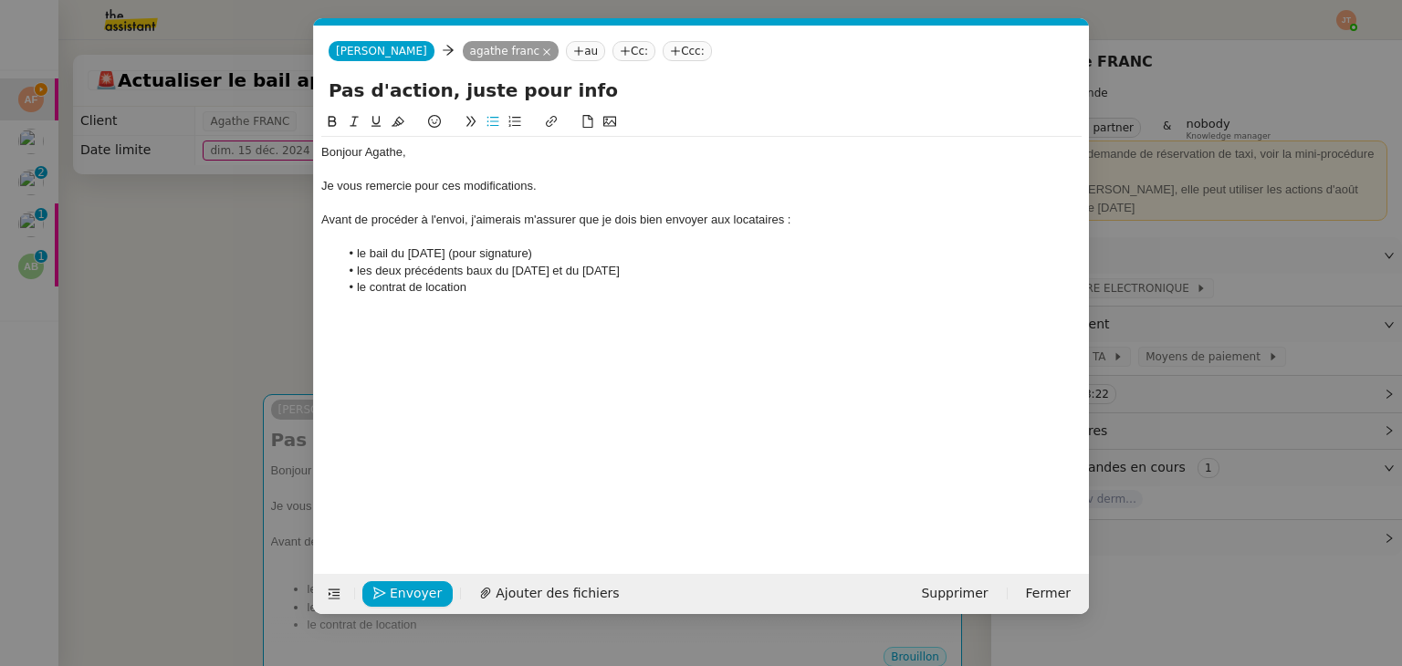
click at [351, 127] on icon at bounding box center [354, 121] width 13 height 13
click at [630, 271] on li "les deux précédents baux du 16/08/2023 et du 01/07/2024" at bounding box center [710, 271] width 743 height 16
click at [500, 290] on li "le contrat de location" at bounding box center [710, 287] width 743 height 16
click at [449, 300] on div at bounding box center [701, 304] width 760 height 16
click at [379, 362] on div "Merci," at bounding box center [701, 355] width 760 height 16
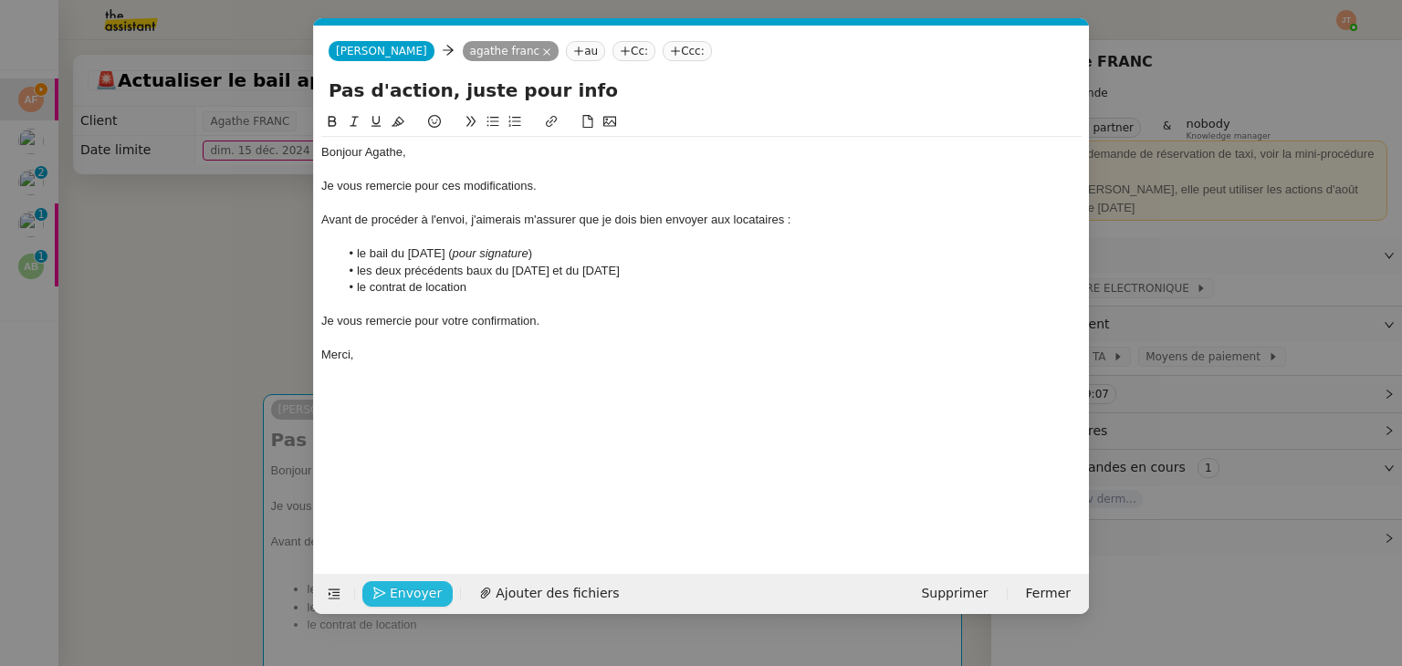
click at [402, 590] on span "Envoyer" at bounding box center [416, 593] width 52 height 21
drag, startPoint x: 589, startPoint y: 88, endPoint x: 257, endPoint y: 96, distance: 331.3
click at [257, 96] on nz-modal-container "Service TA - VOYAGE - PROPOSITION GLOBALE A utiliser dans le cadre de propositi…" at bounding box center [701, 333] width 1402 height 666
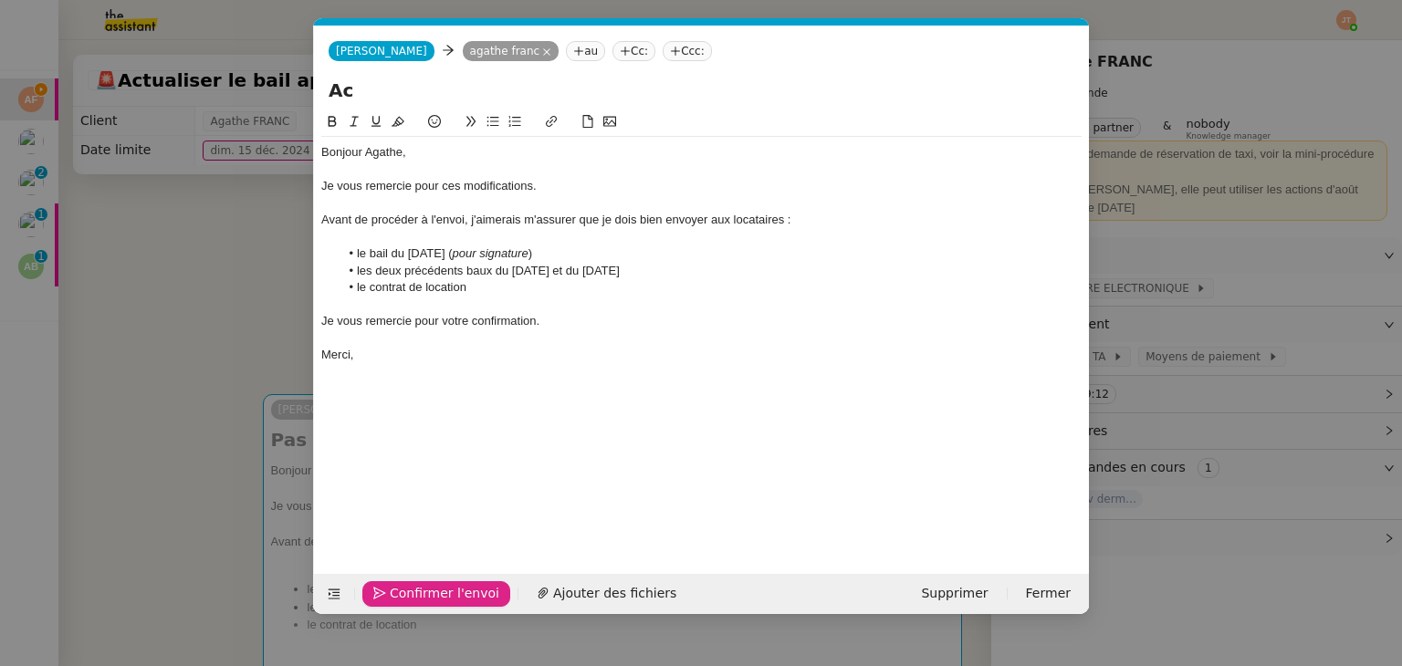
type input "A"
type input "E"
type input "A"
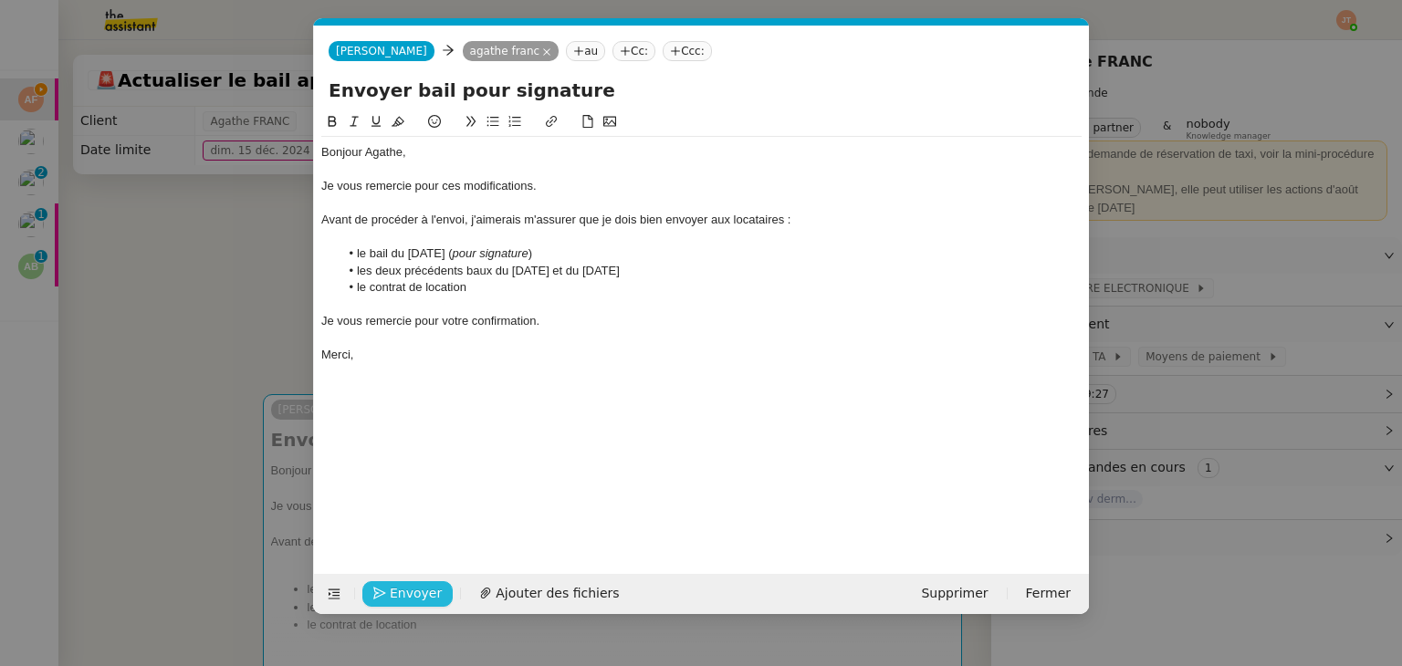
type input "Envoyer bail pour signature"
click at [416, 599] on span "Envoyer" at bounding box center [416, 593] width 52 height 21
click at [414, 599] on span "Confirmer l'envoi" at bounding box center [445, 593] width 110 height 21
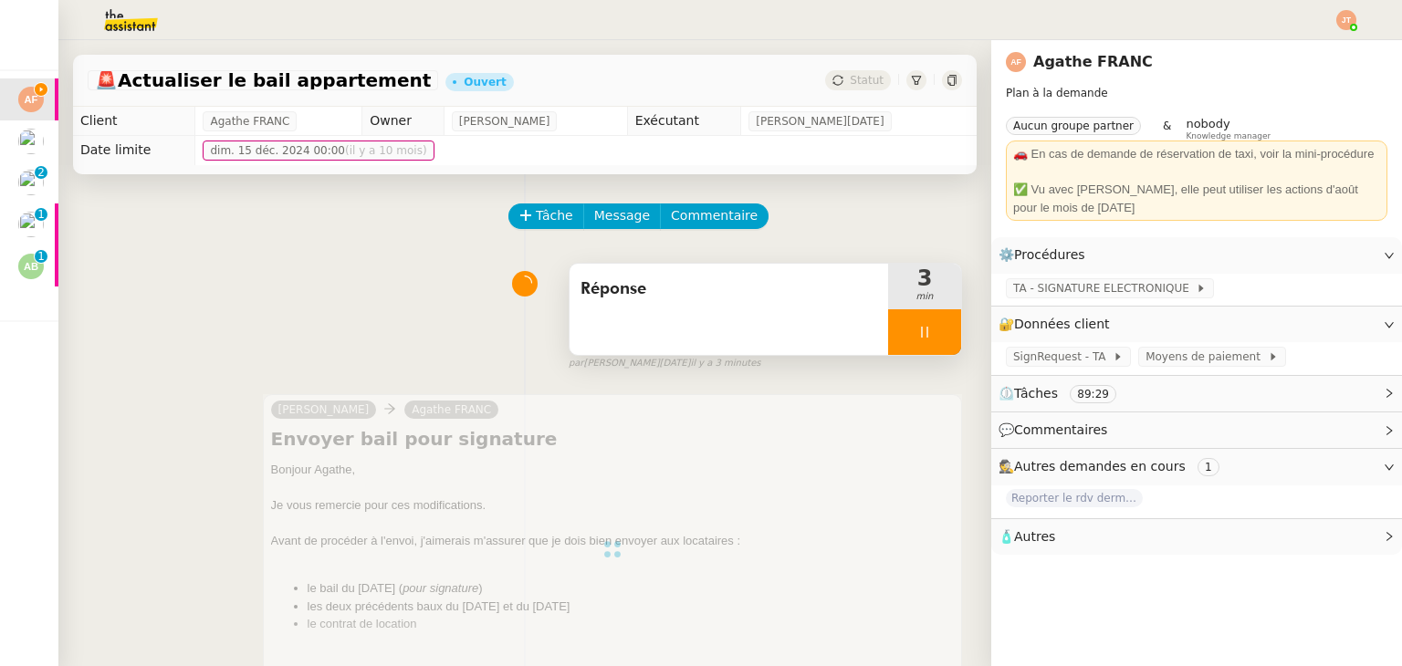
click at [890, 336] on div at bounding box center [924, 332] width 73 height 46
click at [935, 331] on icon at bounding box center [942, 332] width 15 height 15
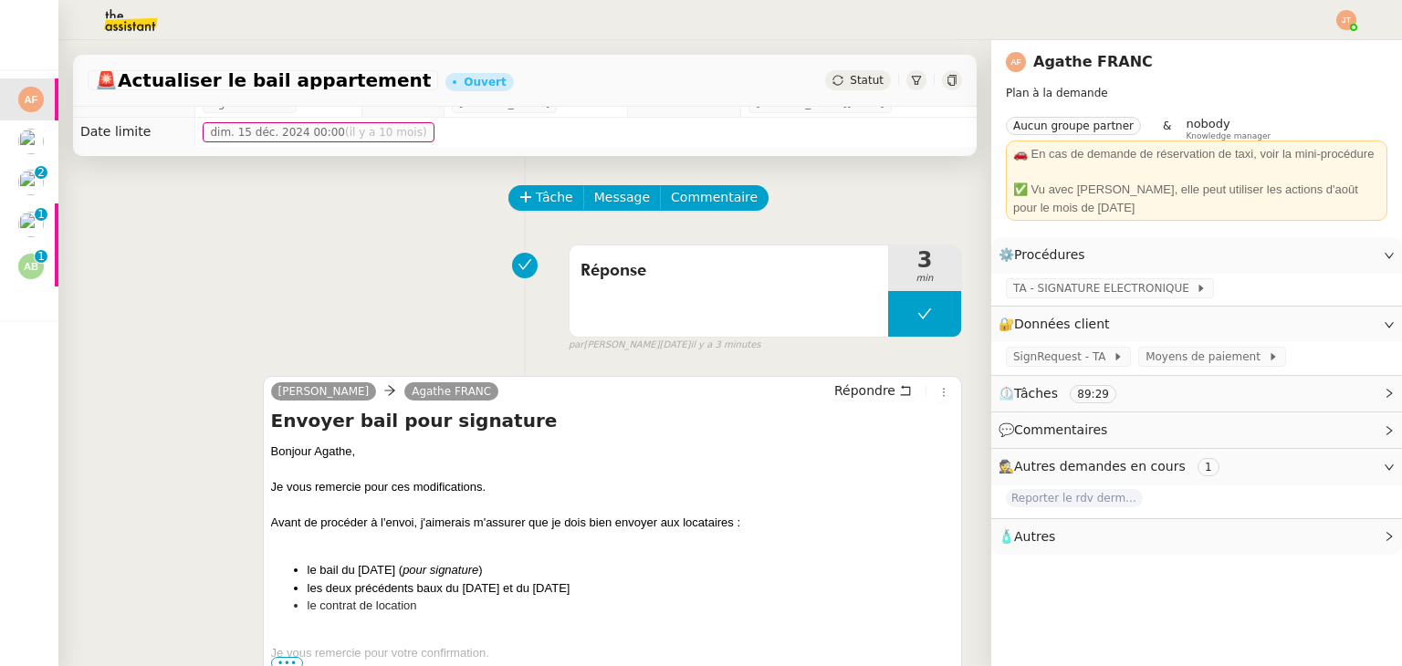
scroll to position [0, 0]
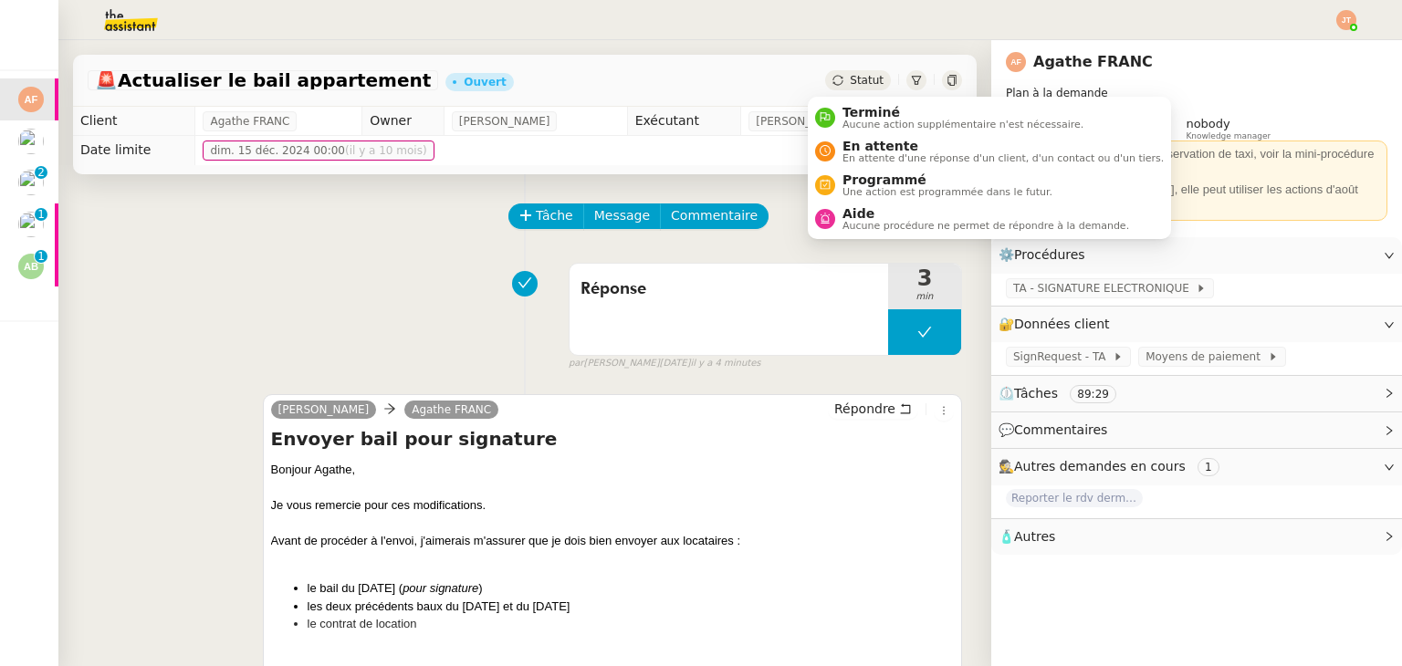
click at [831, 78] on div "Statut" at bounding box center [858, 80] width 66 height 20
click at [857, 154] on span "En attente d'une réponse d'un client, d'un contact ou d'un tiers." at bounding box center [1002, 158] width 321 height 10
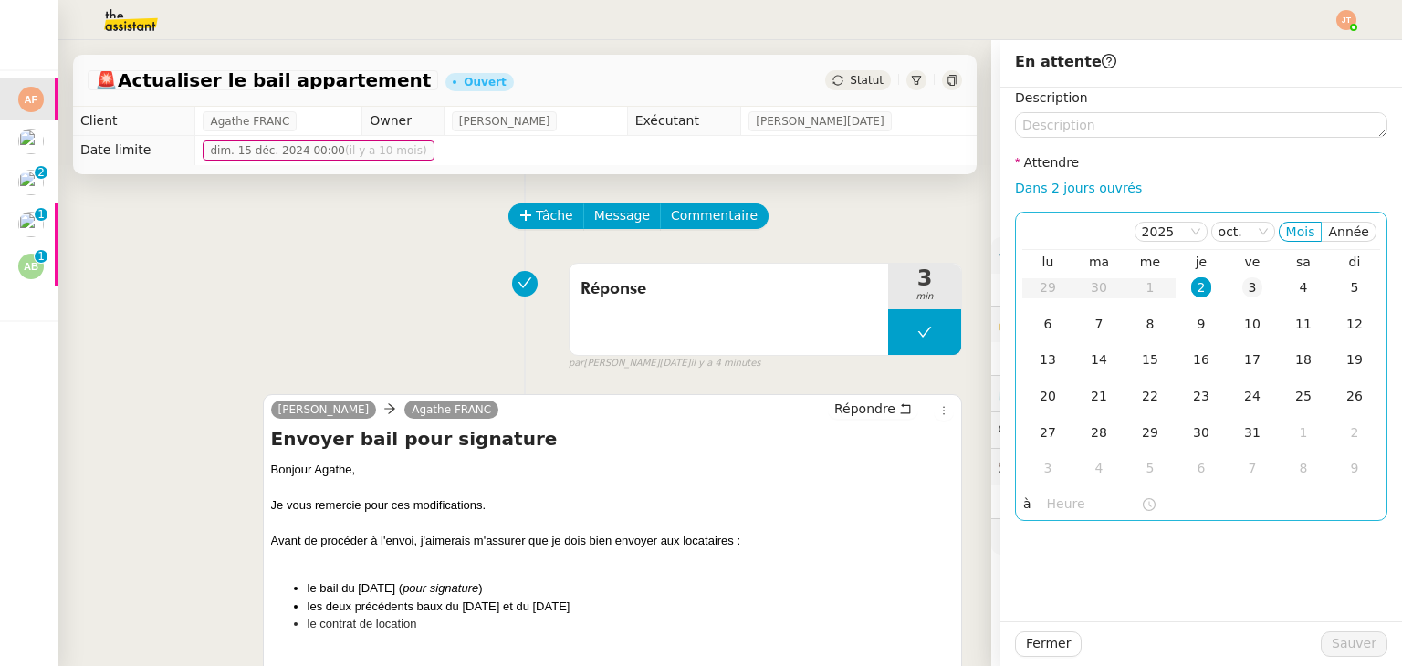
click at [1242, 294] on div "3" at bounding box center [1252, 287] width 20 height 20
click at [1191, 295] on div "2" at bounding box center [1201, 287] width 20 height 20
click at [1048, 512] on input "text" at bounding box center [1094, 504] width 94 height 21
click at [372, 327] on div "Réponse 3 min false par Jean-Noël D. il y a 4 minutes" at bounding box center [525, 313] width 874 height 117
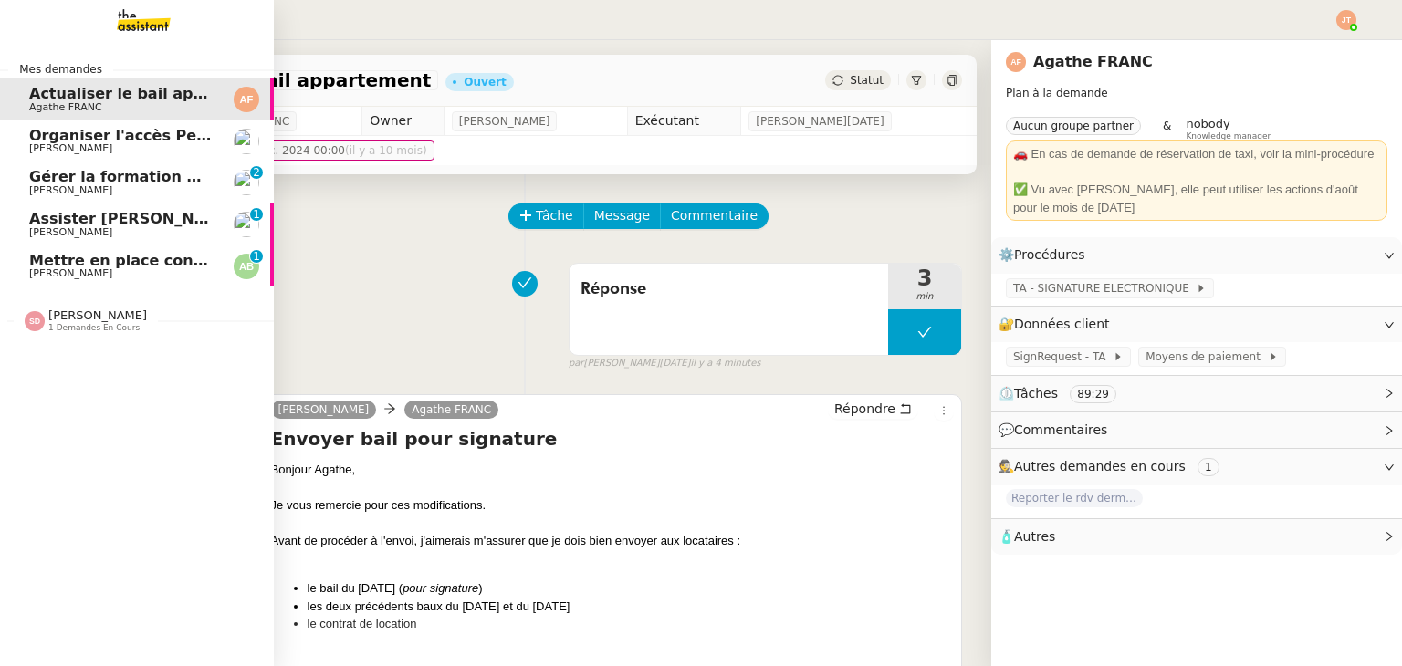
click at [91, 133] on span "Organiser l'accès Pennylane sur CCAG" at bounding box center [186, 135] width 314 height 17
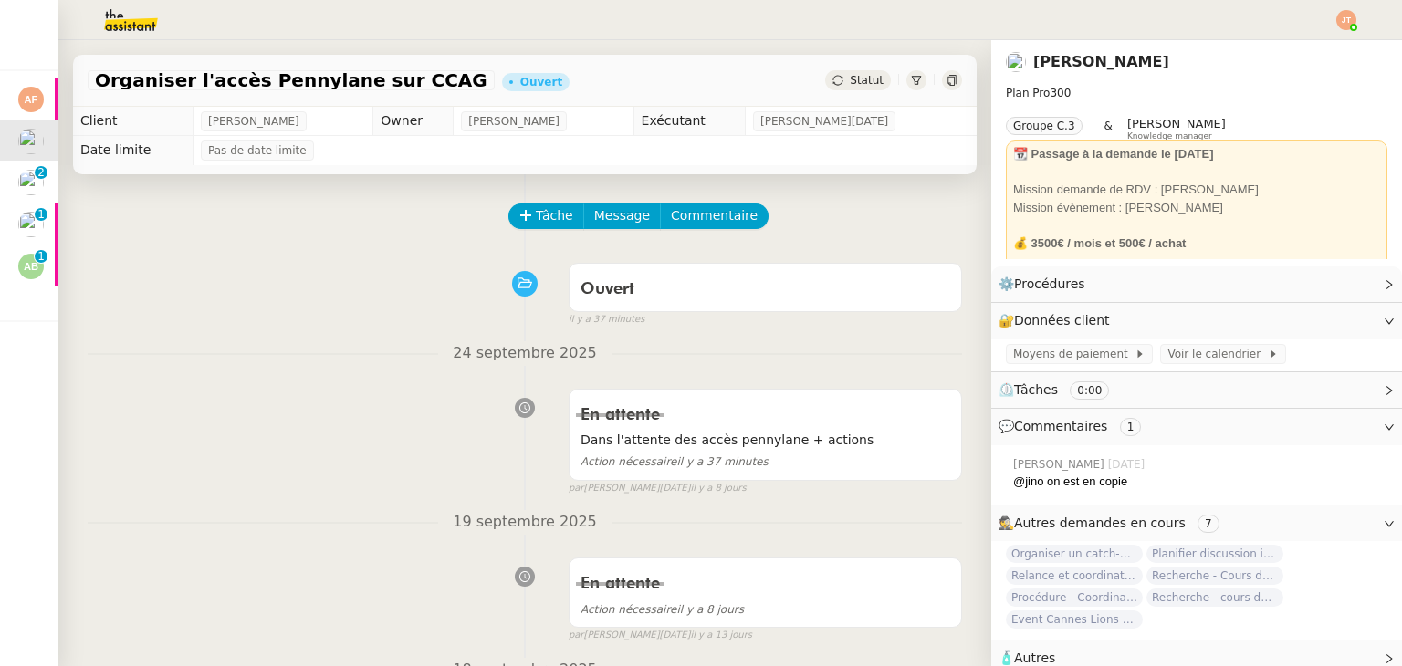
scroll to position [548, 0]
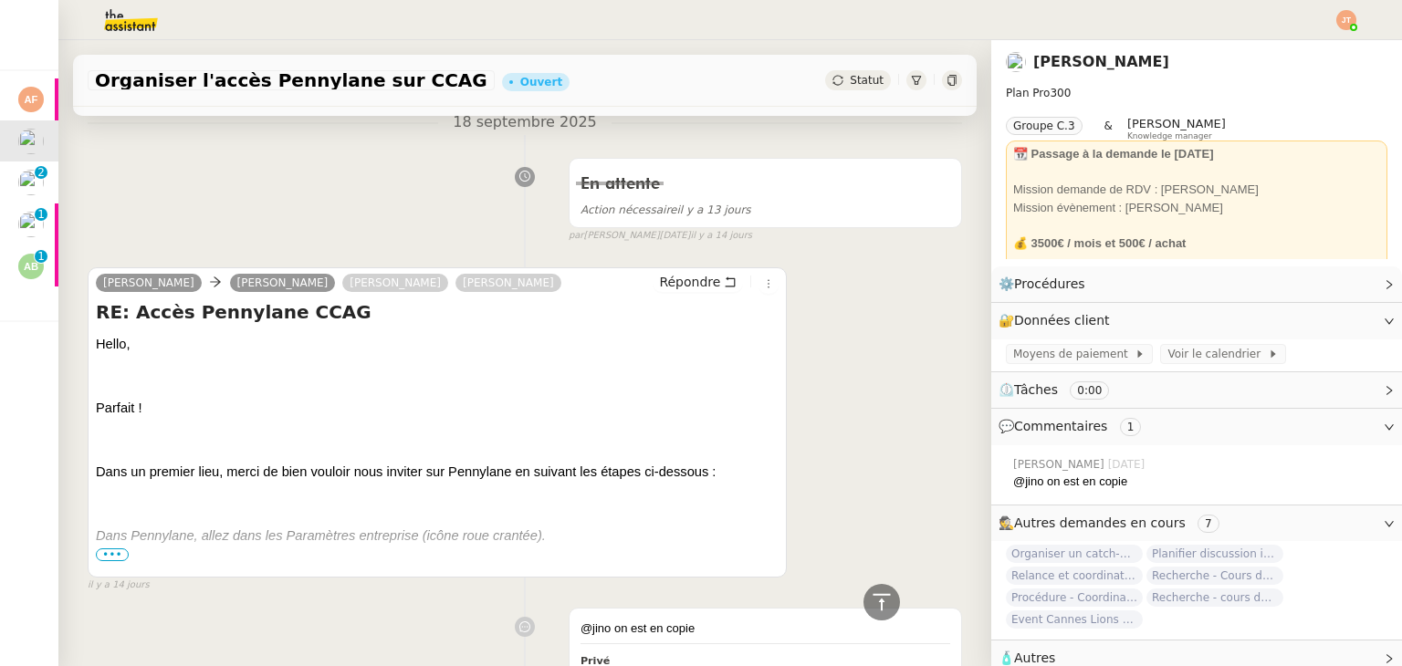
click at [122, 552] on span "•••" at bounding box center [112, 554] width 33 height 13
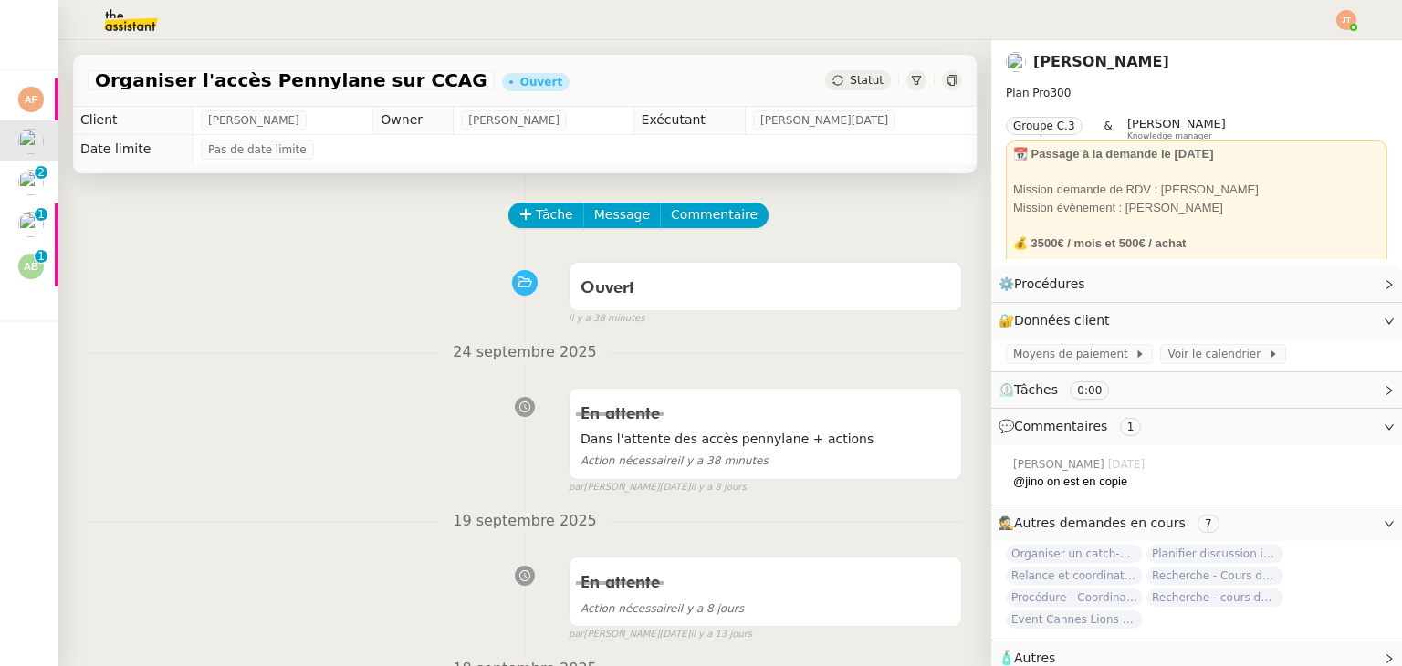
scroll to position [0, 0]
click at [947, 78] on icon at bounding box center [951, 80] width 8 height 11
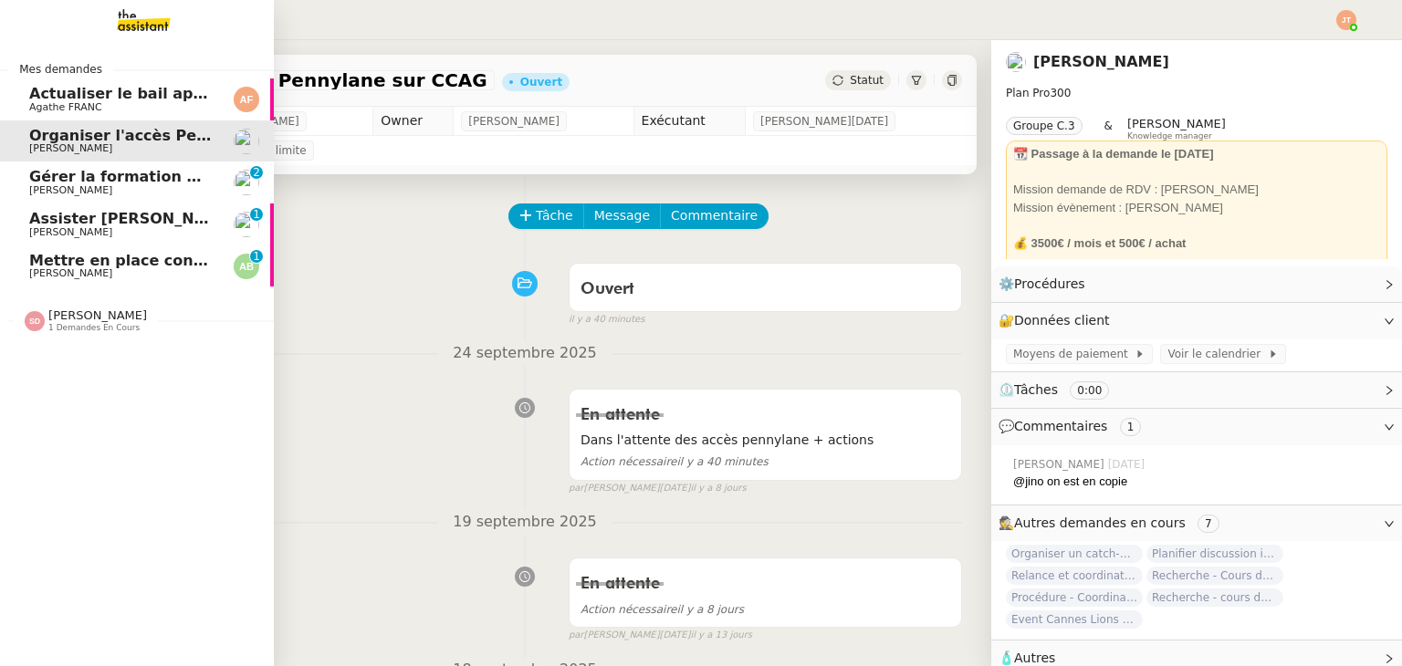
click at [141, 98] on span "Actualiser le bail appartement" at bounding box center [154, 93] width 251 height 17
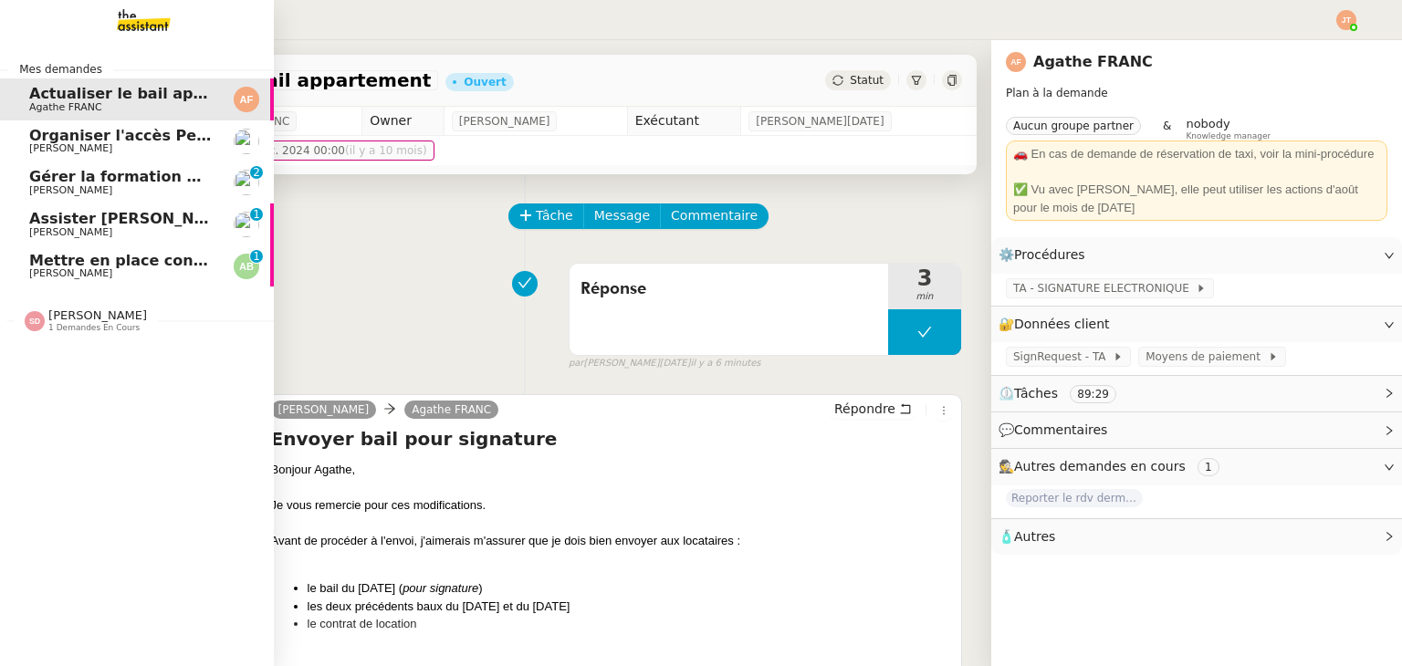
click at [104, 174] on span "Gérer la formation OPCO" at bounding box center [130, 176] width 203 height 17
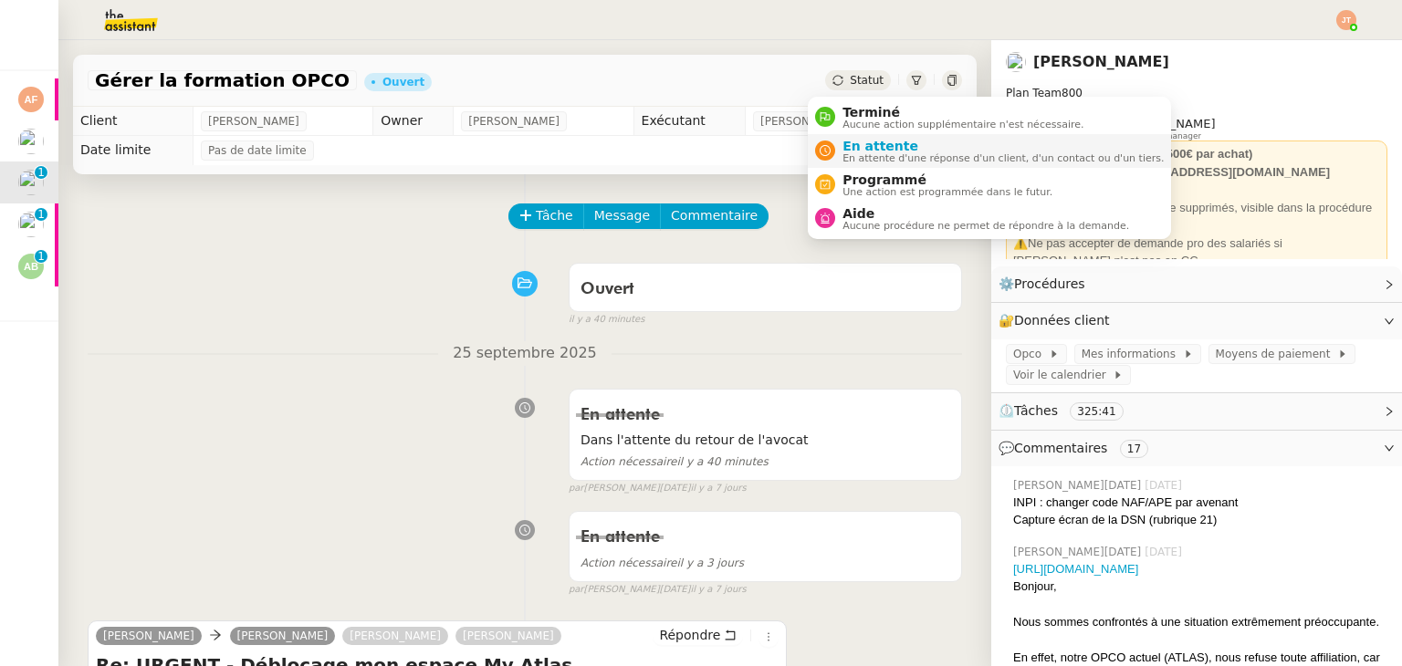
click at [860, 154] on span "En attente d'une réponse d'un client, d'un contact ou d'un tiers." at bounding box center [1002, 158] width 321 height 10
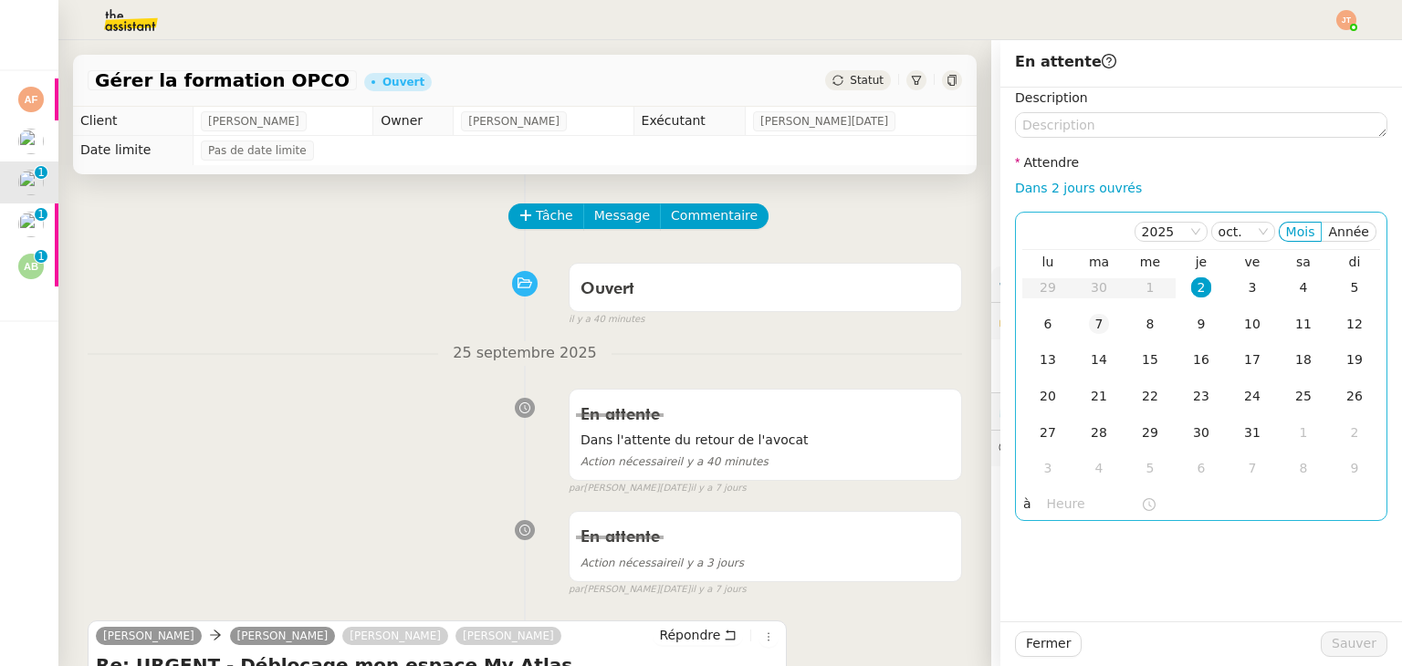
click at [1089, 326] on div "7" at bounding box center [1099, 324] width 20 height 20
click at [1048, 497] on input "text" at bounding box center [1094, 504] width 94 height 21
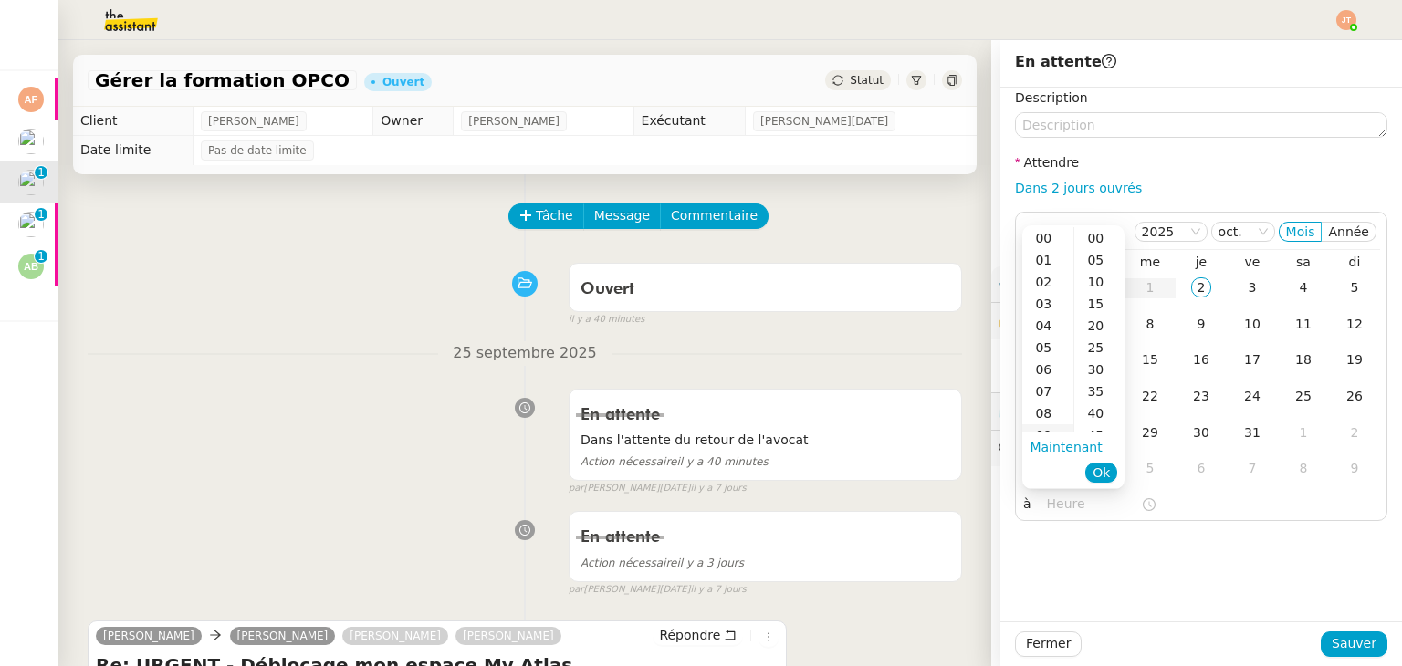
click at [1048, 429] on div "09" at bounding box center [1047, 435] width 51 height 22
click at [1095, 332] on div "40" at bounding box center [1099, 326] width 50 height 22
type input "09:40"
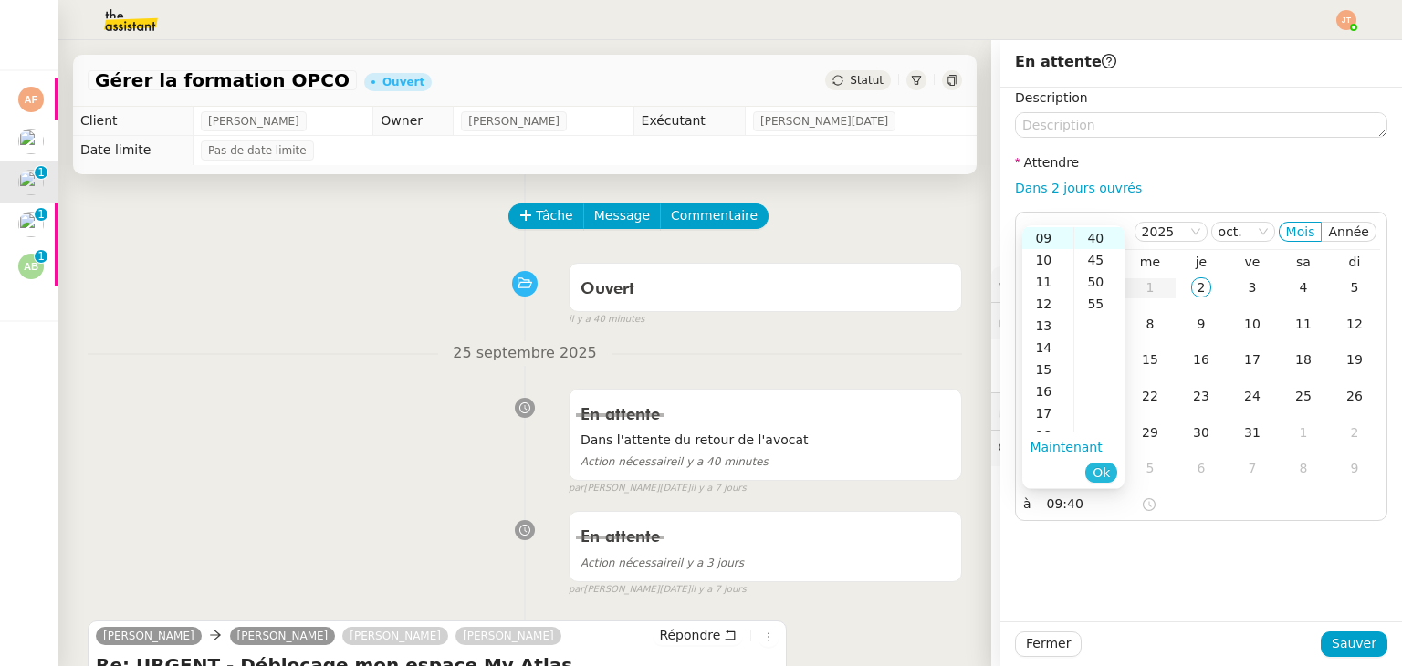
click at [1096, 467] on span "Ok" at bounding box center [1100, 473] width 17 height 18
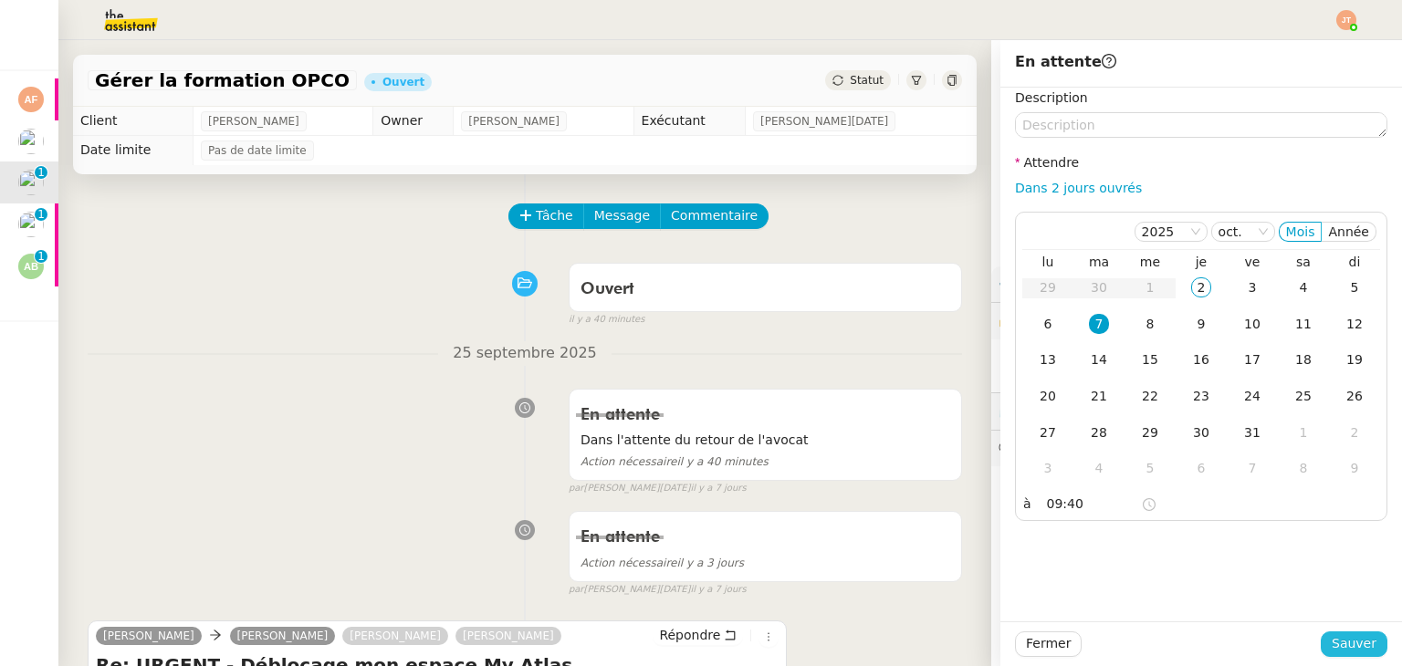
click at [1361, 651] on span "Sauver" at bounding box center [1353, 643] width 45 height 21
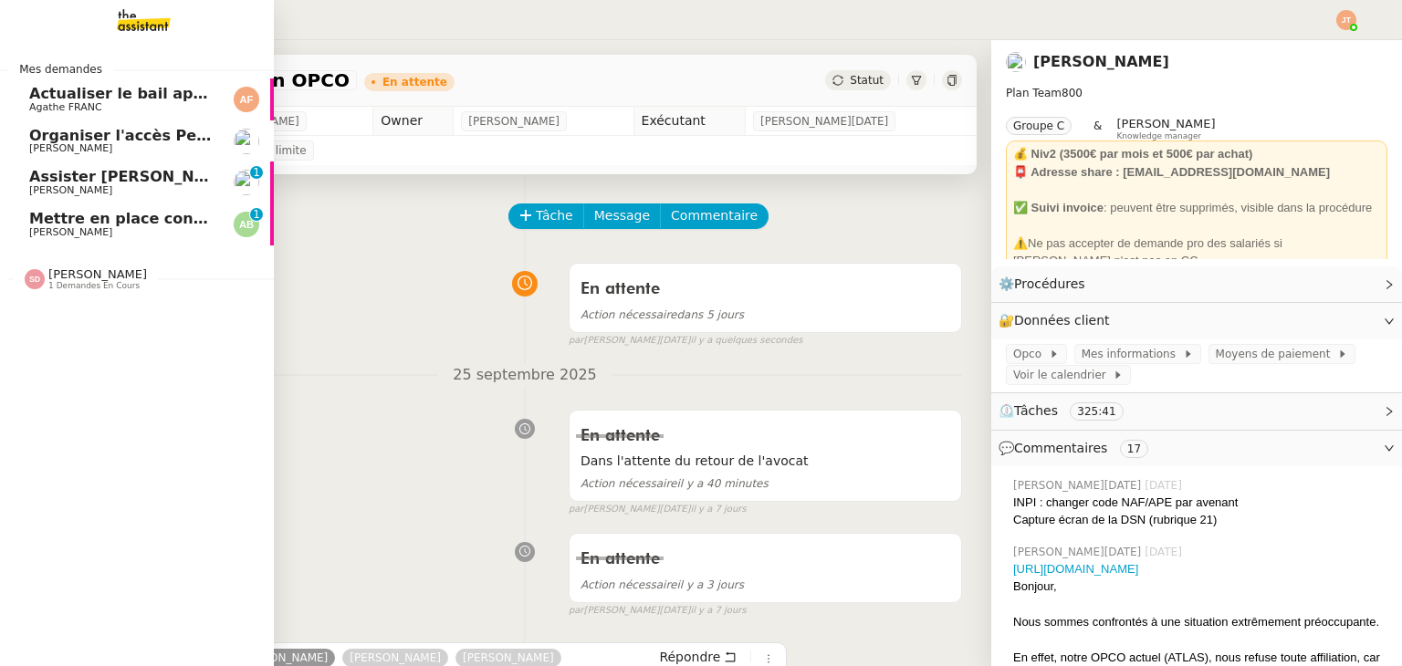
click at [102, 183] on span "Assister Laurane avec l'information OPCO" at bounding box center [235, 176] width 412 height 17
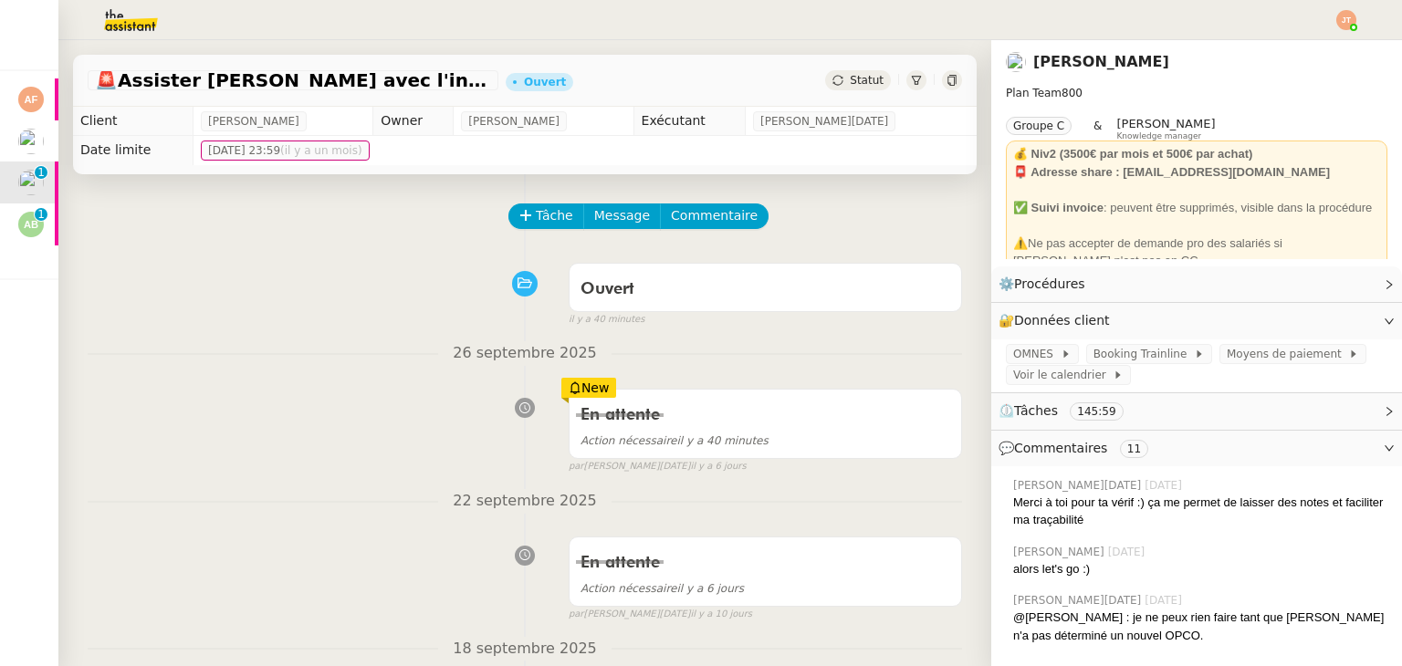
click at [427, 438] on div "En attente Action nécessaire il y a 40 minutes New par Jean-Noël D. il y a 6 jo…" at bounding box center [525, 428] width 874 height 94
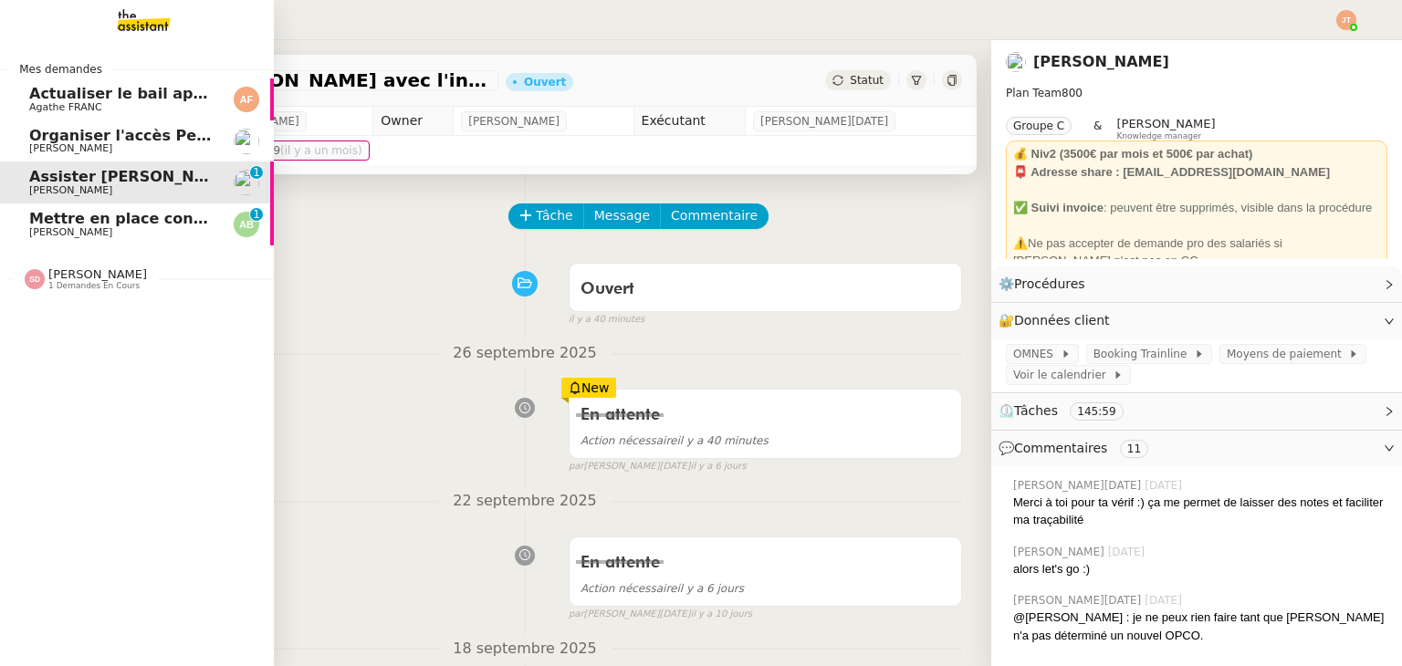
click at [89, 147] on span "[PERSON_NAME]" at bounding box center [70, 148] width 83 height 12
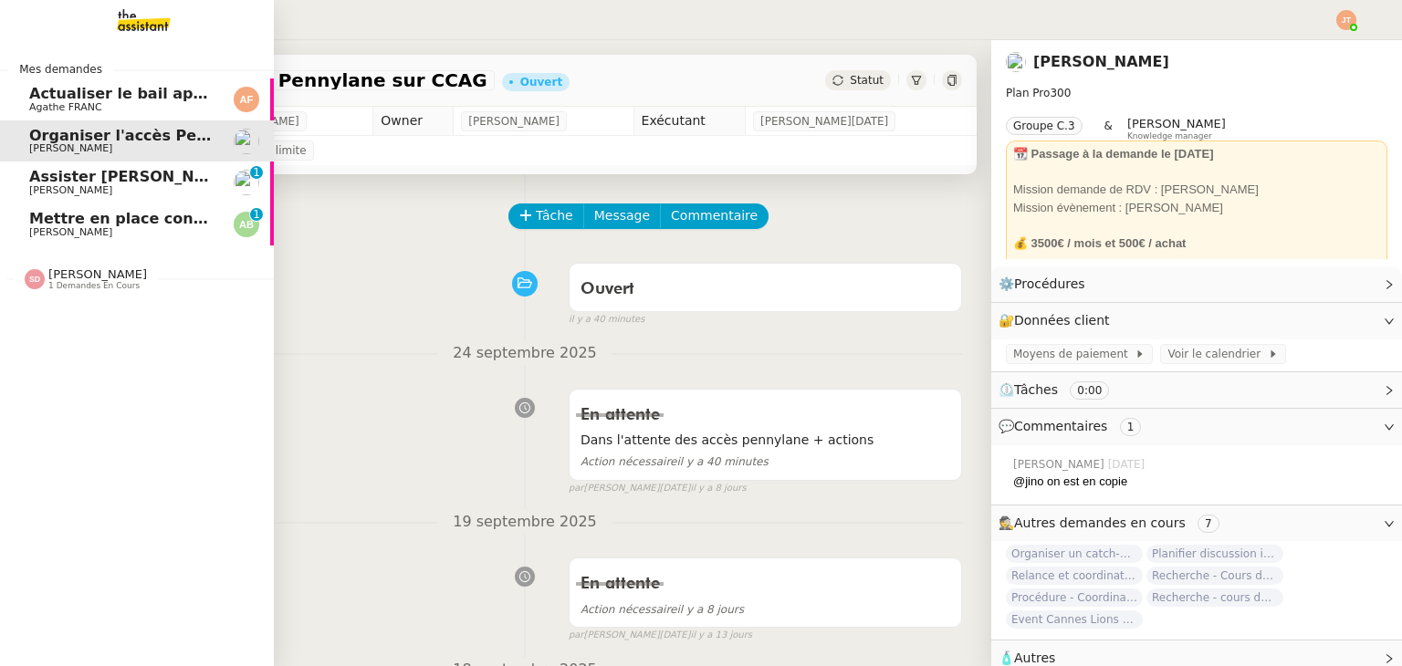
click at [99, 180] on span "Assister Laurane avec l'information OPCO" at bounding box center [235, 176] width 412 height 17
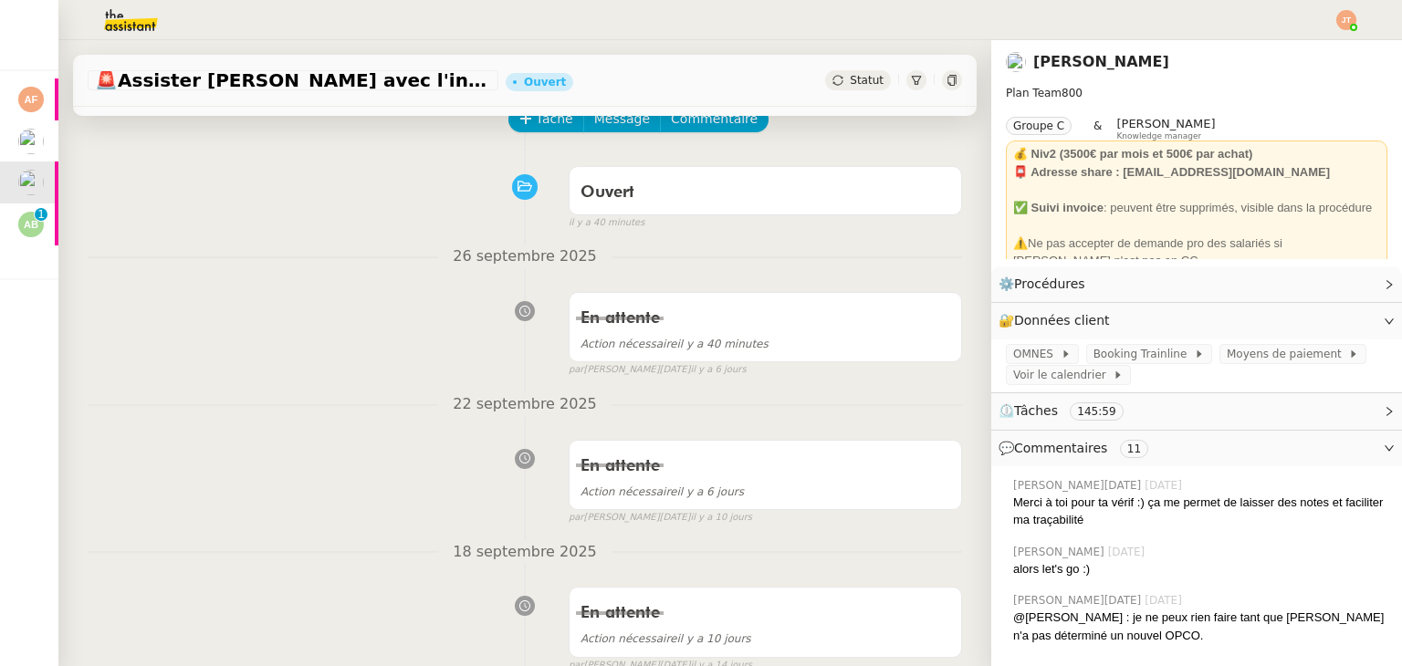
scroll to position [91, 0]
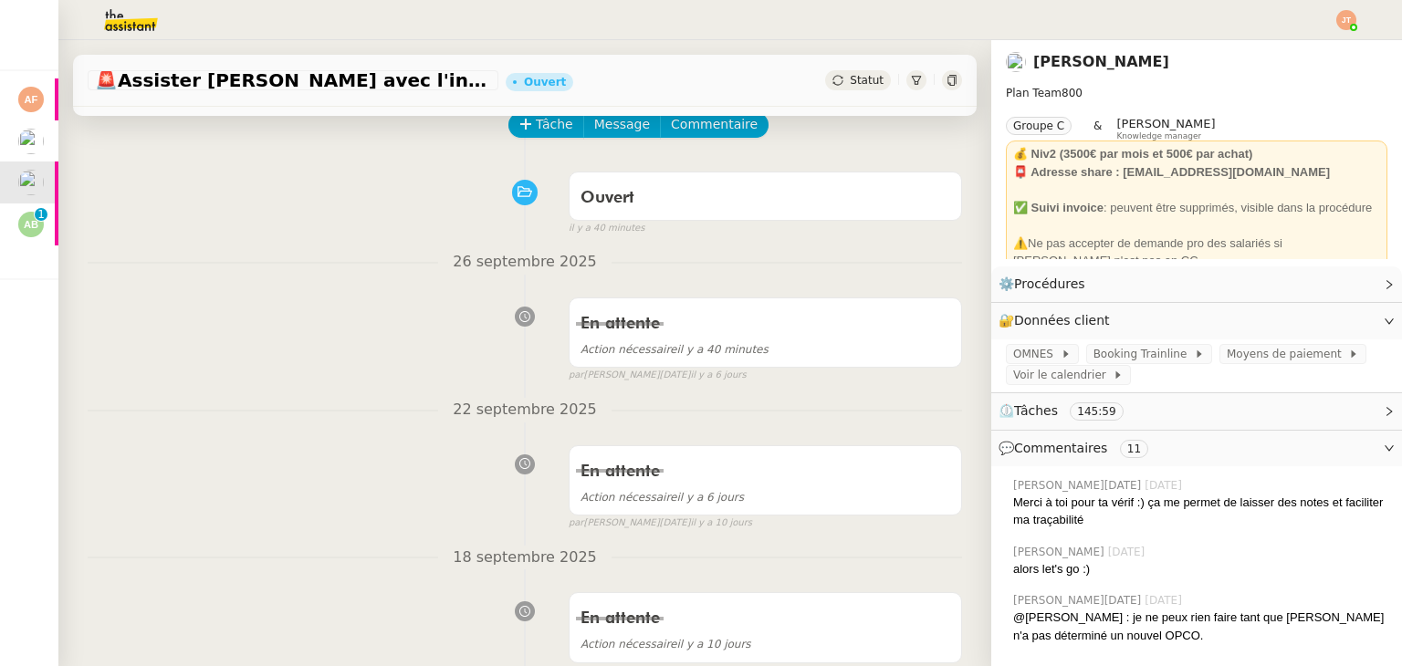
click at [850, 78] on span "Statut" at bounding box center [867, 80] width 34 height 13
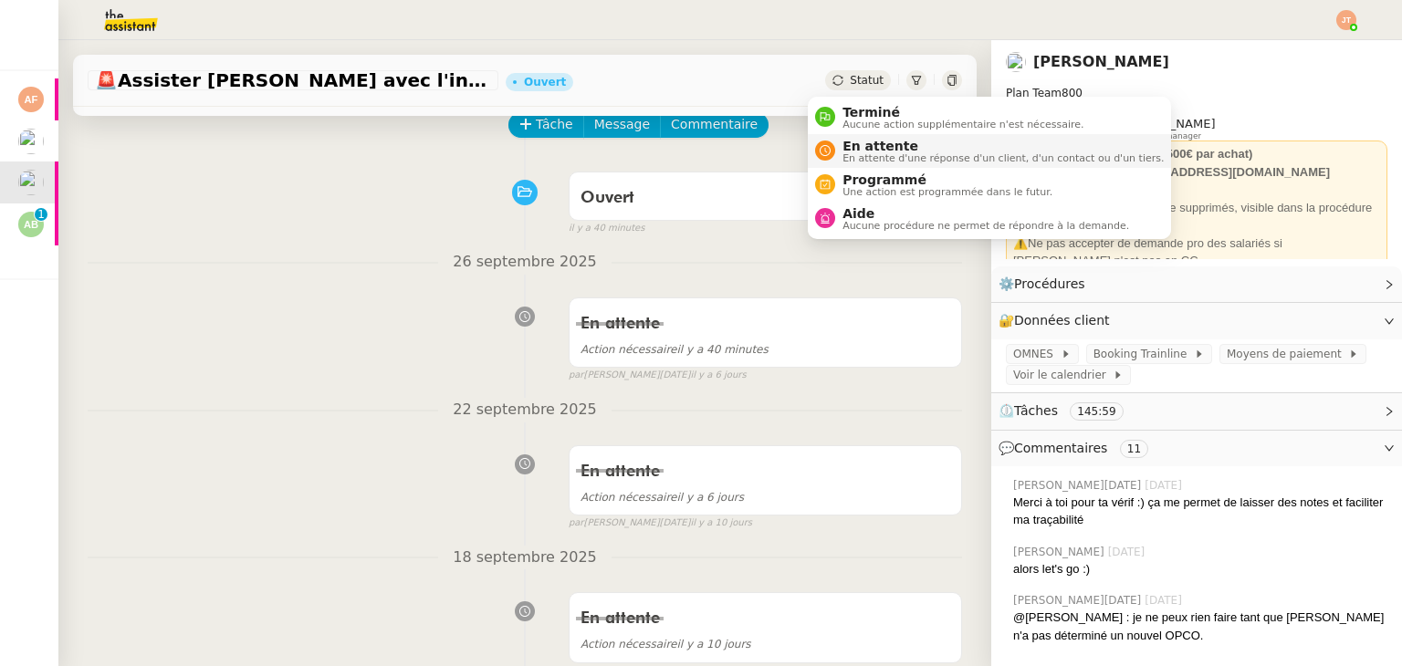
click at [840, 154] on div "En attente En attente d'une réponse d'un client, d'un contact ou d'un tiers." at bounding box center [999, 151] width 329 height 25
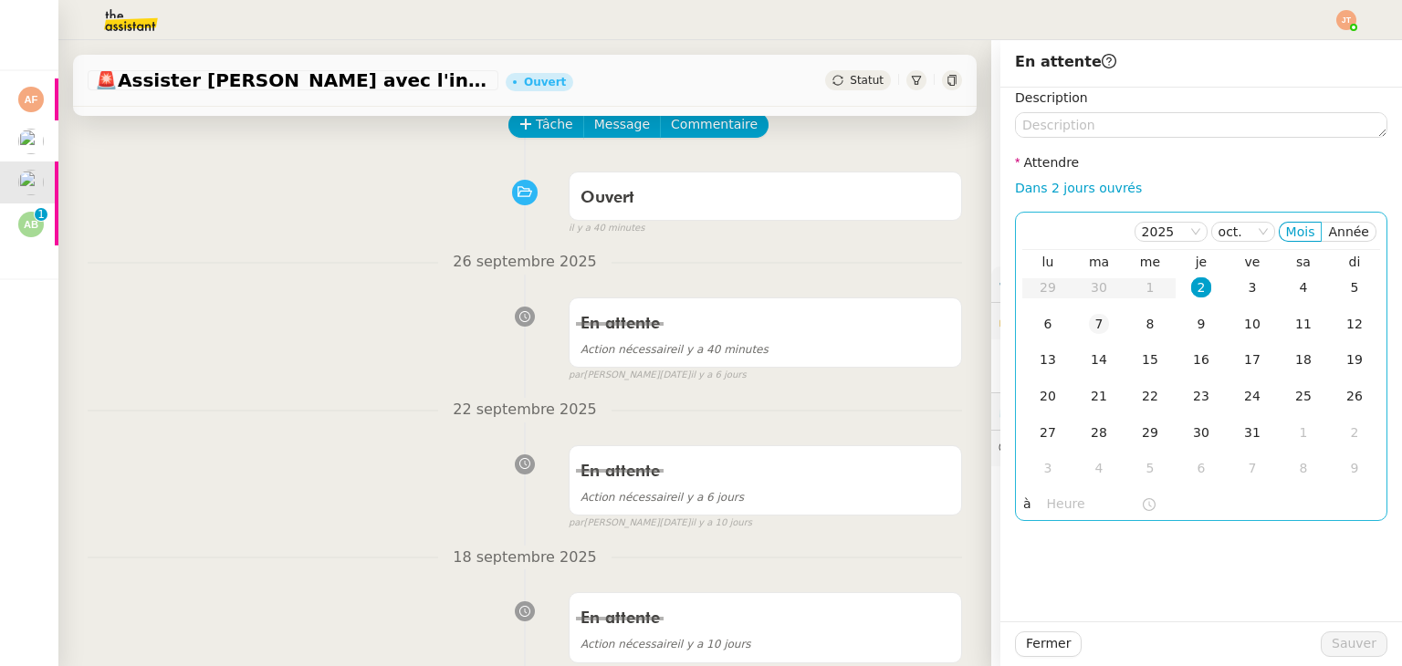
click at [1073, 325] on td "7" at bounding box center [1098, 325] width 51 height 37
click at [1055, 498] on input "text" at bounding box center [1094, 504] width 94 height 21
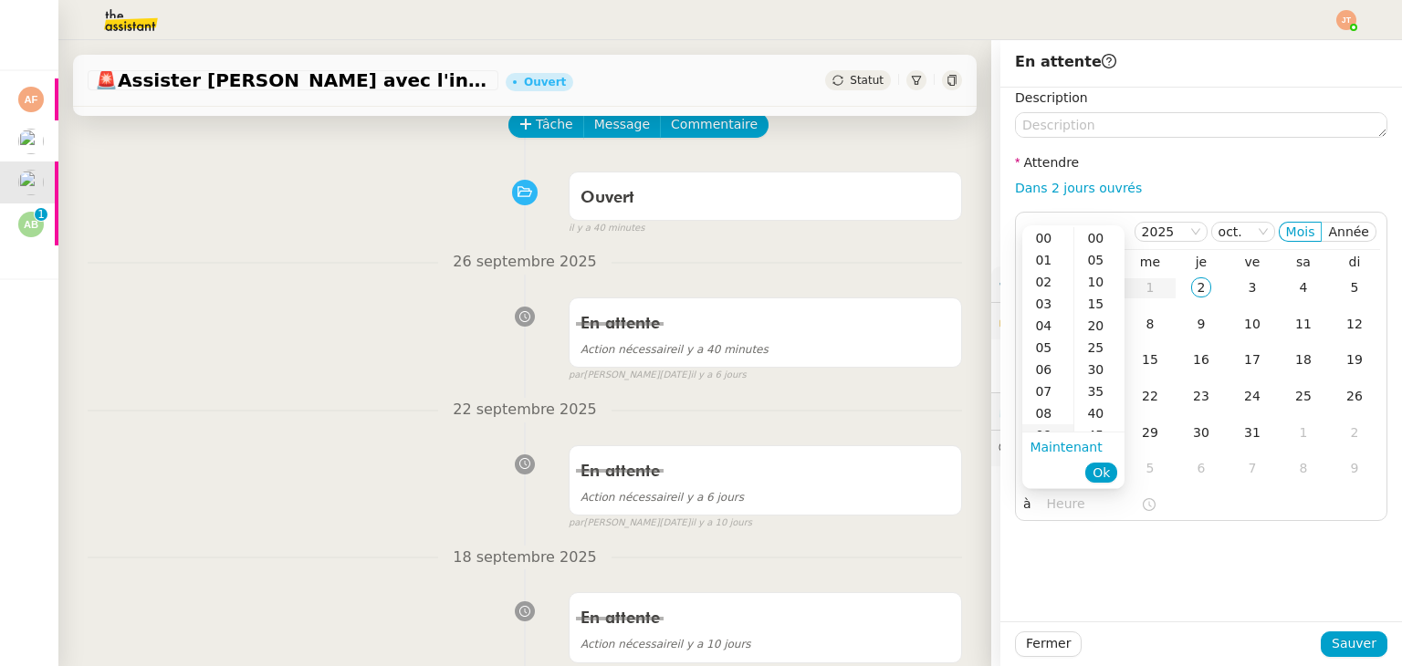
click at [1050, 427] on div "09" at bounding box center [1047, 435] width 51 height 22
click at [1092, 321] on div "40" at bounding box center [1099, 326] width 50 height 22
type input "09:40"
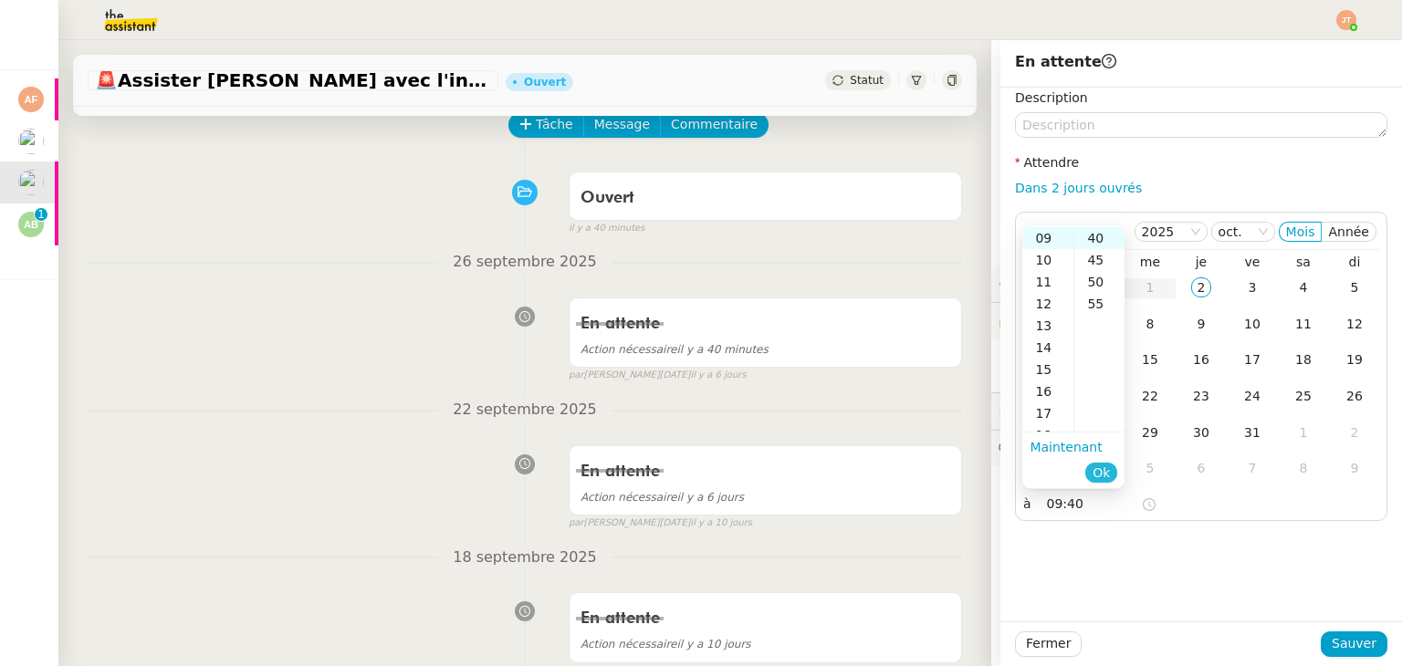
click at [1104, 479] on span "Ok" at bounding box center [1100, 473] width 17 height 18
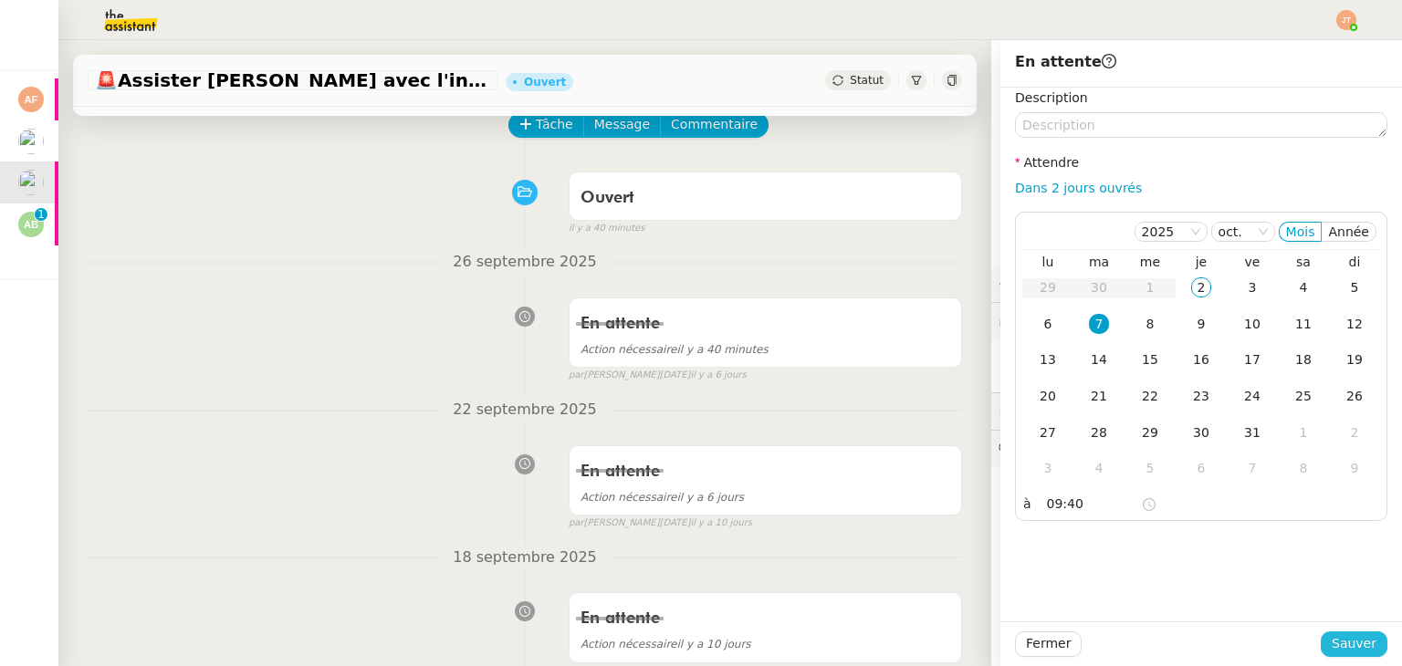
click at [1340, 641] on span "Sauver" at bounding box center [1353, 643] width 45 height 21
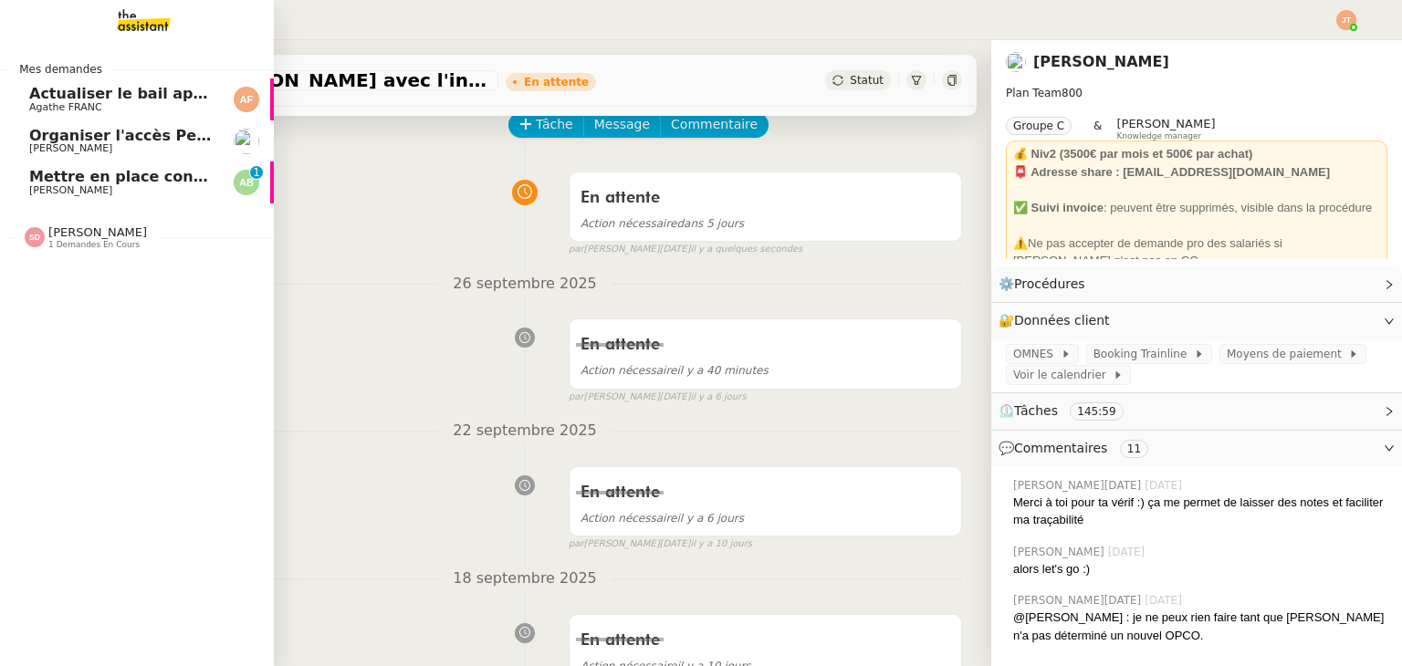
click at [75, 191] on span "Augustin De Boisse" at bounding box center [70, 190] width 83 height 12
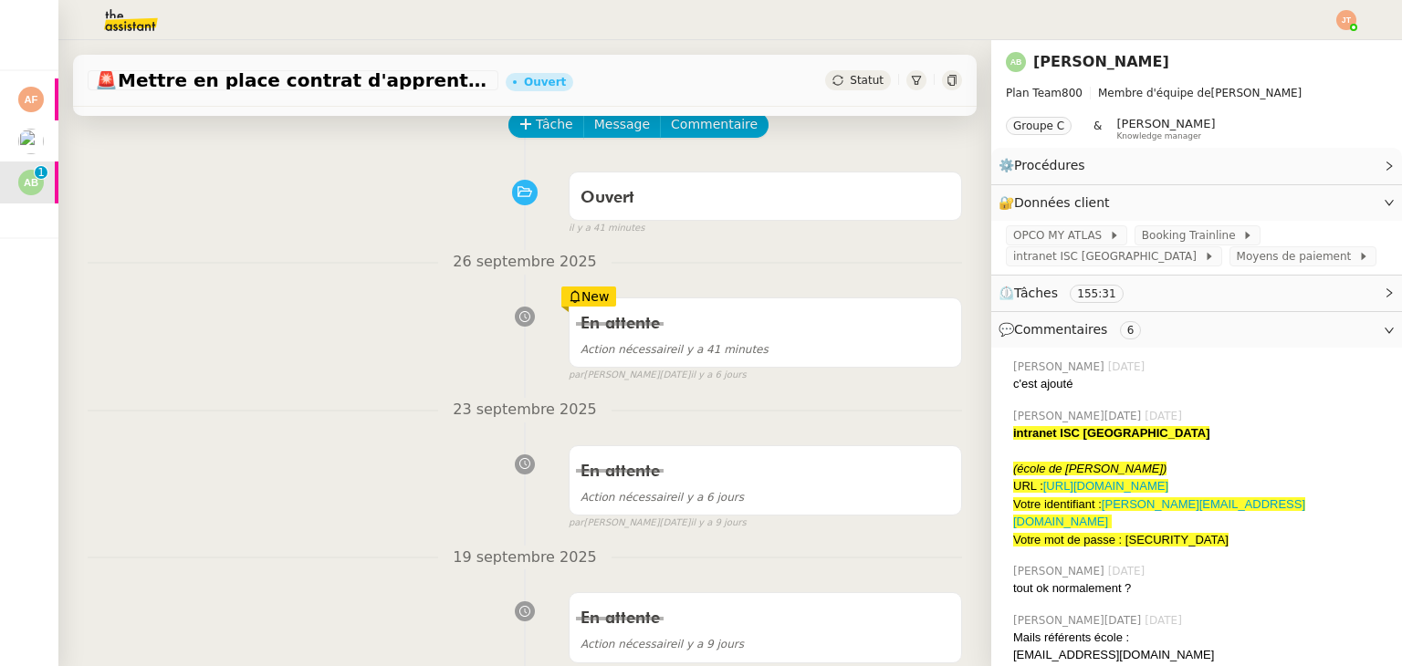
click at [323, 308] on div "En attente Action nécessaire il y a 41 minutes New par Jean-Noël D. il y a 6 jo…" at bounding box center [525, 336] width 874 height 94
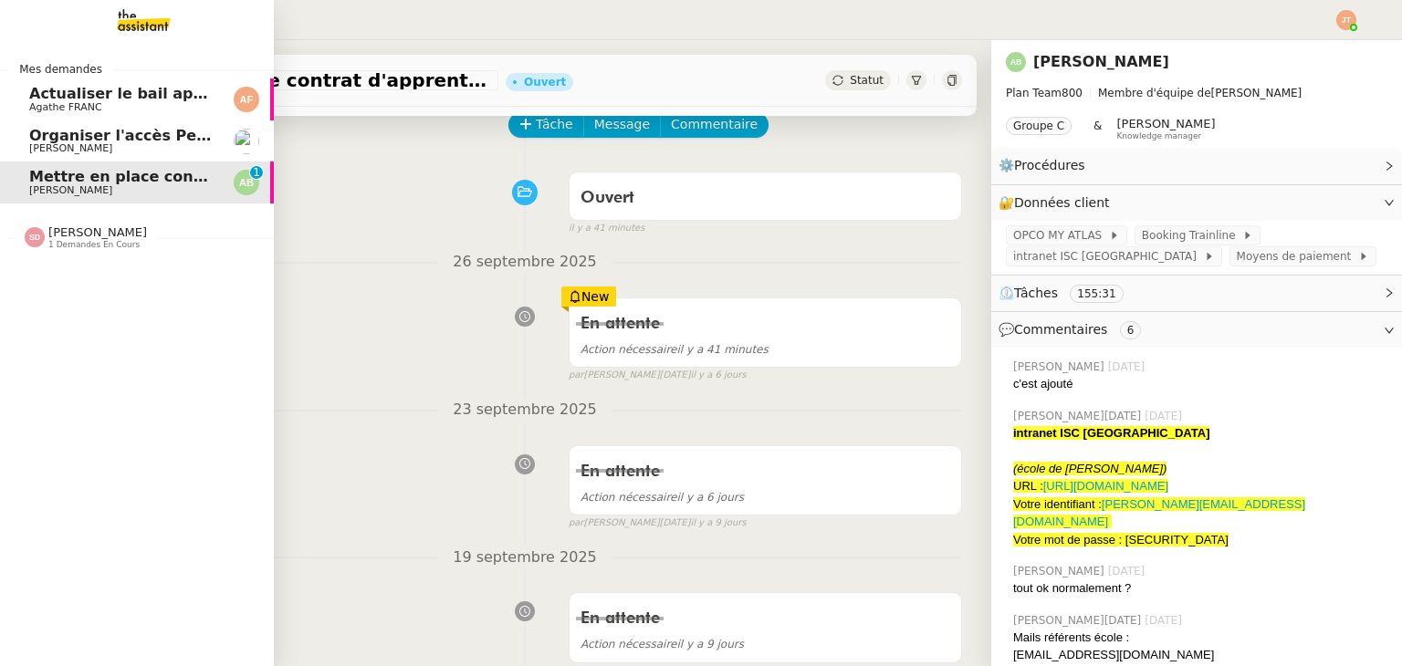
click at [80, 133] on span "Organiser l'accès Pennylane sur CCAG" at bounding box center [186, 135] width 314 height 17
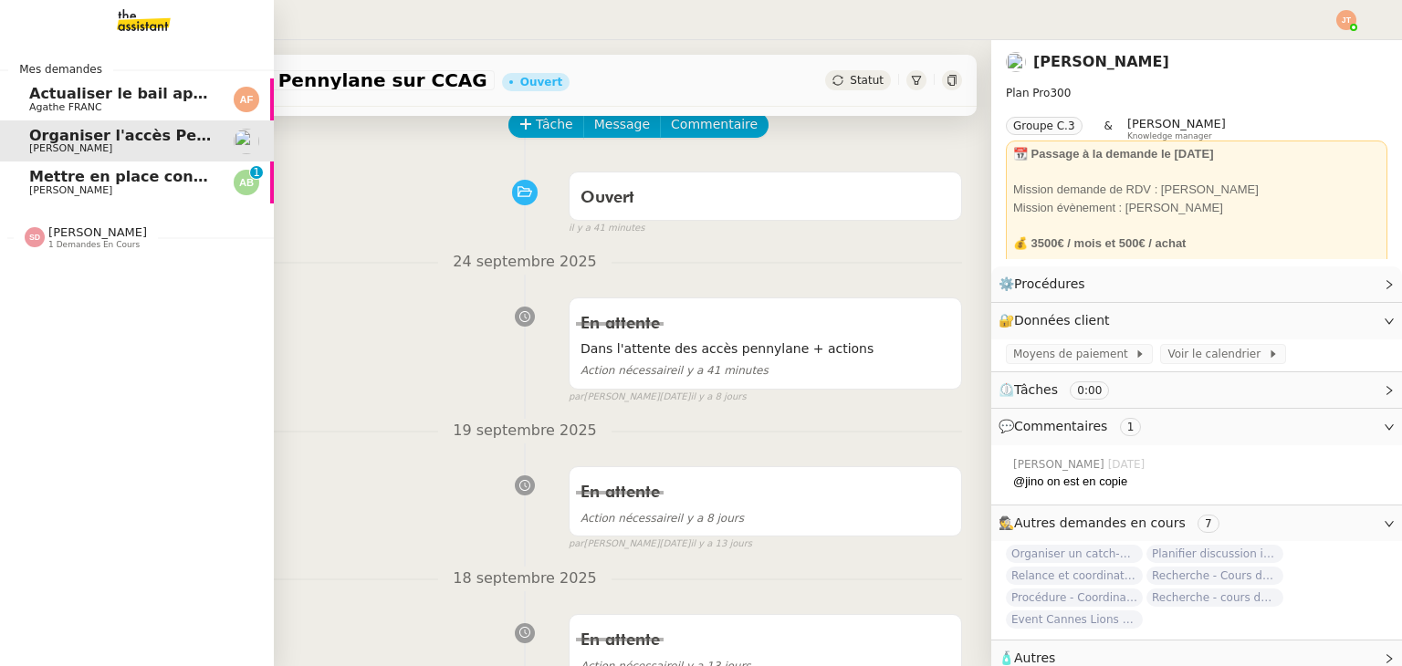
click at [116, 183] on span "Mettre en place contrat d'apprentissage Sophia Gilliers" at bounding box center [266, 176] width 474 height 17
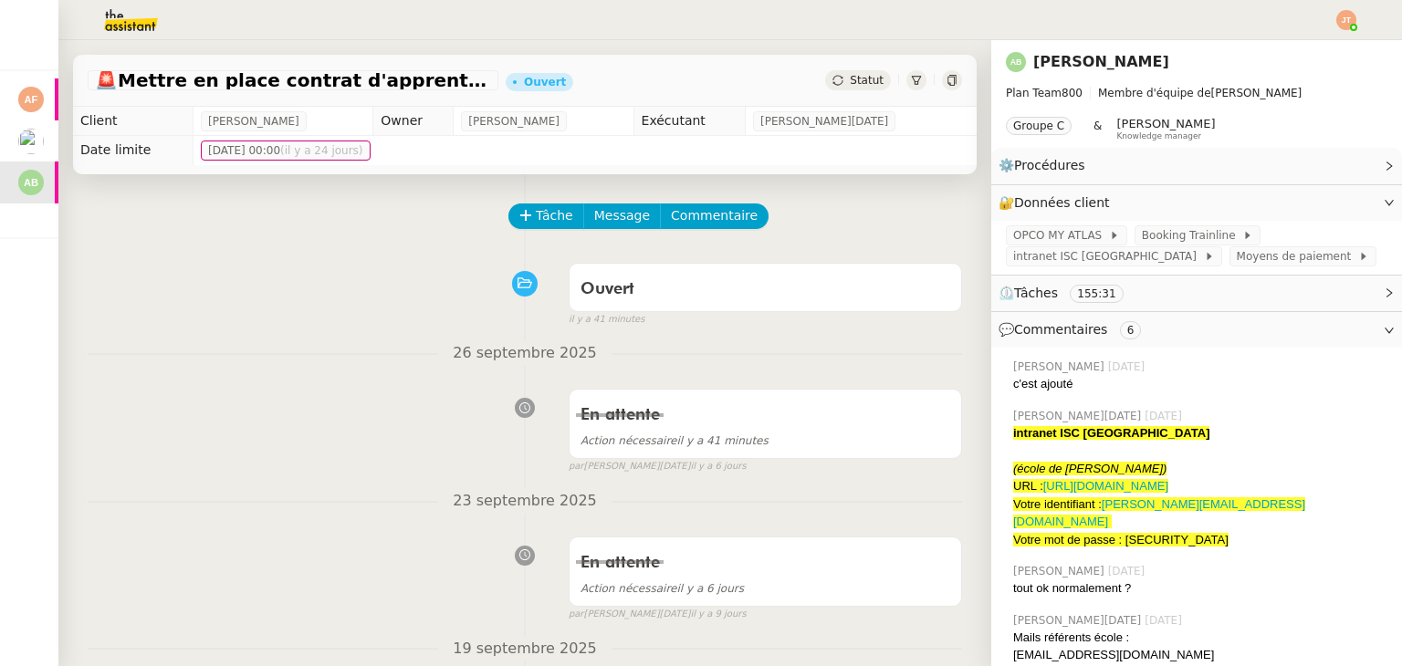
click at [826, 86] on div "Statut" at bounding box center [858, 80] width 66 height 20
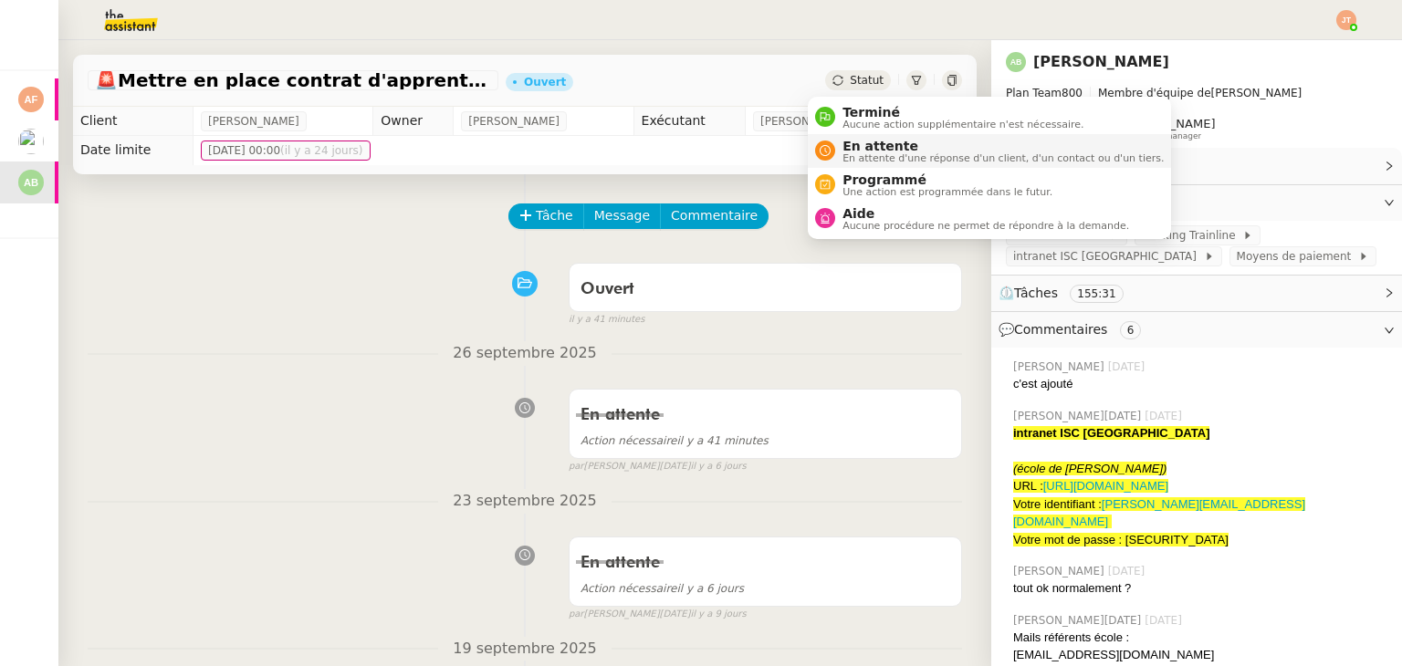
click at [858, 153] on span "En attente d'une réponse d'un client, d'un contact ou d'un tiers." at bounding box center [1002, 158] width 321 height 10
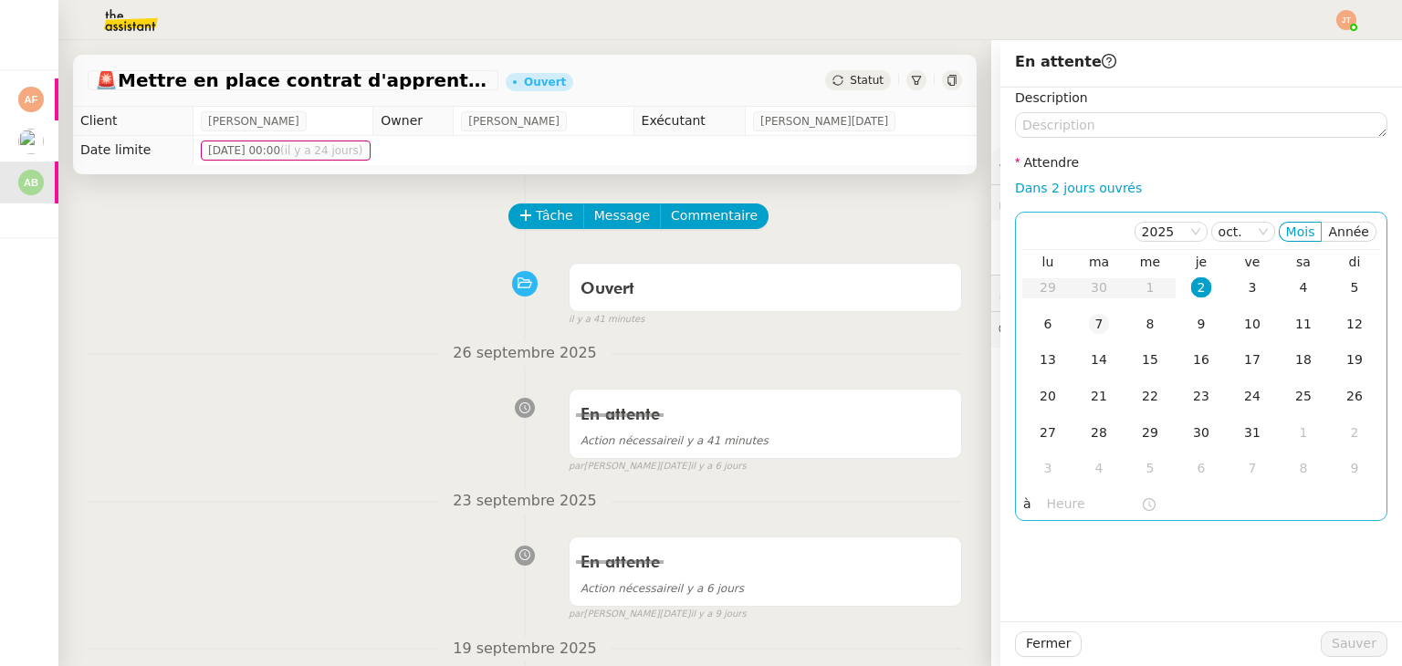
click at [1089, 323] on div "7" at bounding box center [1099, 324] width 20 height 20
click at [1061, 494] on input "text" at bounding box center [1094, 504] width 94 height 21
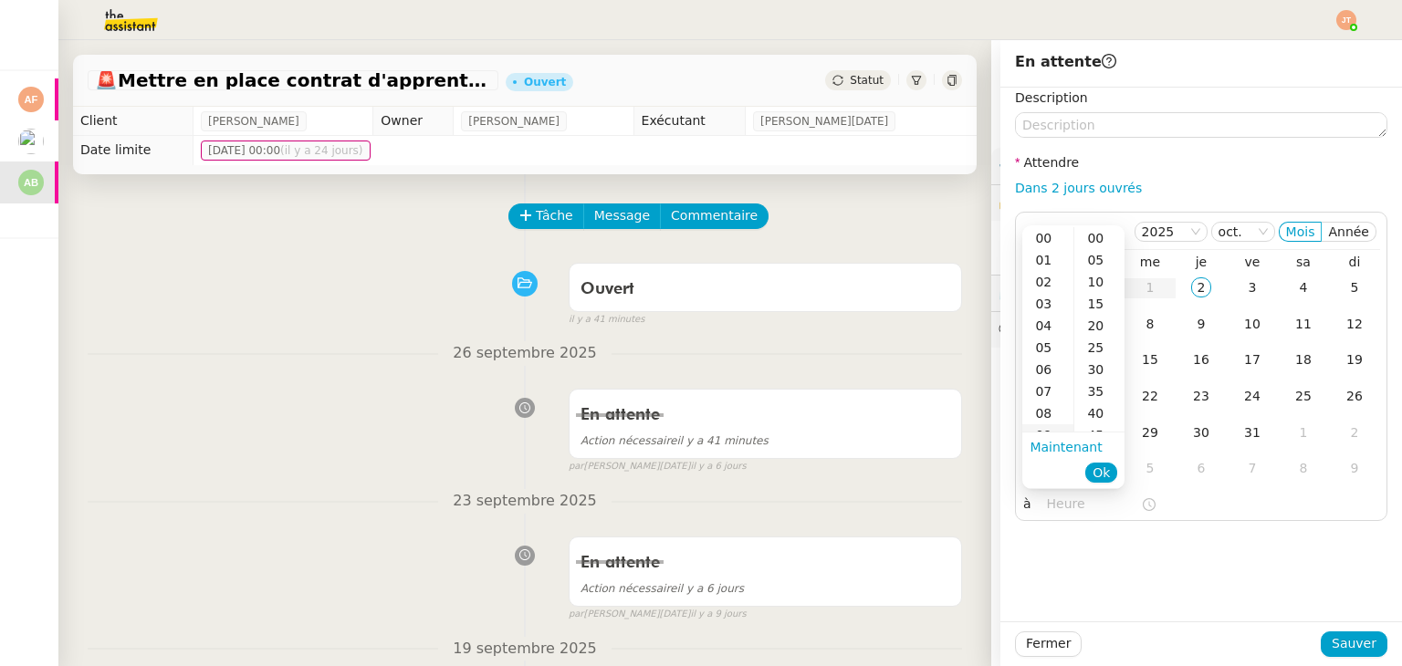
click at [1054, 427] on div "09" at bounding box center [1047, 435] width 51 height 22
click at [1099, 319] on div "40" at bounding box center [1099, 326] width 50 height 22
type input "09:40"
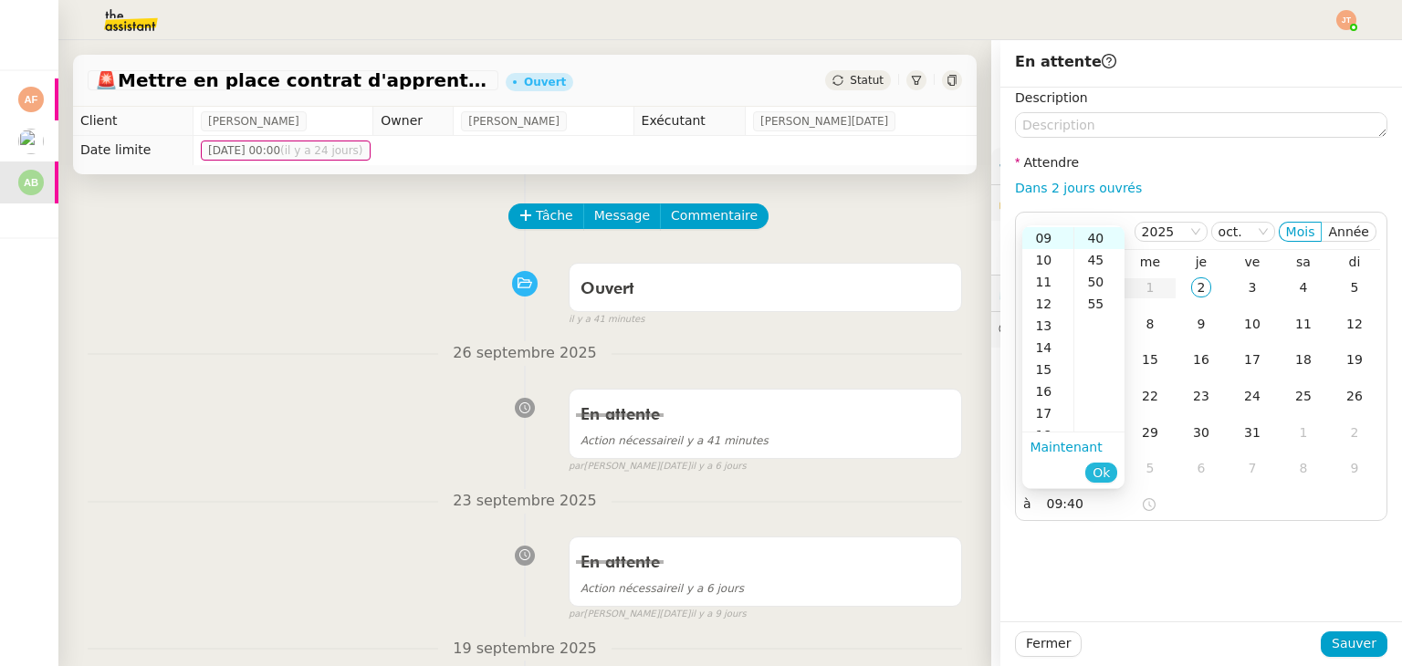
click at [1106, 471] on span "Ok" at bounding box center [1100, 473] width 17 height 18
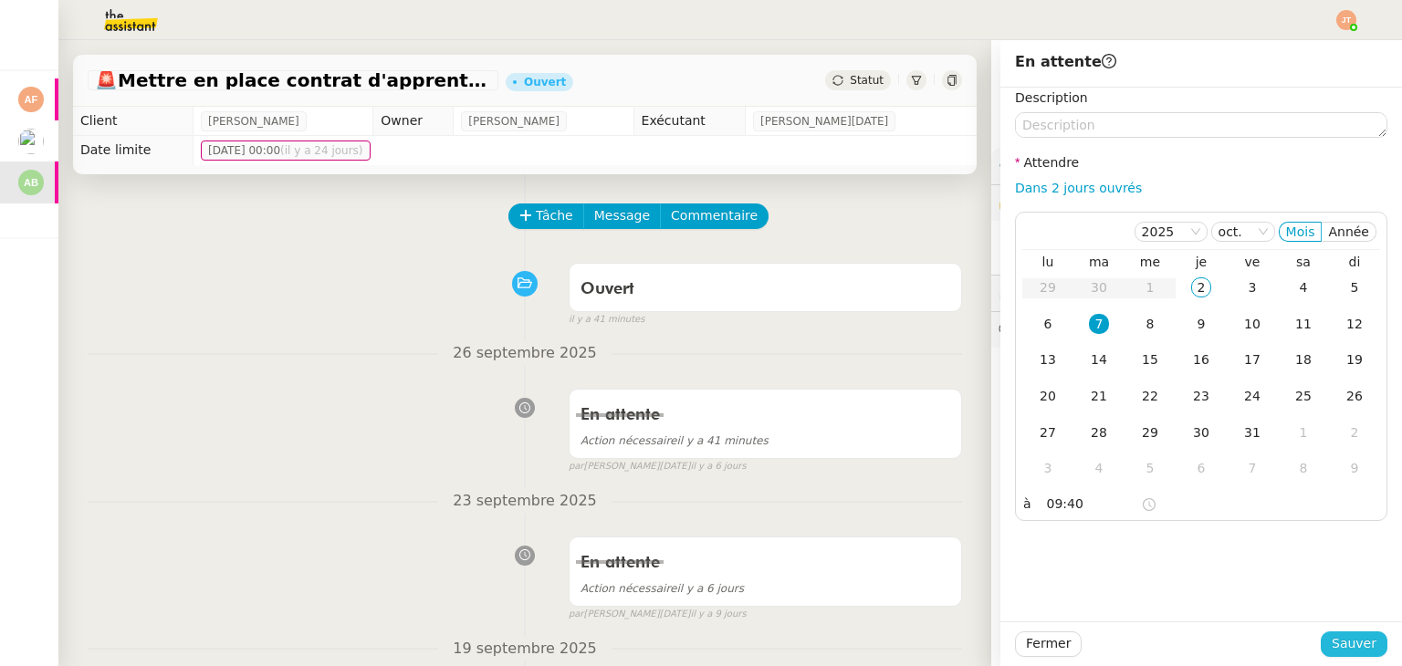
click at [1335, 647] on span "Sauver" at bounding box center [1353, 643] width 45 height 21
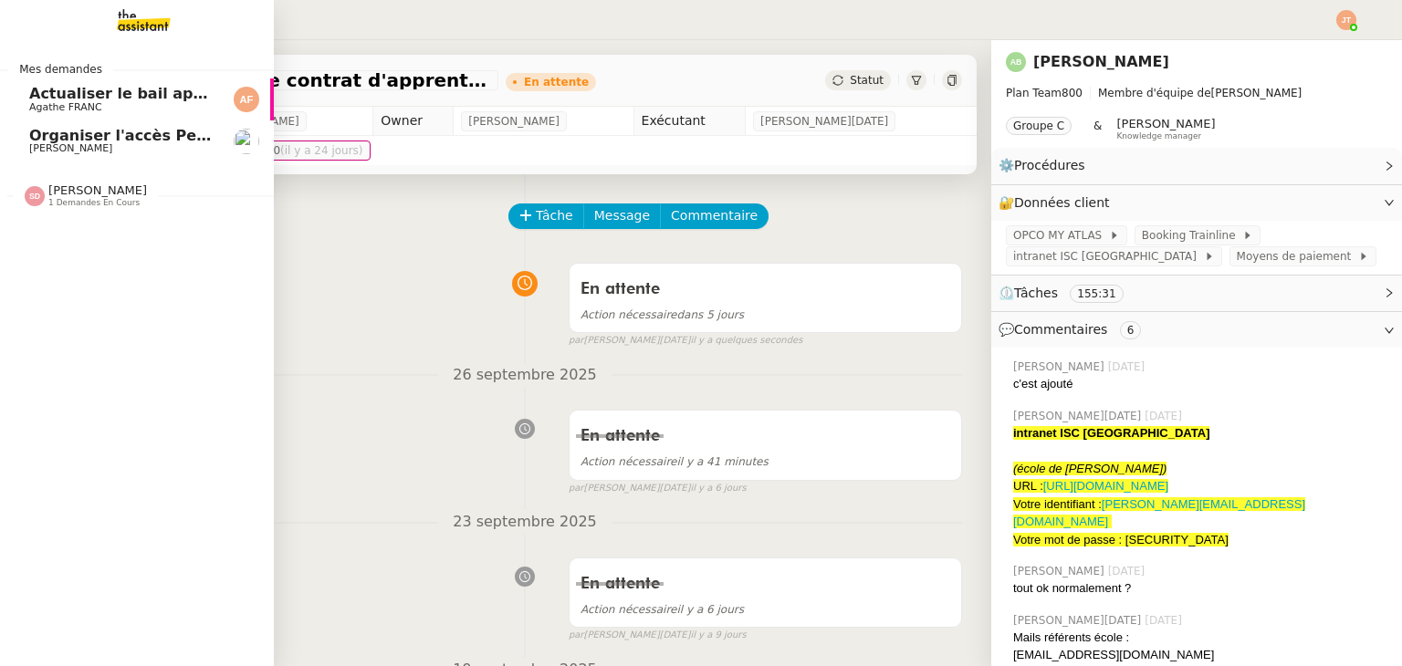
click at [76, 190] on span "[PERSON_NAME]" at bounding box center [97, 190] width 99 height 14
click at [91, 139] on span "Organiser l'accès Pennylane sur CCAG" at bounding box center [186, 135] width 314 height 17
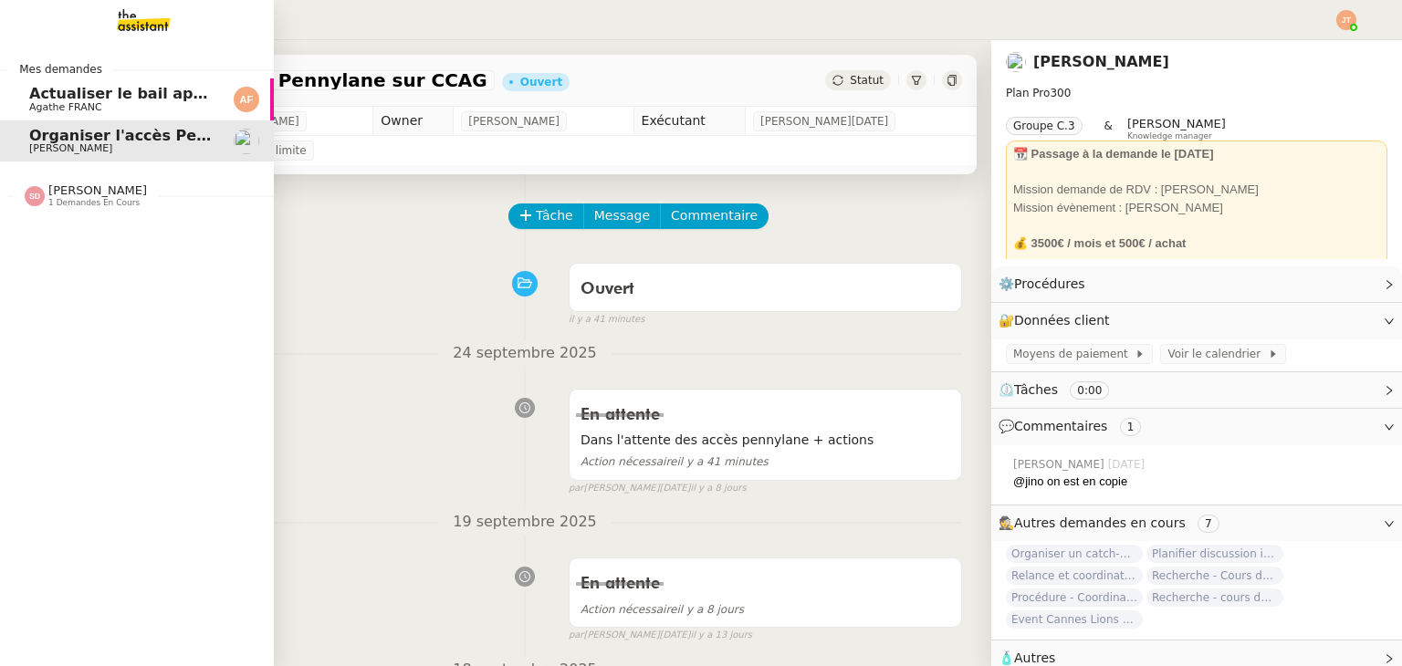
click at [111, 78] on link "Actualiser le bail appartement Agathe FRANC" at bounding box center [137, 99] width 274 height 42
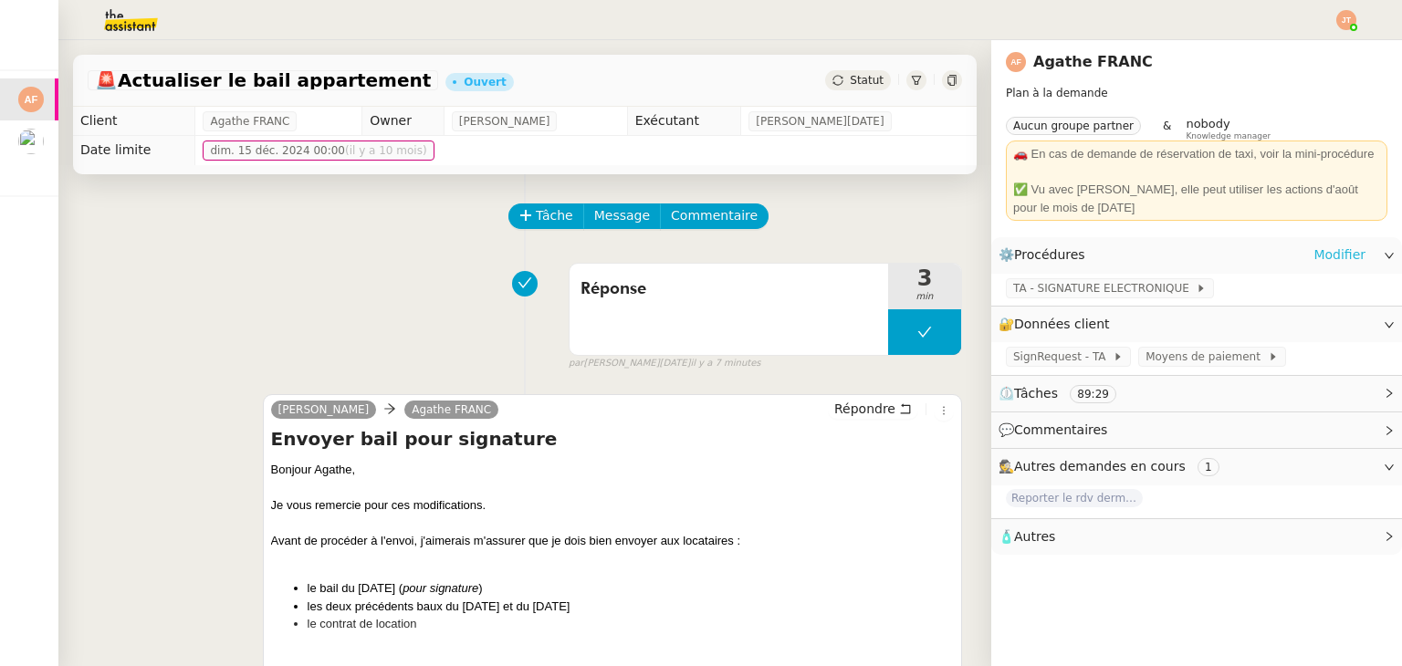
click at [1319, 247] on link "Modifier" at bounding box center [1339, 255] width 52 height 21
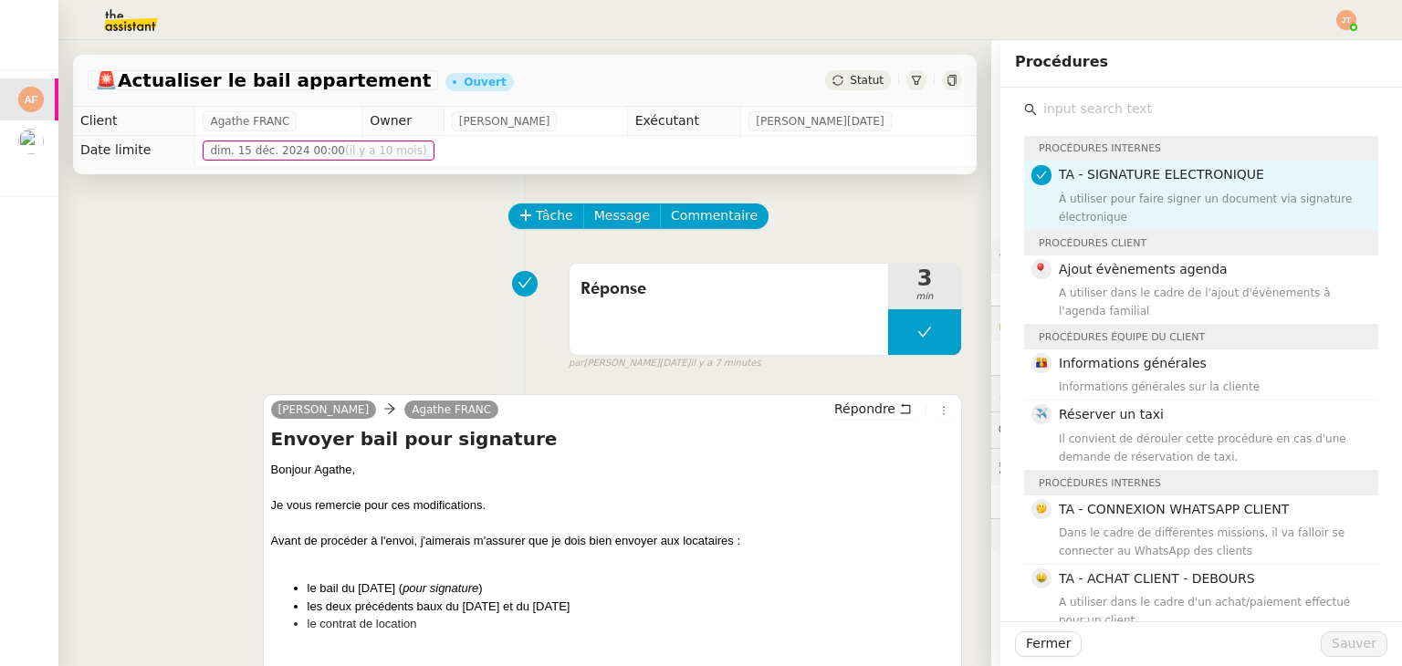
click at [807, 238] on div "Tâche Message Commentaire" at bounding box center [736, 225] width 452 height 44
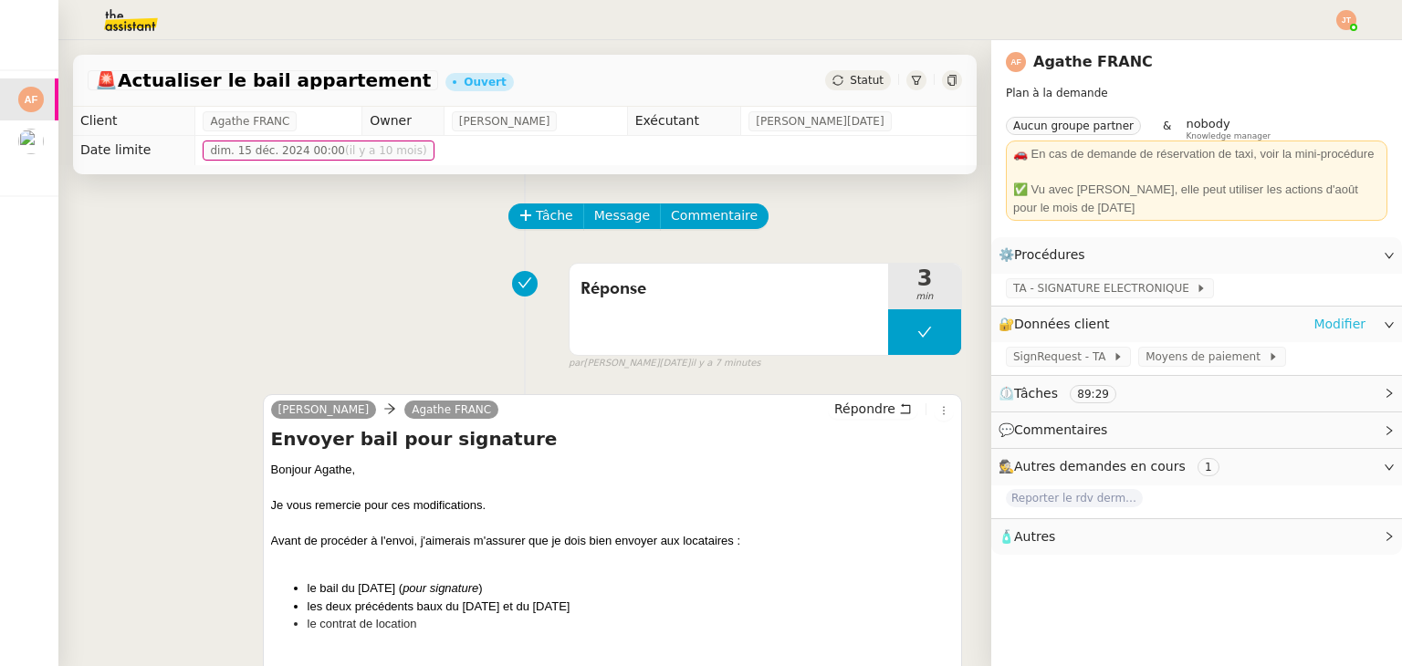
click at [1343, 324] on link "Modifier" at bounding box center [1339, 324] width 52 height 21
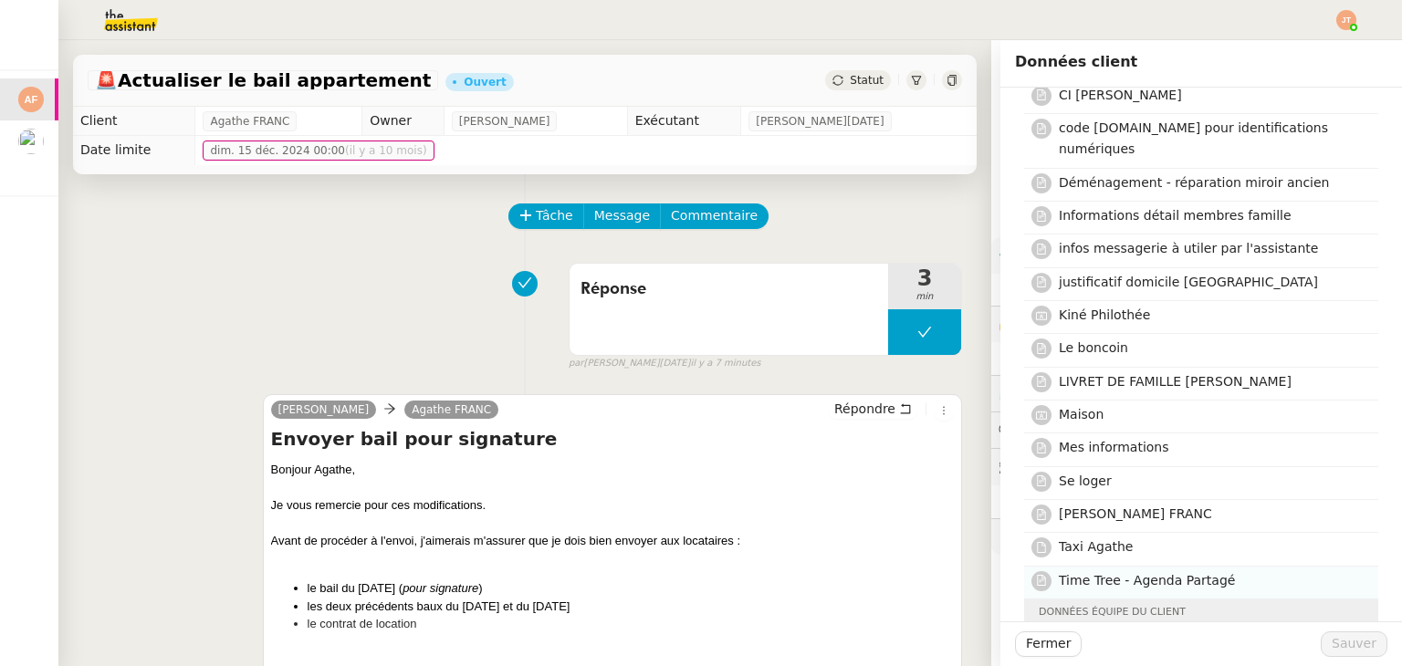
scroll to position [365, 0]
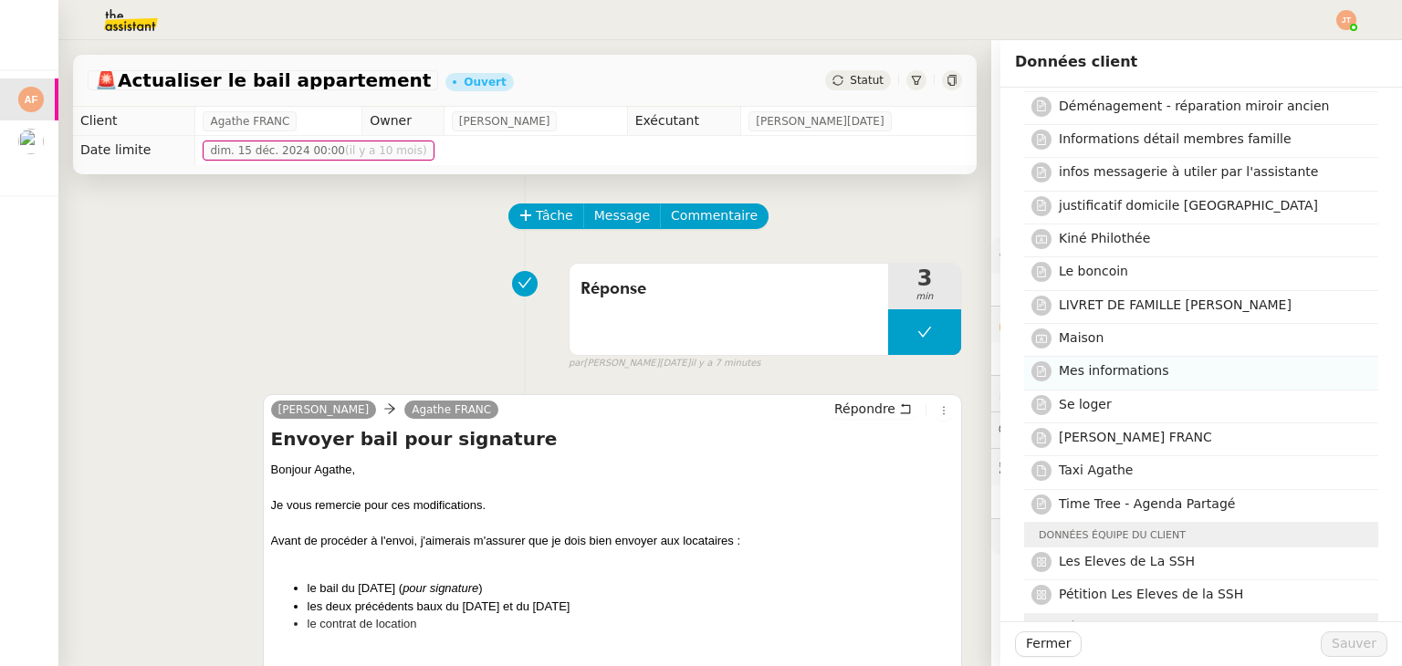
click at [1081, 363] on span "Mes informations" at bounding box center [1114, 370] width 110 height 15
click at [1323, 648] on button "Sauver" at bounding box center [1353, 644] width 67 height 26
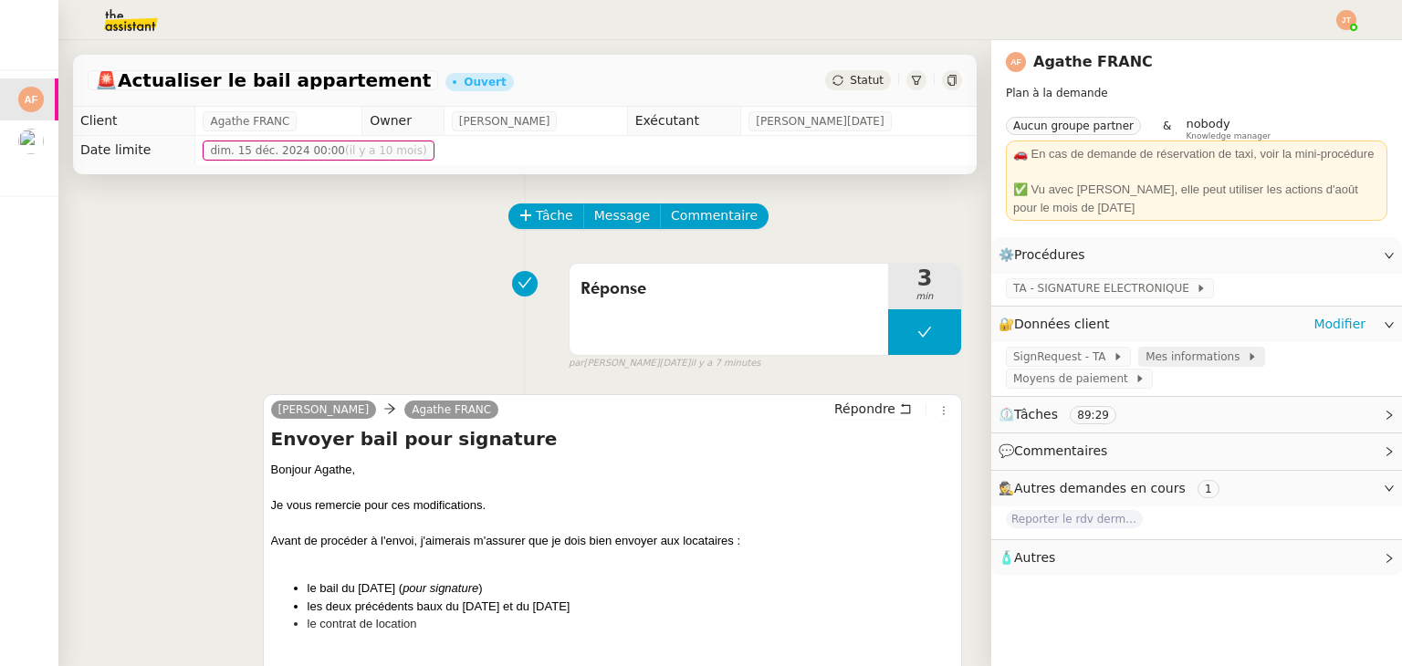
click at [1145, 366] on span "Mes informations" at bounding box center [1195, 357] width 101 height 18
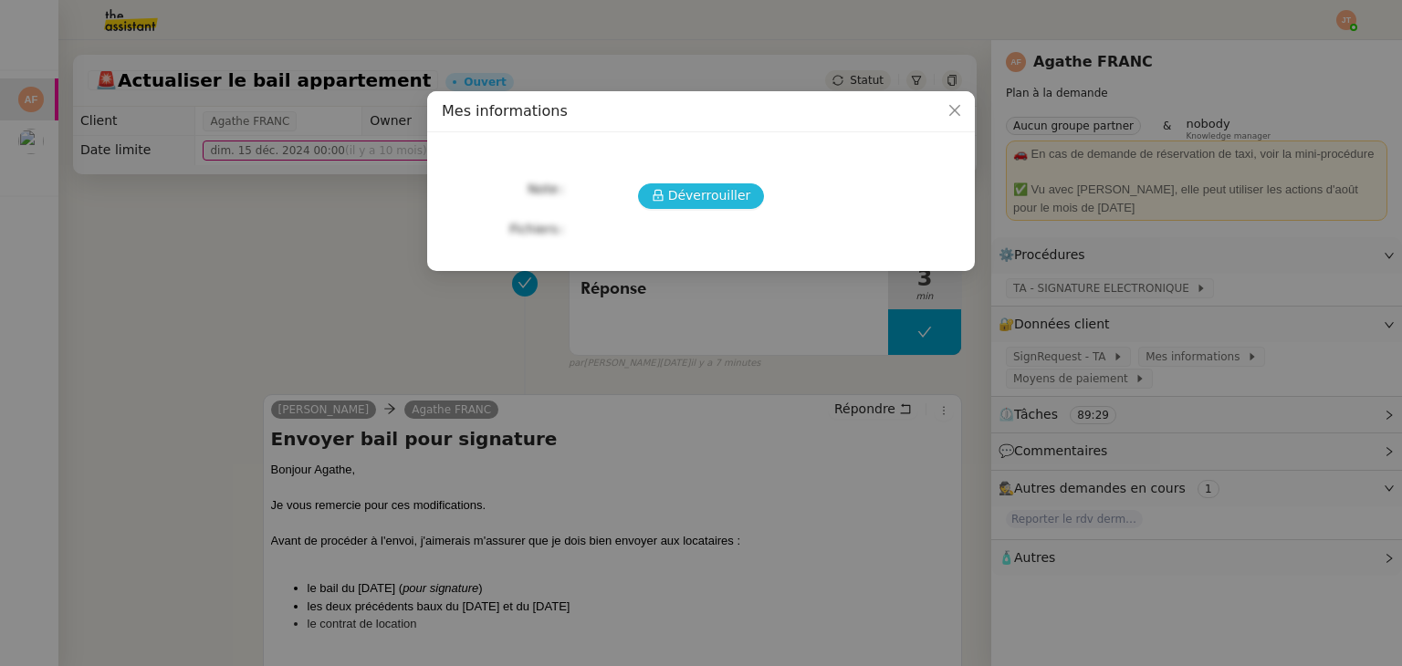
click at [719, 201] on span "Déverrouiller" at bounding box center [709, 195] width 83 height 21
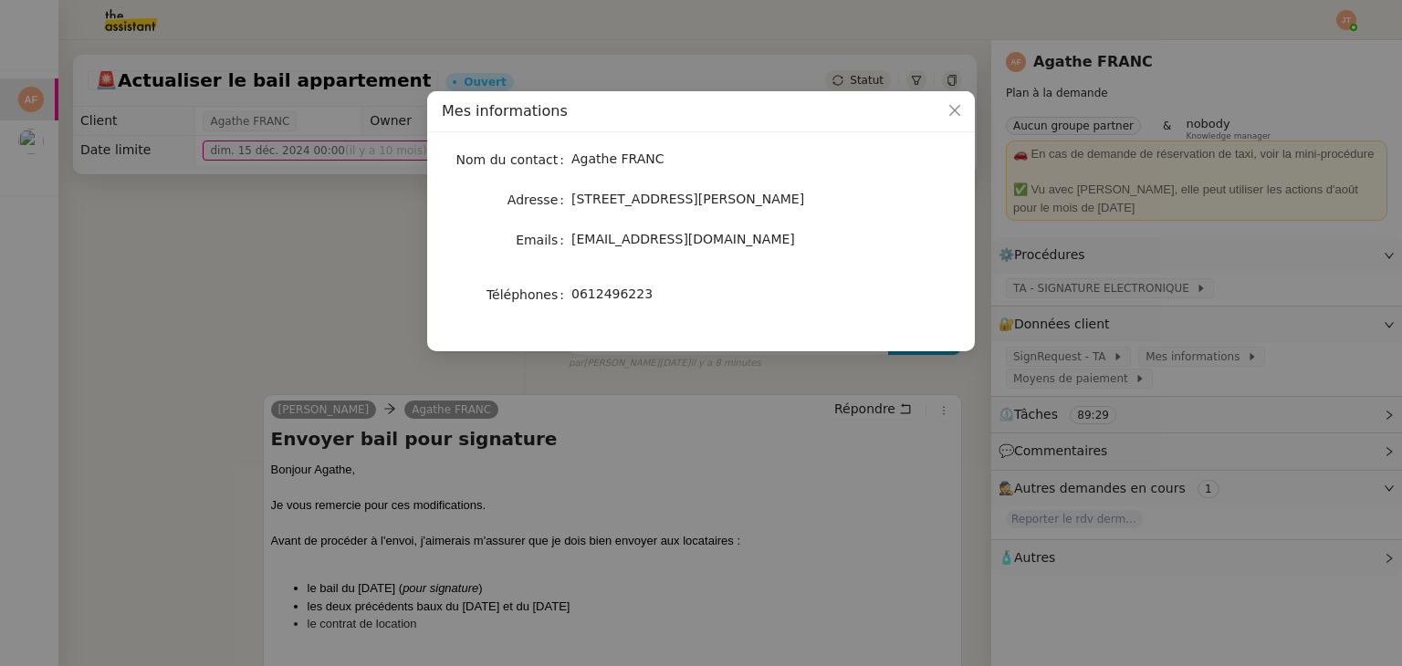
click at [218, 256] on nz-modal-container "Mes informations Nom du contact Agathe FRANC Adresse 18 Rue Daniel Stern, 75015…" at bounding box center [701, 333] width 1402 height 666
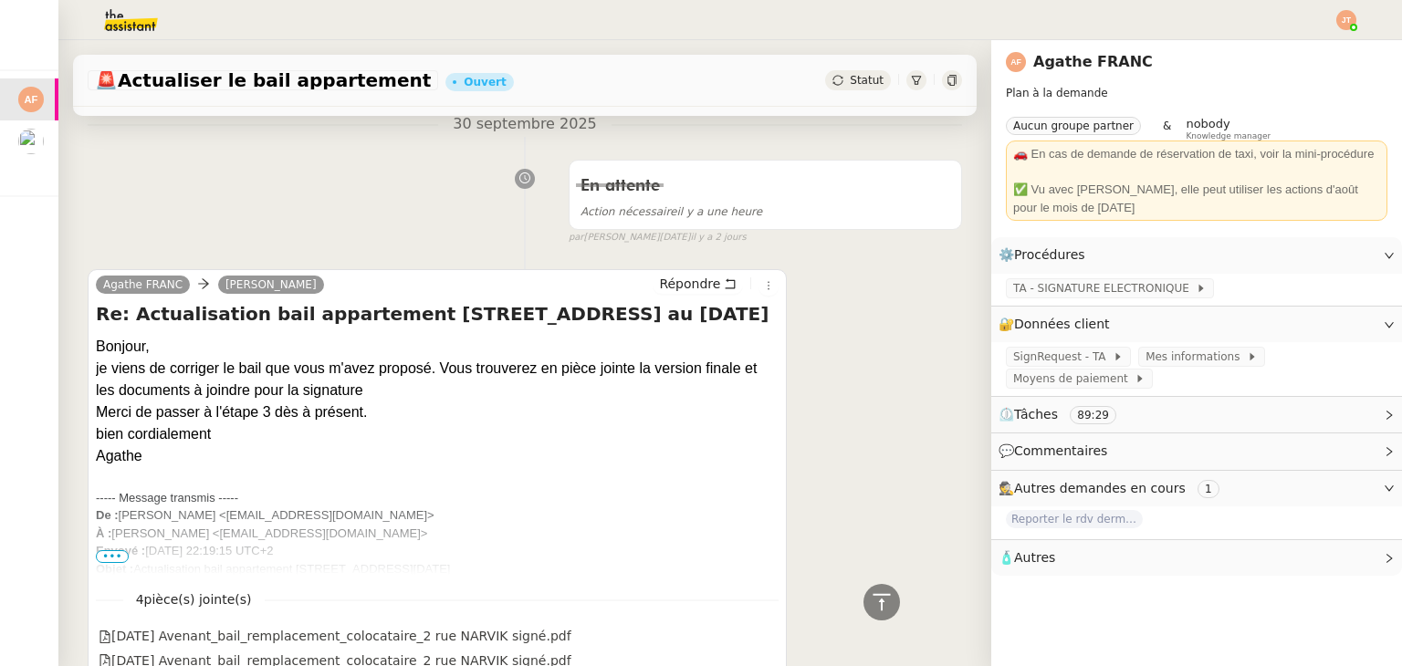
scroll to position [639, 0]
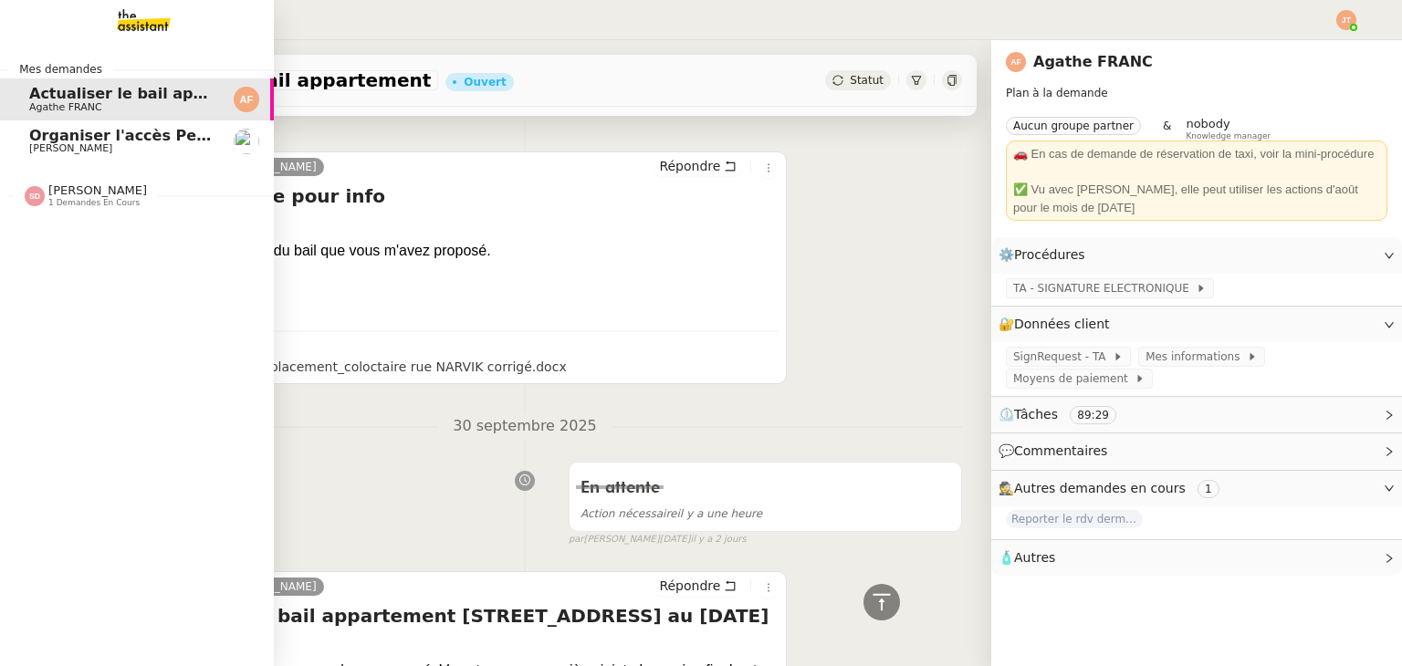
click at [41, 136] on span "Organiser l'accès Pennylane sur CCAG" at bounding box center [186, 135] width 314 height 17
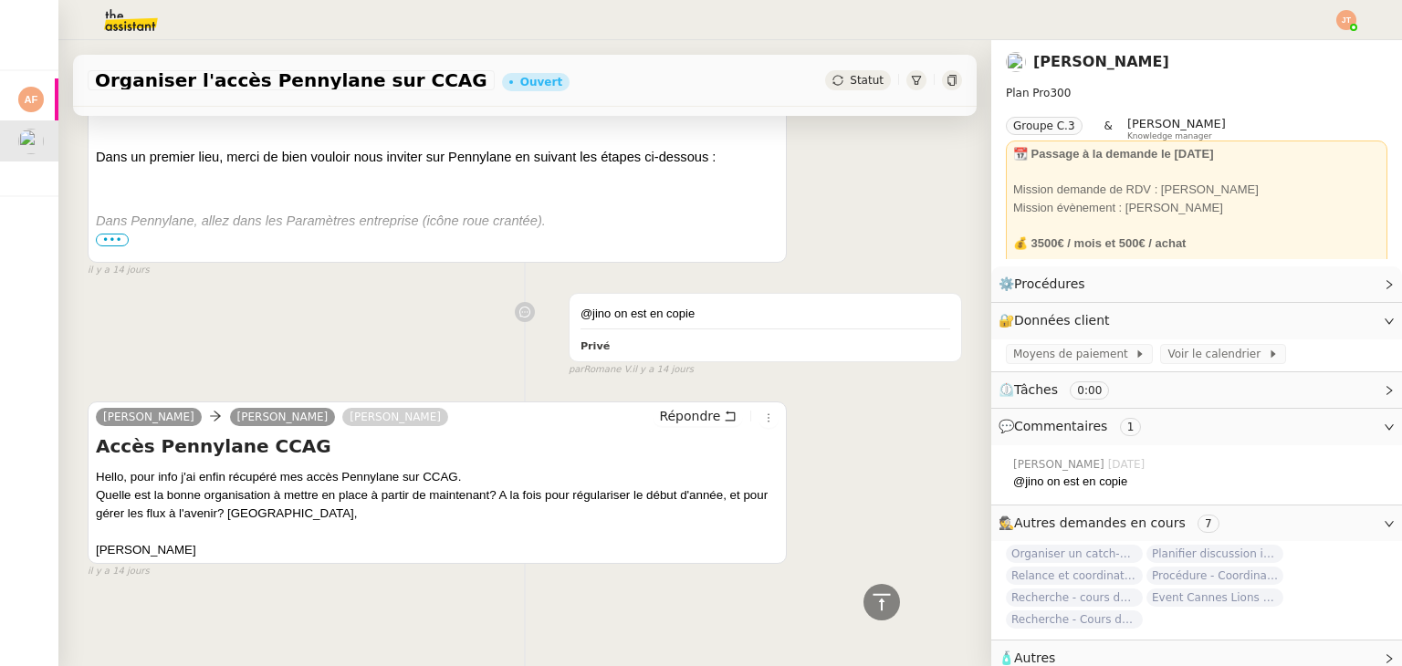
scroll to position [508, 0]
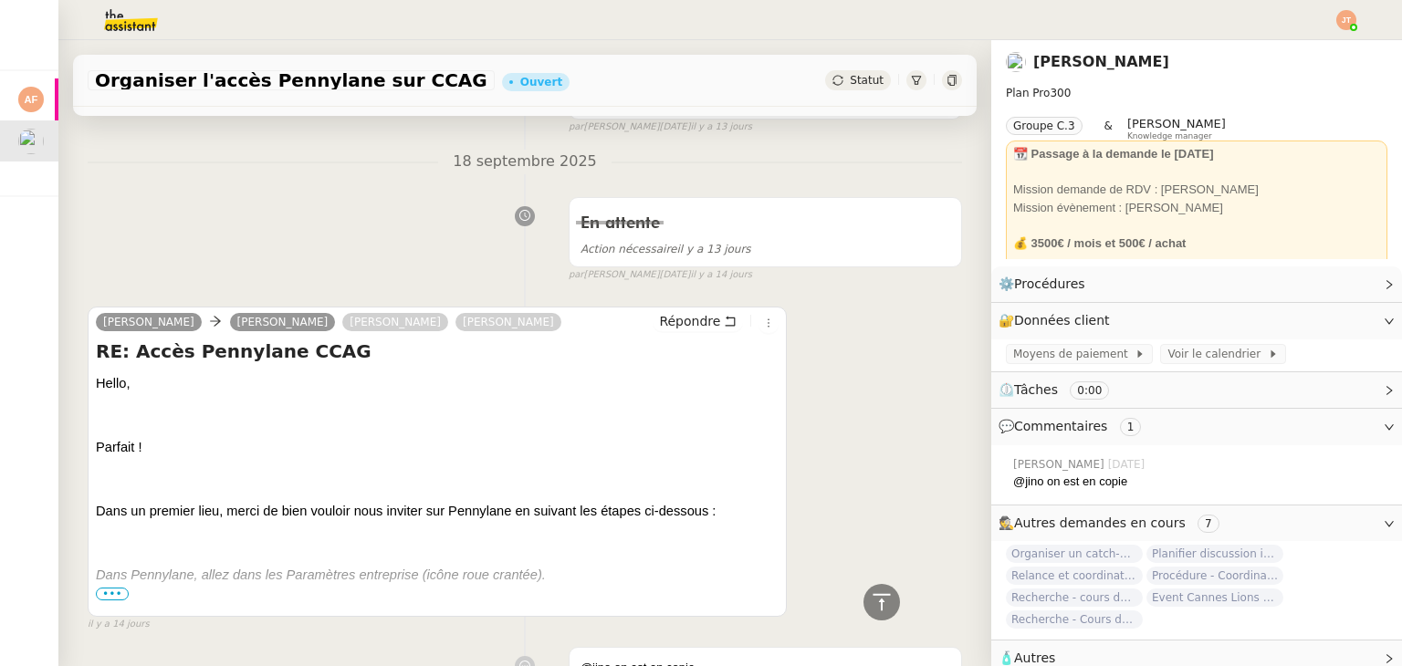
click at [110, 596] on span "•••" at bounding box center [112, 594] width 33 height 13
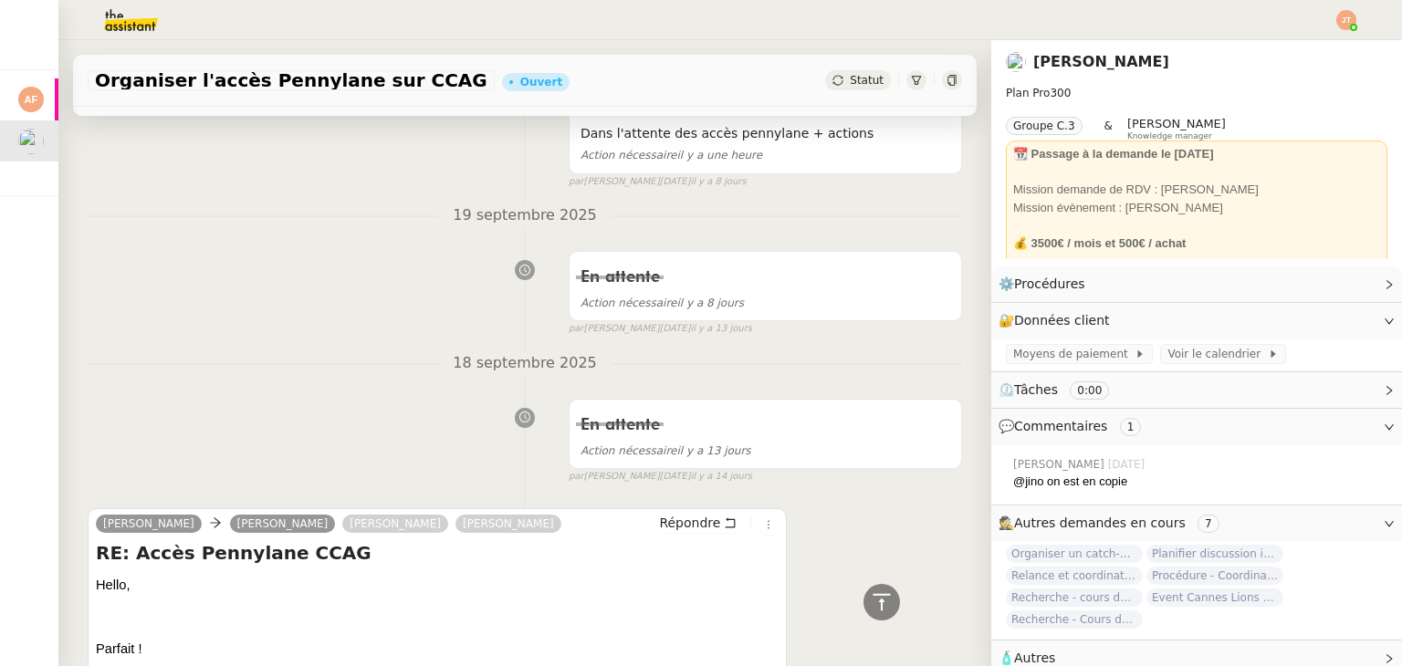
scroll to position [52, 0]
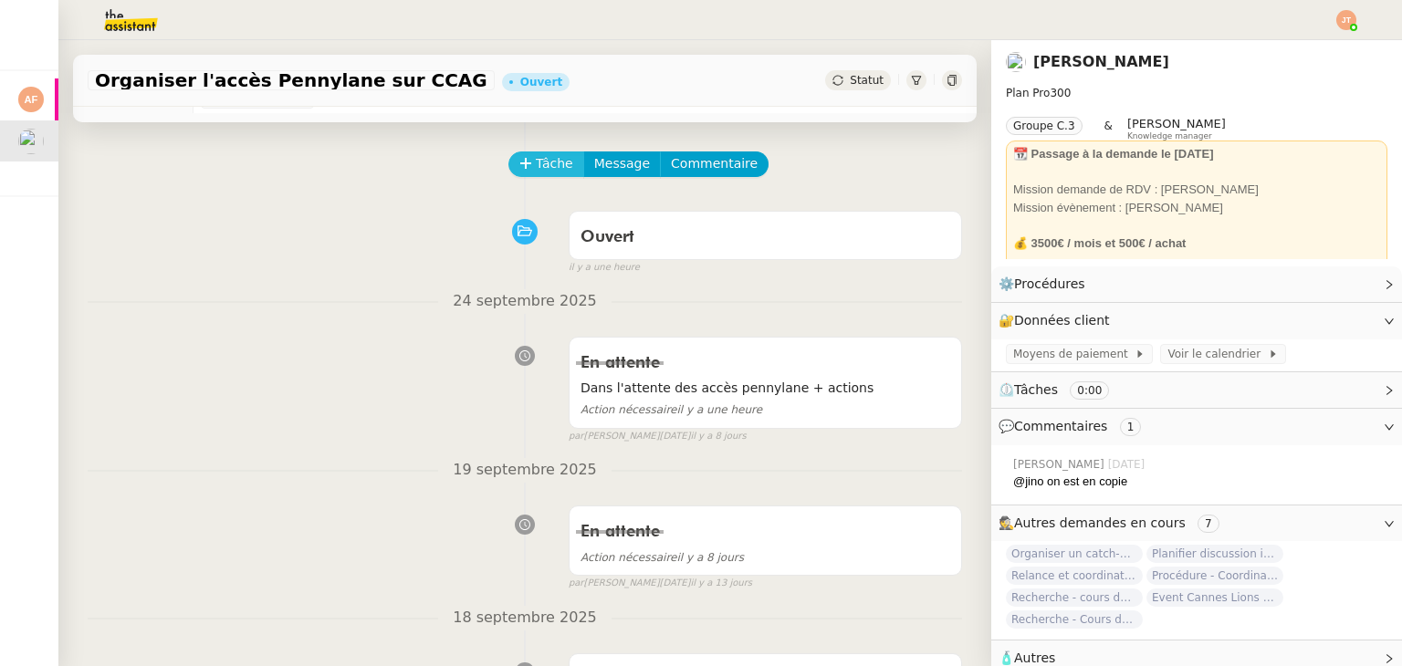
click at [540, 166] on span "Tâche" at bounding box center [554, 163] width 37 height 21
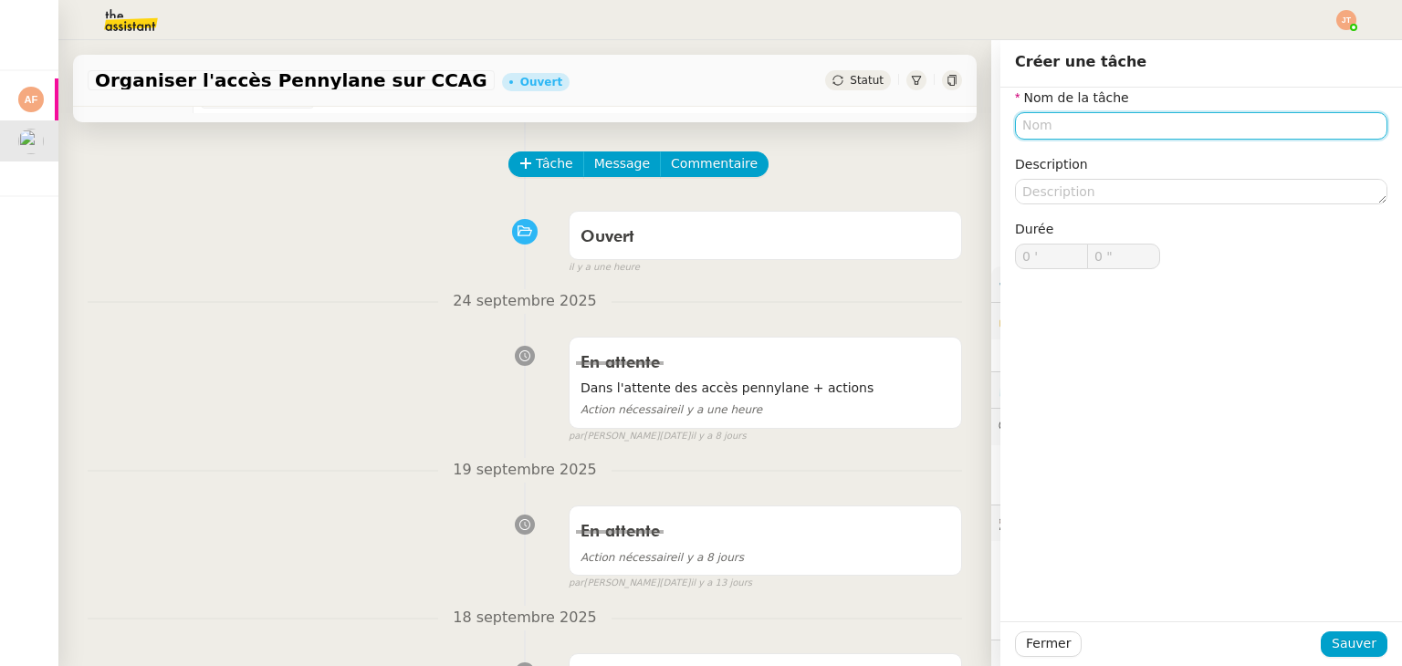
click at [1026, 123] on input "text" at bounding box center [1201, 125] width 372 height 26
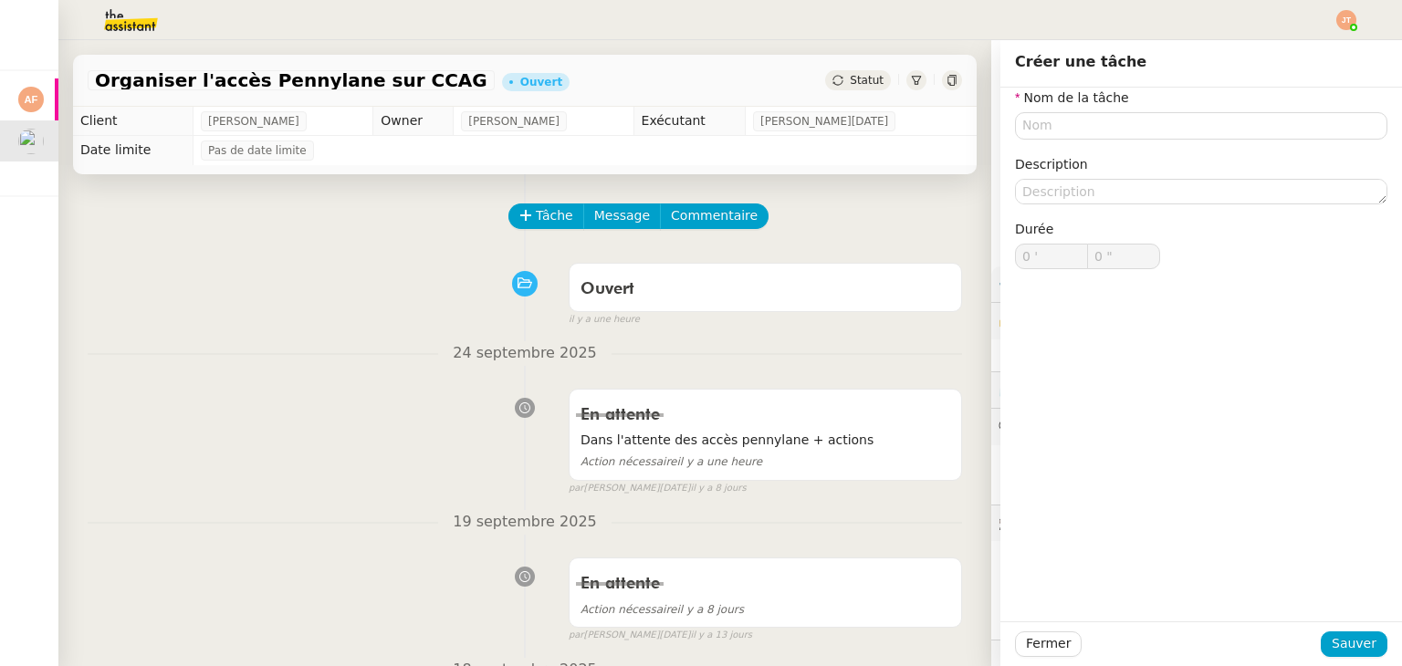
click at [1027, 140] on div "Nom de la tâche Description Durée 0 ' 0 "" at bounding box center [1201, 193] width 372 height 211
click at [1032, 129] on input "text" at bounding box center [1201, 125] width 372 height 26
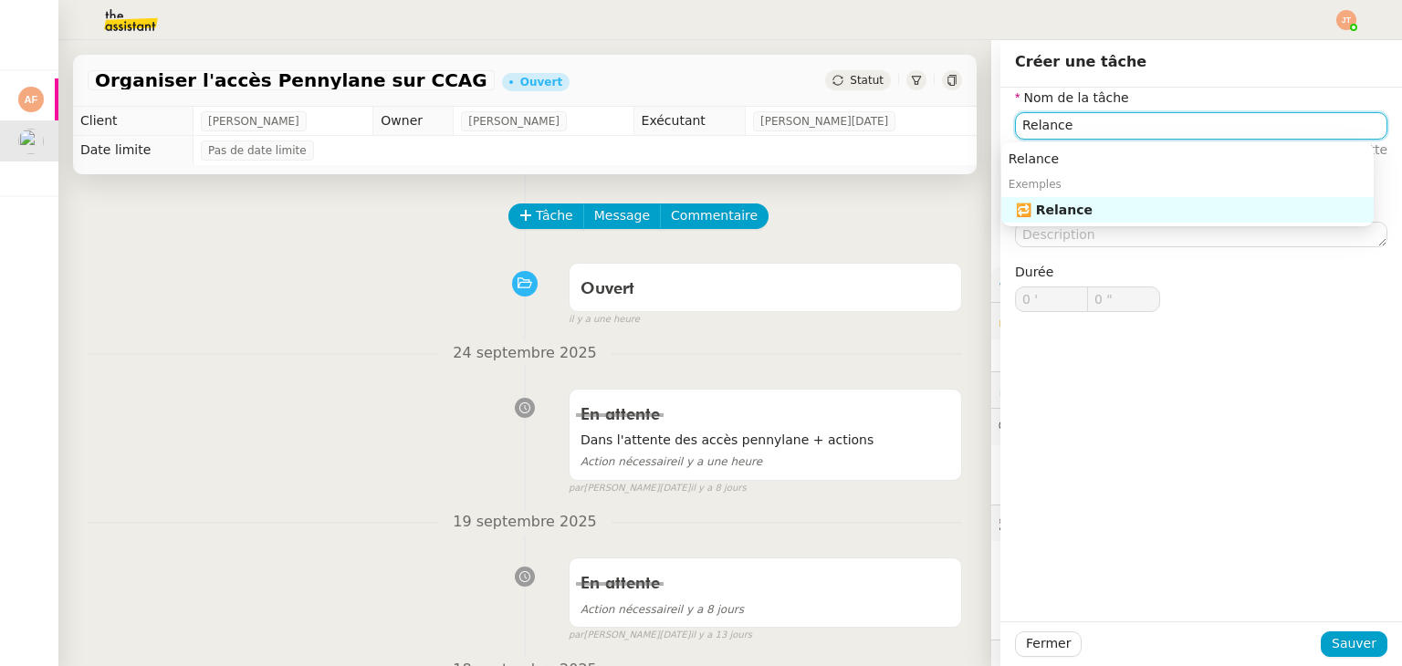
click at [1044, 217] on div "🔁 Relance" at bounding box center [1191, 210] width 350 height 16
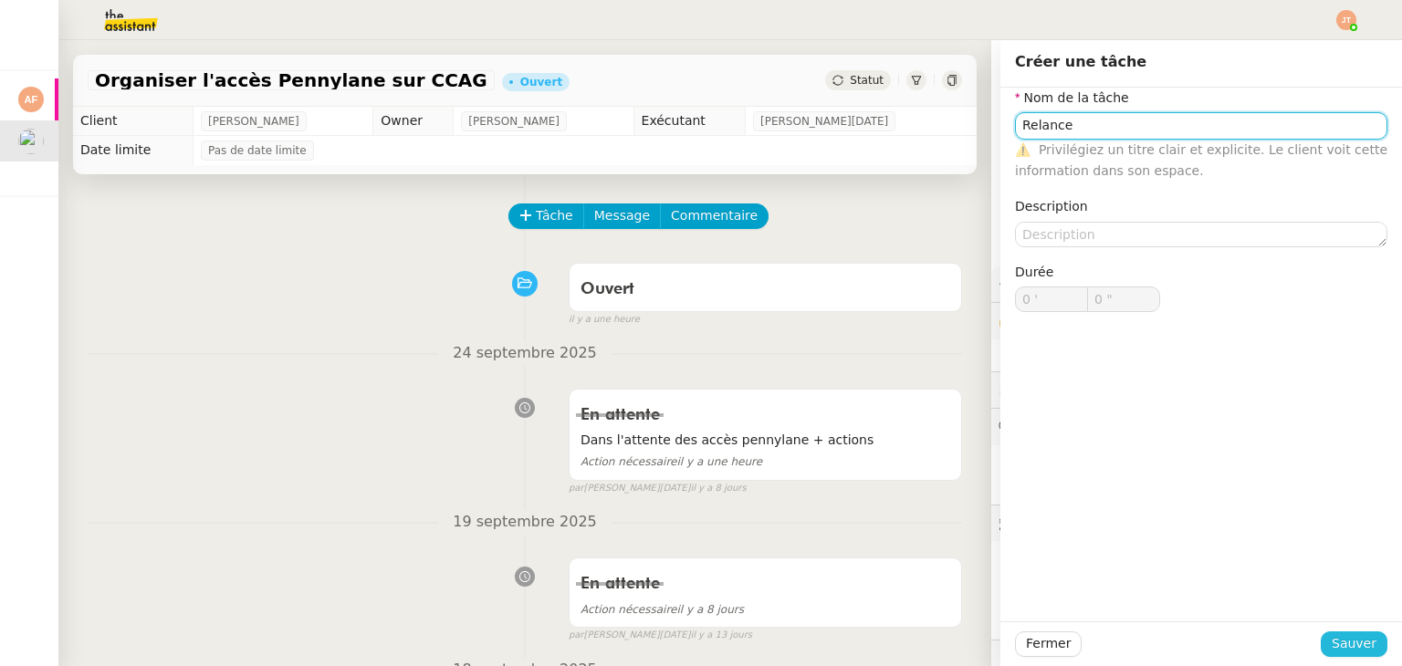
type input "Relance"
click at [1336, 652] on span "Sauver" at bounding box center [1353, 643] width 45 height 21
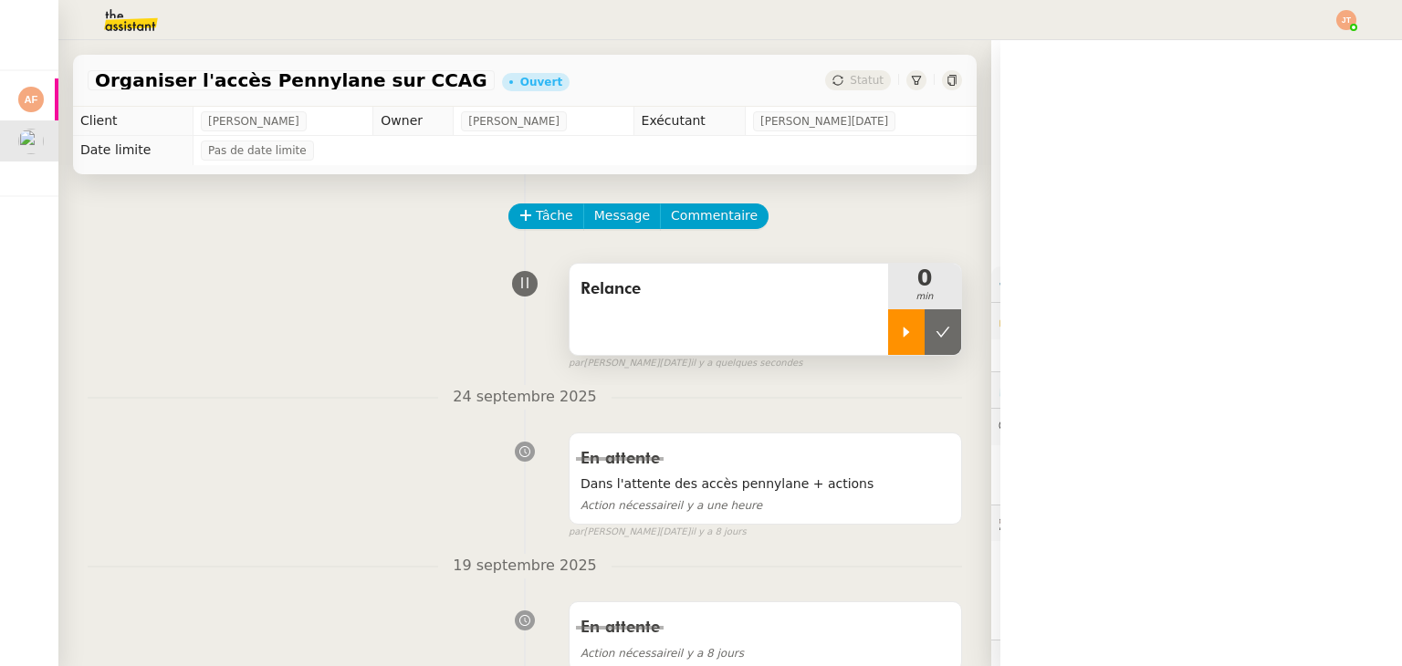
click at [900, 336] on div at bounding box center [906, 332] width 37 height 46
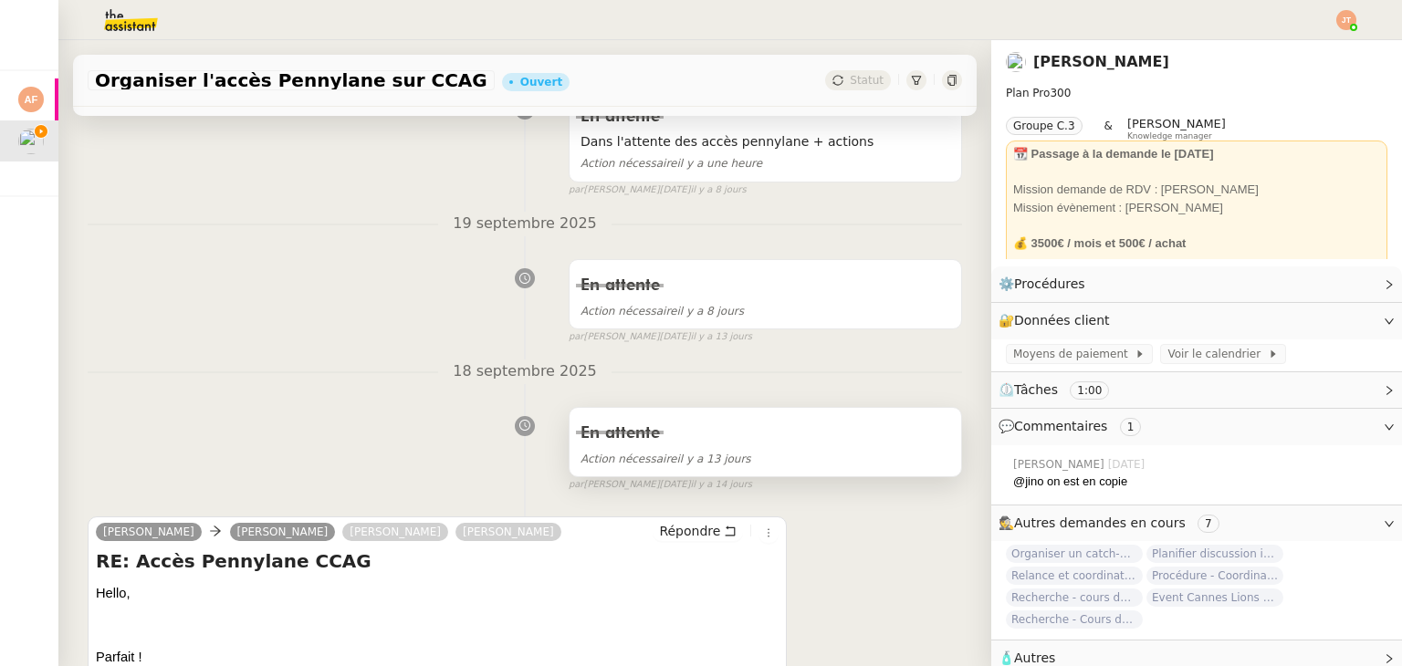
scroll to position [365, 0]
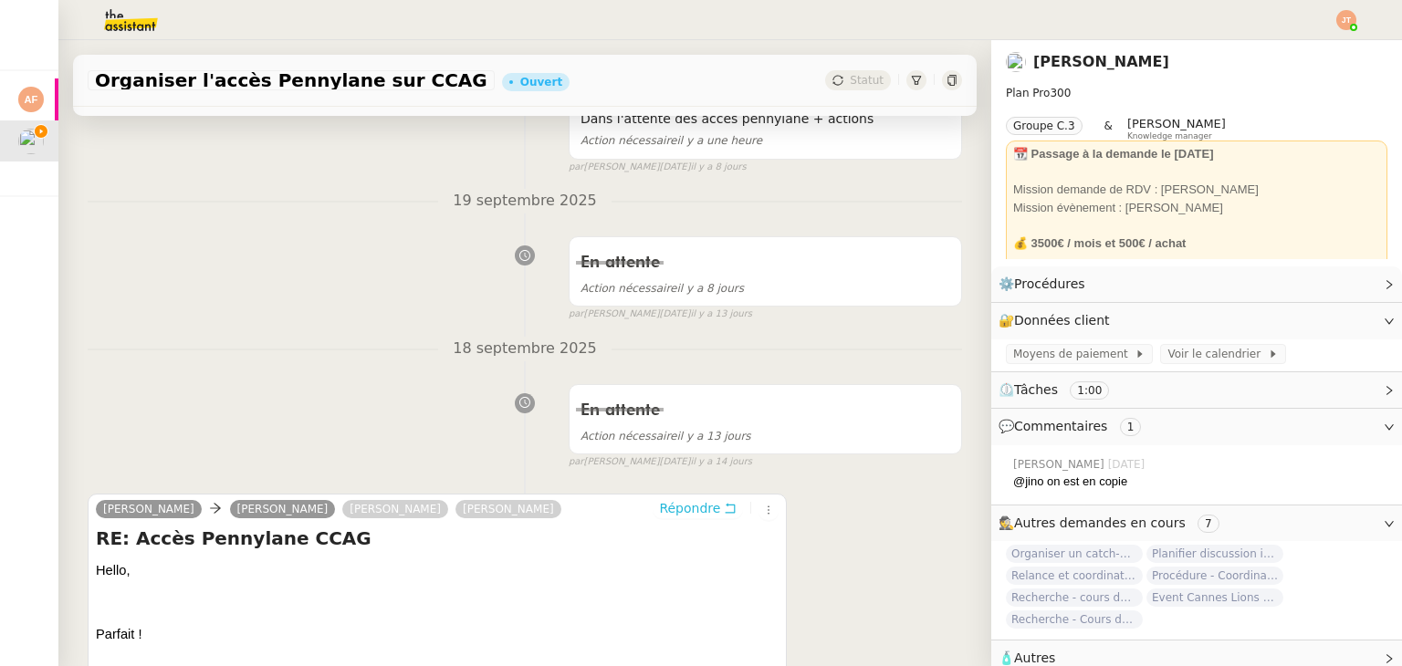
click at [679, 506] on span "Répondre" at bounding box center [689, 508] width 61 height 18
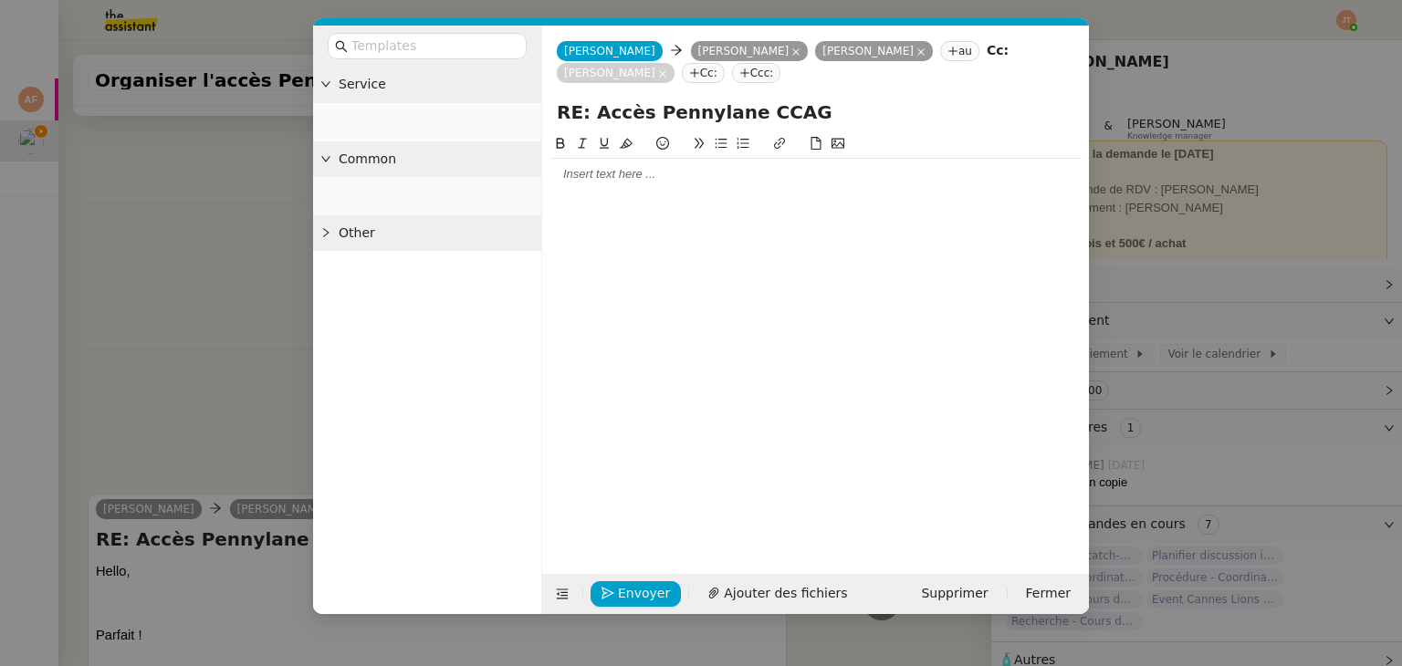
scroll to position [505, 0]
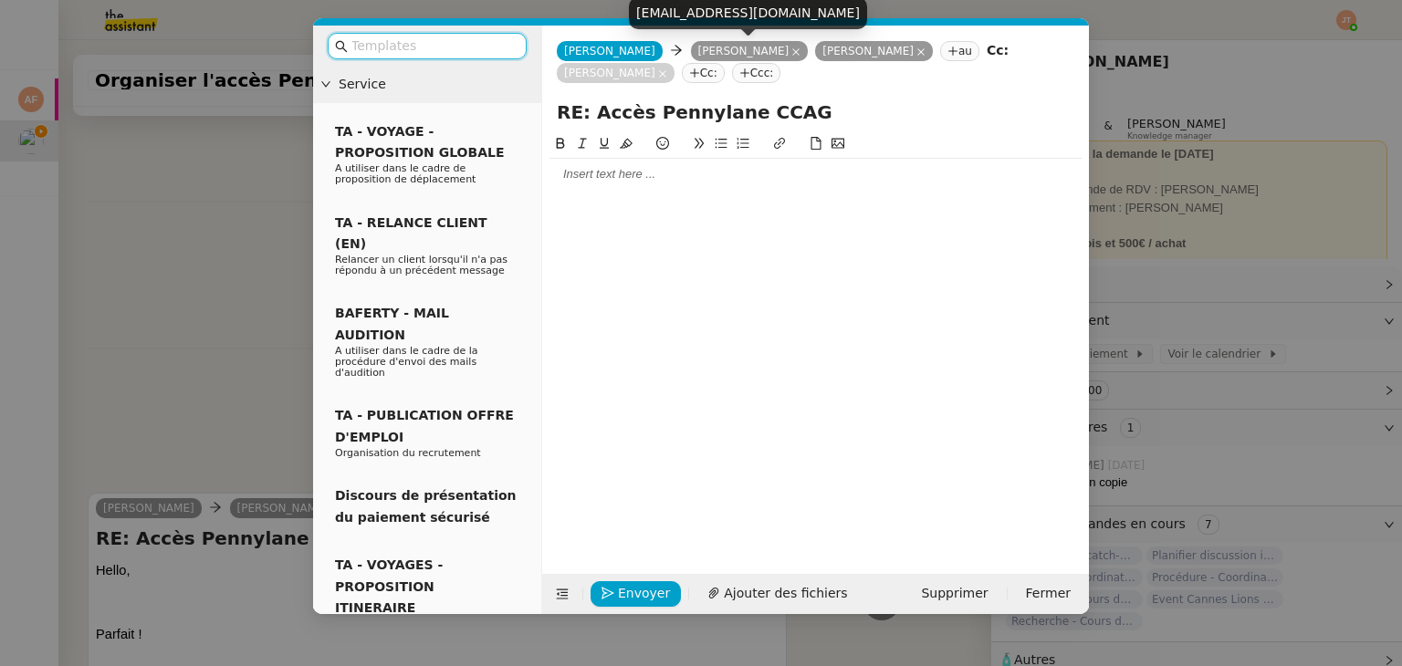
click at [792, 51] on icon at bounding box center [795, 51] width 7 height 7
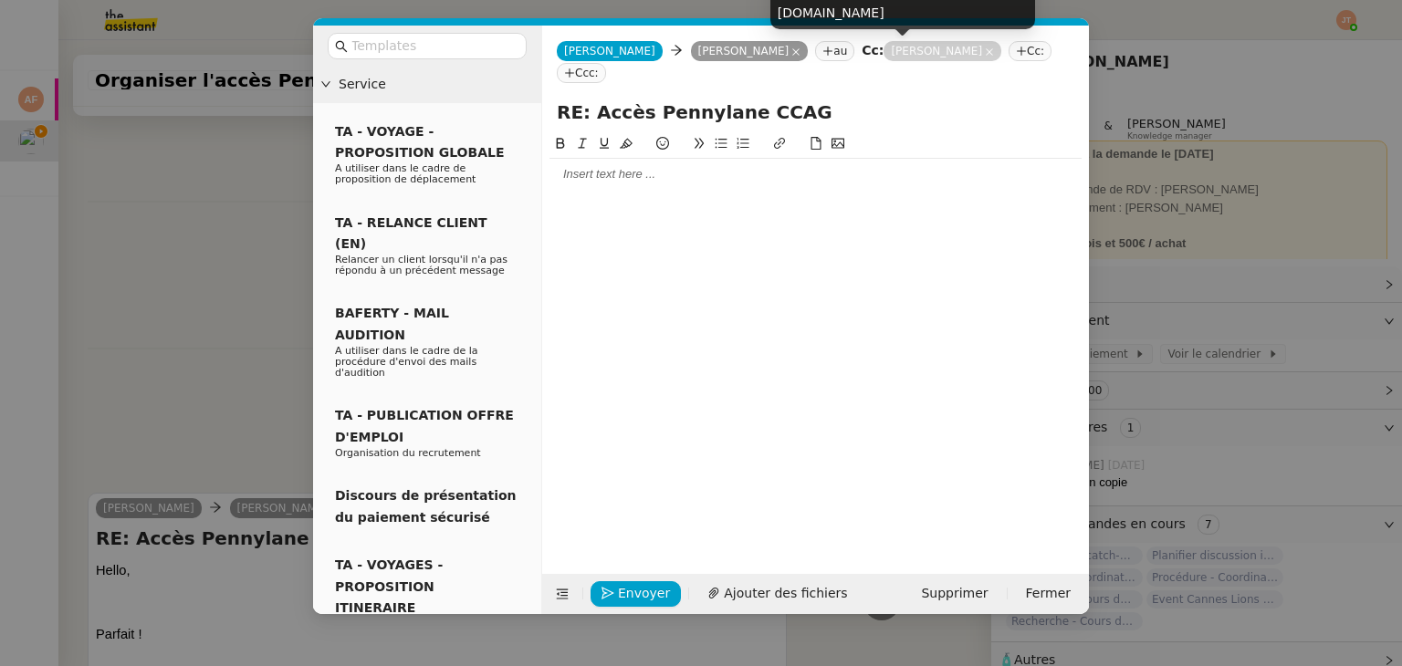
click at [985, 51] on icon at bounding box center [989, 51] width 9 height 9
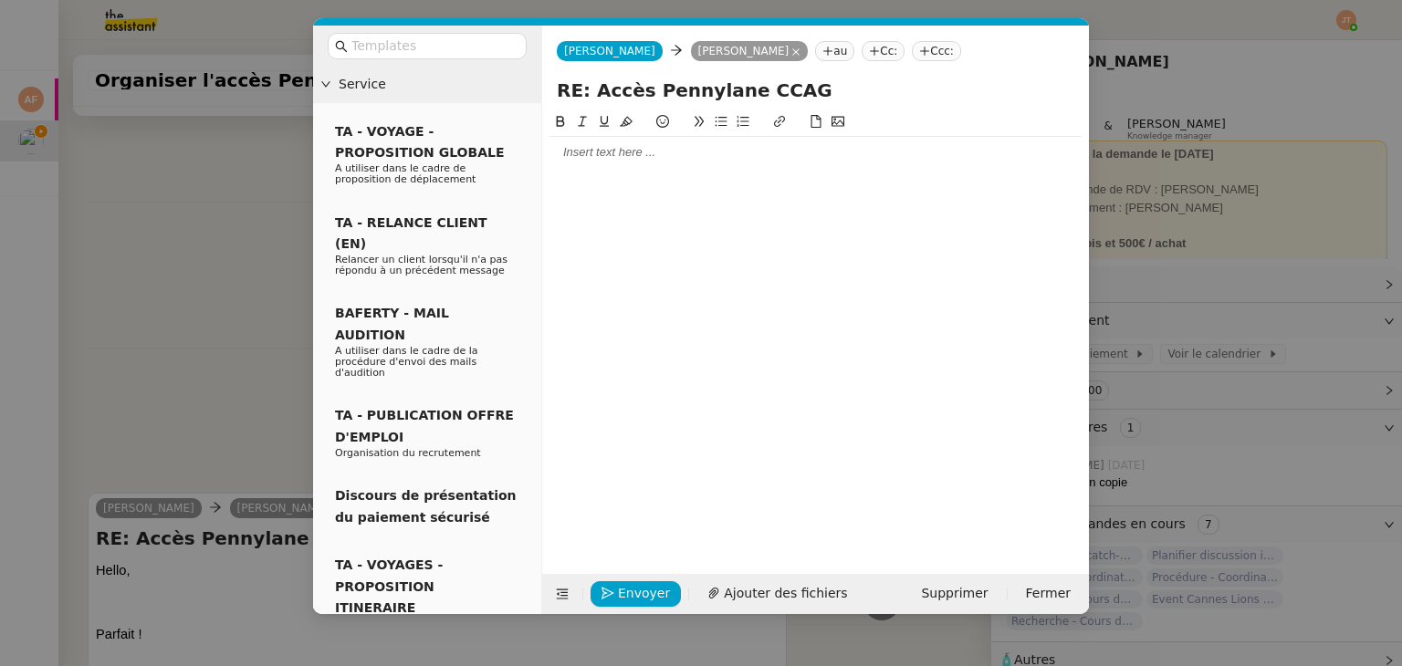
click at [593, 171] on div at bounding box center [815, 328] width 532 height 434
click at [599, 151] on div at bounding box center [815, 152] width 532 height 16
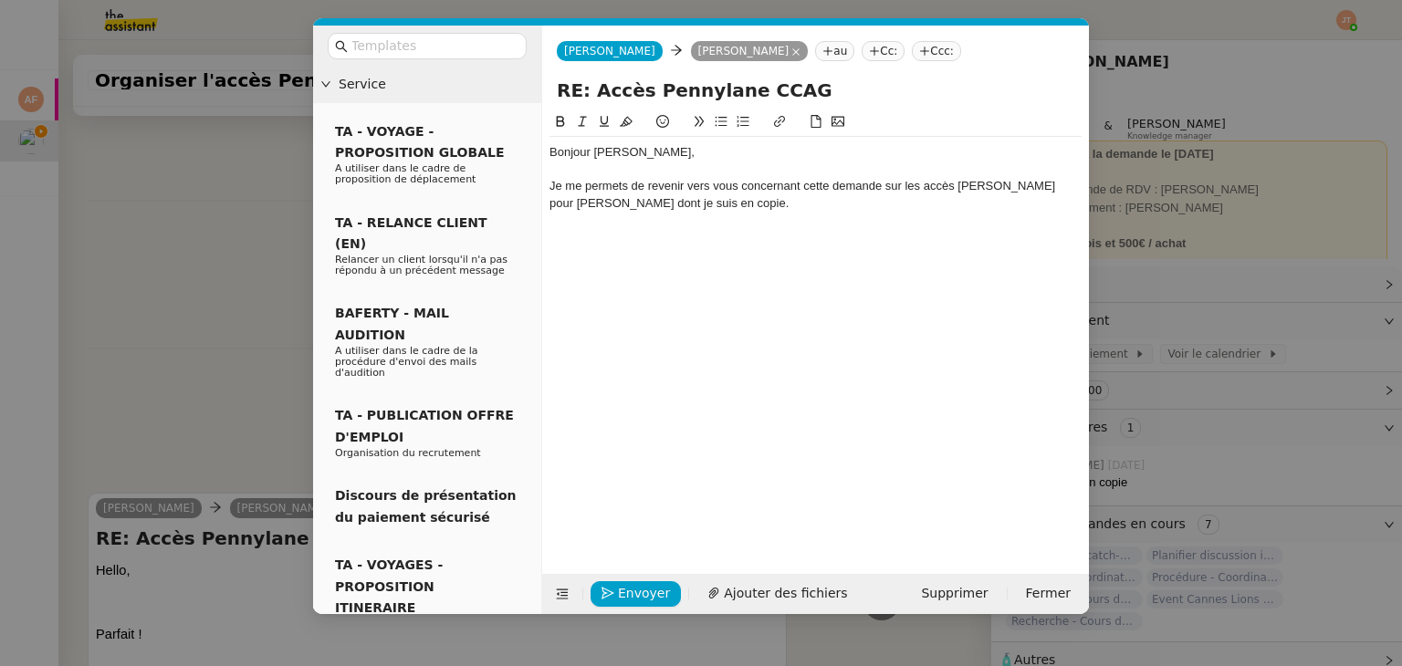
scroll to position [594, 0]
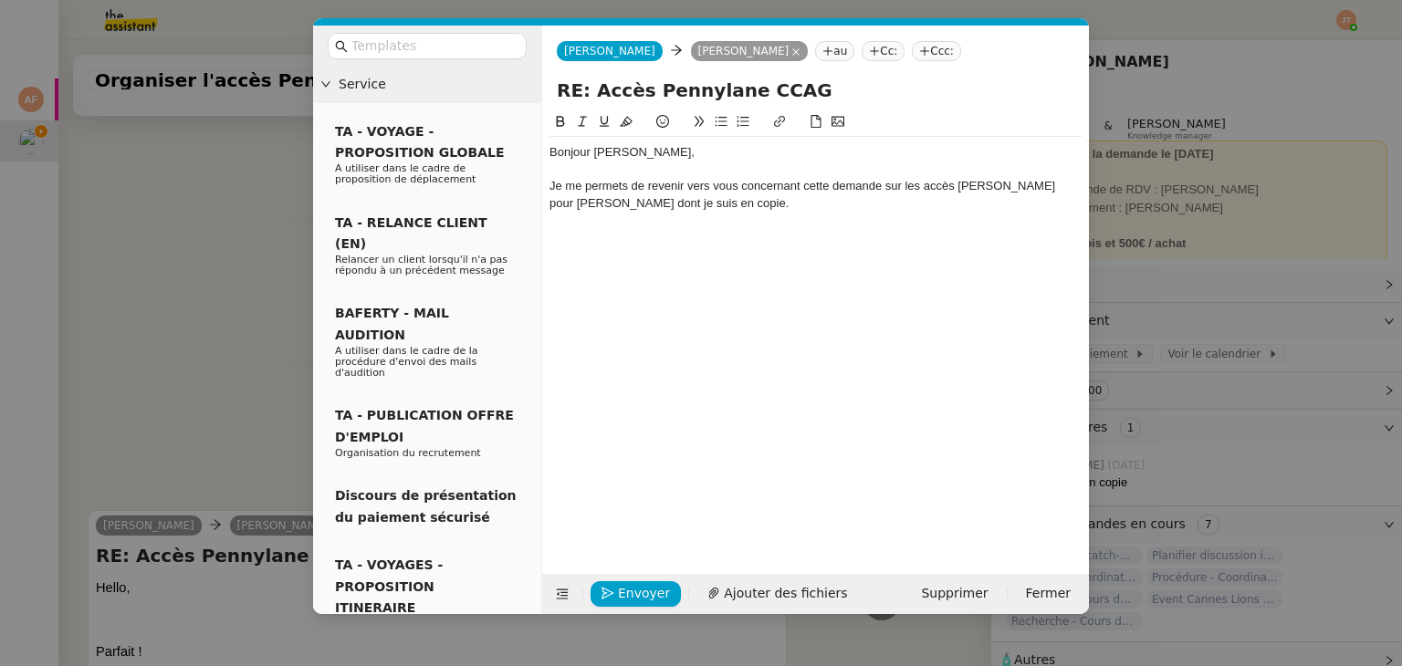
click at [718, 118] on icon at bounding box center [720, 121] width 13 height 13
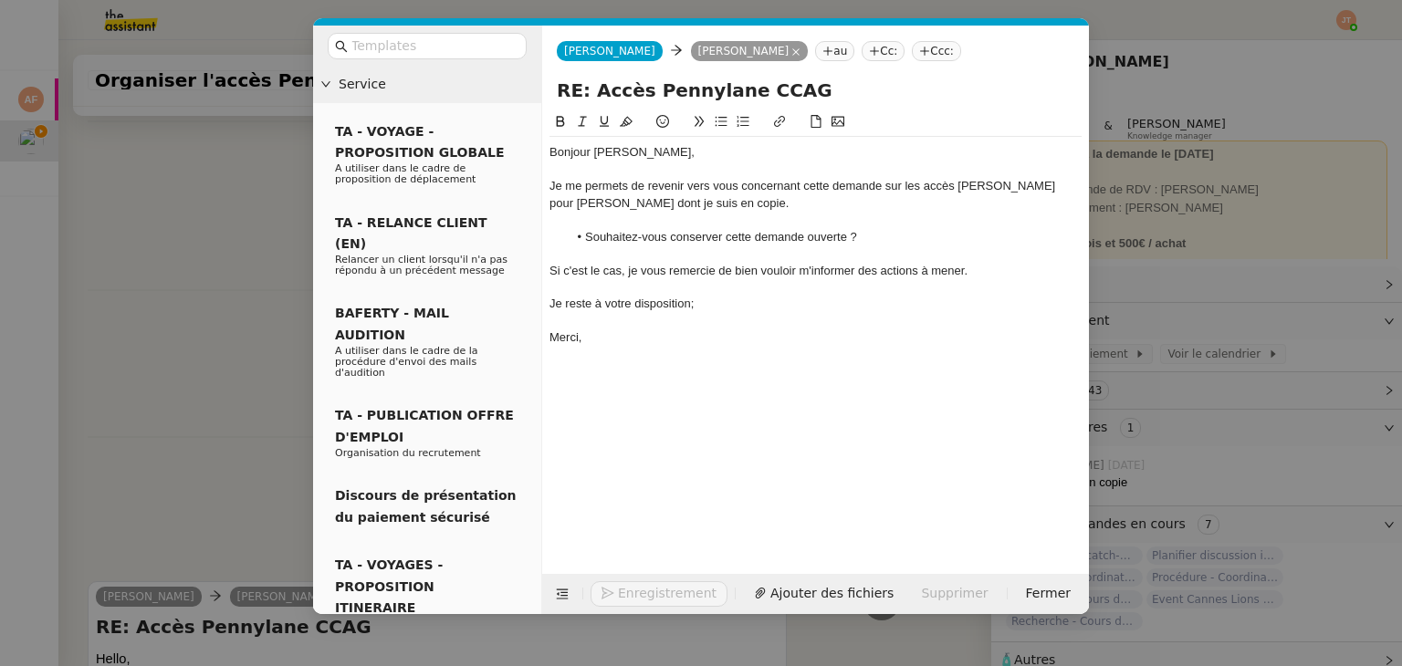
scroll to position [725, 0]
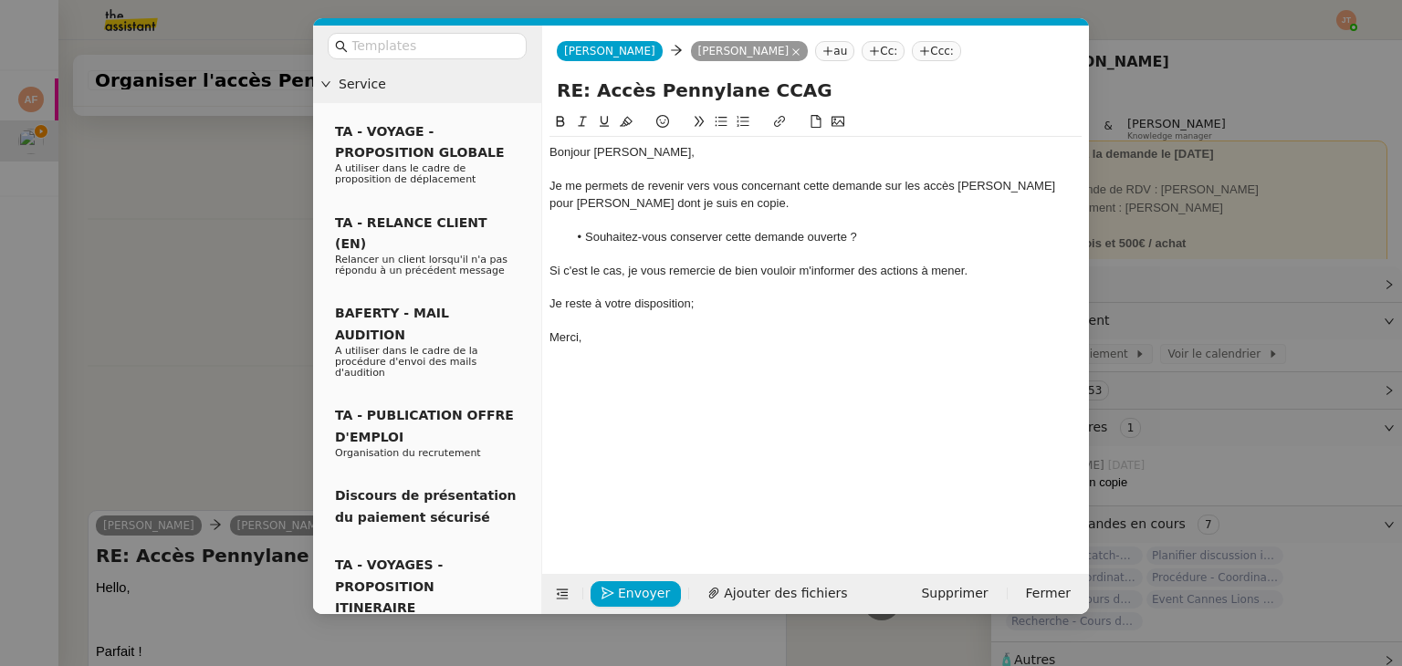
click at [695, 300] on div "Je reste à votre disposition;" at bounding box center [815, 304] width 532 height 16
click at [626, 334] on div "Merci," at bounding box center [815, 337] width 532 height 16
click at [629, 584] on span "Envoyer" at bounding box center [644, 593] width 52 height 21
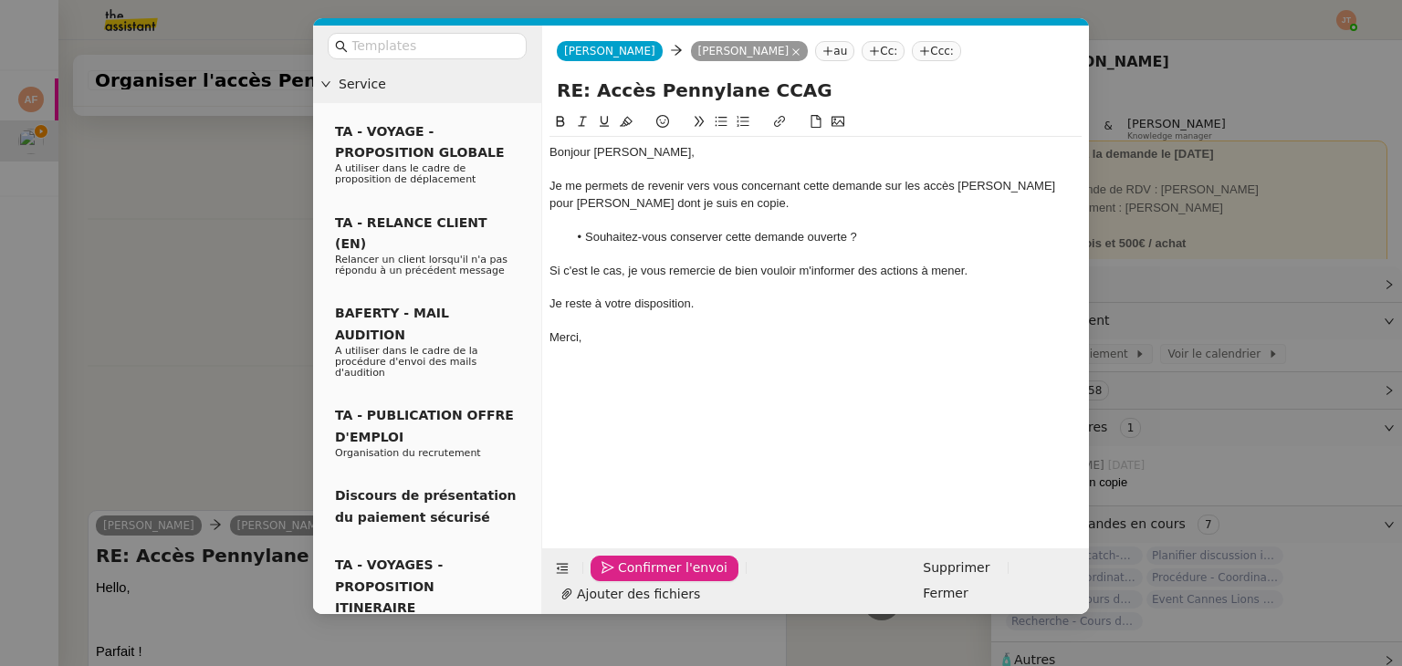
click at [629, 579] on span "Confirmer l'envoi" at bounding box center [673, 568] width 110 height 21
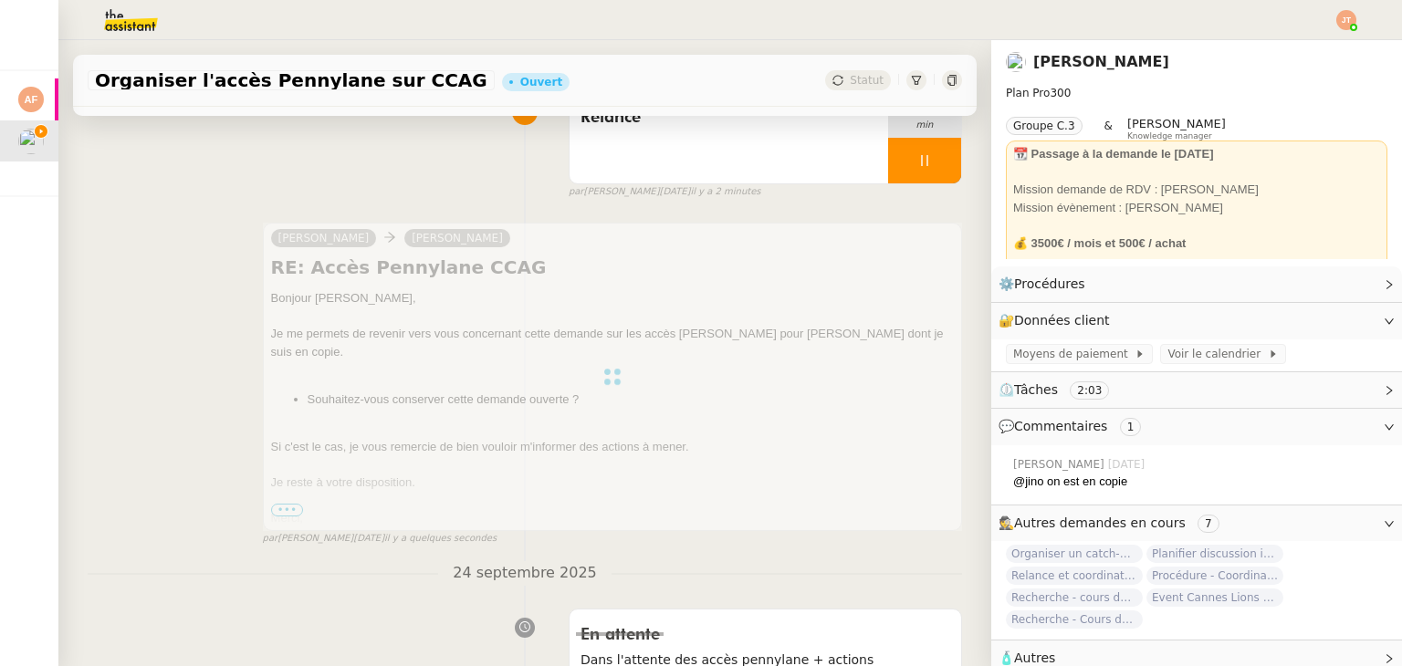
scroll to position [0, 0]
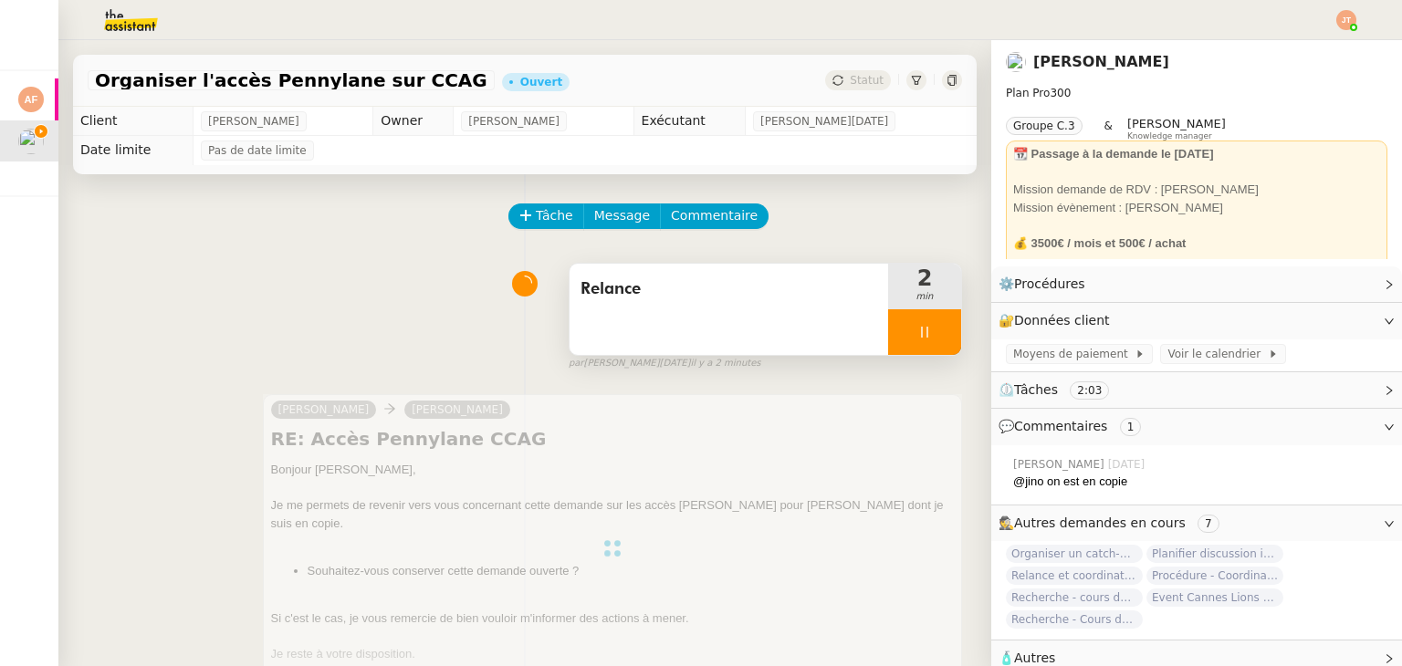
click at [917, 329] on icon at bounding box center [924, 332] width 15 height 15
click at [935, 337] on icon at bounding box center [942, 332] width 15 height 15
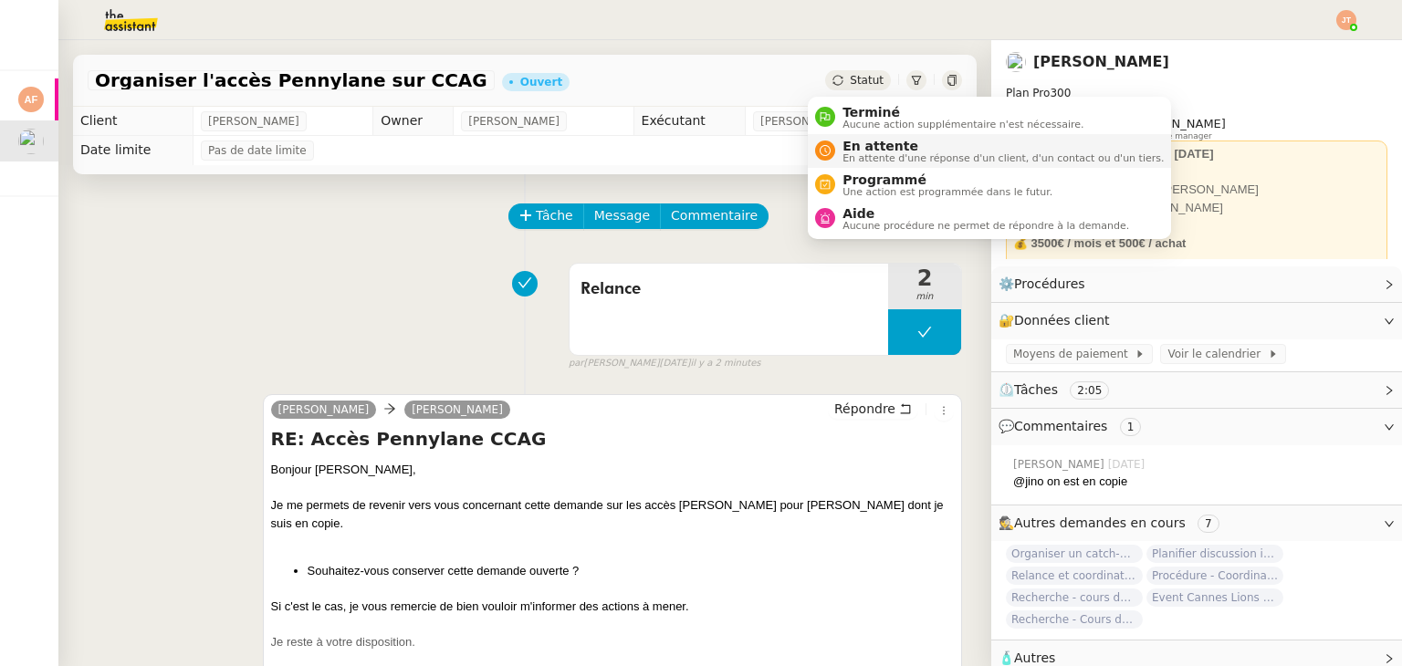
click at [858, 147] on span "En attente" at bounding box center [1002, 146] width 321 height 15
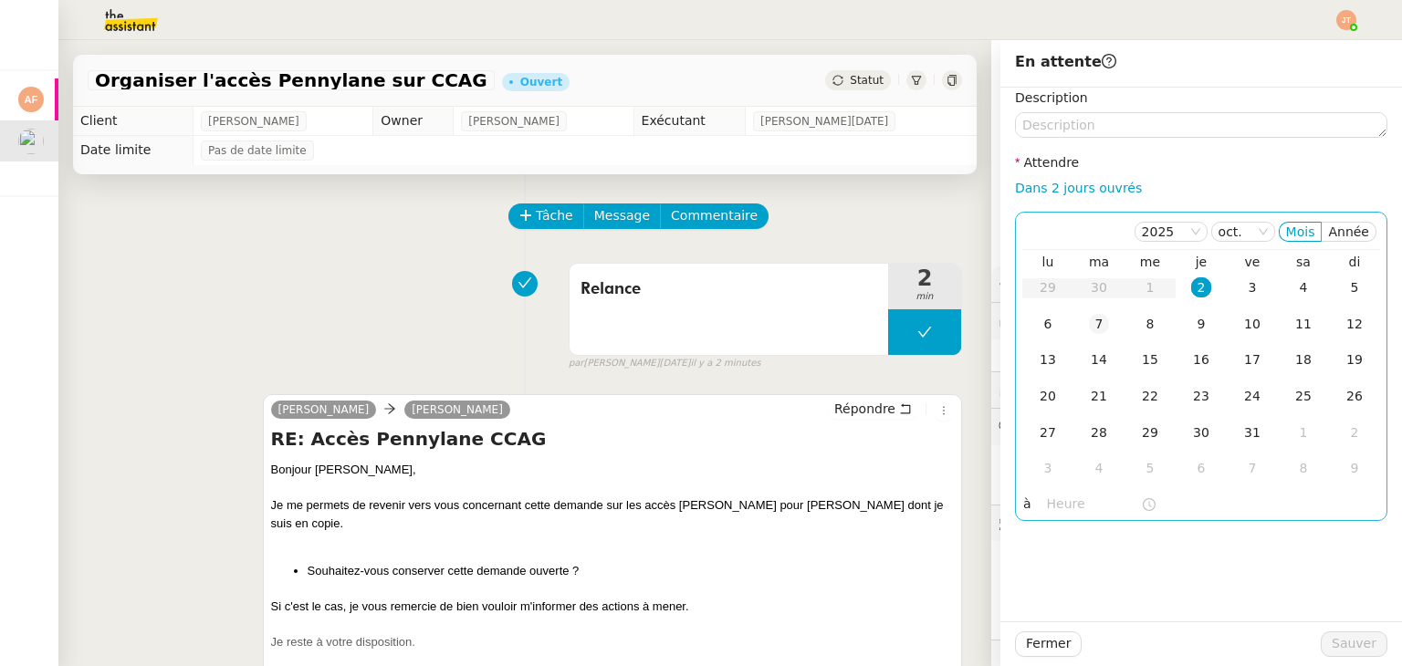
click at [1089, 323] on div "7" at bounding box center [1099, 324] width 20 height 20
click at [1039, 516] on nz-time-picker at bounding box center [1100, 505] width 123 height 26
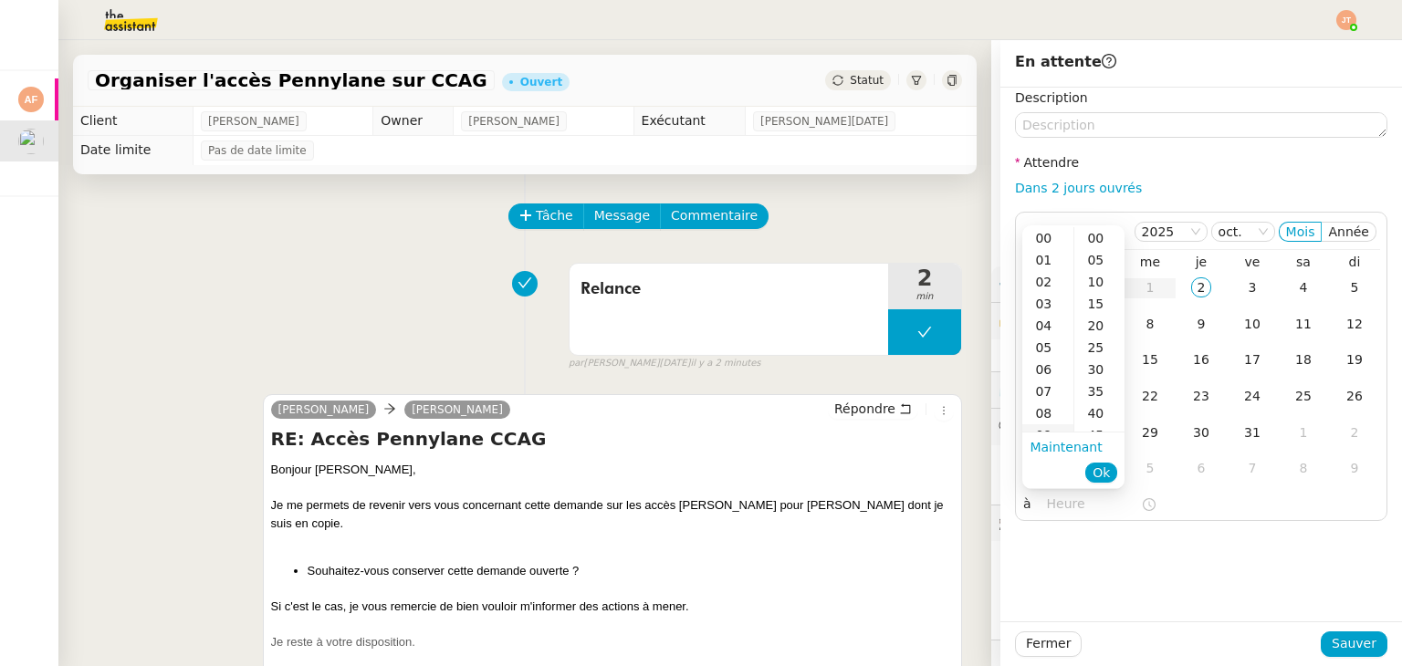
click at [1043, 429] on div "09" at bounding box center [1047, 435] width 51 height 22
click at [1088, 258] on div "40" at bounding box center [1099, 260] width 50 height 22
type input "09:40"
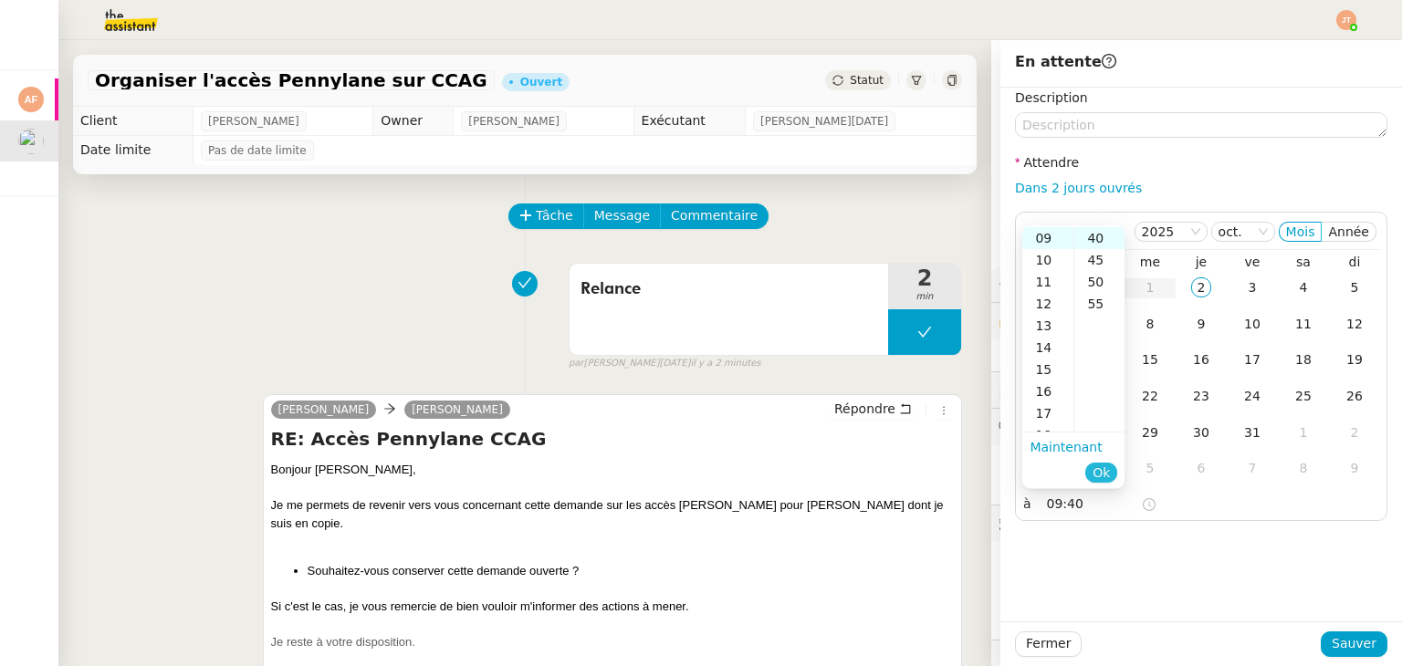
click at [1098, 472] on span "Ok" at bounding box center [1100, 473] width 17 height 18
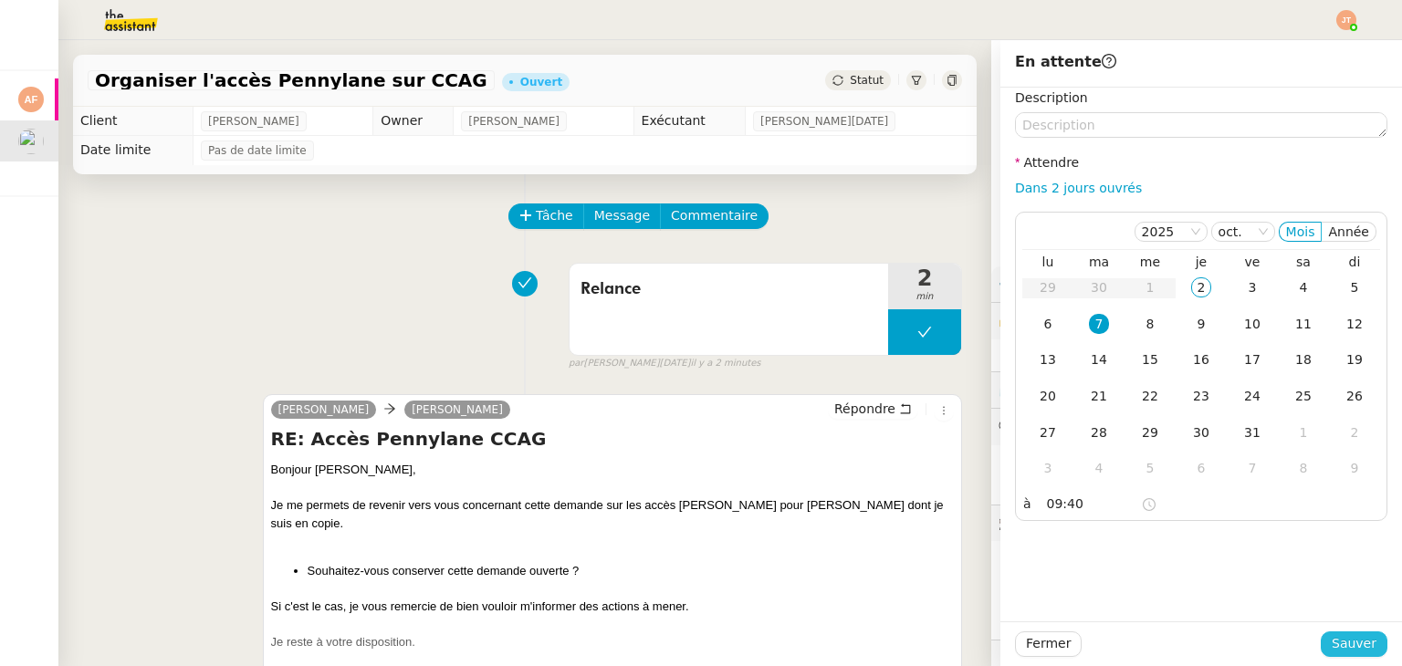
click at [1347, 650] on span "Sauver" at bounding box center [1353, 643] width 45 height 21
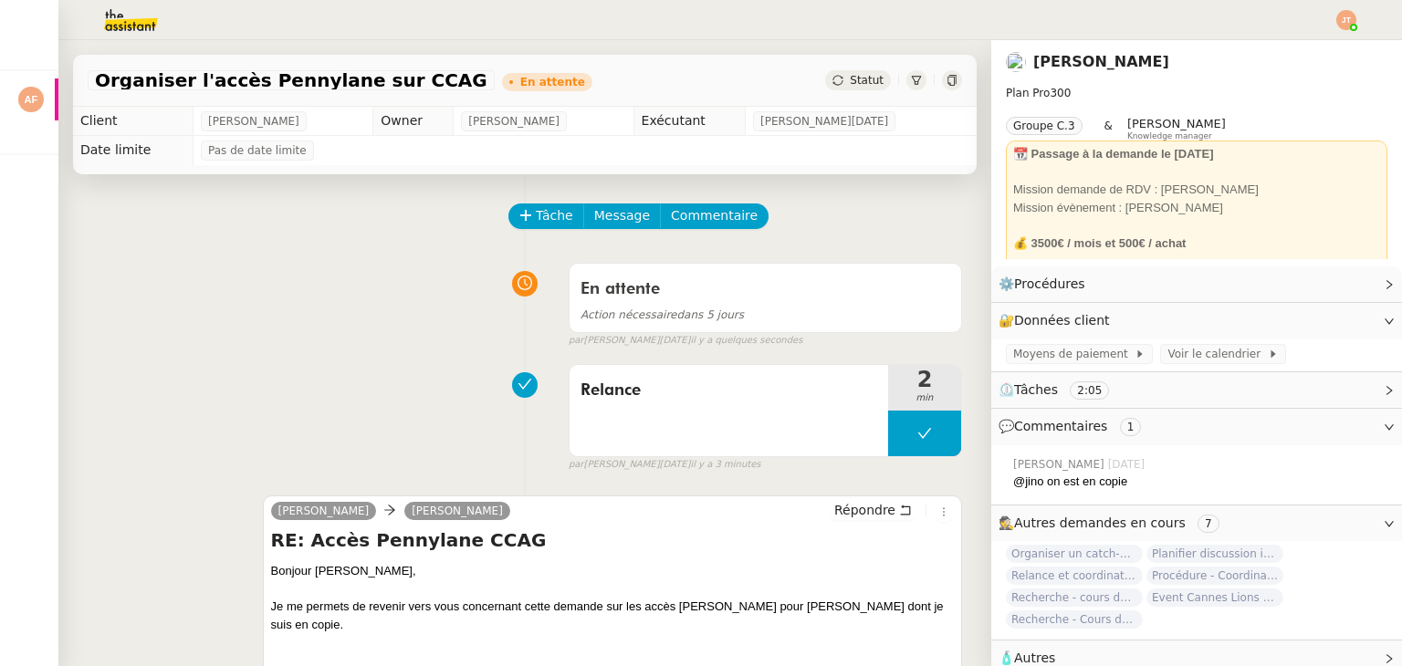
click at [147, 8] on img at bounding box center [116, 20] width 141 height 40
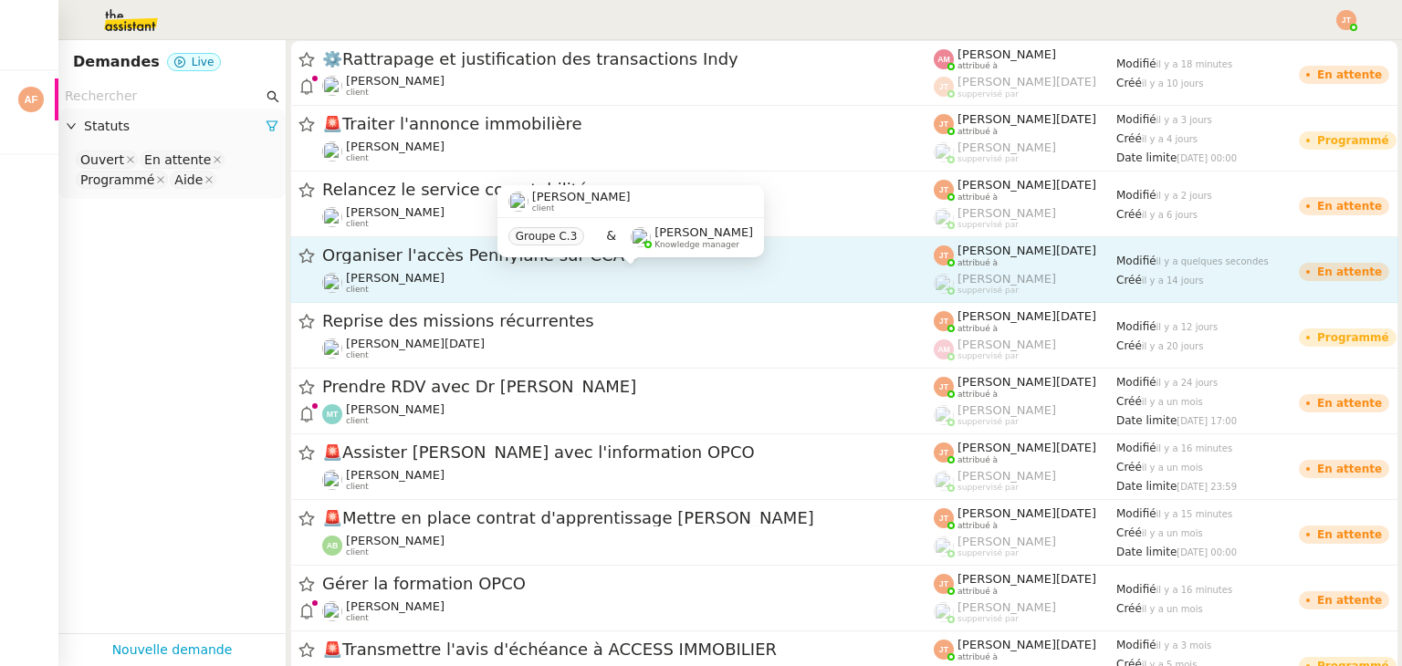
click at [521, 276] on div "Maurice N'Diaye client" at bounding box center [627, 283] width 611 height 24
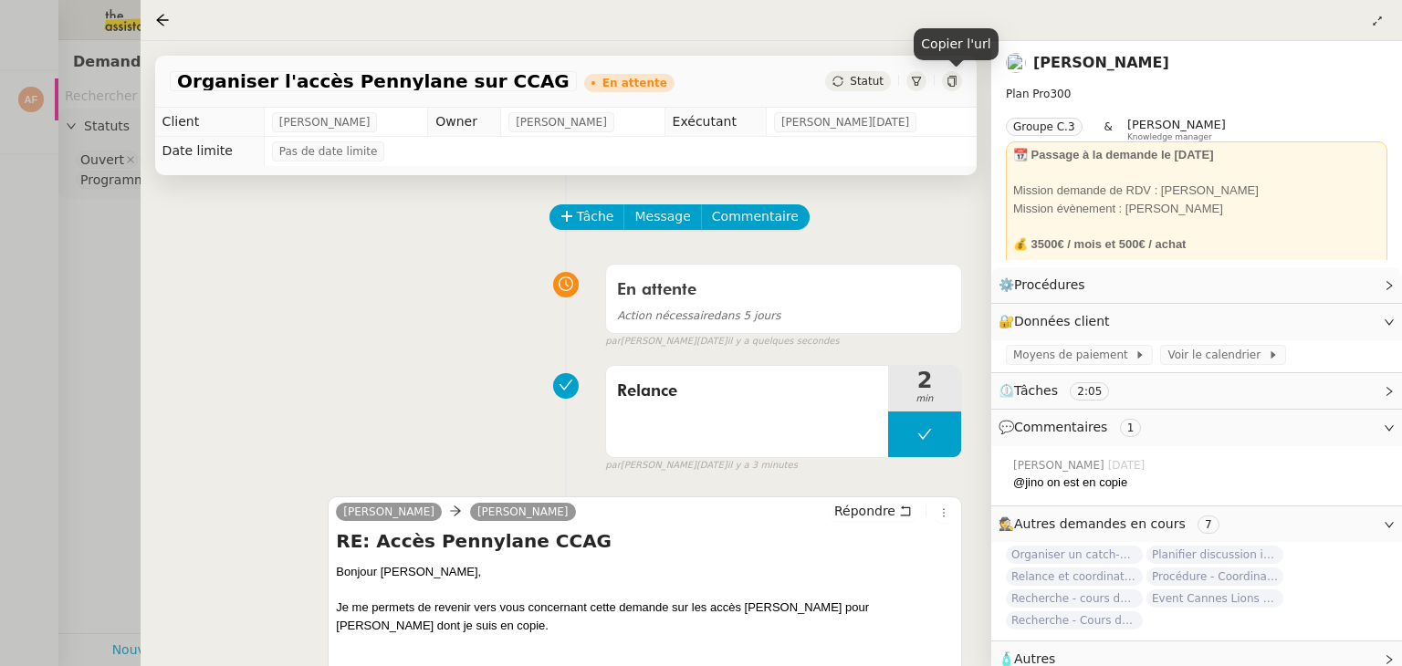
click at [953, 80] on icon at bounding box center [951, 81] width 11 height 11
click at [92, 277] on div at bounding box center [701, 333] width 1402 height 666
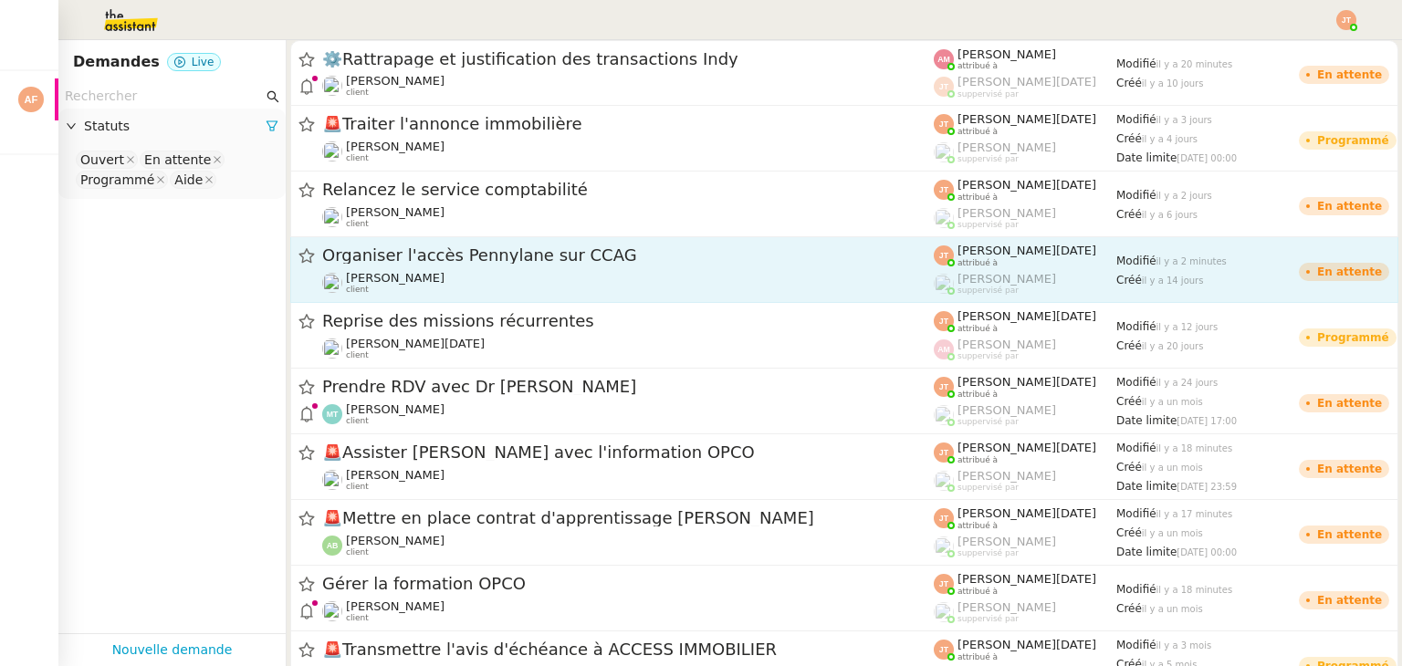
click at [482, 265] on div "Organiser l'accès Pennylane sur CCAG" at bounding box center [627, 256] width 611 height 23
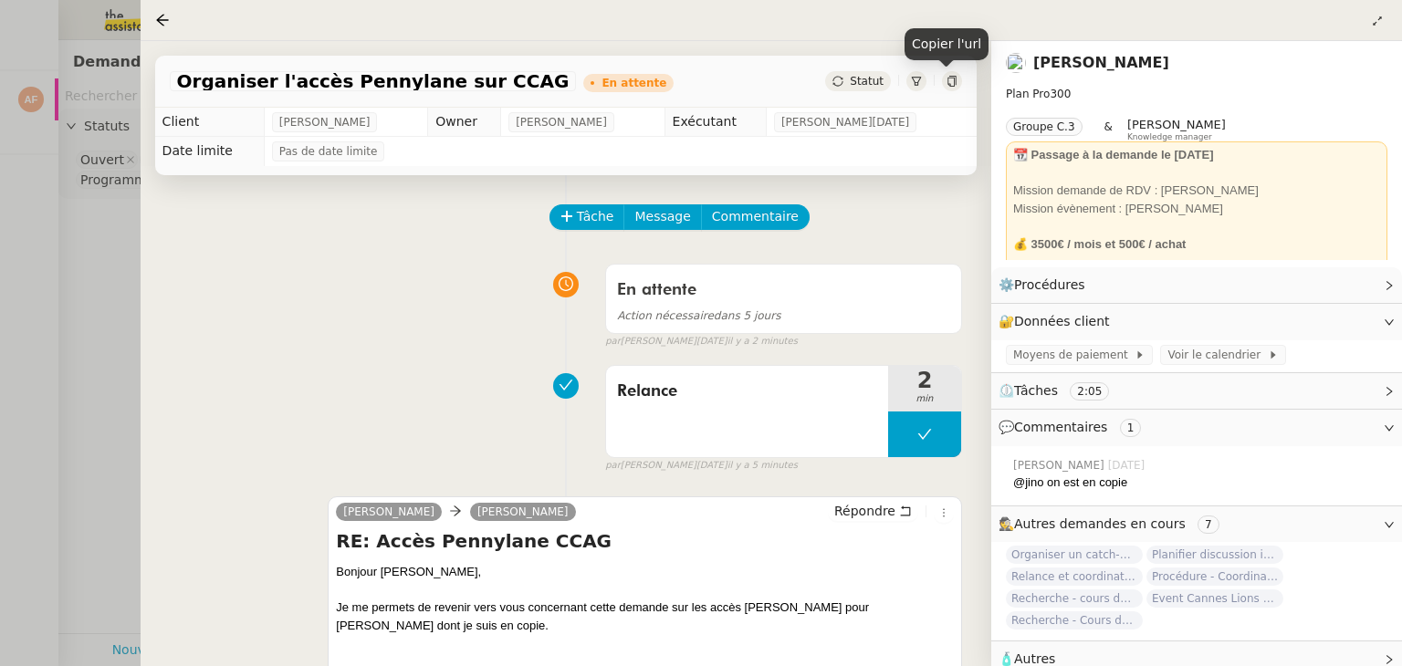
click at [946, 87] on icon at bounding box center [951, 81] width 11 height 11
click at [82, 301] on div at bounding box center [701, 333] width 1402 height 666
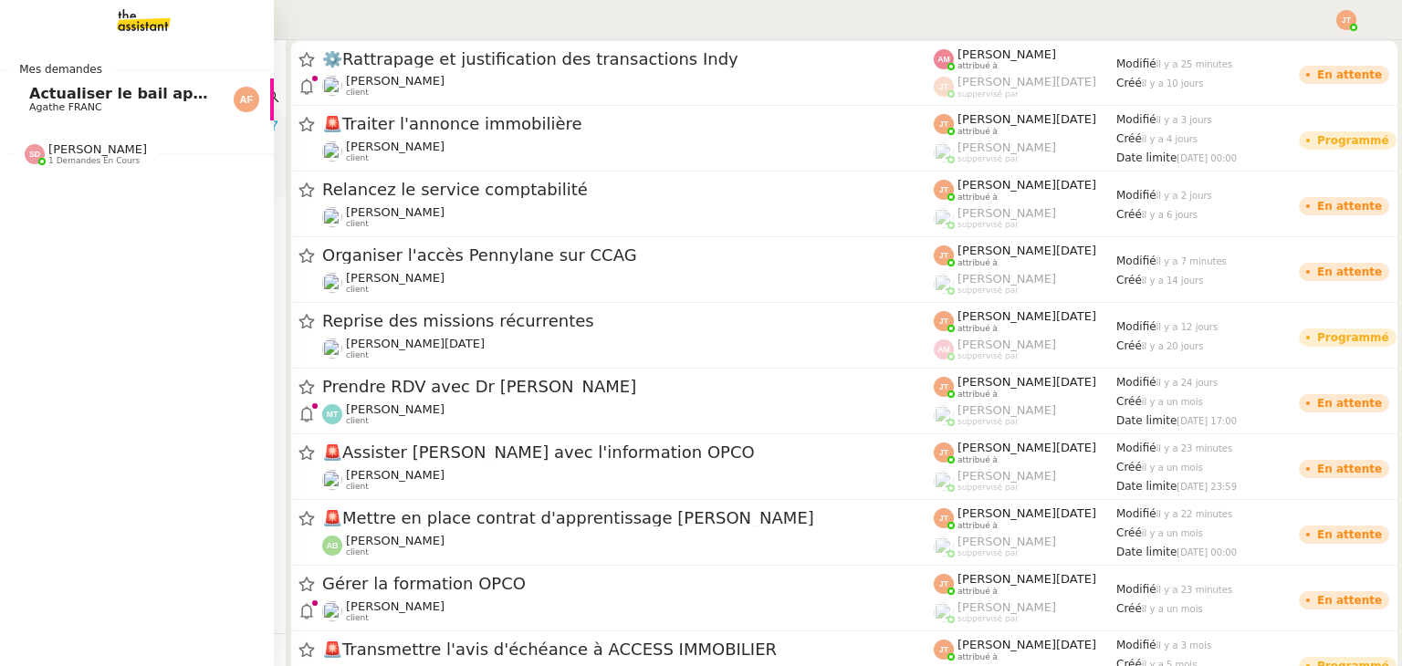
click at [47, 89] on span "Actualiser le bail appartement" at bounding box center [154, 93] width 251 height 17
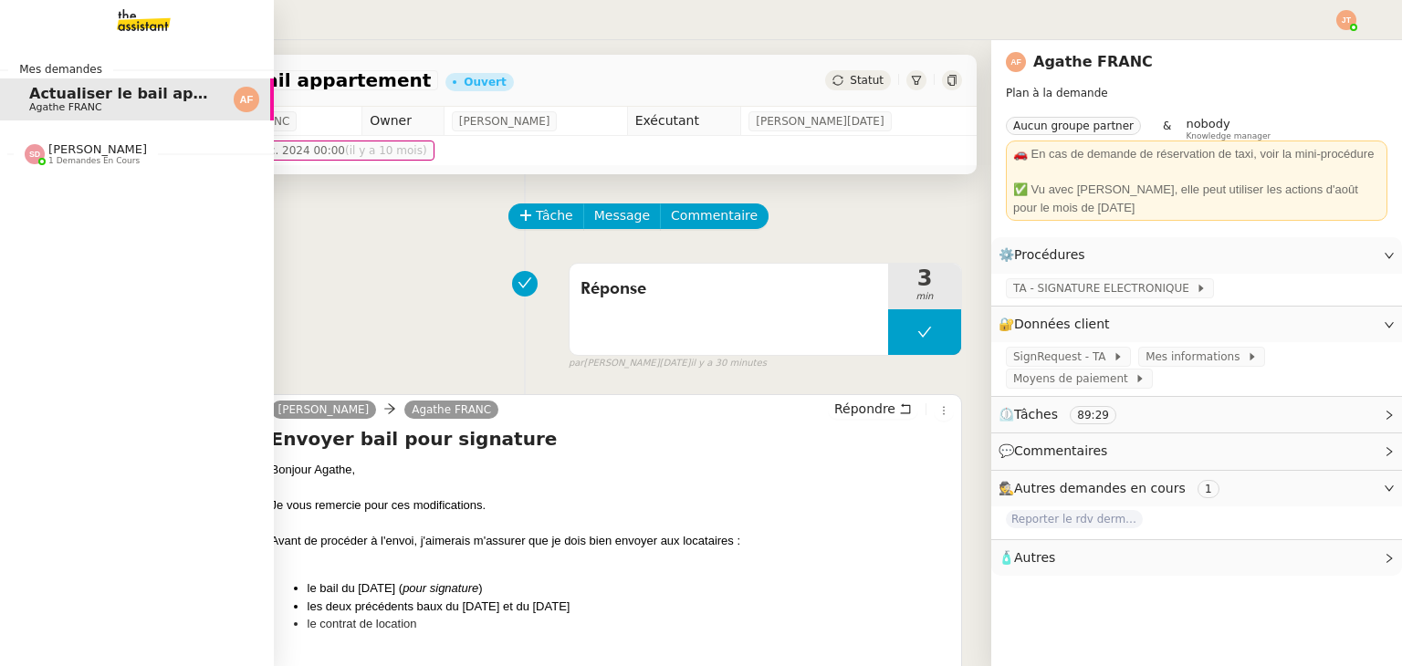
click at [73, 158] on span "1 demandes en cours" at bounding box center [93, 161] width 91 height 10
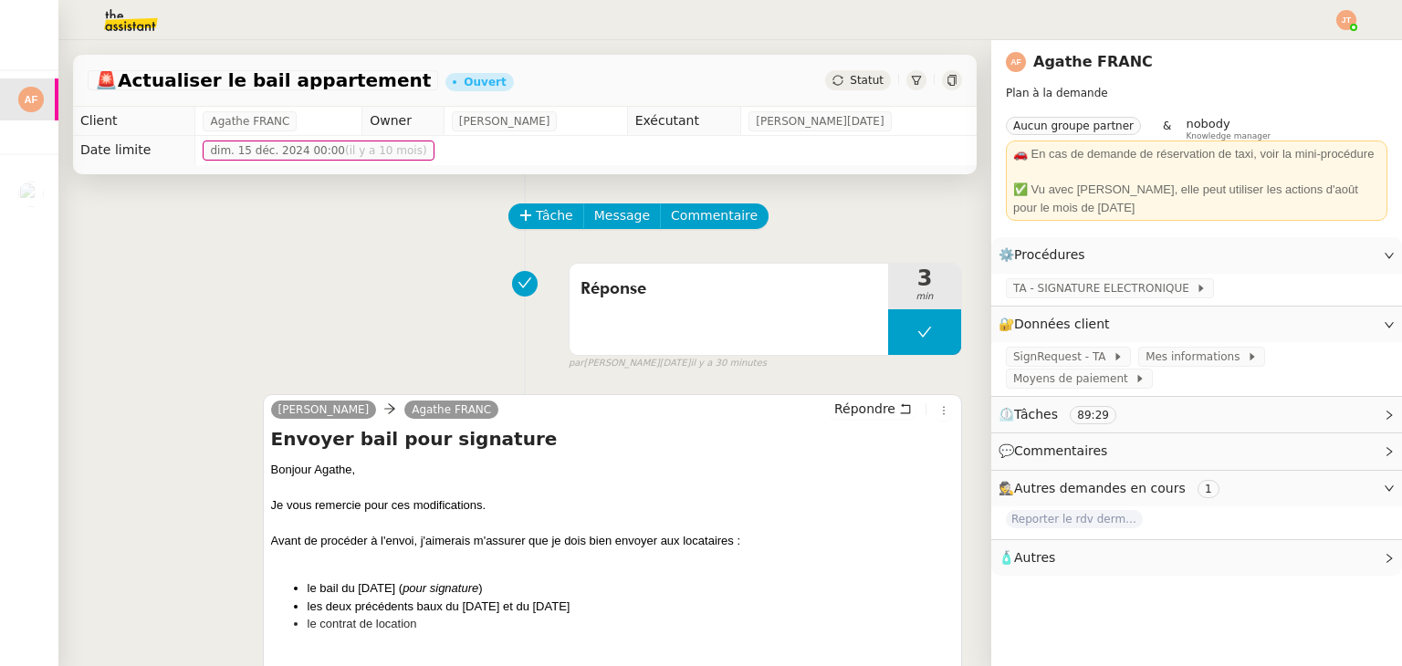
click at [322, 260] on div "Réponse 3 min false par Jean-Noël D. il y a 30 minutes" at bounding box center [525, 313] width 874 height 117
click at [133, 18] on img at bounding box center [116, 20] width 141 height 40
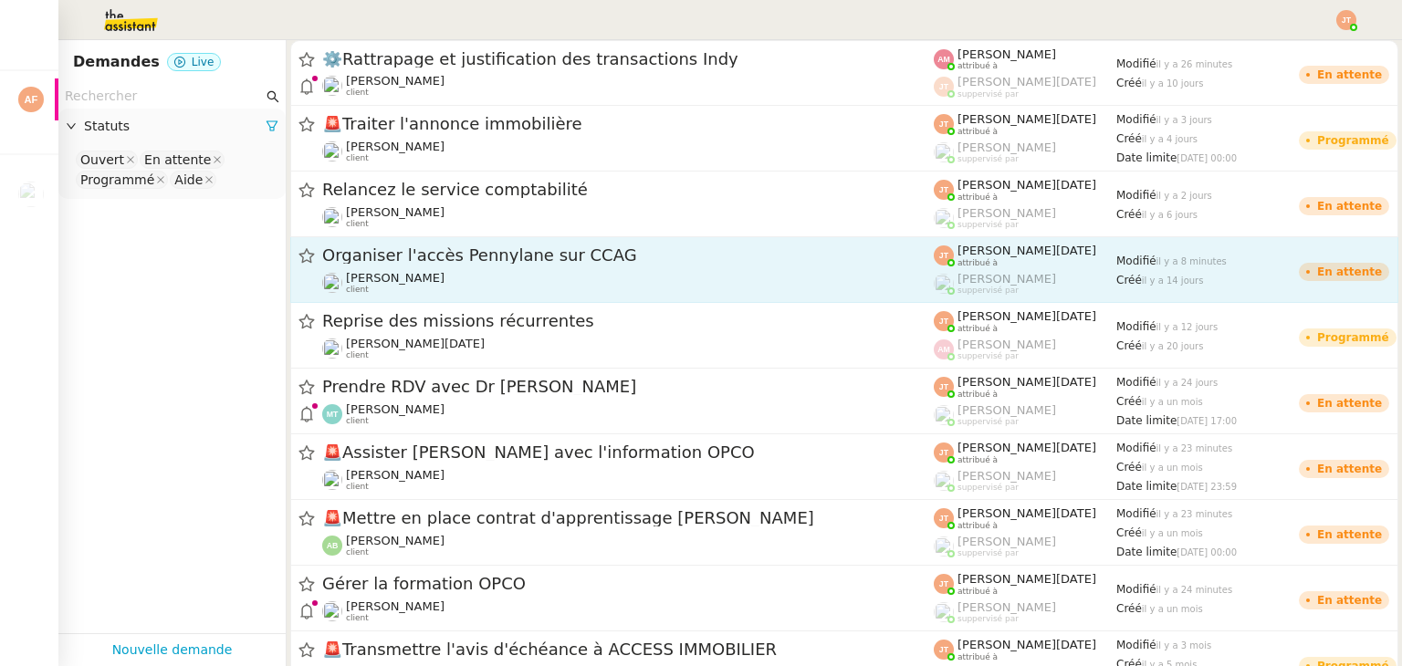
click at [436, 264] on div "Organiser l'accès Pennylane sur CCAG" at bounding box center [627, 256] width 611 height 23
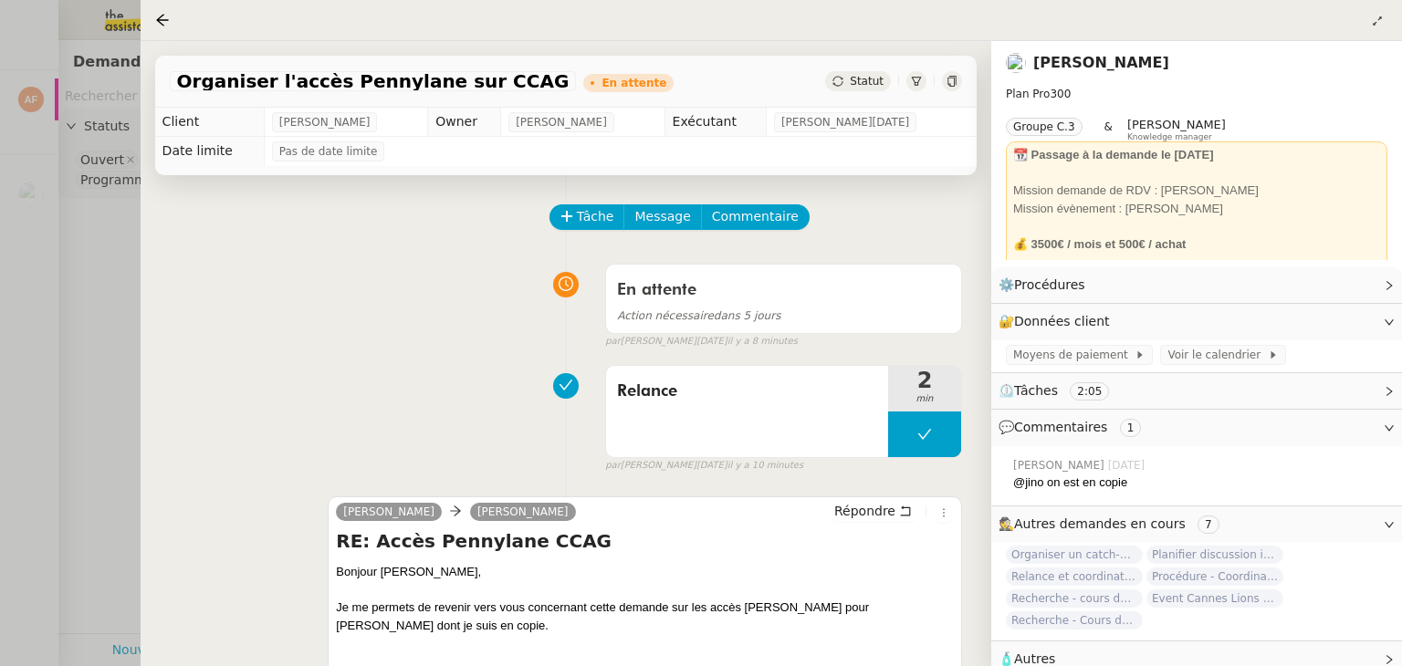
click at [111, 270] on div at bounding box center [701, 333] width 1402 height 666
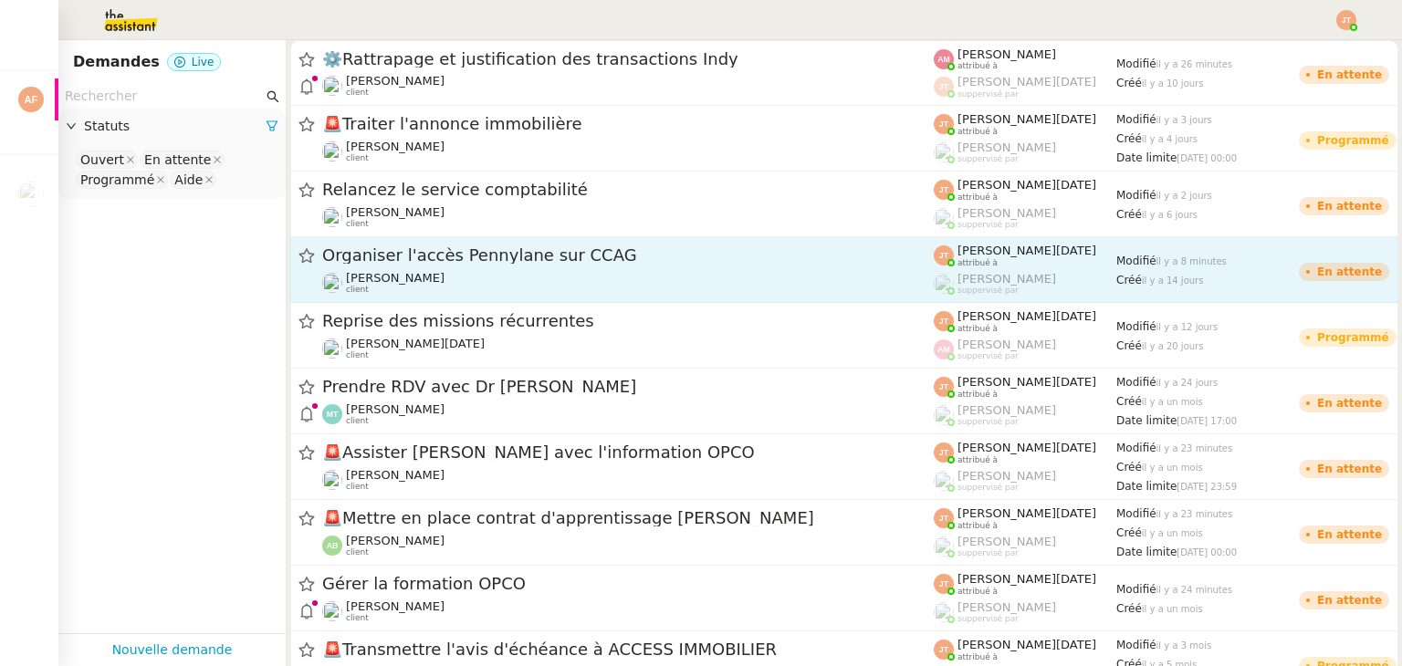
click at [423, 266] on div "Organiser l'accès Pennylane sur CCAG" at bounding box center [627, 256] width 611 height 23
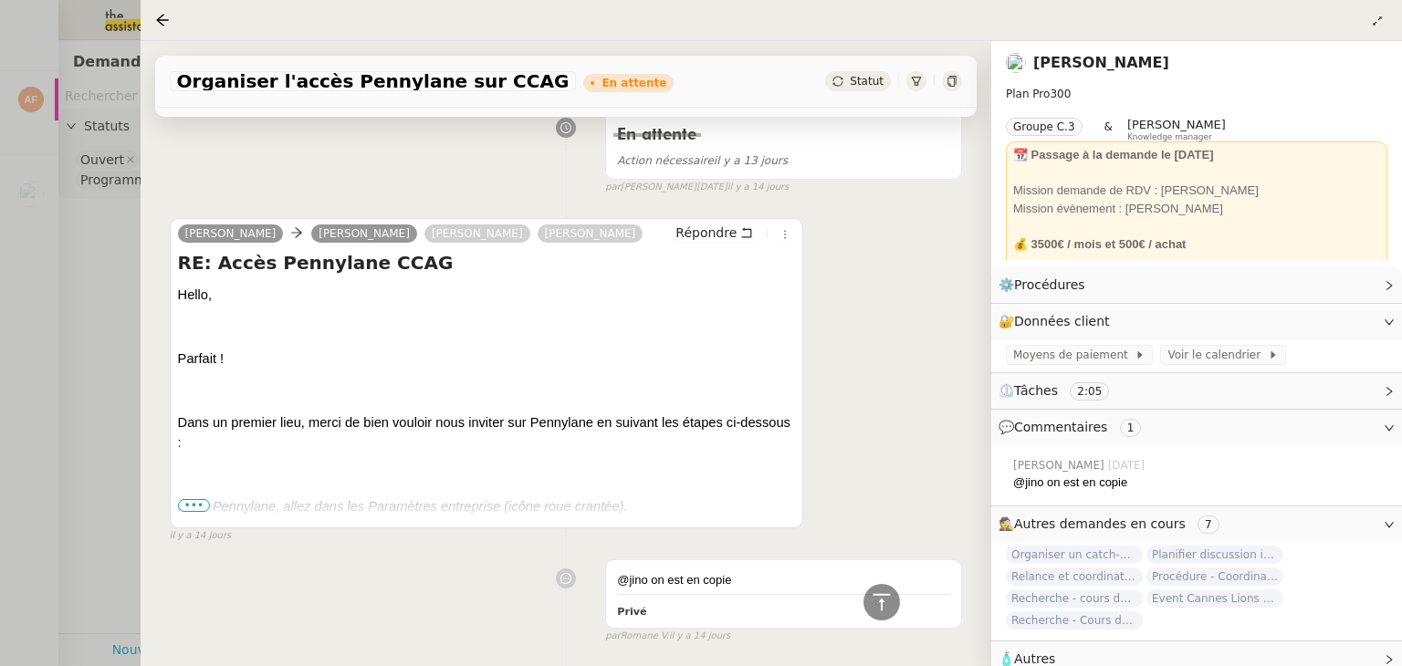
scroll to position [1097, 0]
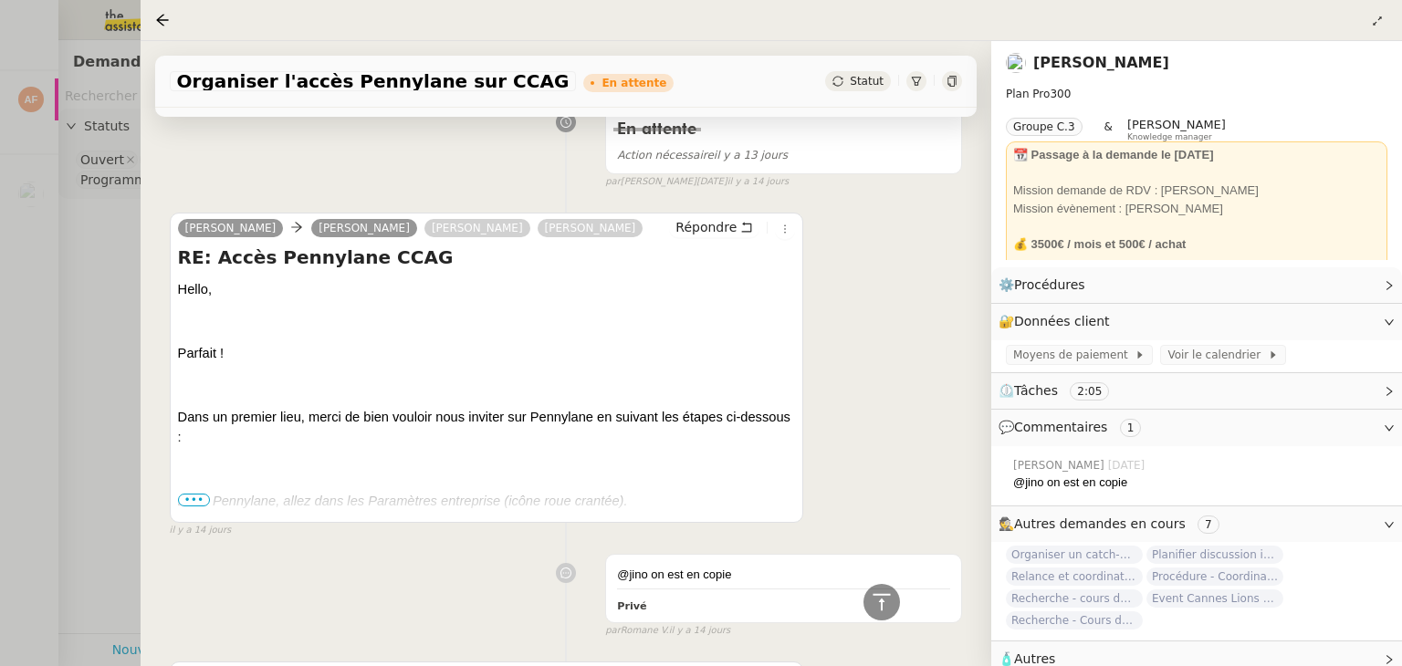
click at [102, 264] on div at bounding box center [701, 333] width 1402 height 666
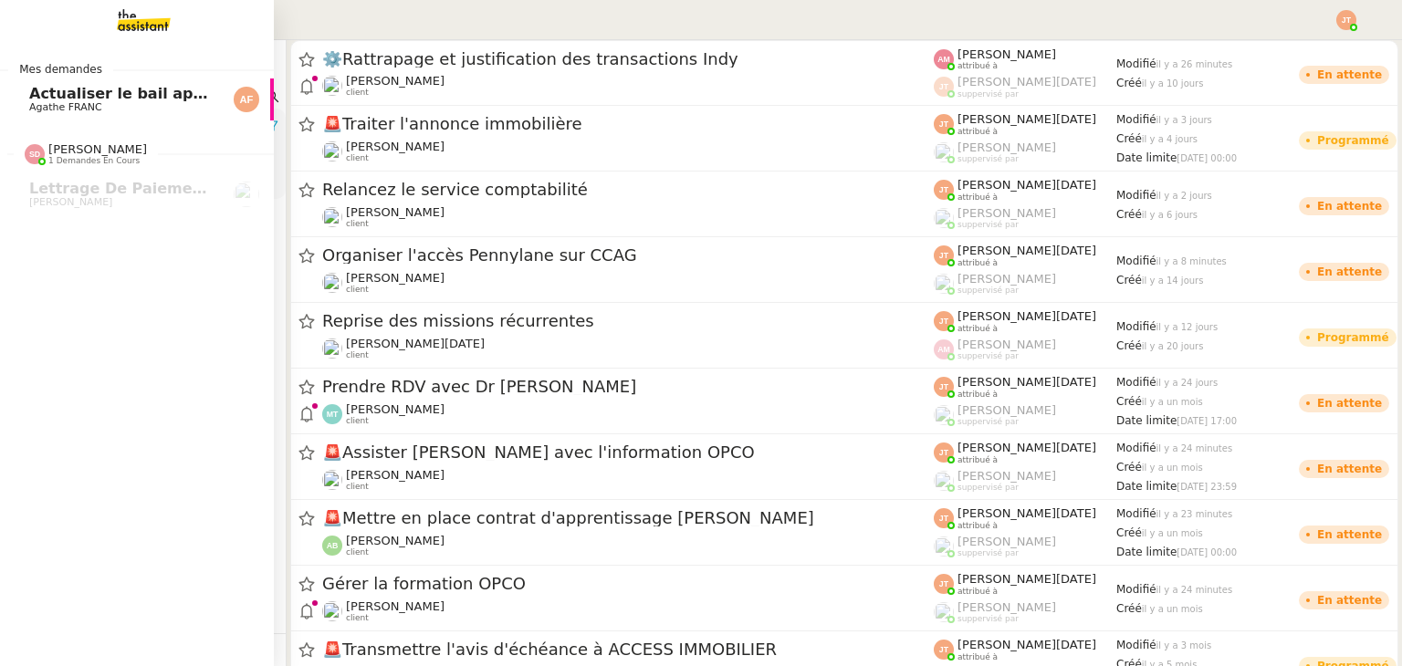
drag, startPoint x: 27, startPoint y: 103, endPoint x: 86, endPoint y: 100, distance: 58.5
click at [27, 103] on link "Actualiser le bail appartement Agathe FRANC" at bounding box center [137, 99] width 274 height 42
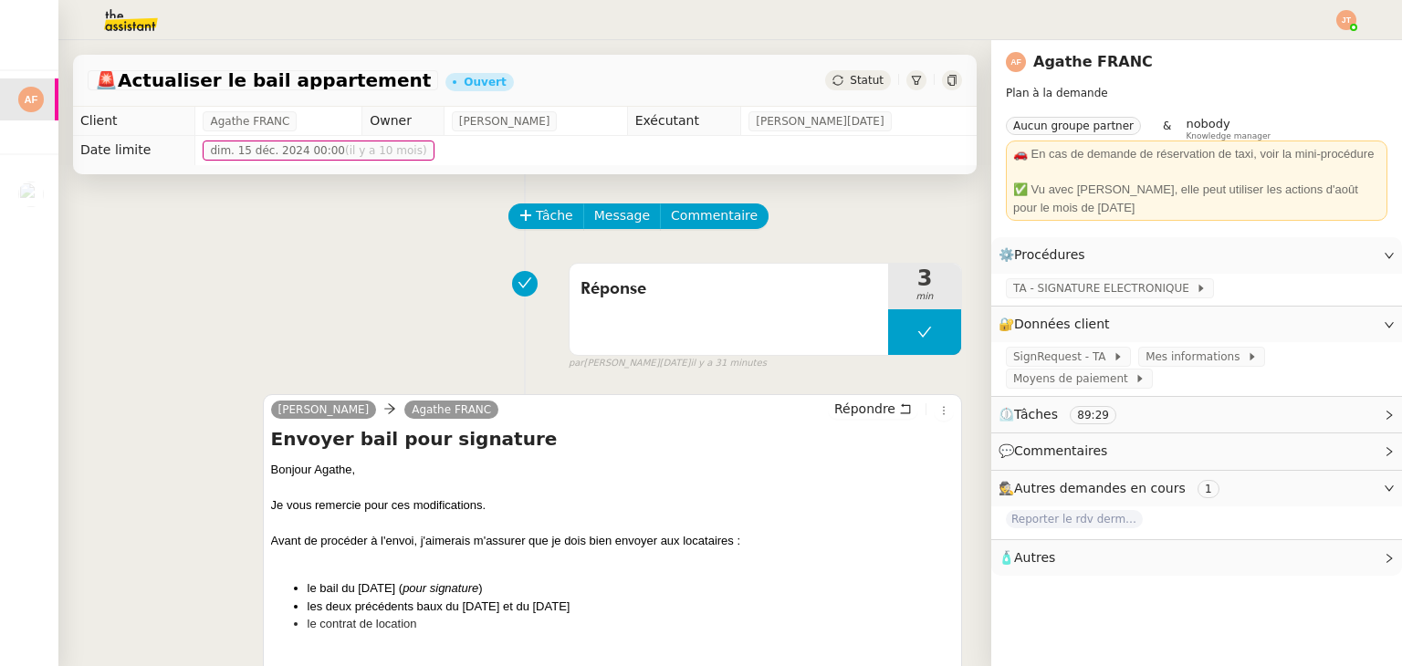
click at [262, 297] on div "Réponse 3 min false par Jean-Noël D. il y a 31 minutes" at bounding box center [525, 313] width 874 height 117
